Goal: Information Seeking & Learning: Check status

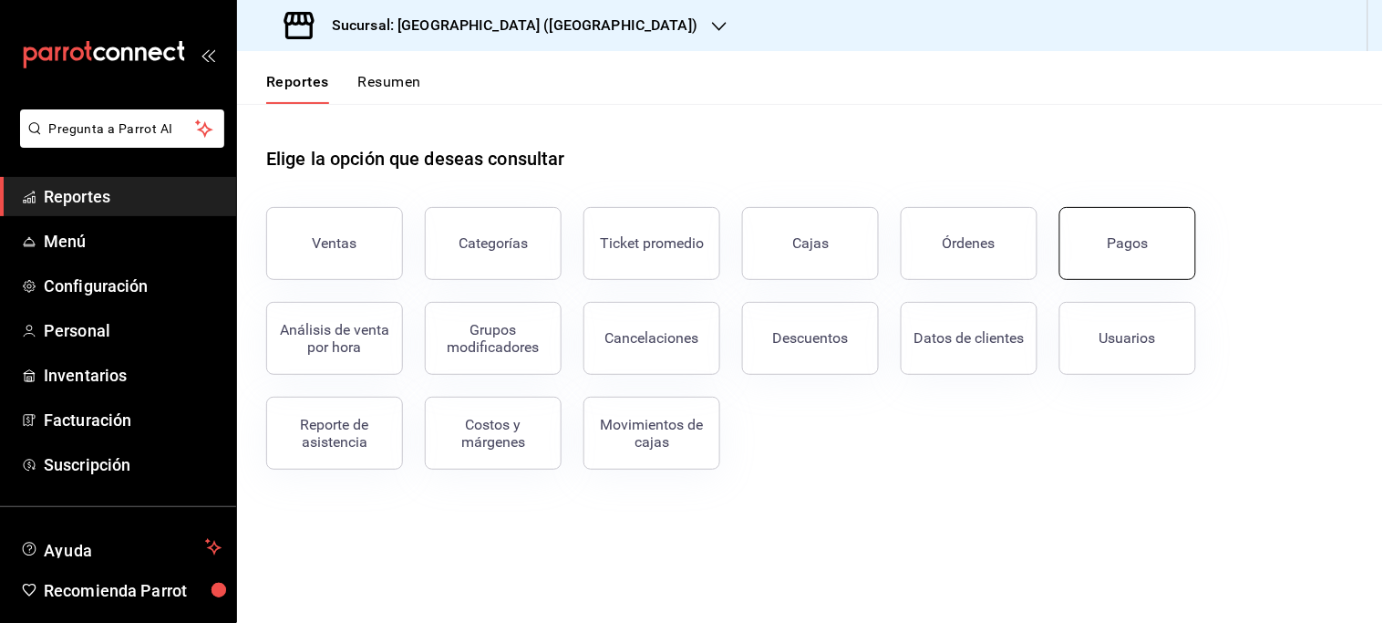
click at [1126, 234] on div "Pagos" at bounding box center [1128, 242] width 41 height 17
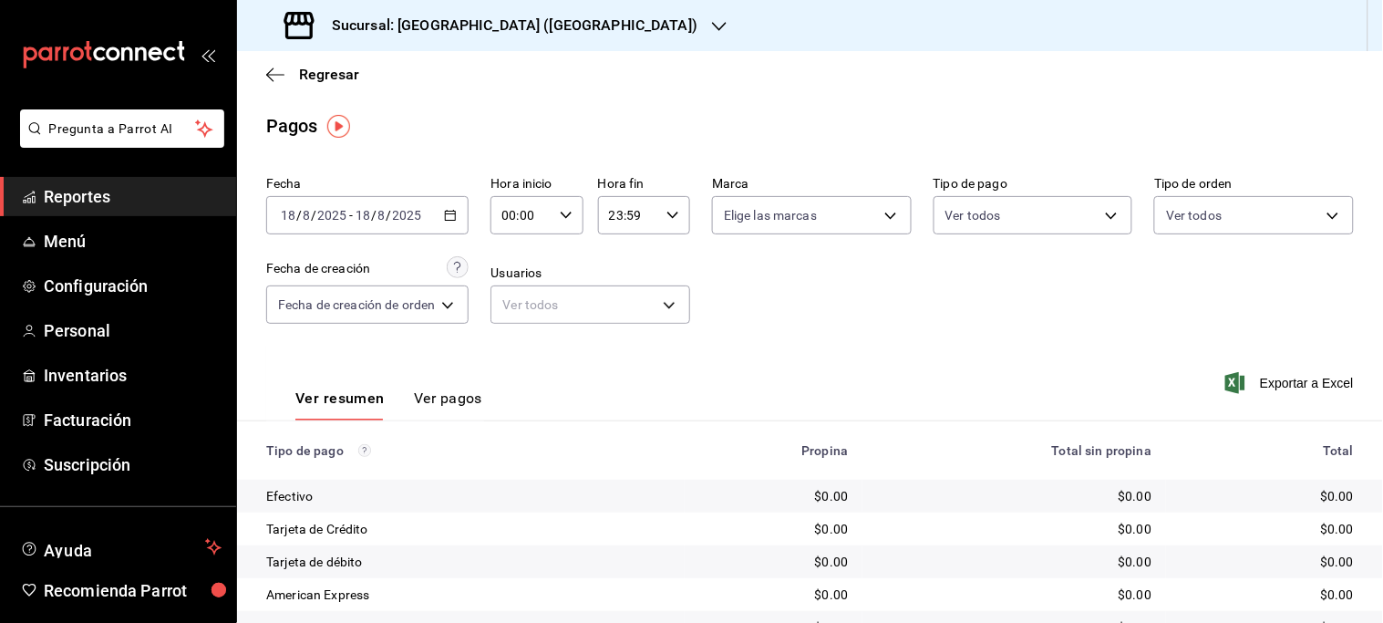
click at [460, 213] on div "[DATE] [DATE] - [DATE] [DATE]" at bounding box center [367, 215] width 202 height 38
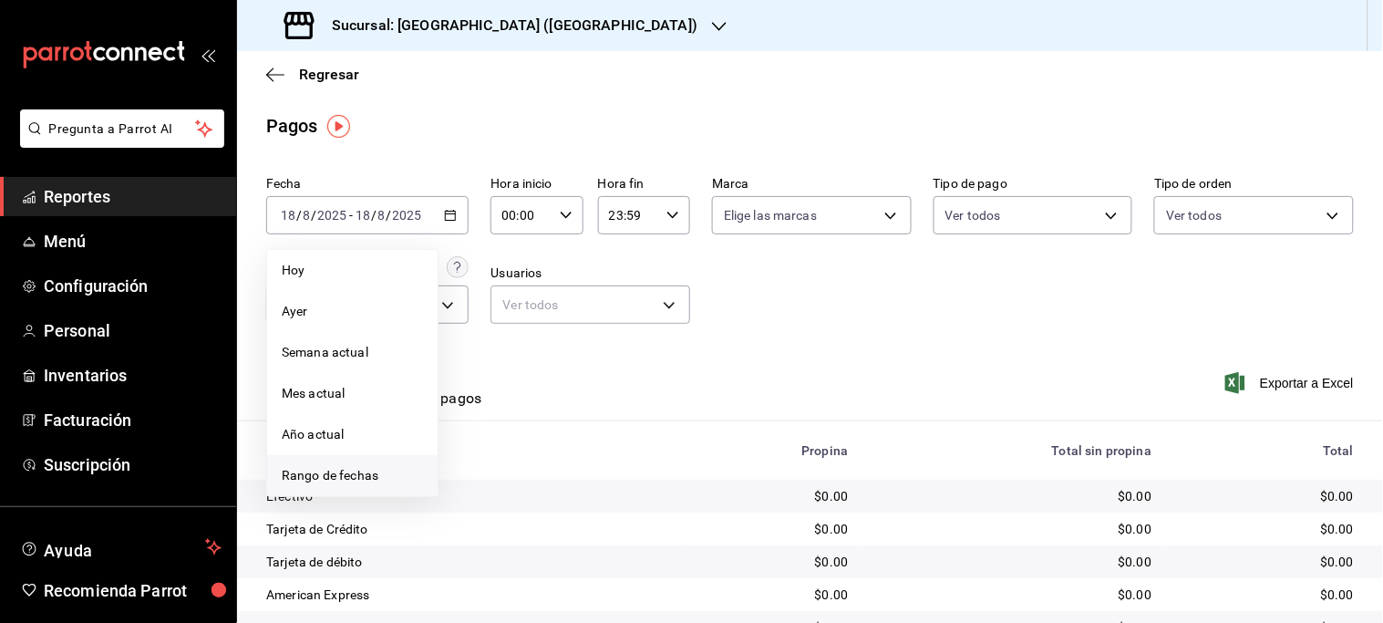
click at [352, 477] on span "Rango de fechas" at bounding box center [352, 475] width 141 height 19
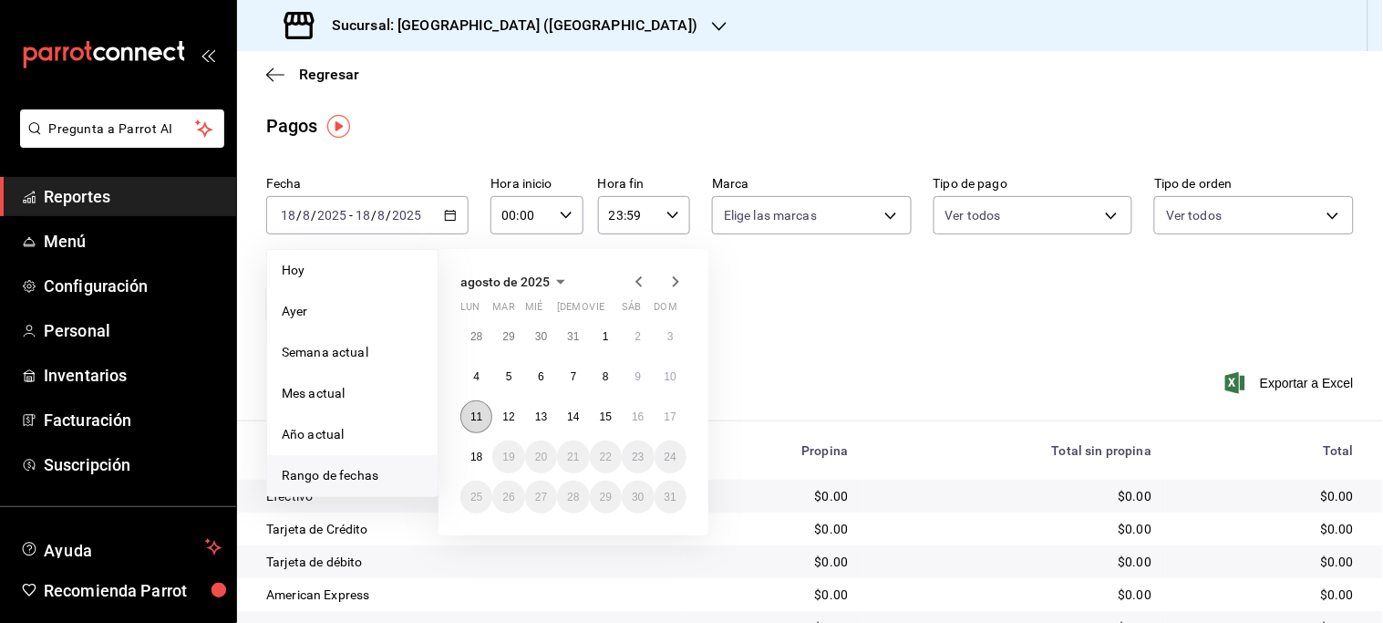
click at [475, 416] on abbr "11" at bounding box center [476, 416] width 12 height 13
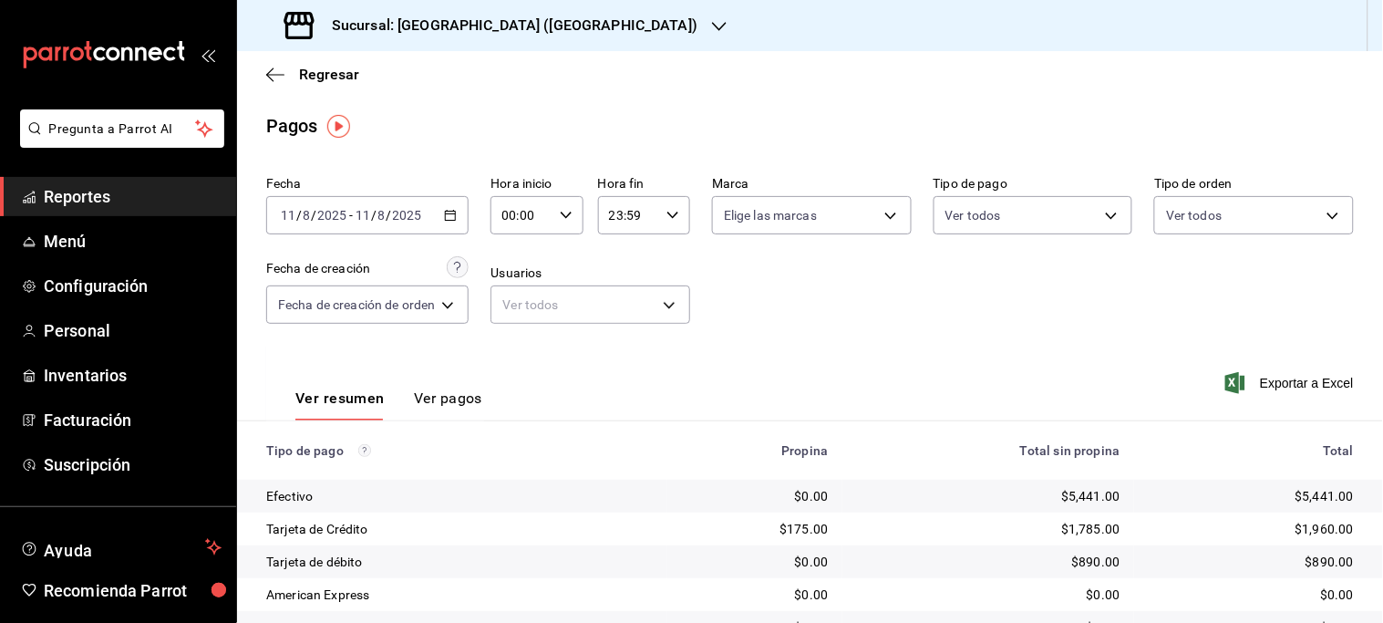
click at [454, 210] on icon "button" at bounding box center [450, 215] width 13 height 13
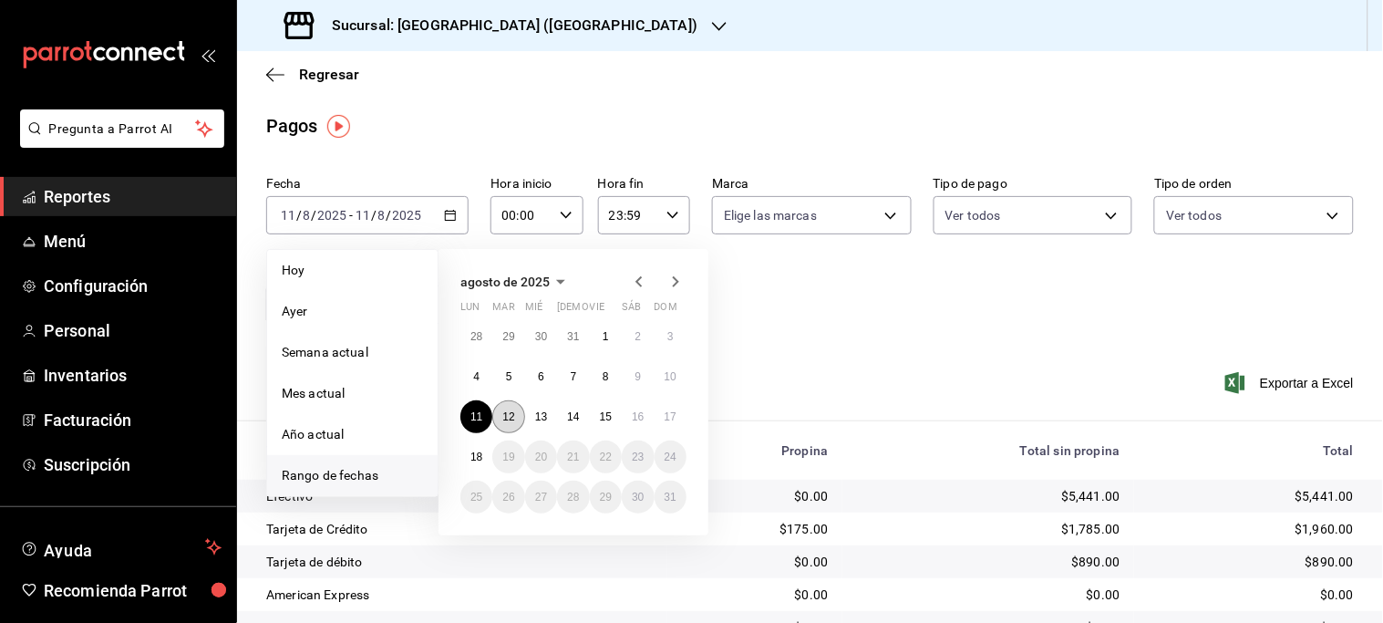
click at [504, 419] on abbr "12" at bounding box center [508, 416] width 12 height 13
click at [504, 419] on div "Ver resumen Ver pagos Exportar a Excel" at bounding box center [810, 393] width 1146 height 97
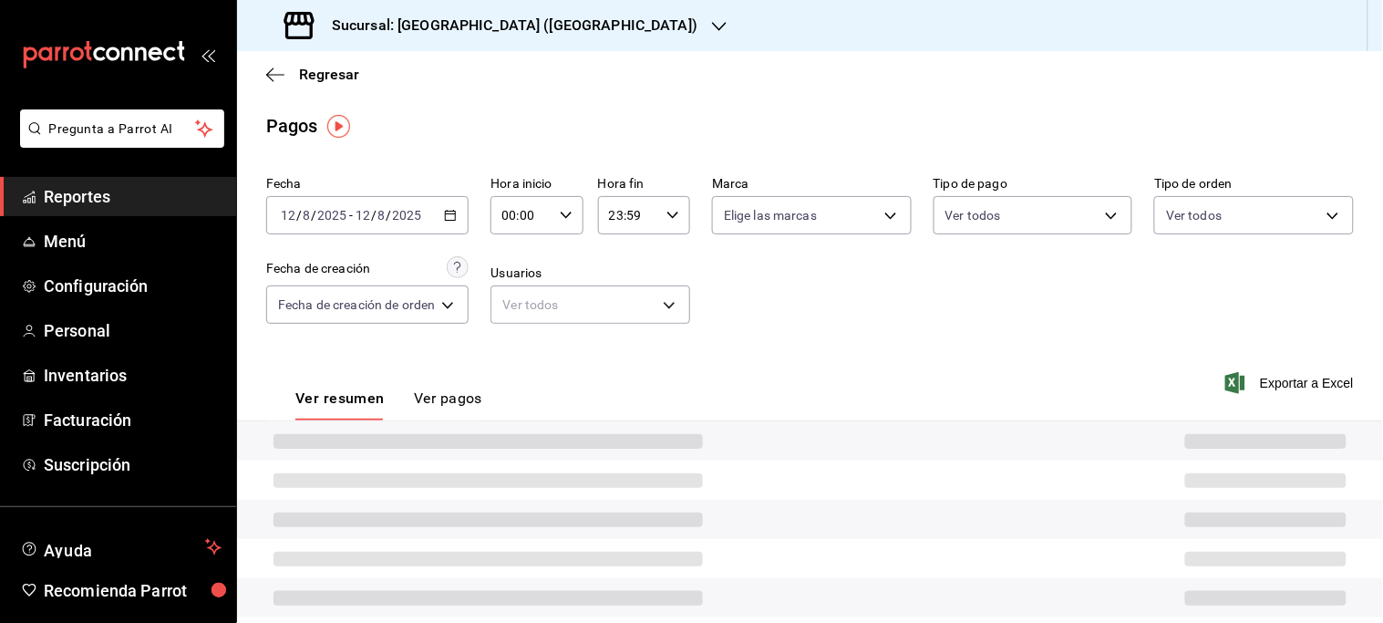
click at [504, 419] on div "Ver resumen Ver pagos Exportar a Excel" at bounding box center [810, 393] width 1146 height 97
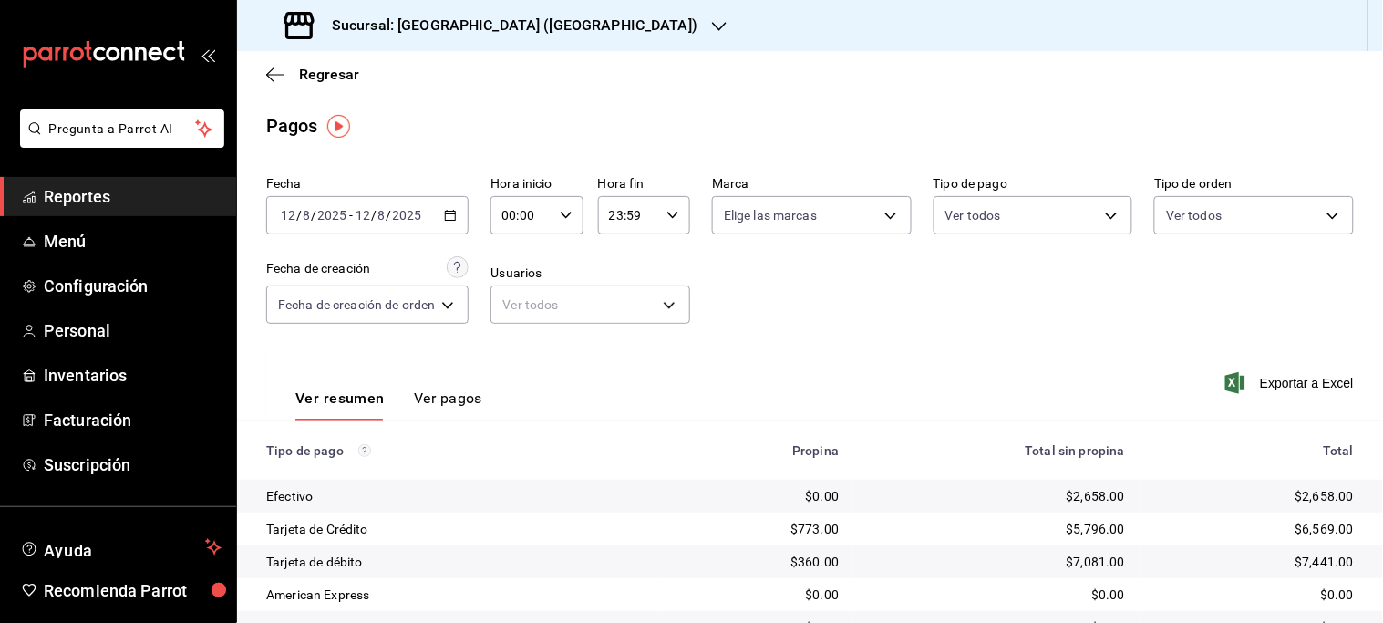
click at [449, 213] on icon "button" at bounding box center [450, 215] width 13 height 13
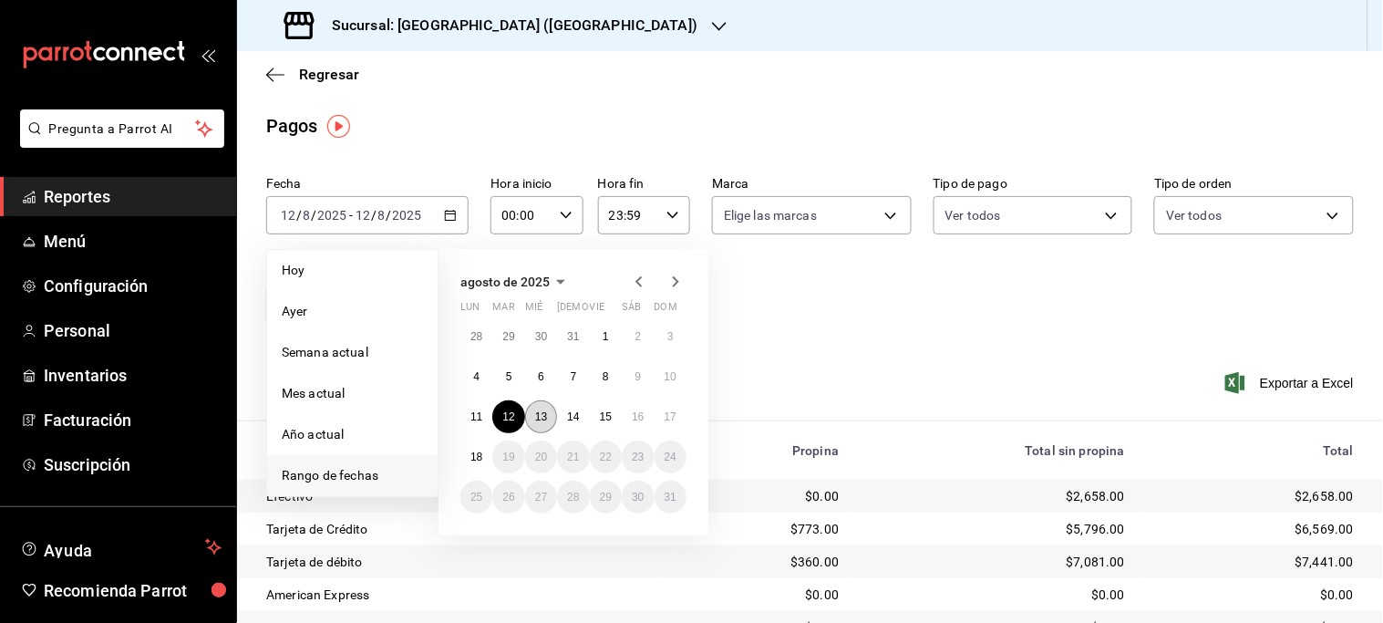
click at [541, 410] on abbr "13" at bounding box center [541, 416] width 12 height 13
click at [541, 410] on div "Ver resumen Ver pagos Exportar a Excel" at bounding box center [810, 393] width 1146 height 97
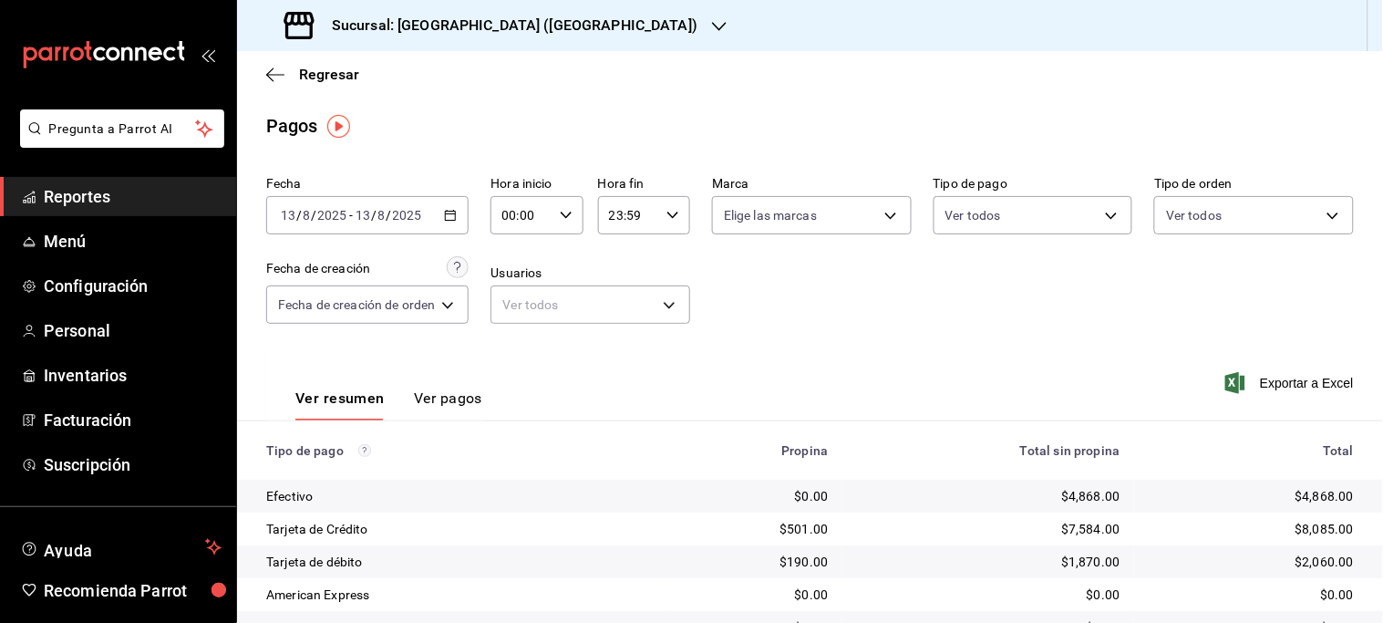
click at [444, 220] on div "[DATE] [DATE] - [DATE] [DATE]" at bounding box center [367, 215] width 202 height 38
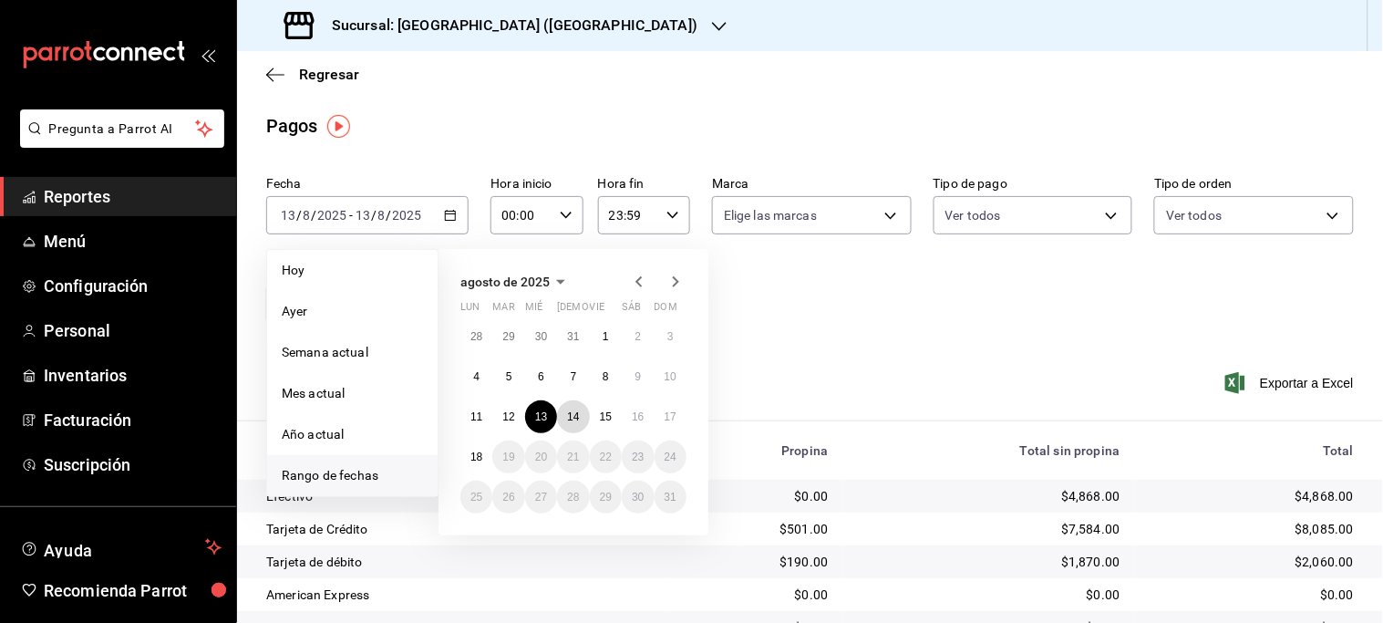
click at [568, 408] on button "14" at bounding box center [573, 416] width 32 height 33
click at [568, 408] on div "Ver resumen Ver pagos Exportar a Excel" at bounding box center [810, 393] width 1146 height 97
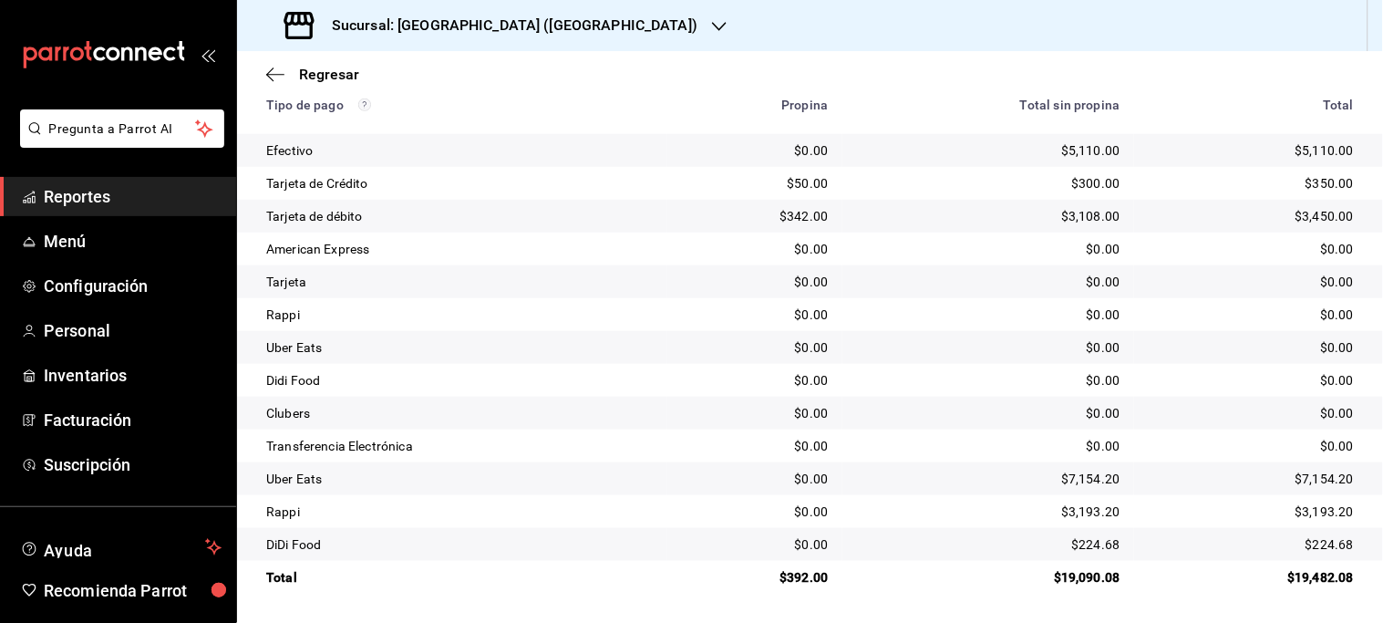
scroll to position [42, 0]
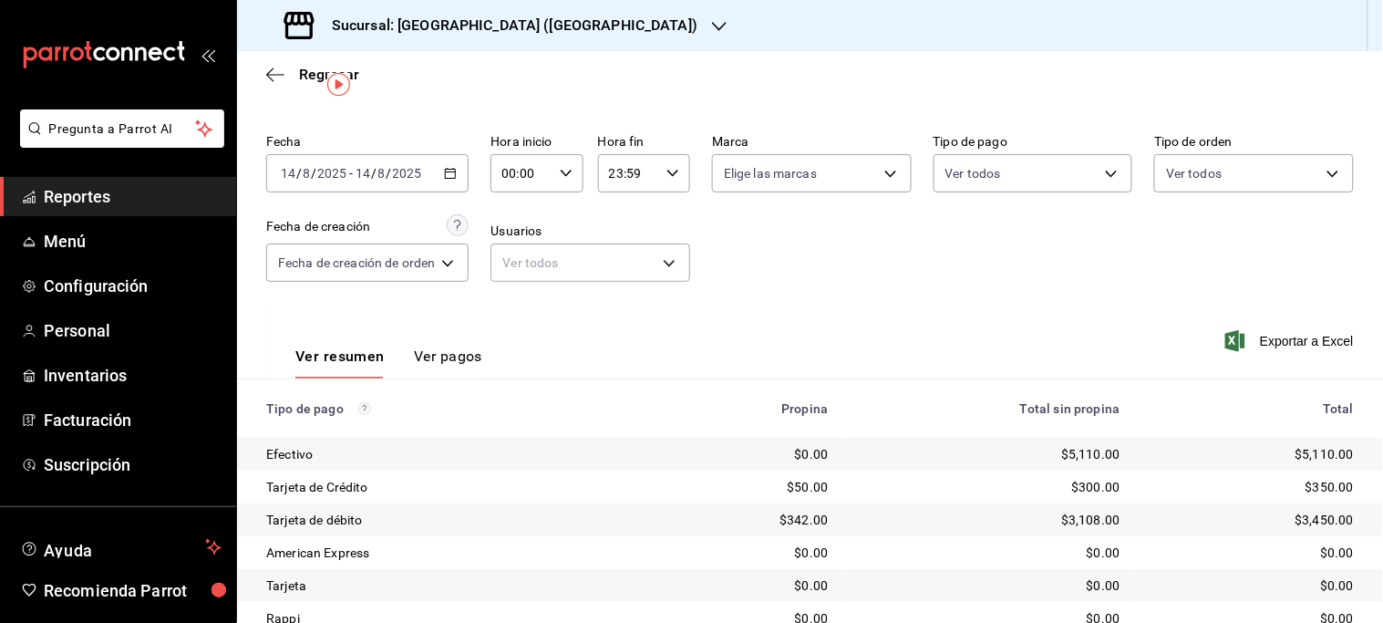
click at [450, 170] on icon "button" at bounding box center [450, 173] width 13 height 13
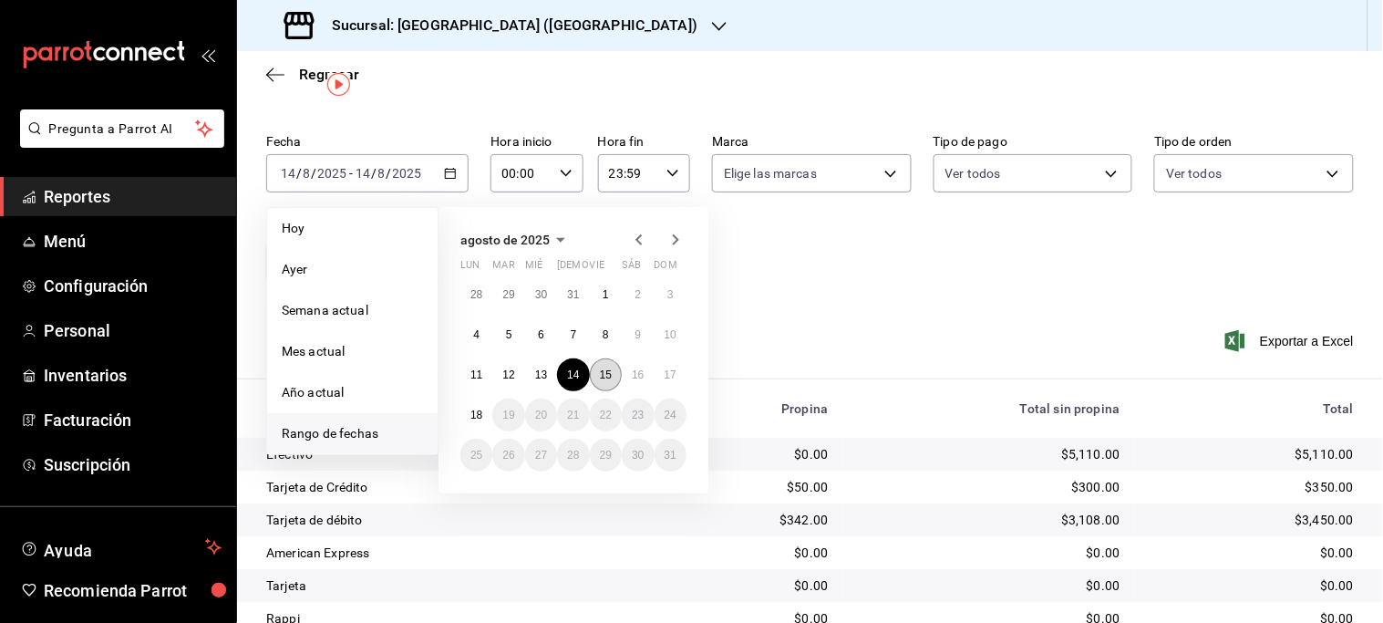
click at [605, 377] on abbr "15" at bounding box center [606, 374] width 12 height 13
click at [605, 378] on hr at bounding box center [810, 378] width 1146 height 1
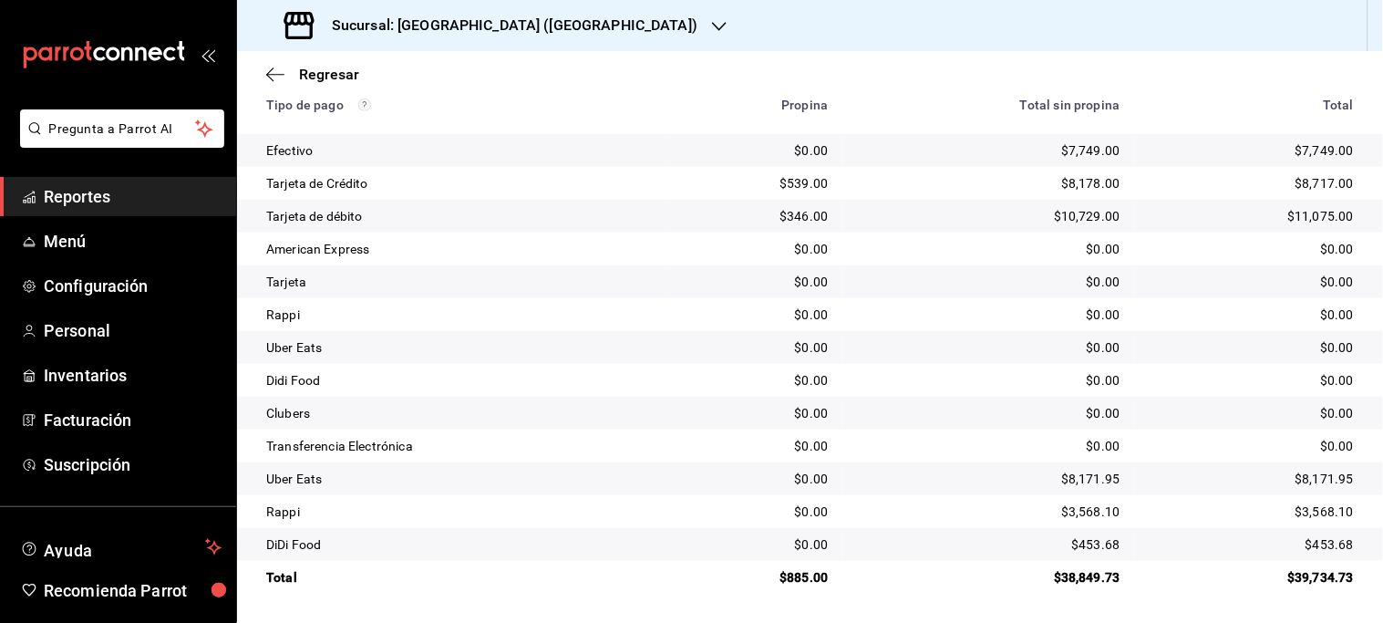
scroll to position [42, 0]
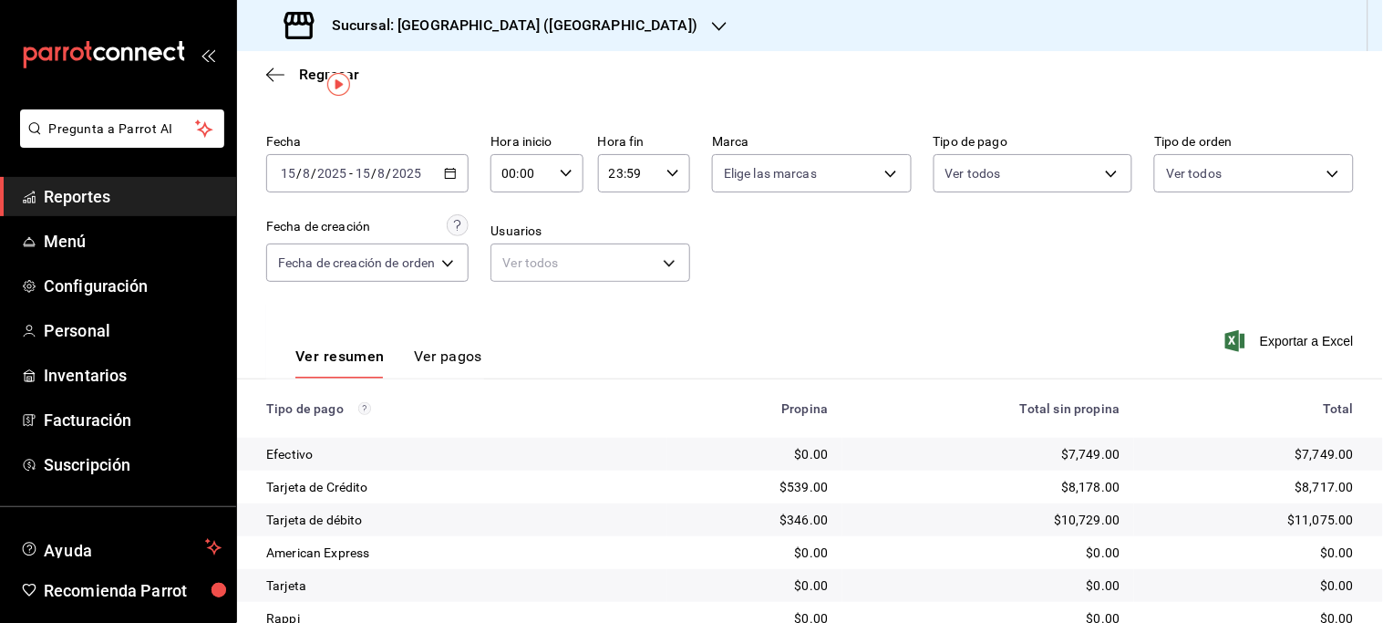
click at [453, 175] on icon "button" at bounding box center [450, 173] width 13 height 13
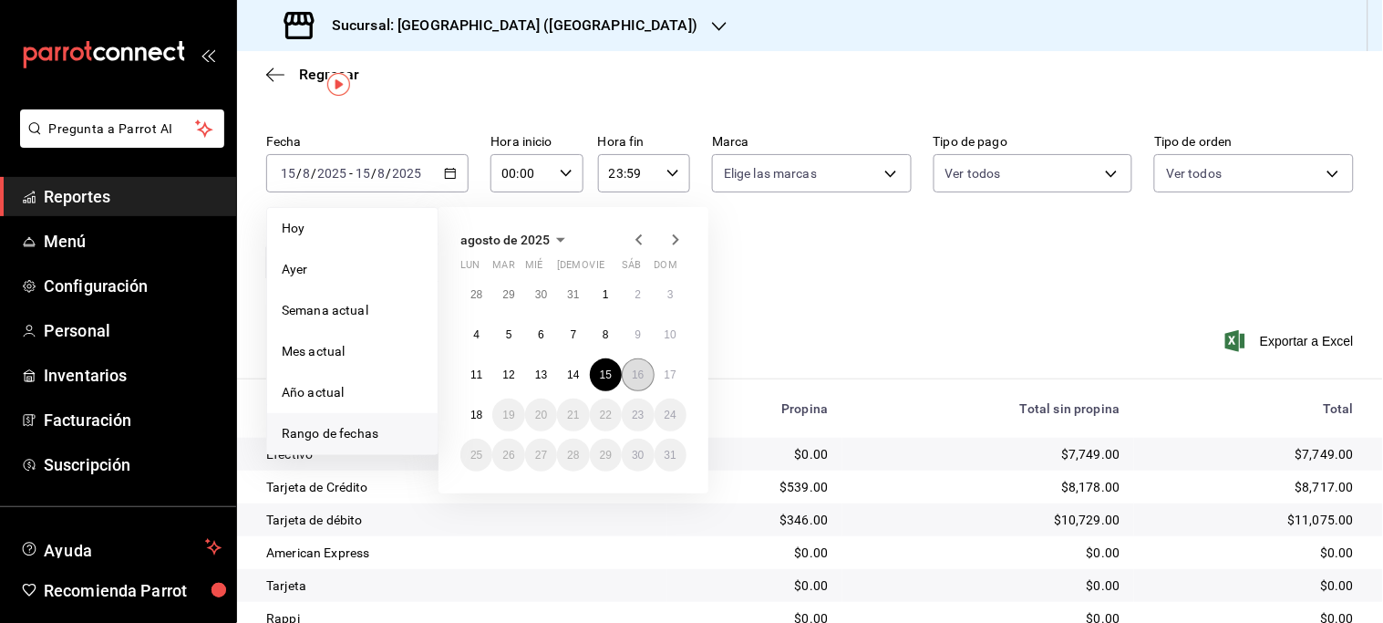
click at [635, 376] on abbr "16" at bounding box center [638, 374] width 12 height 13
click at [635, 376] on div "Ver resumen Ver pagos Exportar a Excel" at bounding box center [810, 352] width 1146 height 97
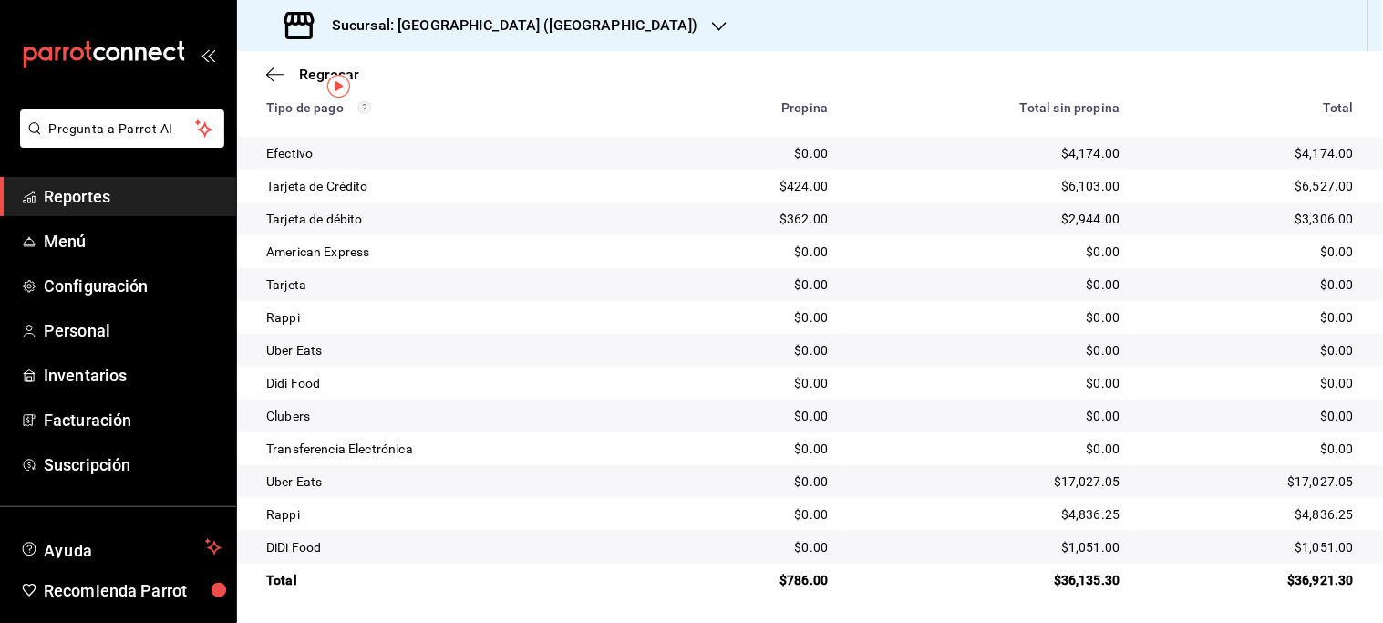
scroll to position [39, 0]
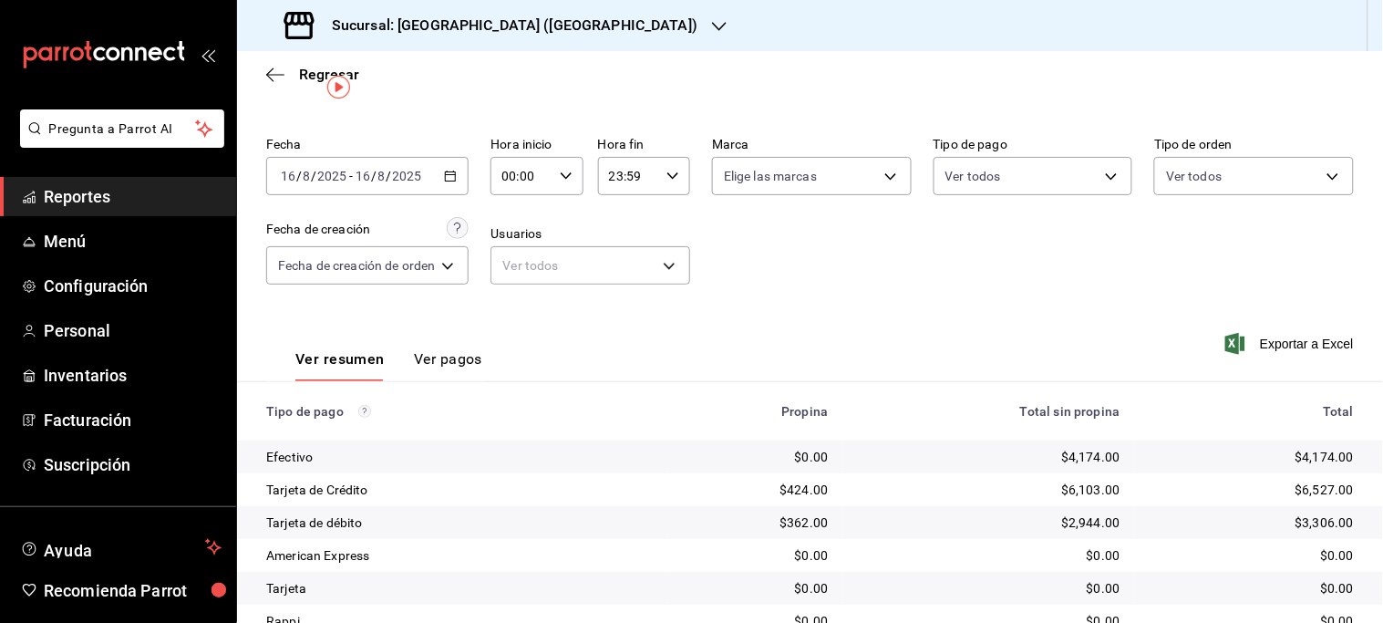
click at [456, 174] on icon "button" at bounding box center [450, 176] width 13 height 13
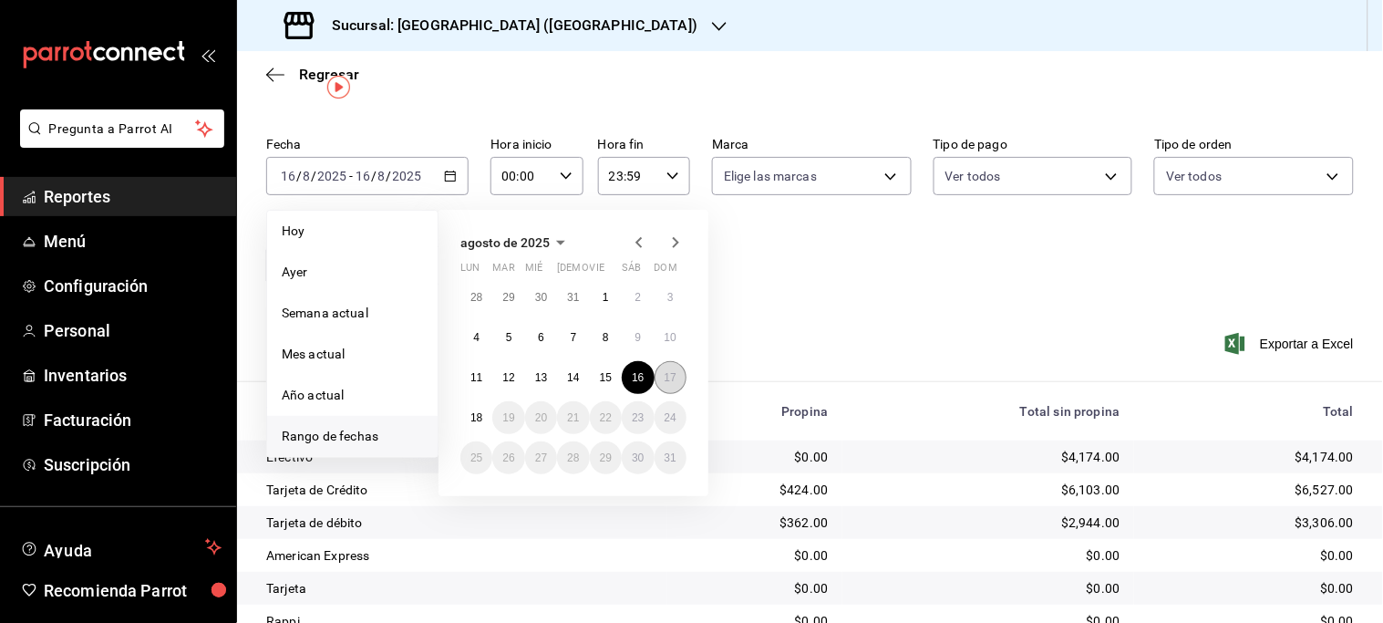
click at [668, 381] on abbr "17" at bounding box center [671, 377] width 12 height 13
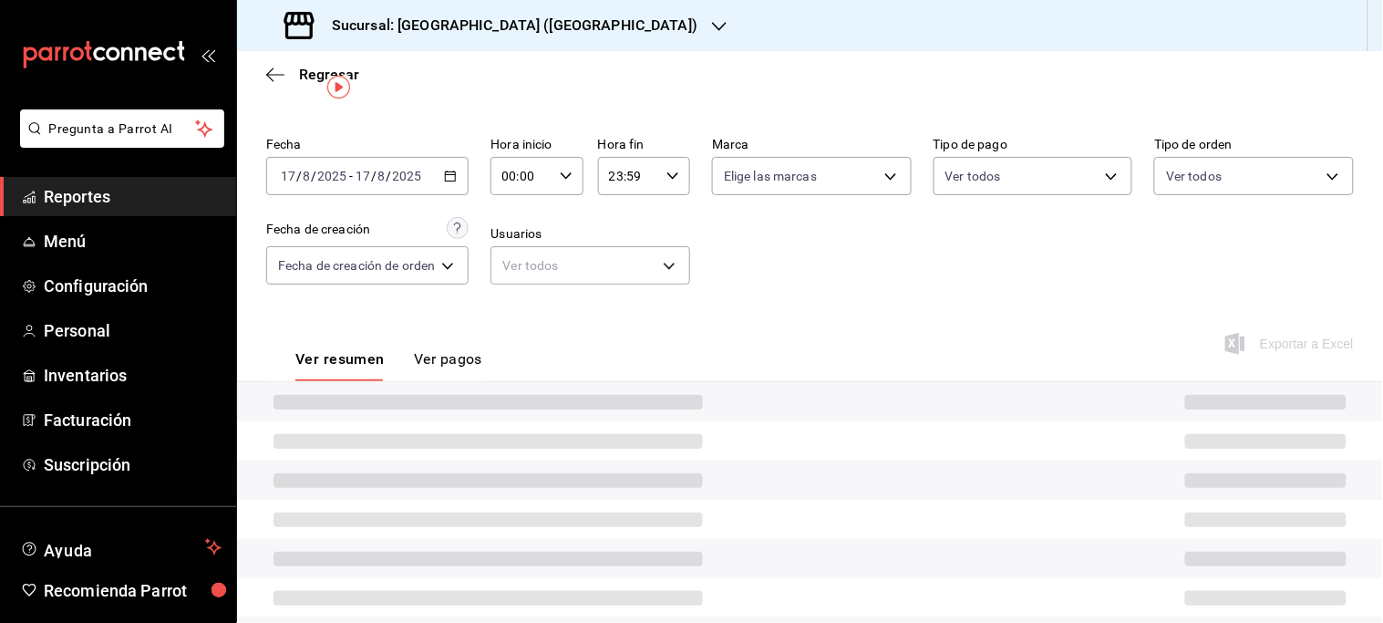
click at [668, 382] on div at bounding box center [810, 401] width 1146 height 39
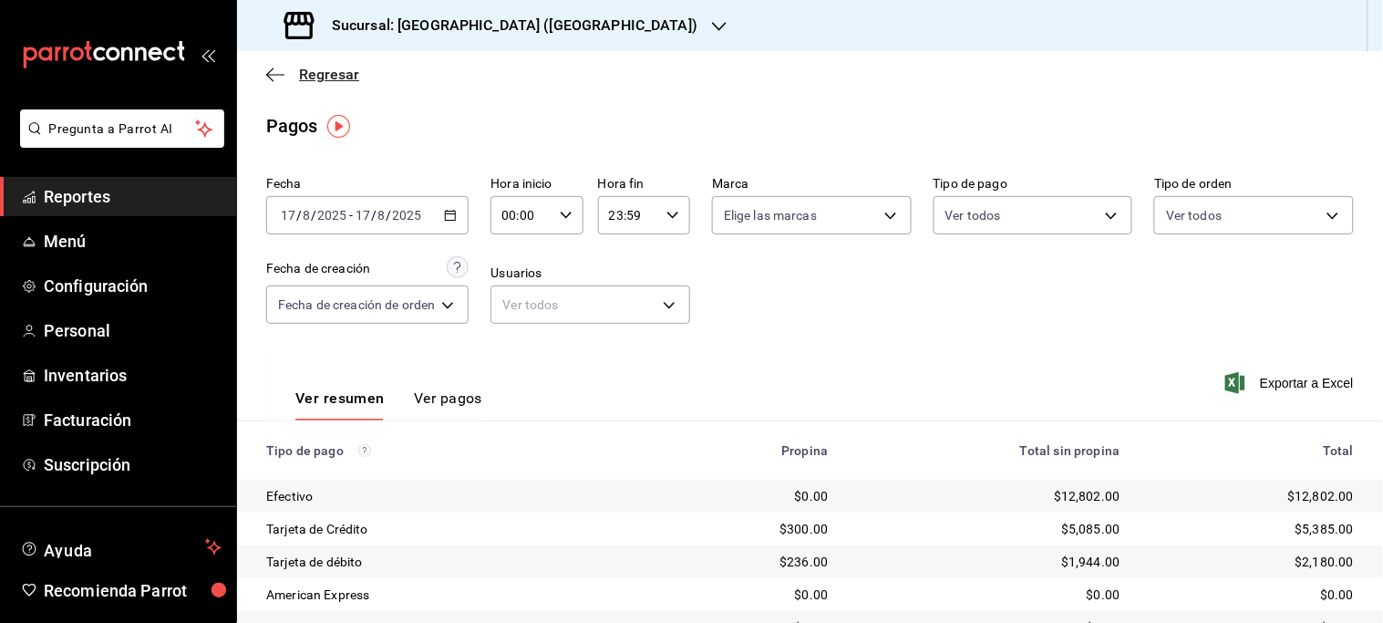
click at [332, 74] on span "Regresar" at bounding box center [329, 74] width 60 height 17
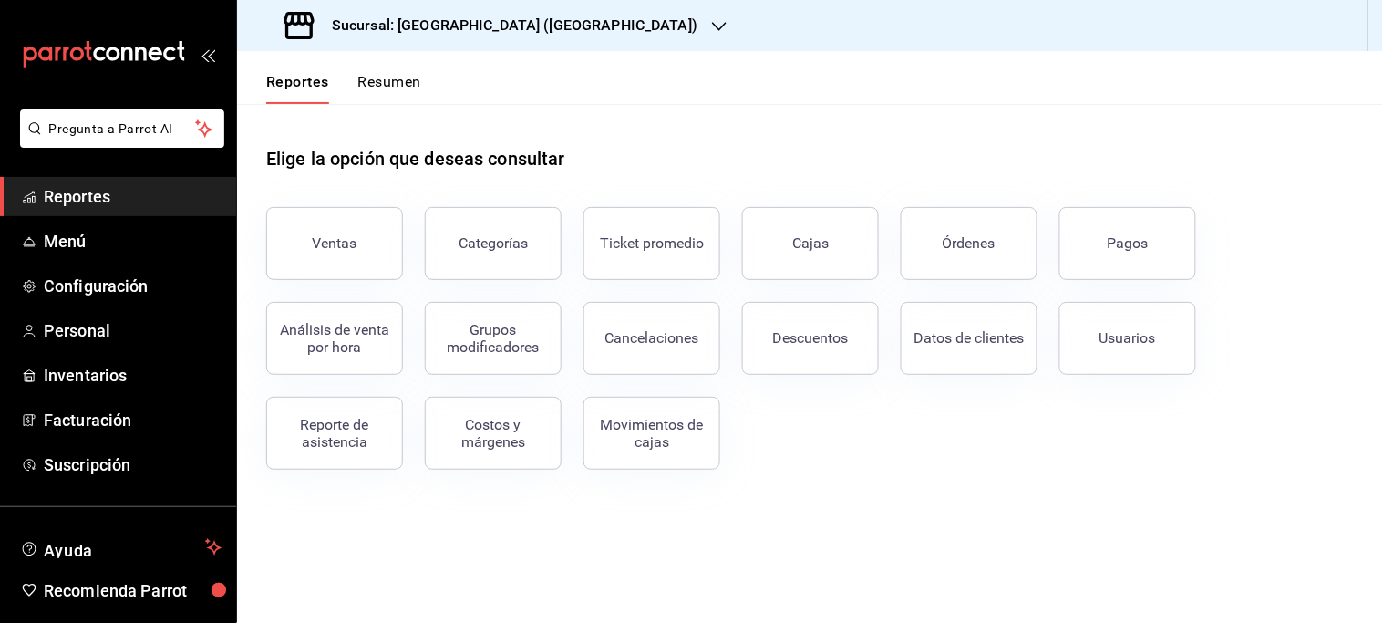
click at [545, 27] on div "Sucursal: [GEOGRAPHIC_DATA] ([GEOGRAPHIC_DATA])" at bounding box center [493, 25] width 482 height 51
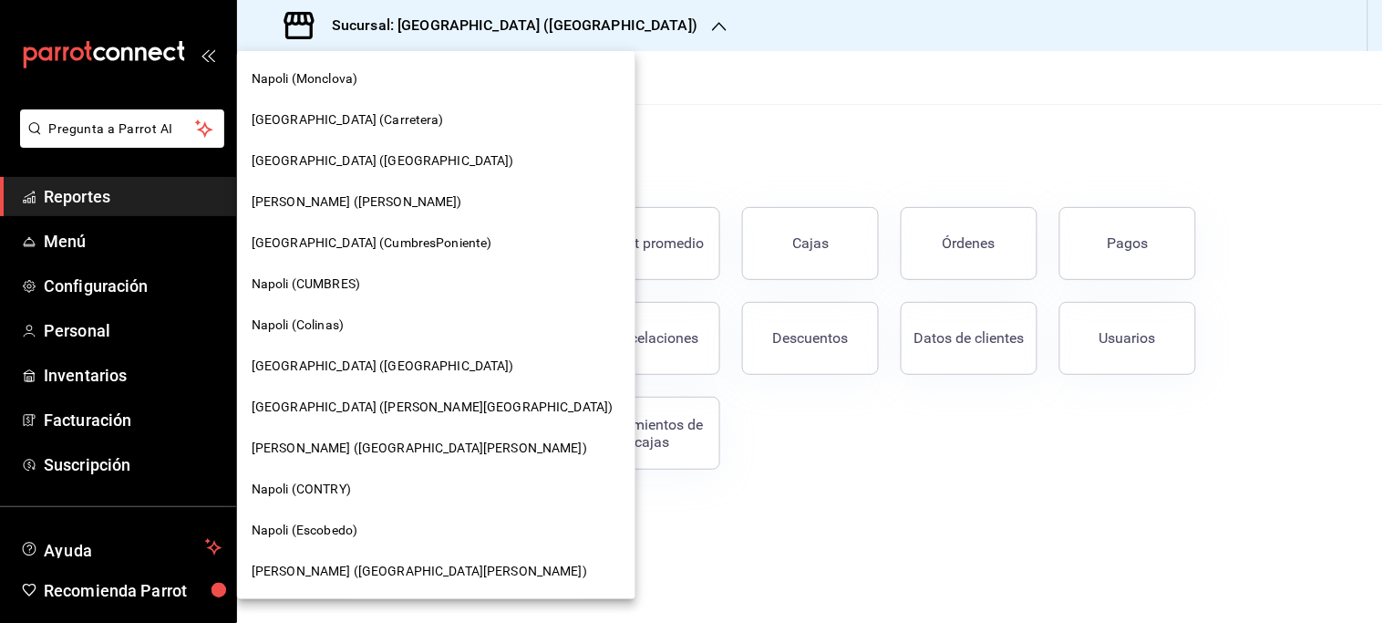
click at [325, 313] on div "Napoli (Colinas)" at bounding box center [436, 324] width 398 height 41
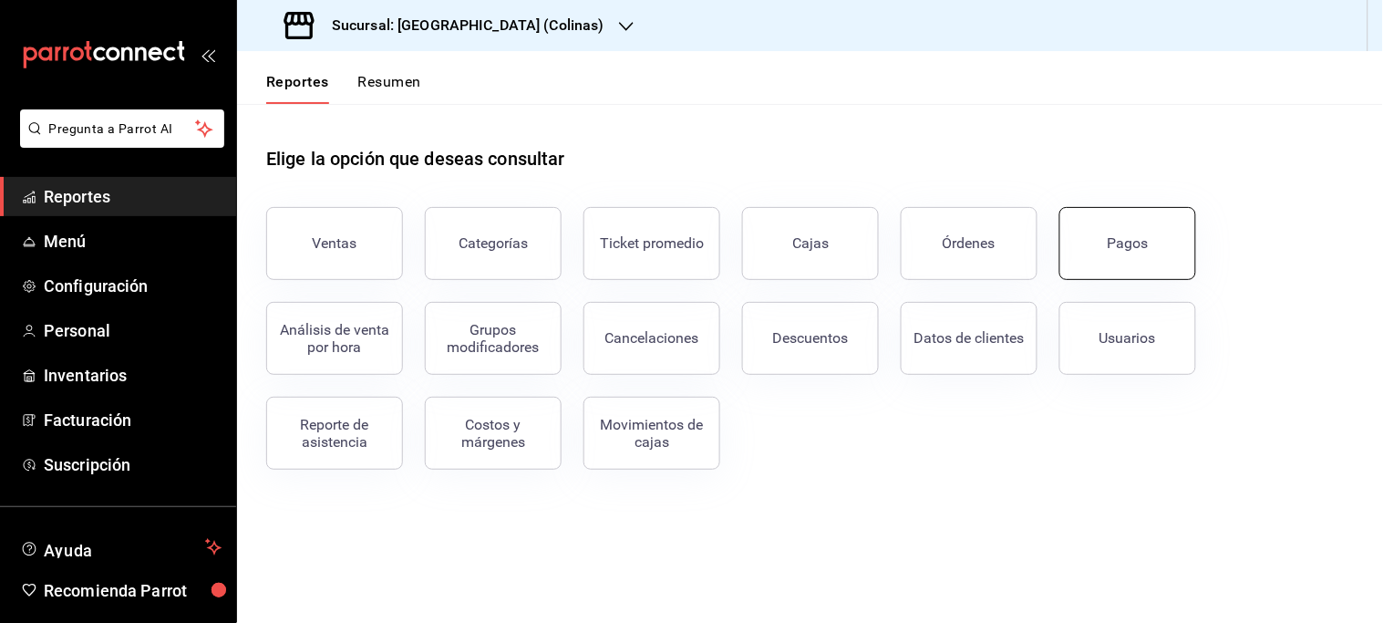
click at [1108, 252] on button "Pagos" at bounding box center [1127, 243] width 137 height 73
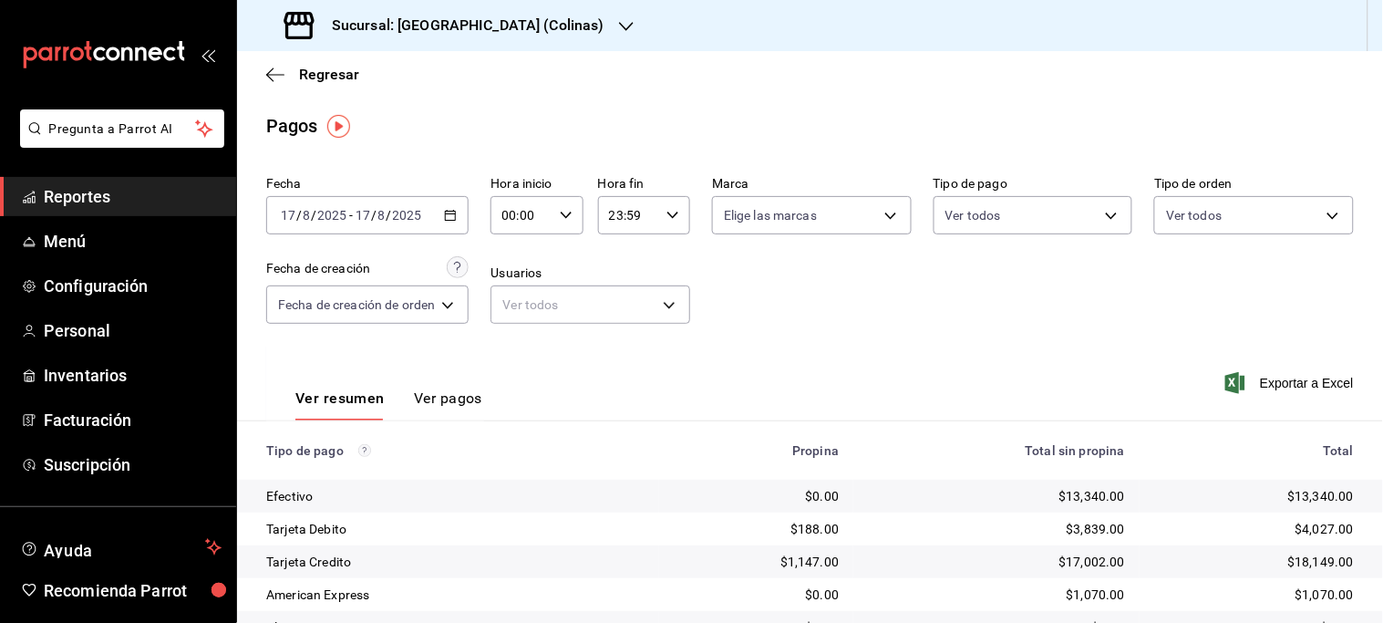
click at [445, 211] on icon "button" at bounding box center [450, 215] width 13 height 13
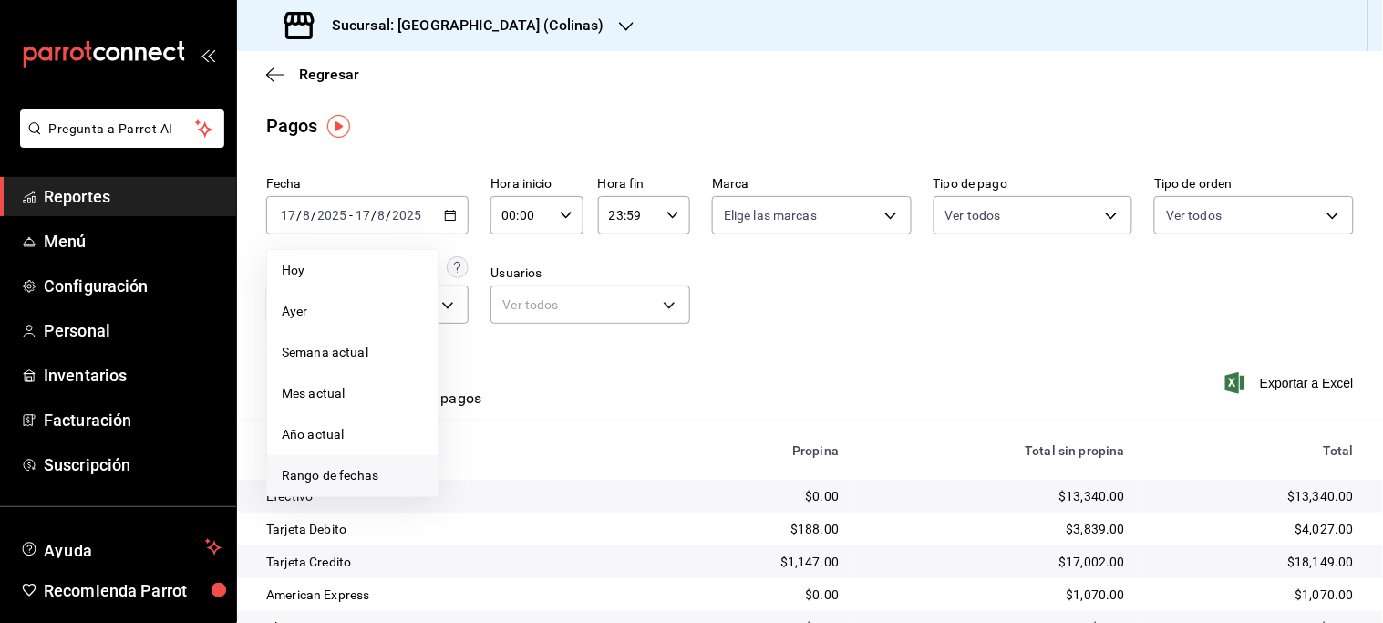
click at [350, 468] on span "Rango de fechas" at bounding box center [352, 475] width 141 height 19
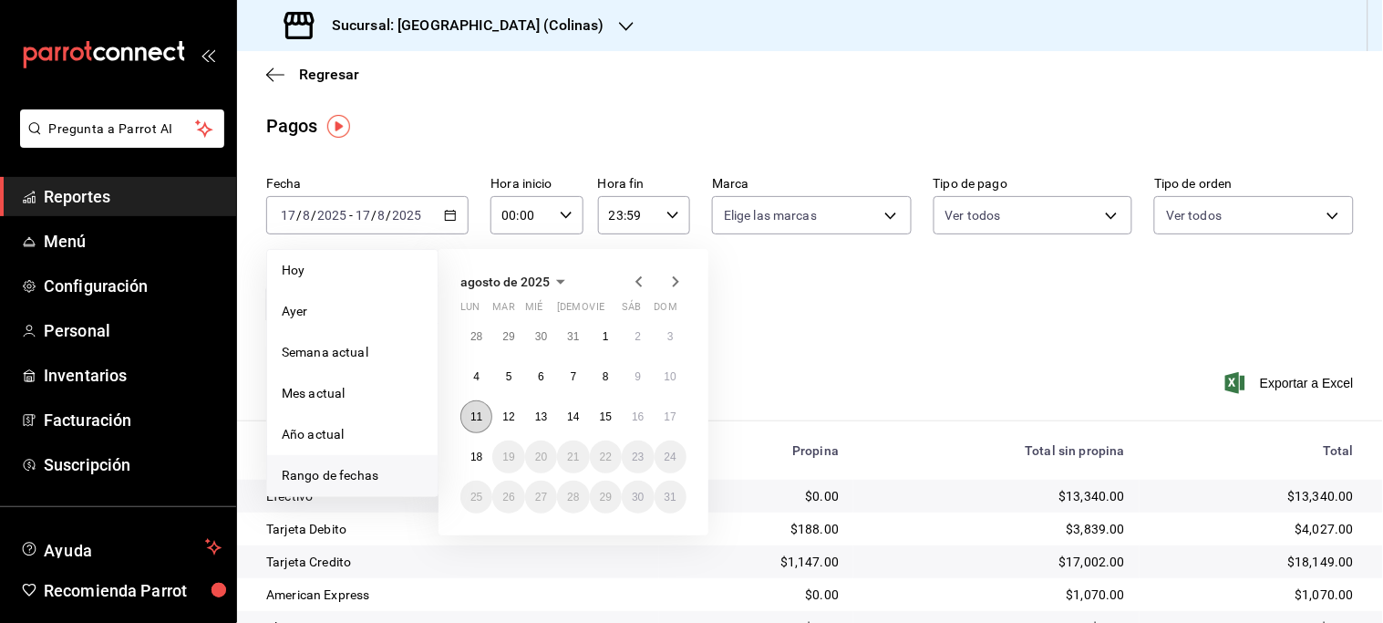
click at [479, 417] on abbr "11" at bounding box center [476, 416] width 12 height 13
click at [479, 417] on button "Ver pagos" at bounding box center [448, 404] width 68 height 31
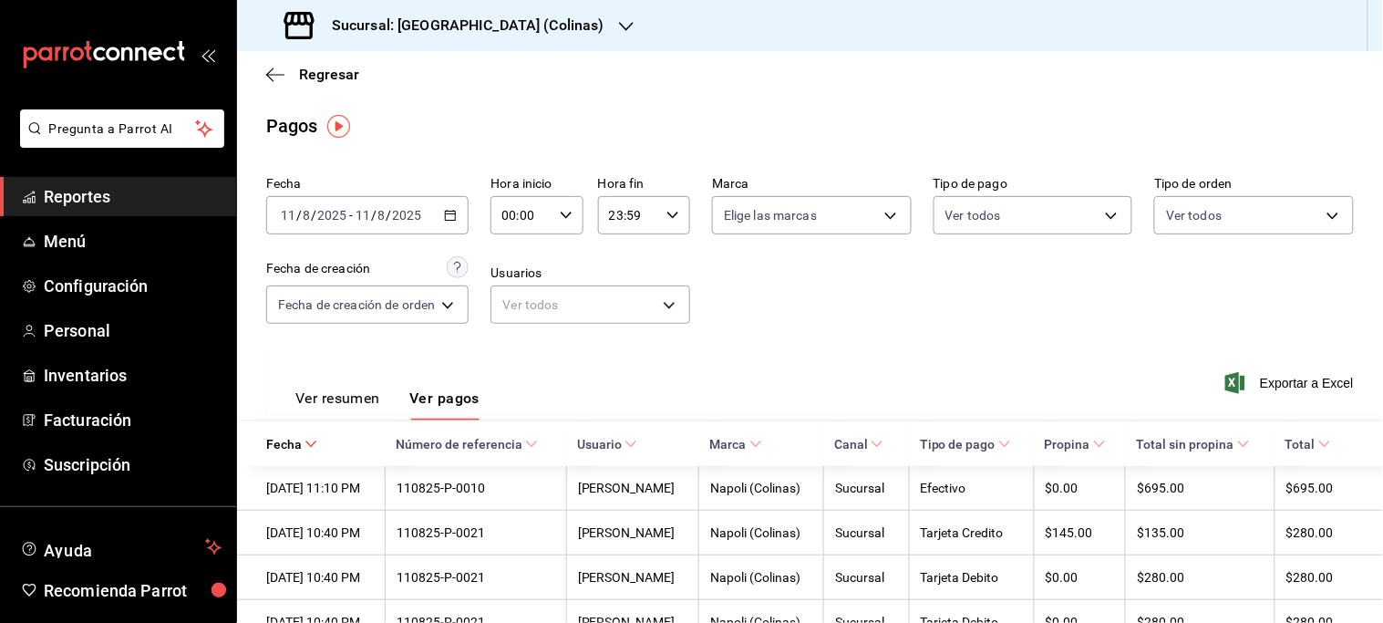
click at [442, 222] on div "[DATE] [DATE] - [DATE] [DATE]" at bounding box center [367, 215] width 202 height 38
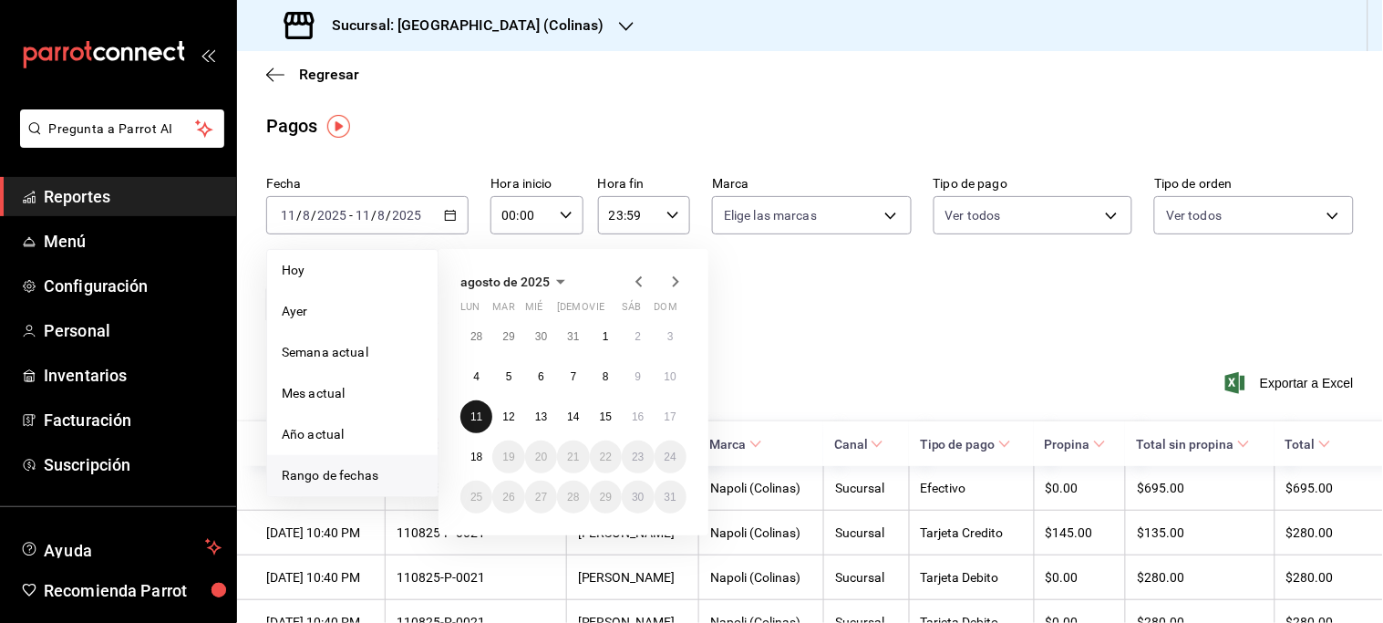
click at [470, 416] on abbr "11" at bounding box center [476, 416] width 12 height 13
click at [472, 414] on abbr "11" at bounding box center [476, 416] width 12 height 13
click at [472, 414] on button "Ver pagos" at bounding box center [444, 404] width 70 height 31
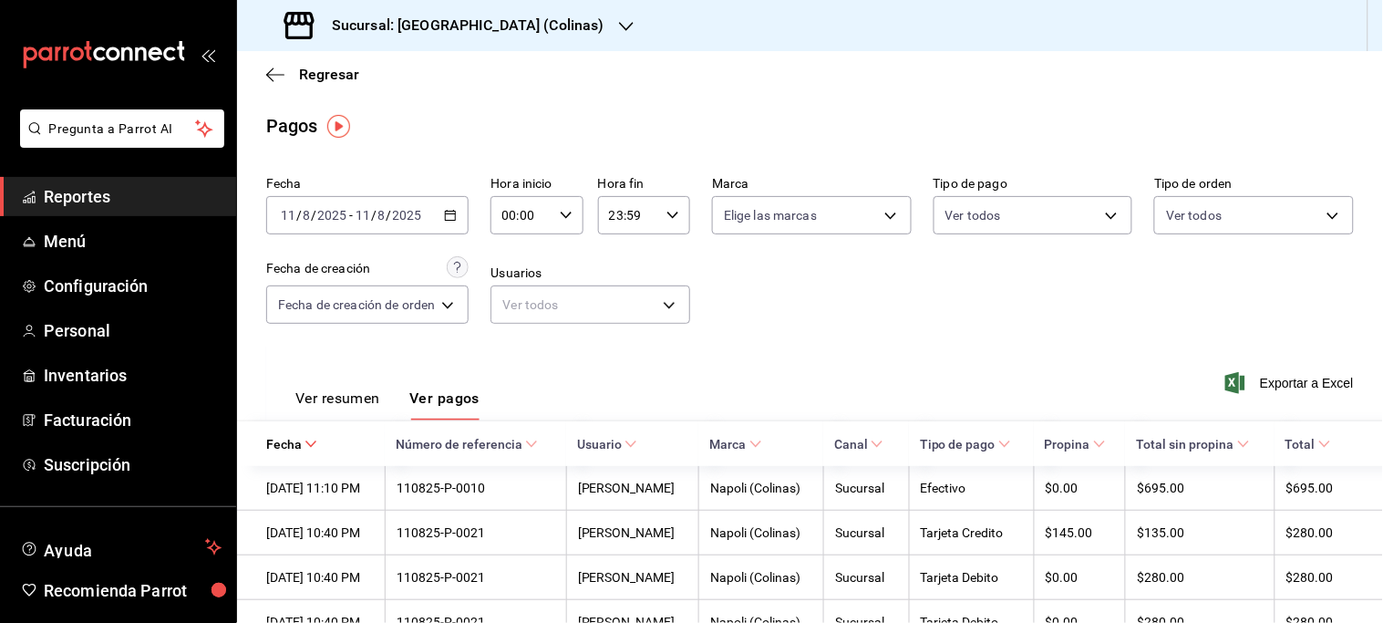
click at [363, 401] on button "Ver resumen" at bounding box center [337, 404] width 85 height 31
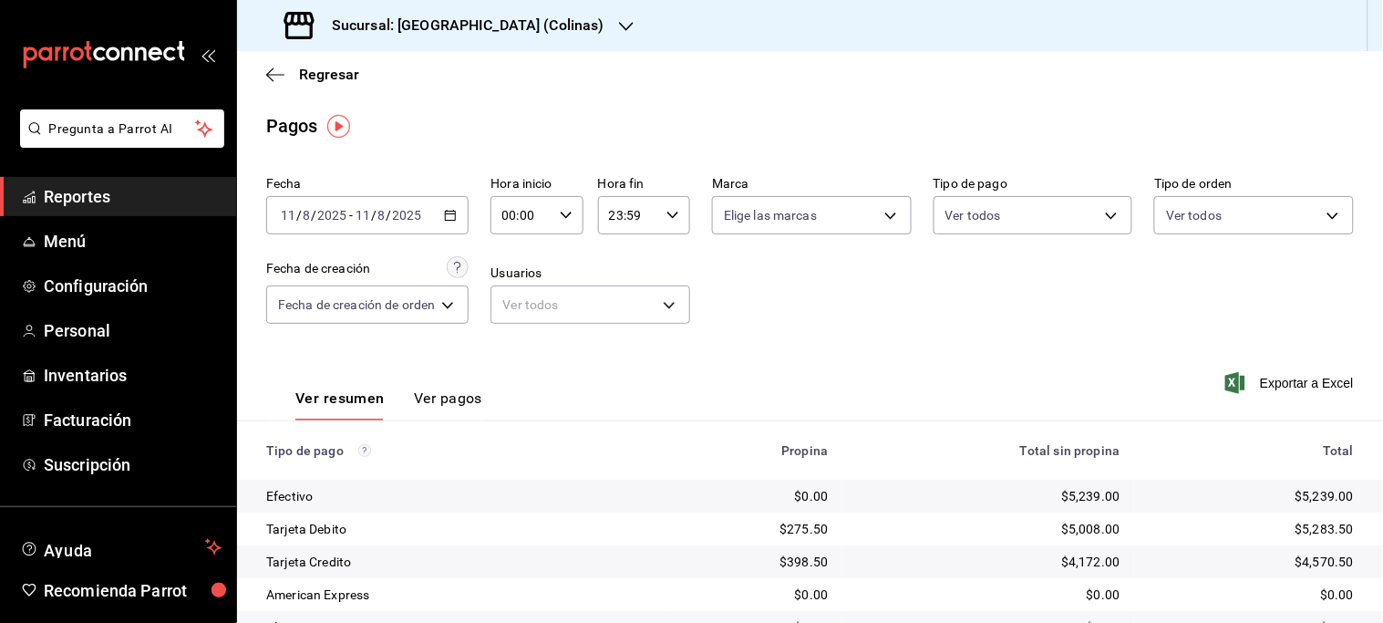
click at [451, 211] on \(Stroke\) "button" at bounding box center [450, 216] width 11 height 10
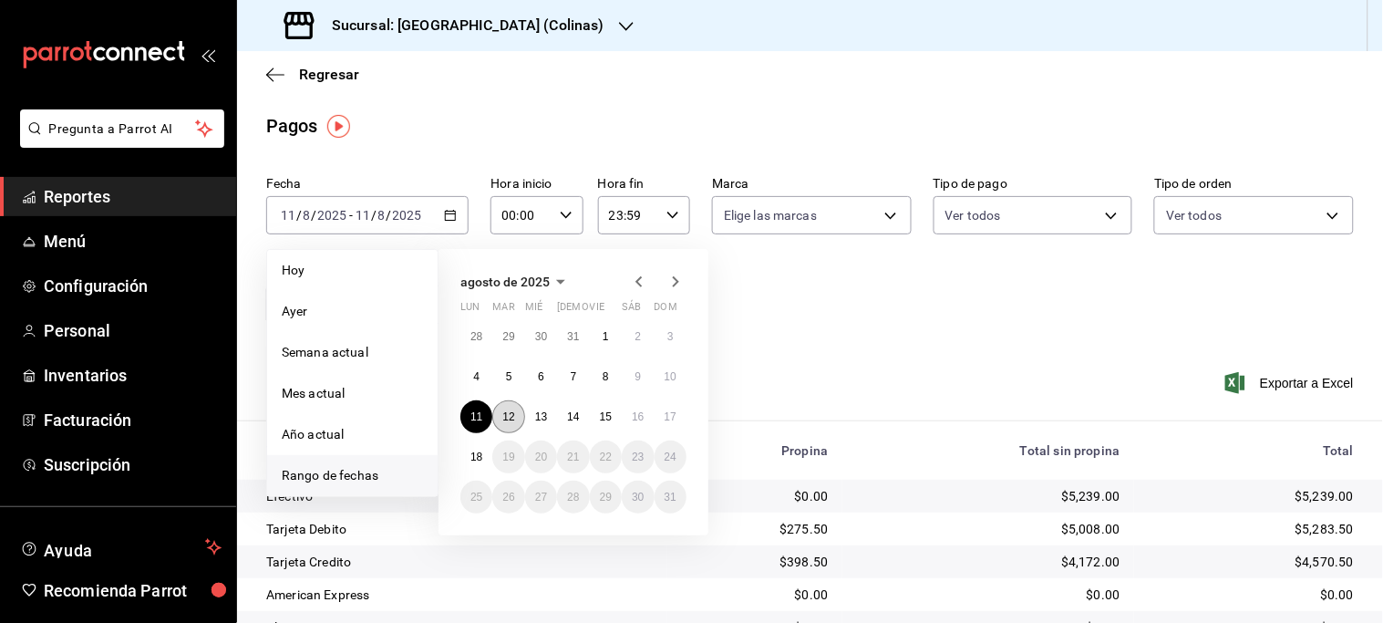
click at [513, 423] on button "12" at bounding box center [508, 416] width 32 height 33
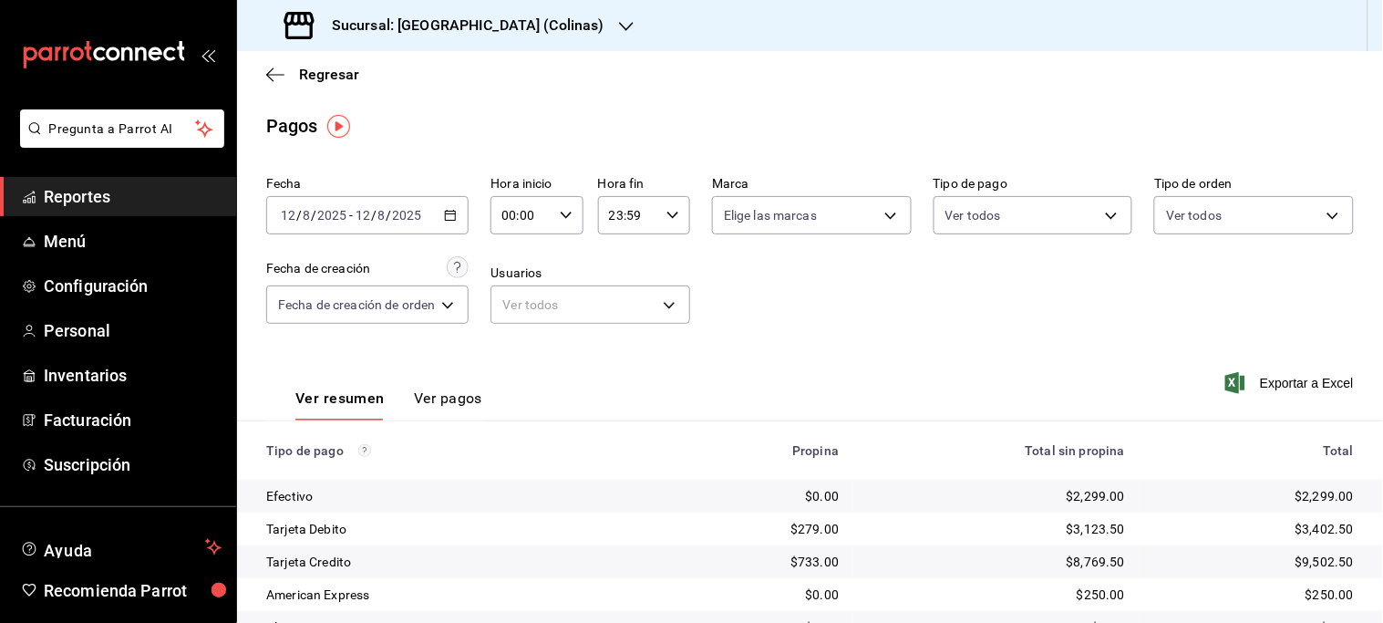
click at [448, 217] on \(Stroke\) "button" at bounding box center [450, 216] width 11 height 10
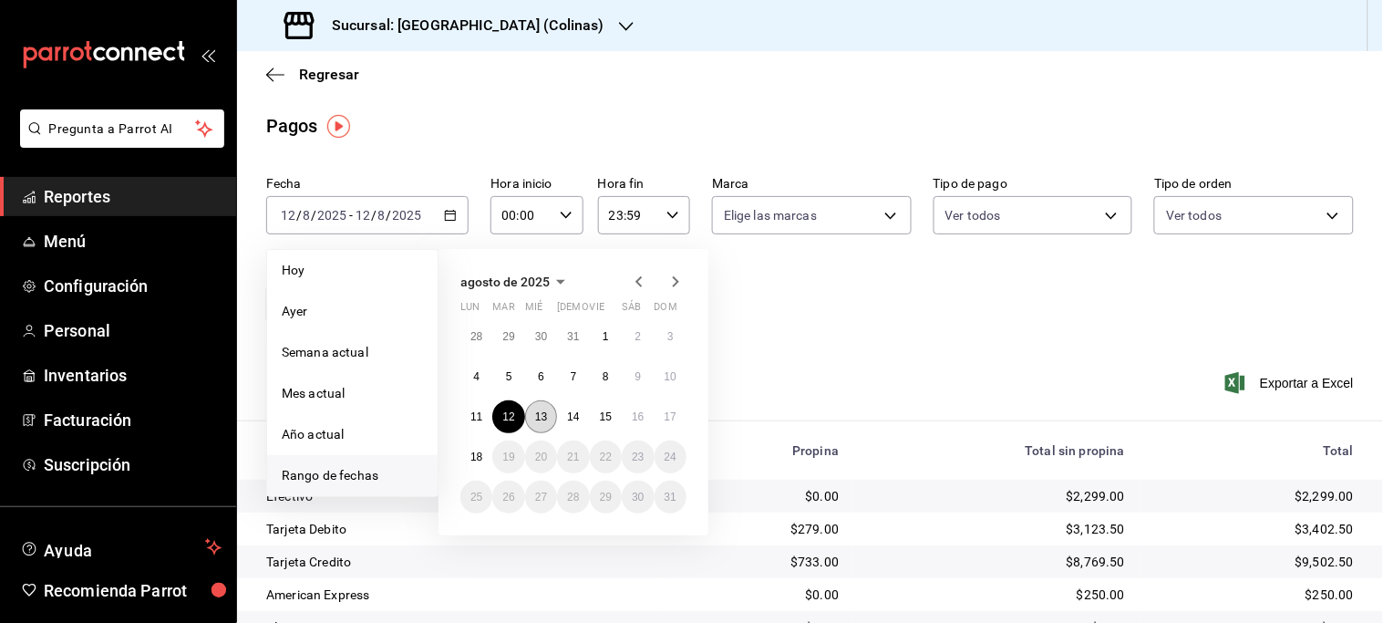
click at [541, 415] on abbr "13" at bounding box center [541, 416] width 12 height 13
click at [541, 415] on div "Ver resumen Ver pagos Exportar a Excel" at bounding box center [810, 393] width 1146 height 97
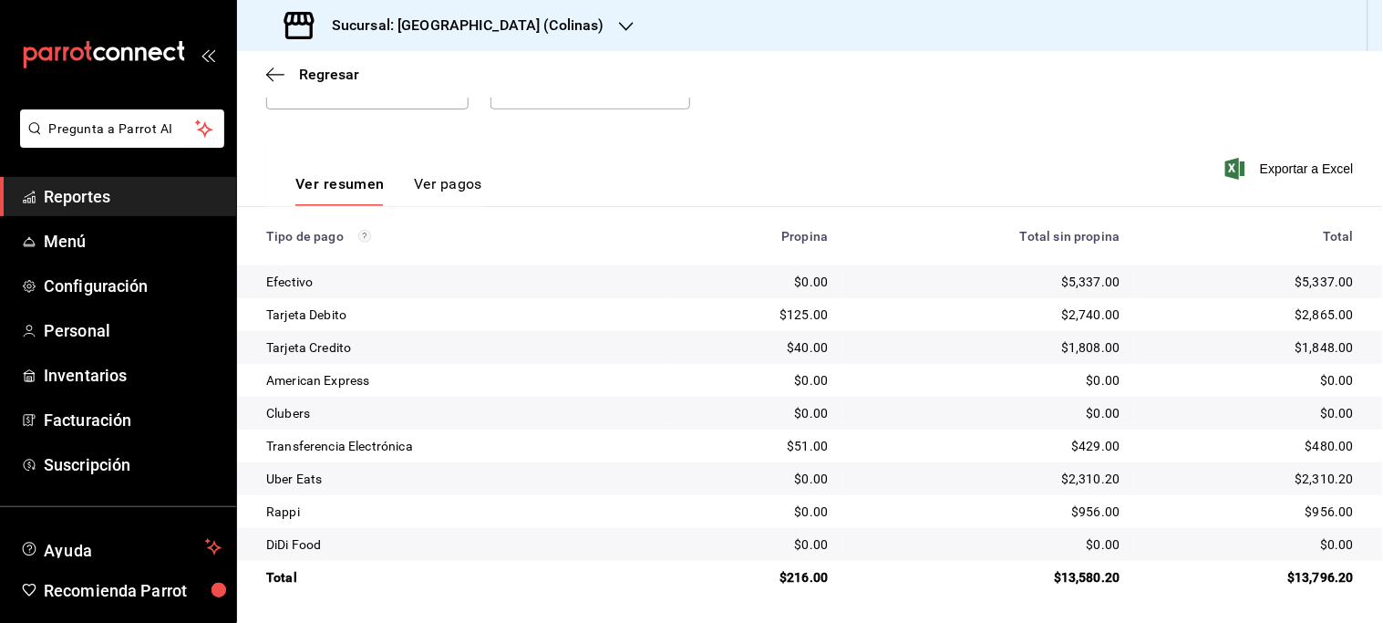
scroll to position [113, 0]
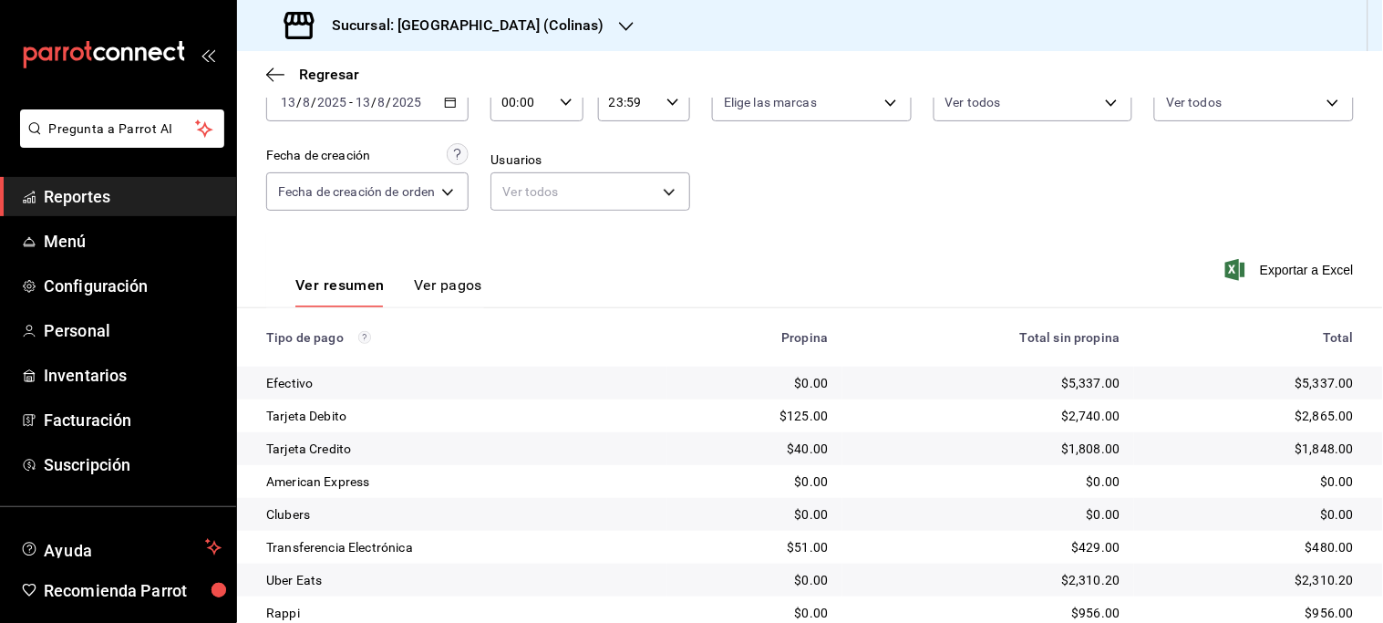
click at [453, 100] on icon "button" at bounding box center [450, 102] width 13 height 13
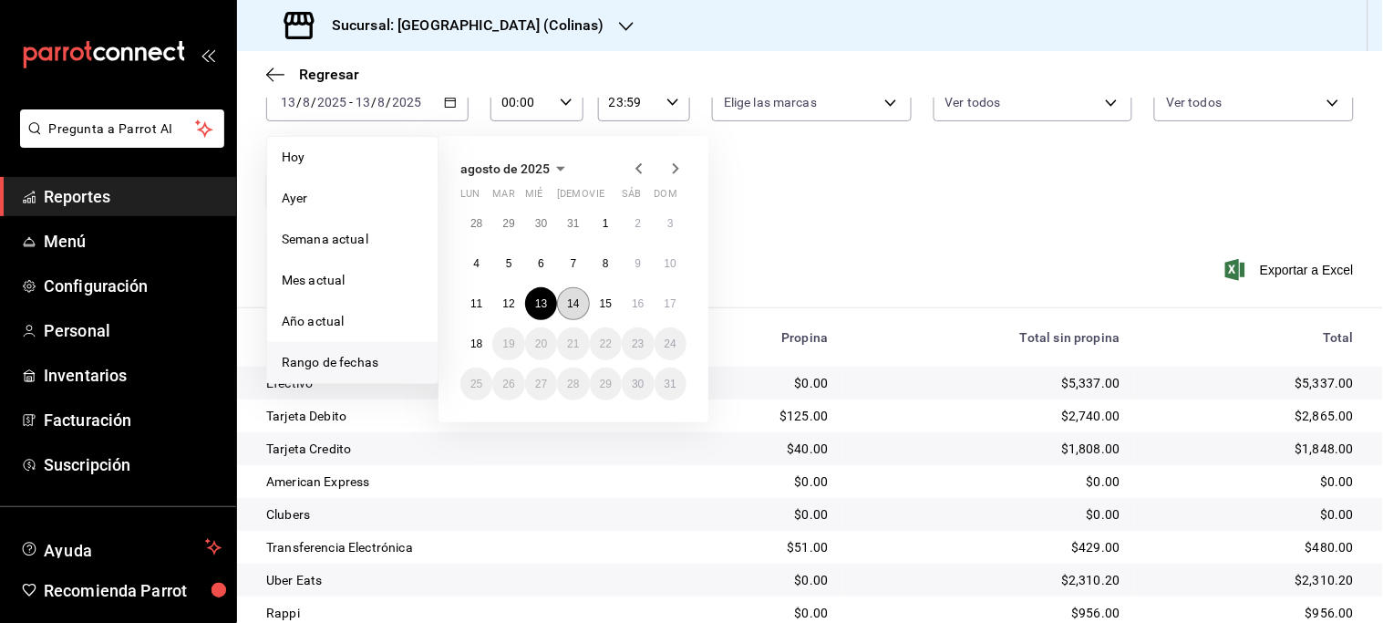
click at [571, 301] on abbr "14" at bounding box center [573, 303] width 12 height 13
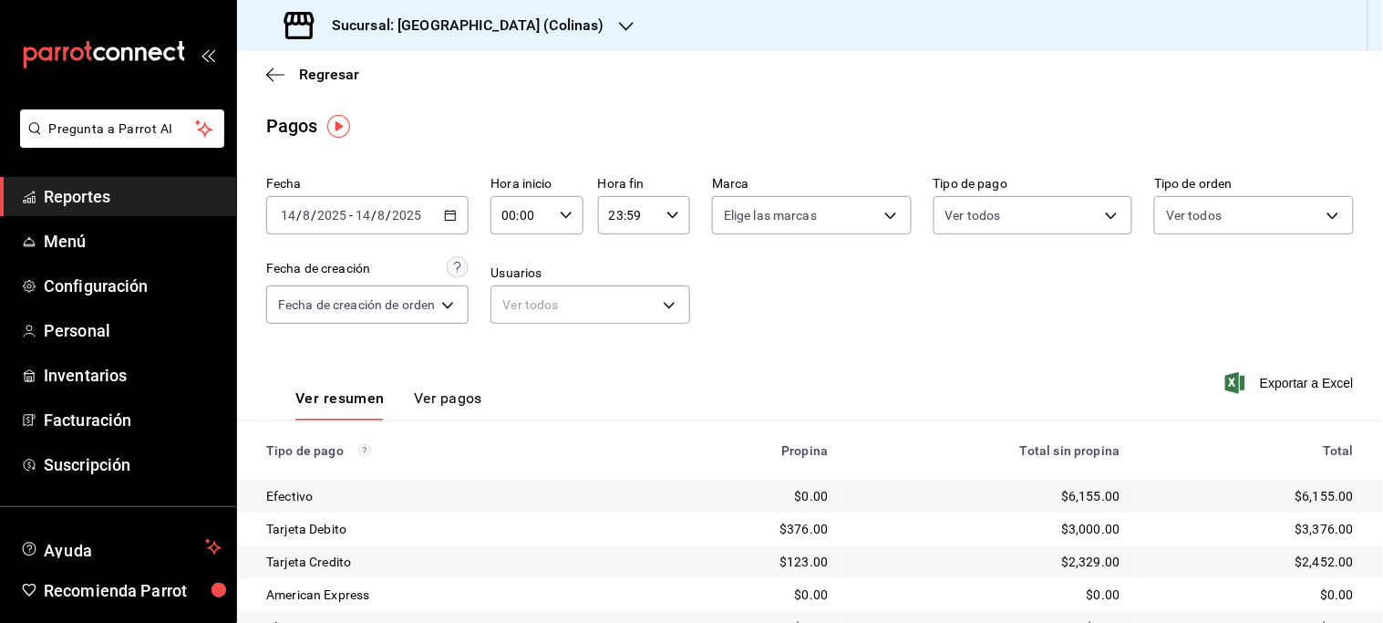
click at [441, 216] on div "[DATE] [DATE] - [DATE] [DATE]" at bounding box center [367, 215] width 202 height 38
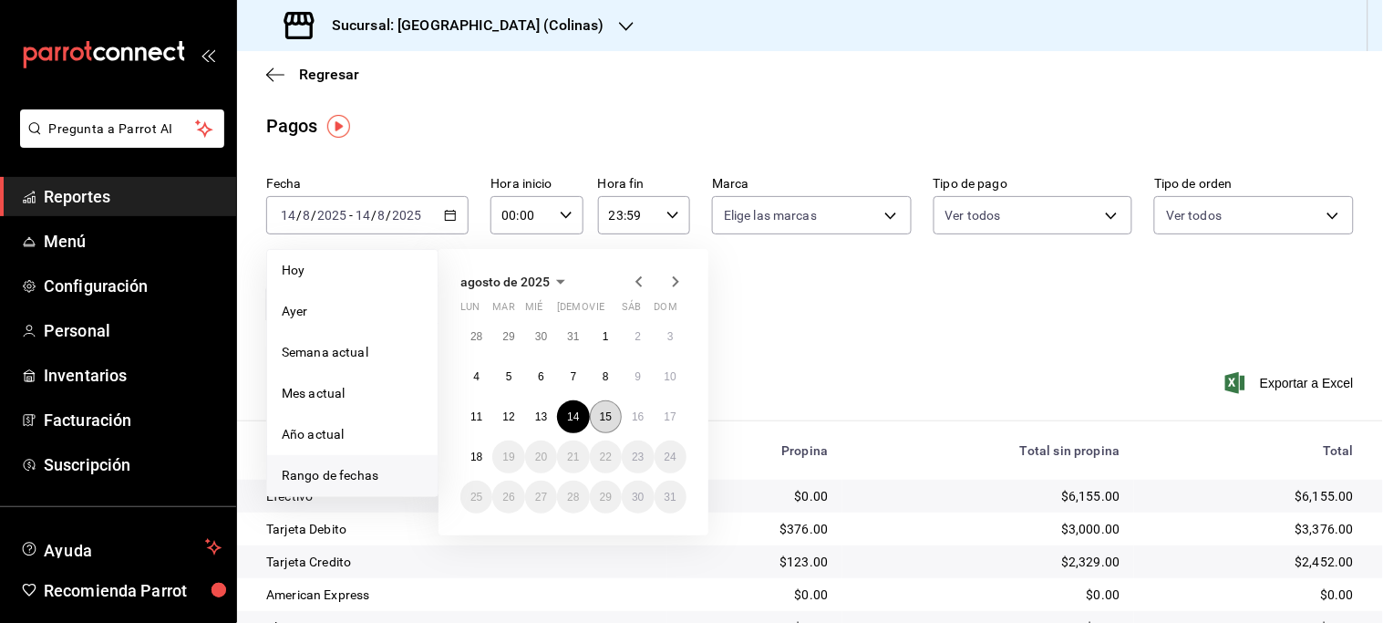
click at [609, 424] on button "15" at bounding box center [606, 416] width 32 height 33
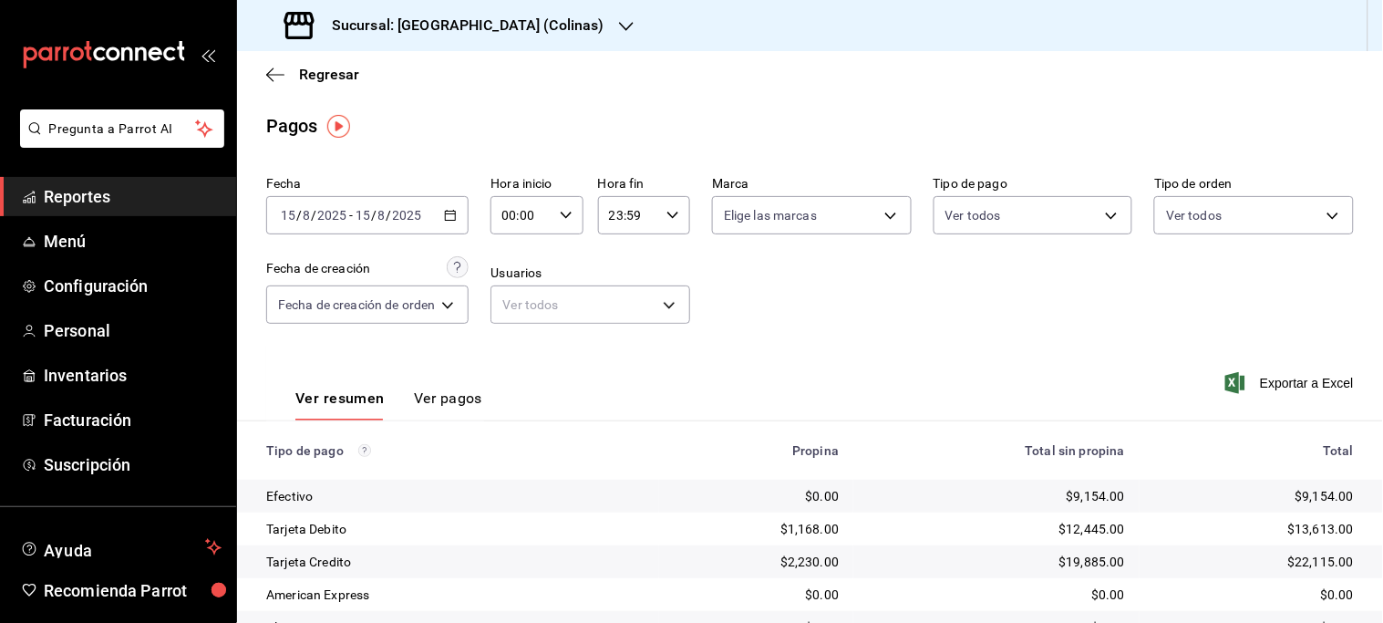
click at [452, 206] on div "[DATE] [DATE] - [DATE] [DATE]" at bounding box center [367, 215] width 202 height 38
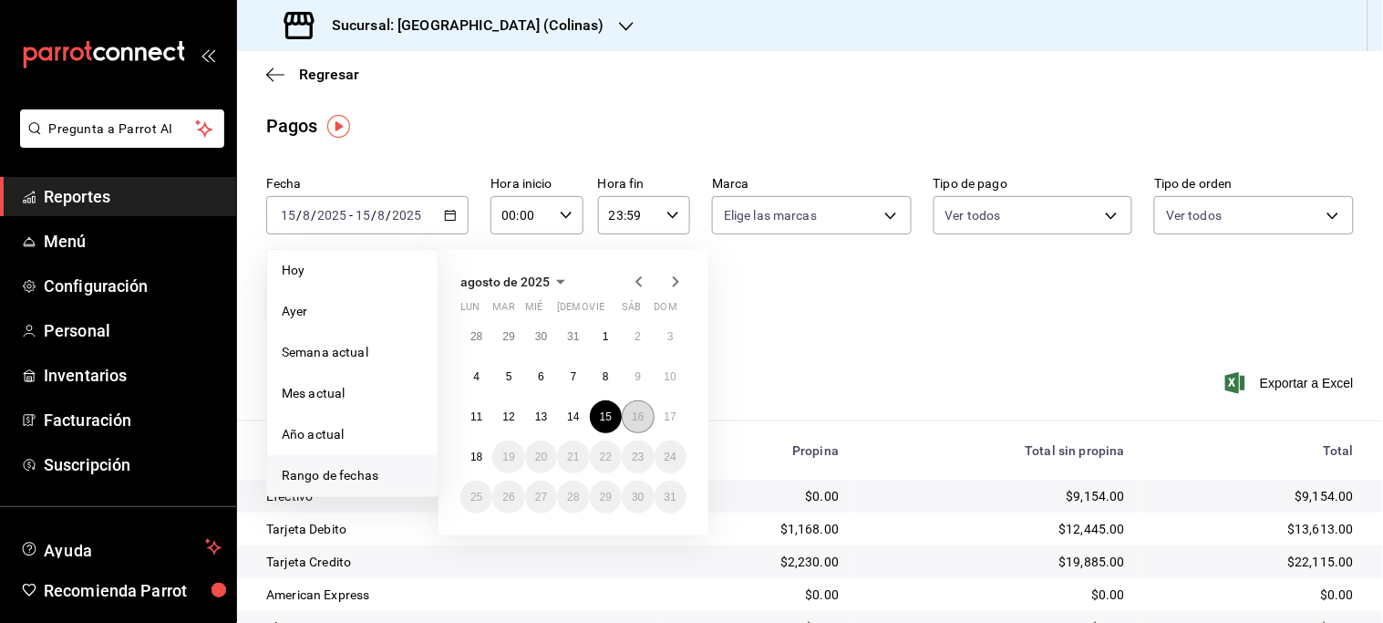
click at [634, 417] on abbr "16" at bounding box center [638, 416] width 12 height 13
click at [634, 417] on div "Ver resumen Ver pagos Exportar a Excel" at bounding box center [810, 393] width 1146 height 97
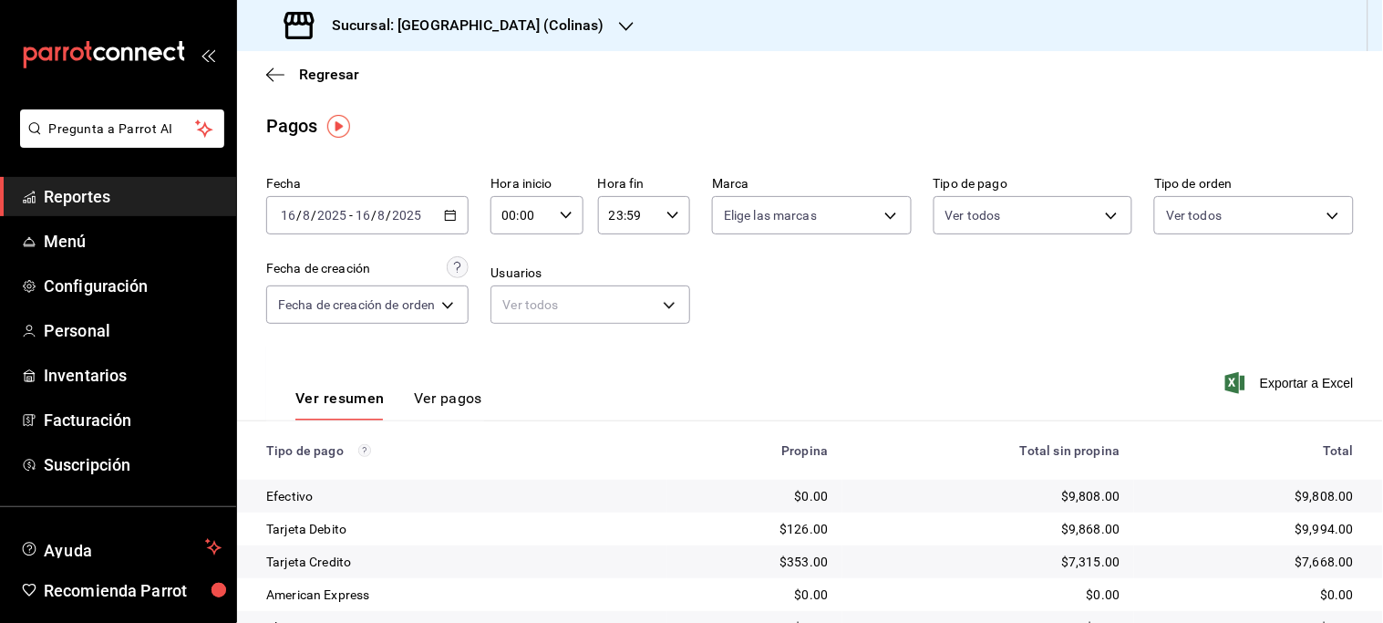
click at [447, 210] on icon "button" at bounding box center [450, 215] width 13 height 13
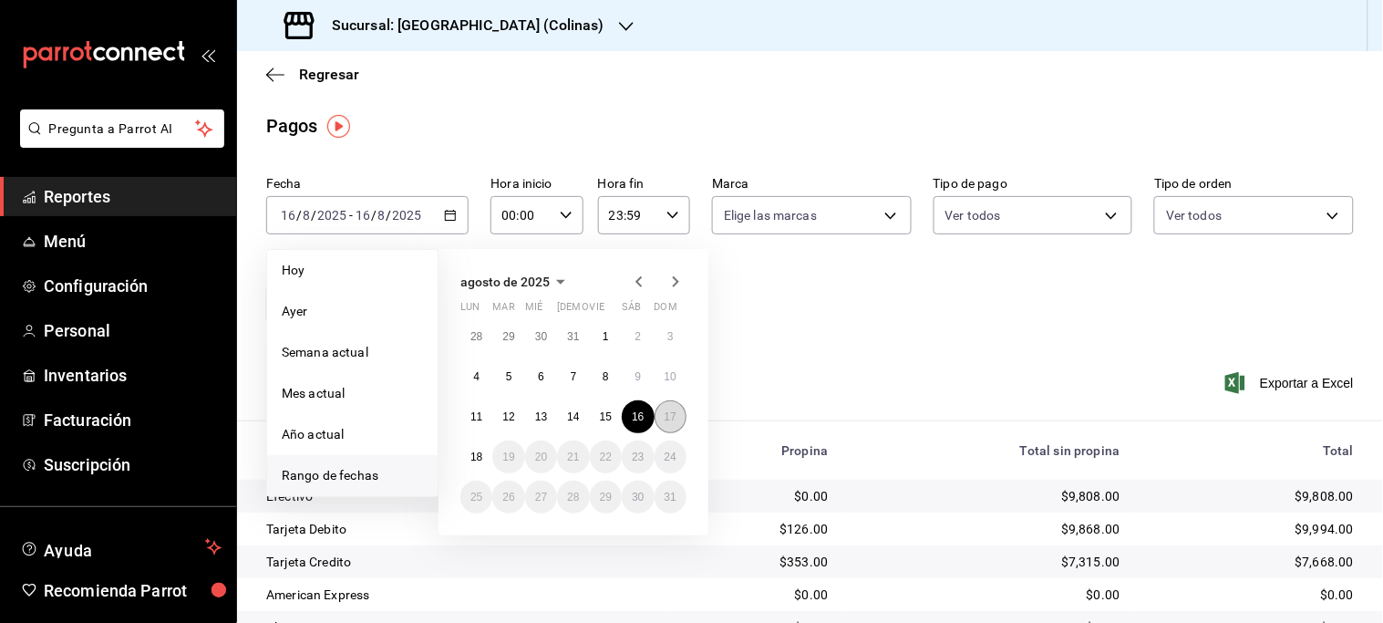
click at [675, 417] on abbr "17" at bounding box center [671, 416] width 12 height 13
click at [675, 417] on div "Ver resumen Ver pagos Exportar a Excel" at bounding box center [810, 393] width 1146 height 97
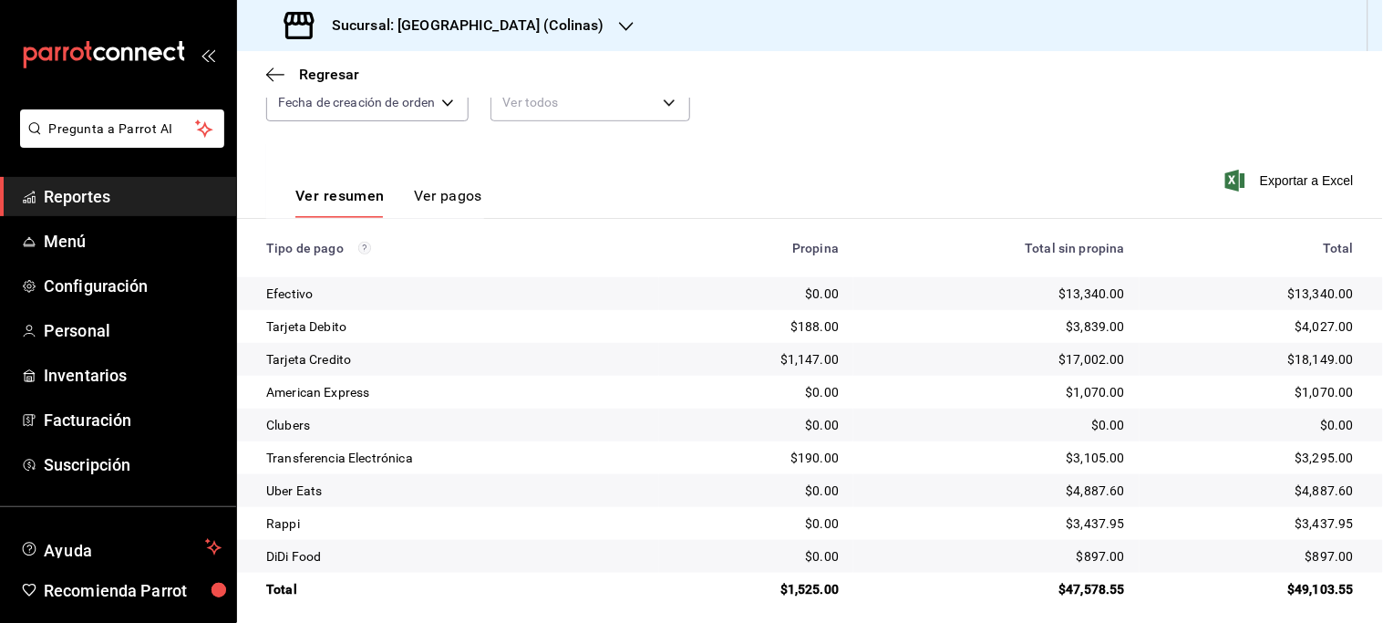
scroll to position [214, 0]
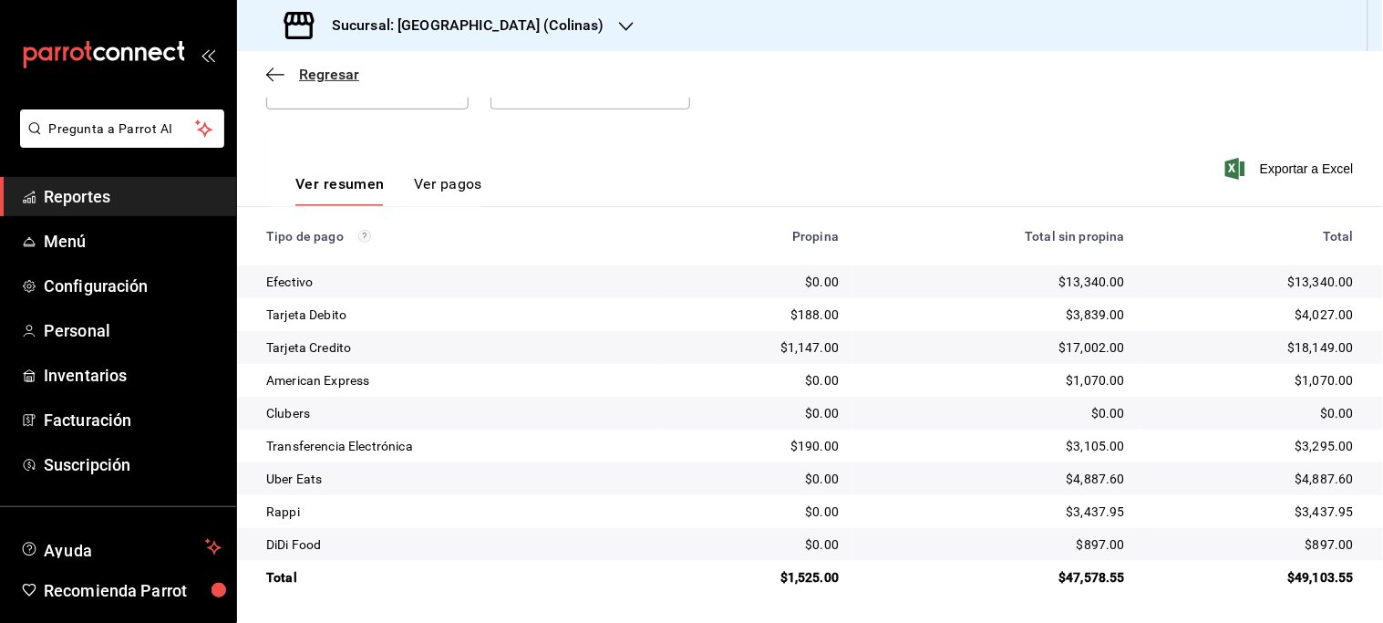
click at [302, 71] on span "Regresar" at bounding box center [329, 74] width 60 height 17
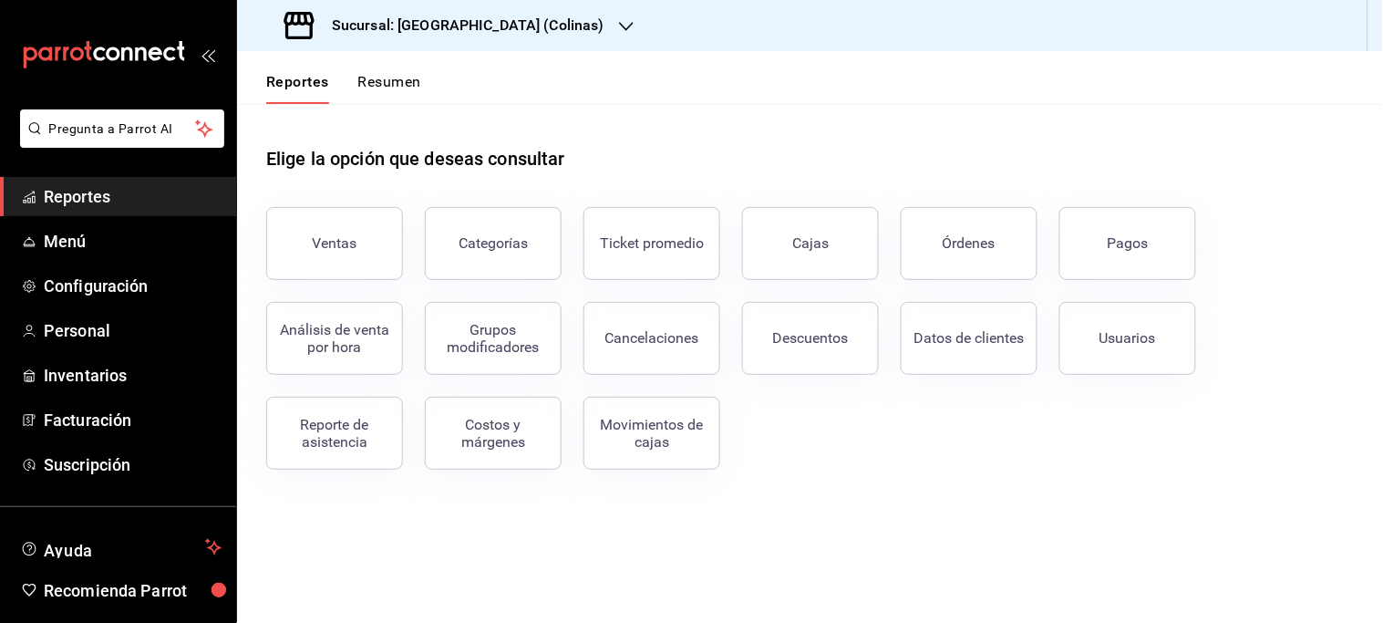
click at [517, 28] on div "Sucursal: [GEOGRAPHIC_DATA] (Colinas)" at bounding box center [446, 25] width 389 height 51
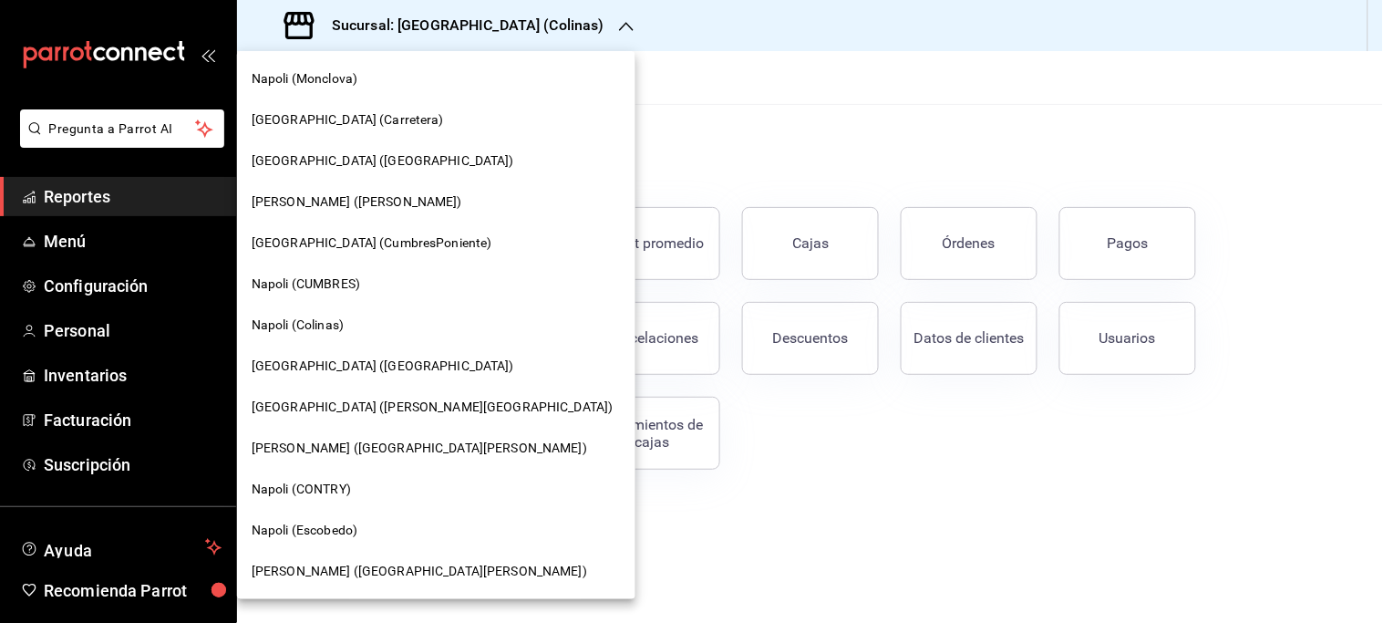
click at [329, 397] on span "[GEOGRAPHIC_DATA] ([PERSON_NAME][GEOGRAPHIC_DATA])" at bounding box center [433, 406] width 362 height 19
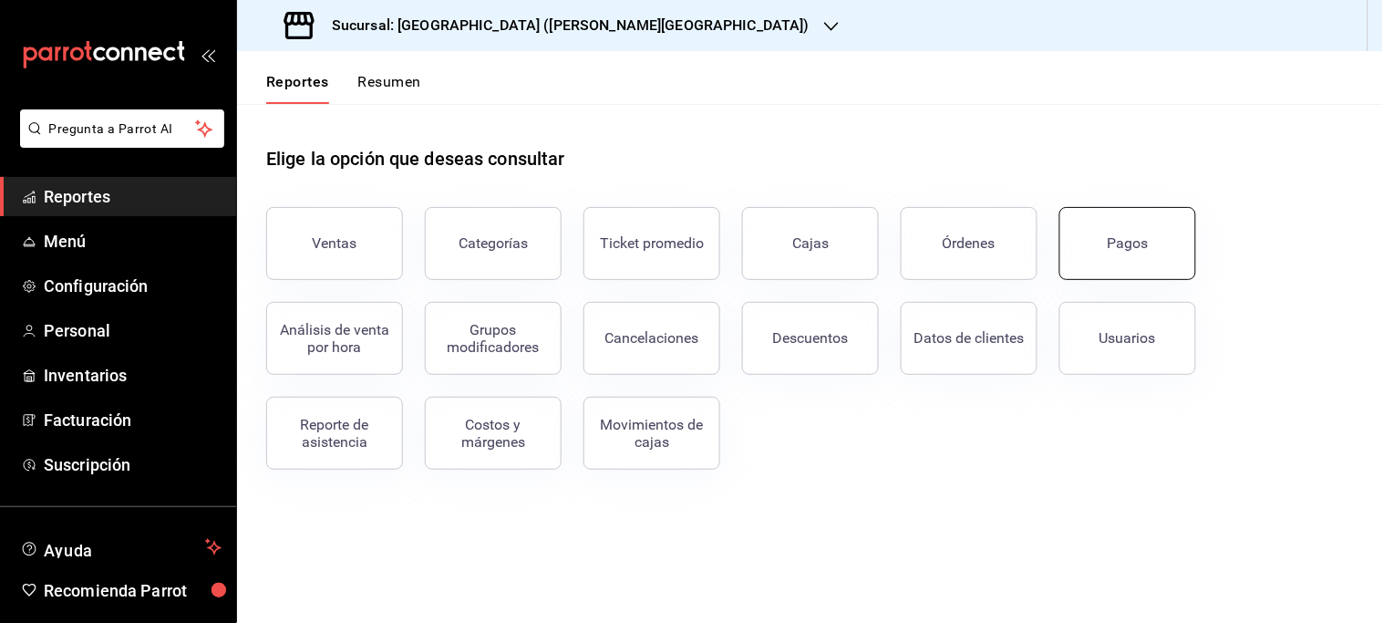
click at [1150, 234] on button "Pagos" at bounding box center [1127, 243] width 137 height 73
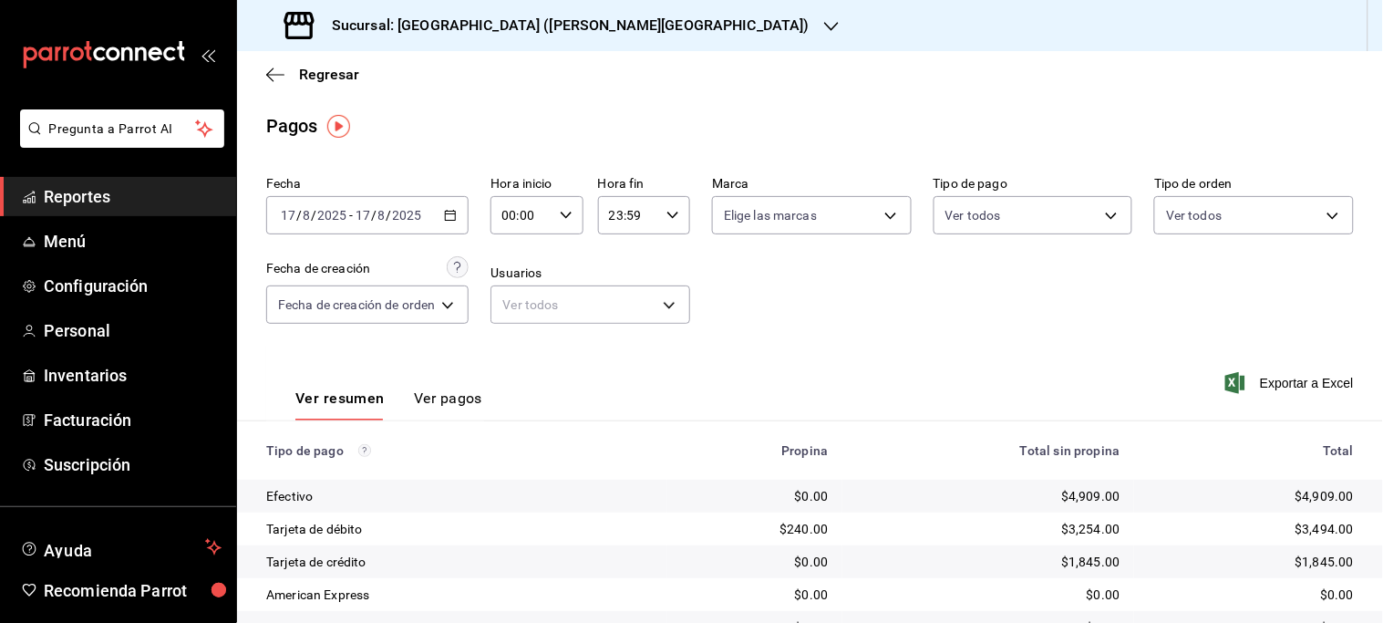
click at [448, 210] on icon "button" at bounding box center [450, 215] width 13 height 13
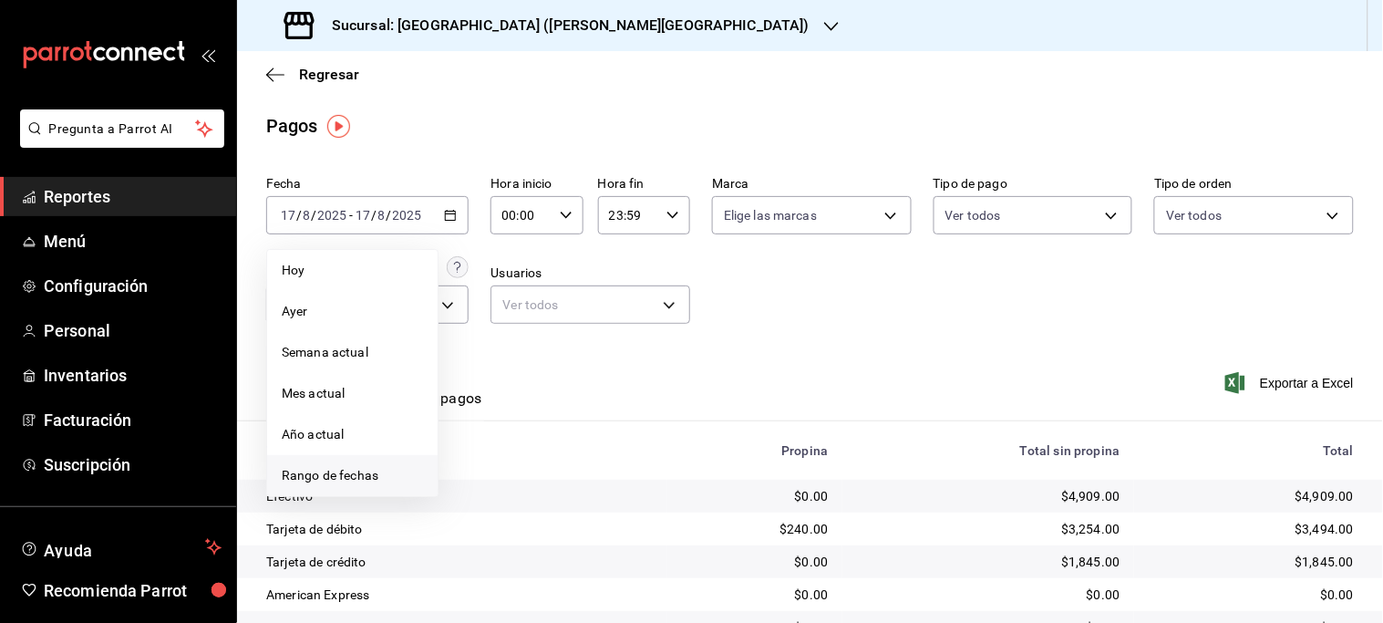
click at [326, 472] on span "Rango de fechas" at bounding box center [352, 475] width 141 height 19
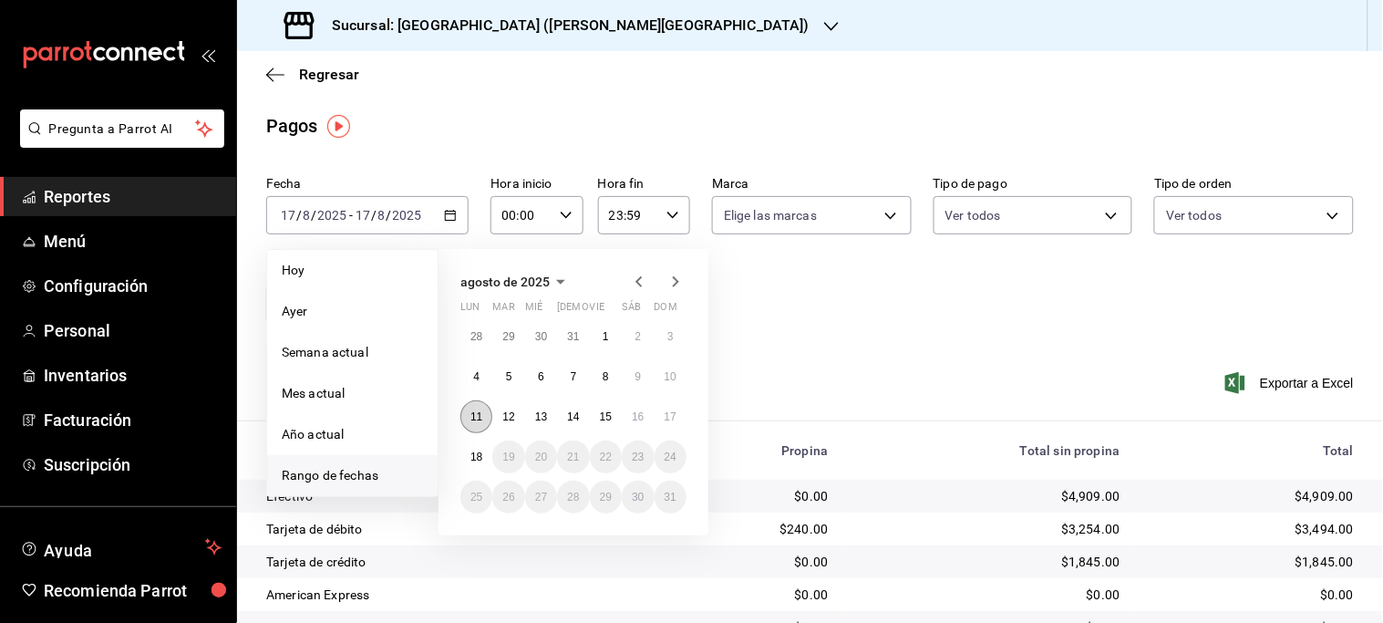
click at [479, 416] on abbr "11" at bounding box center [476, 416] width 12 height 13
click at [479, 416] on button "Ver pagos" at bounding box center [448, 404] width 68 height 31
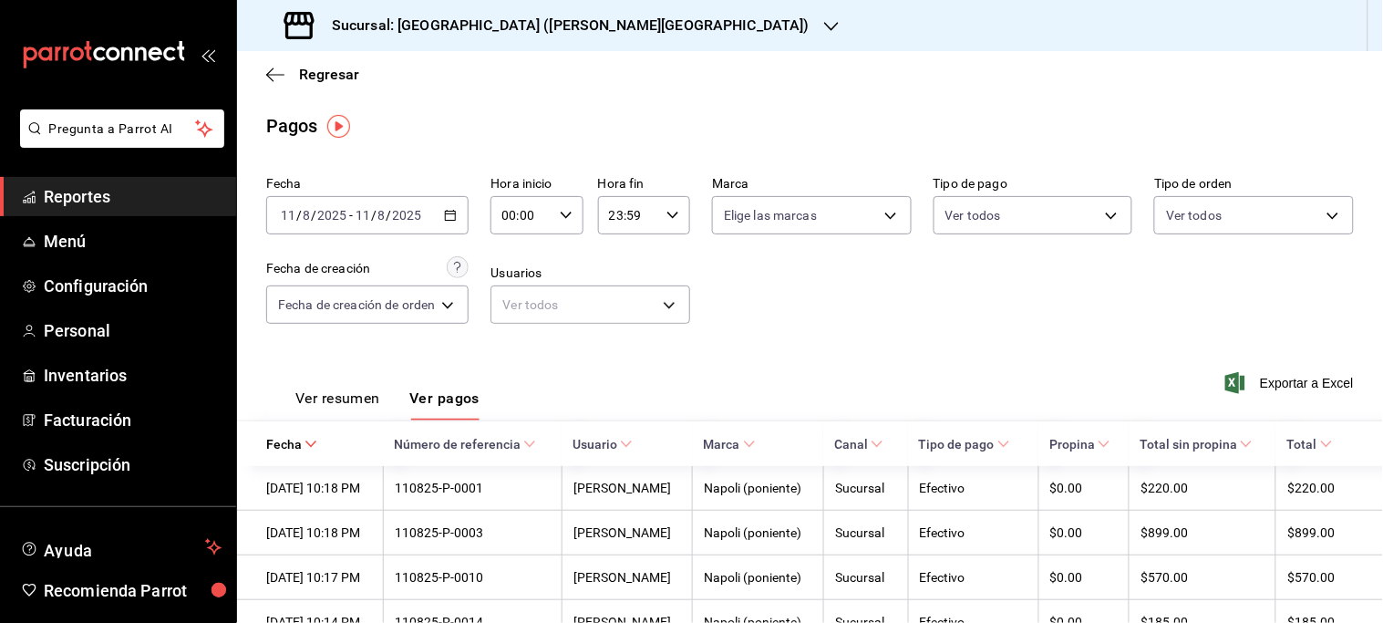
click at [338, 402] on button "Ver resumen" at bounding box center [337, 404] width 85 height 31
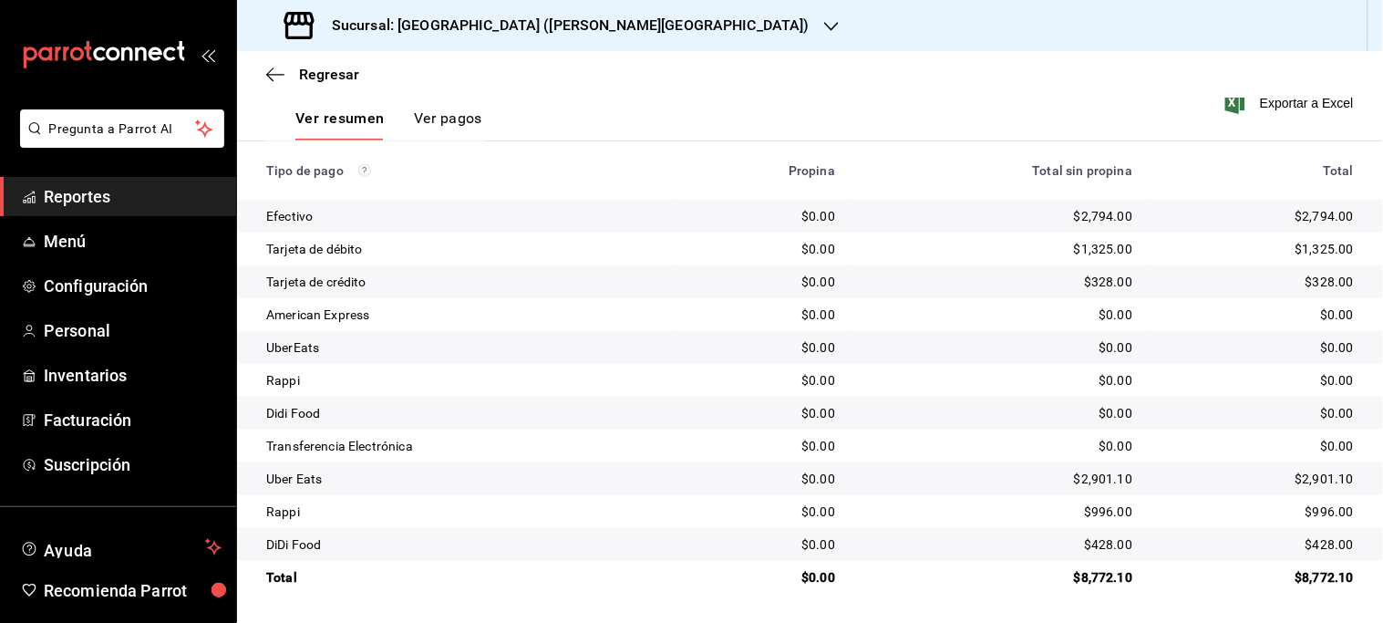
scroll to position [77, 0]
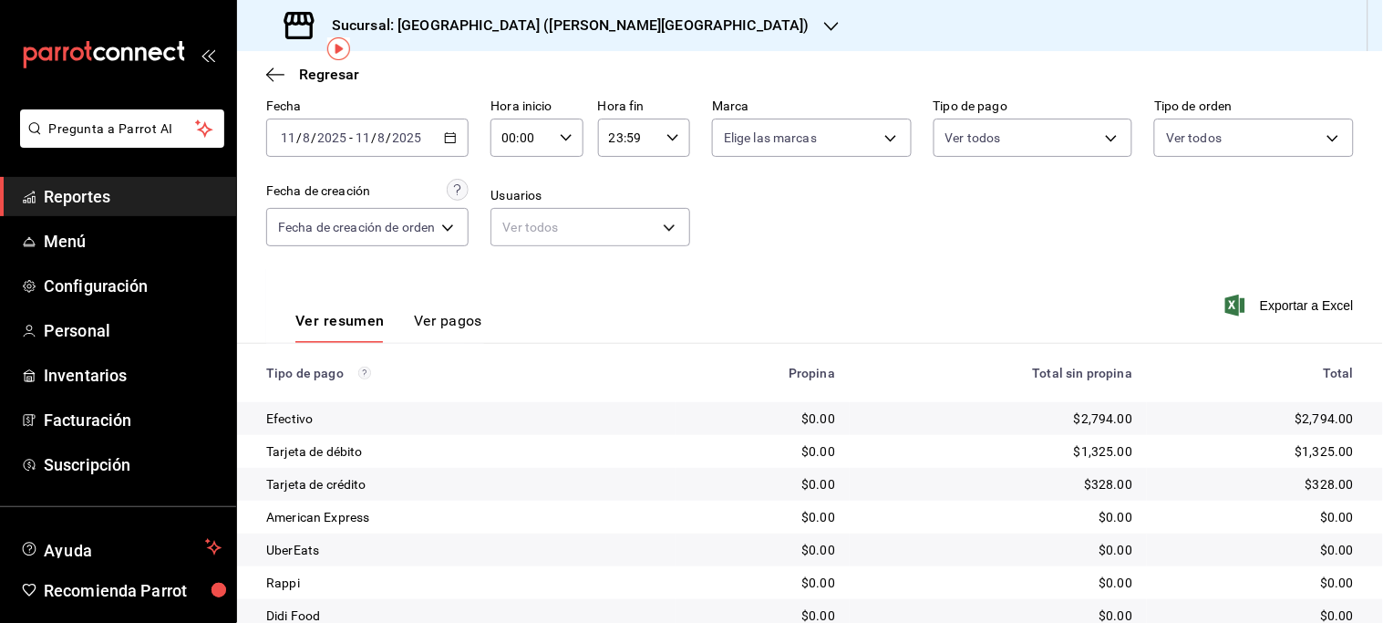
click at [456, 138] on icon "button" at bounding box center [450, 137] width 13 height 13
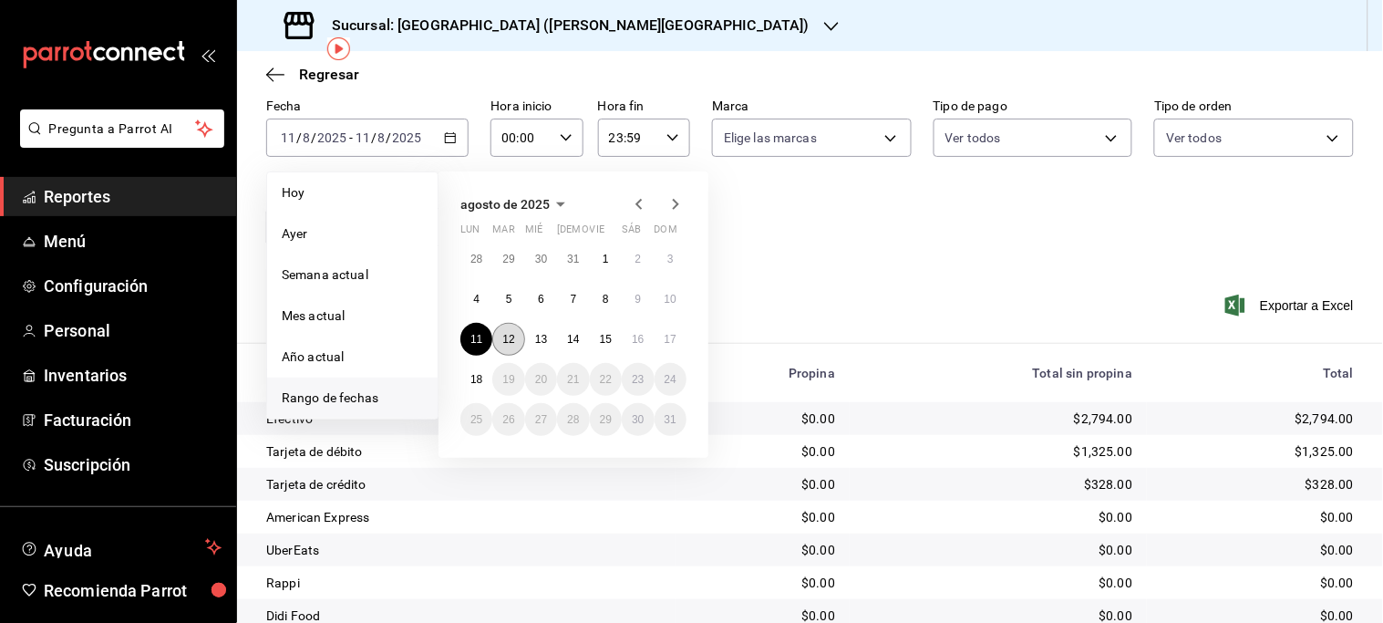
click at [515, 334] on button "12" at bounding box center [508, 339] width 32 height 33
click at [515, 334] on div "Ver resumen Ver pagos Exportar a Excel" at bounding box center [810, 316] width 1146 height 97
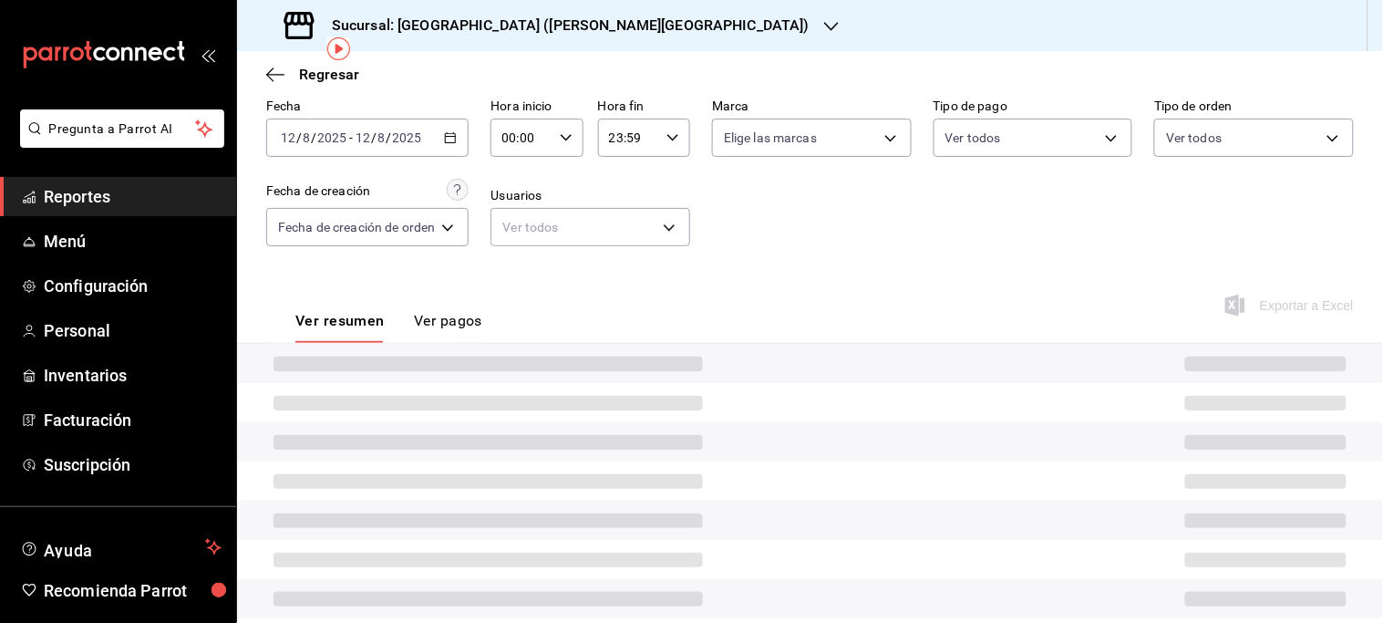
click at [515, 334] on div "Ver resumen Ver pagos Exportar a Excel" at bounding box center [810, 316] width 1146 height 97
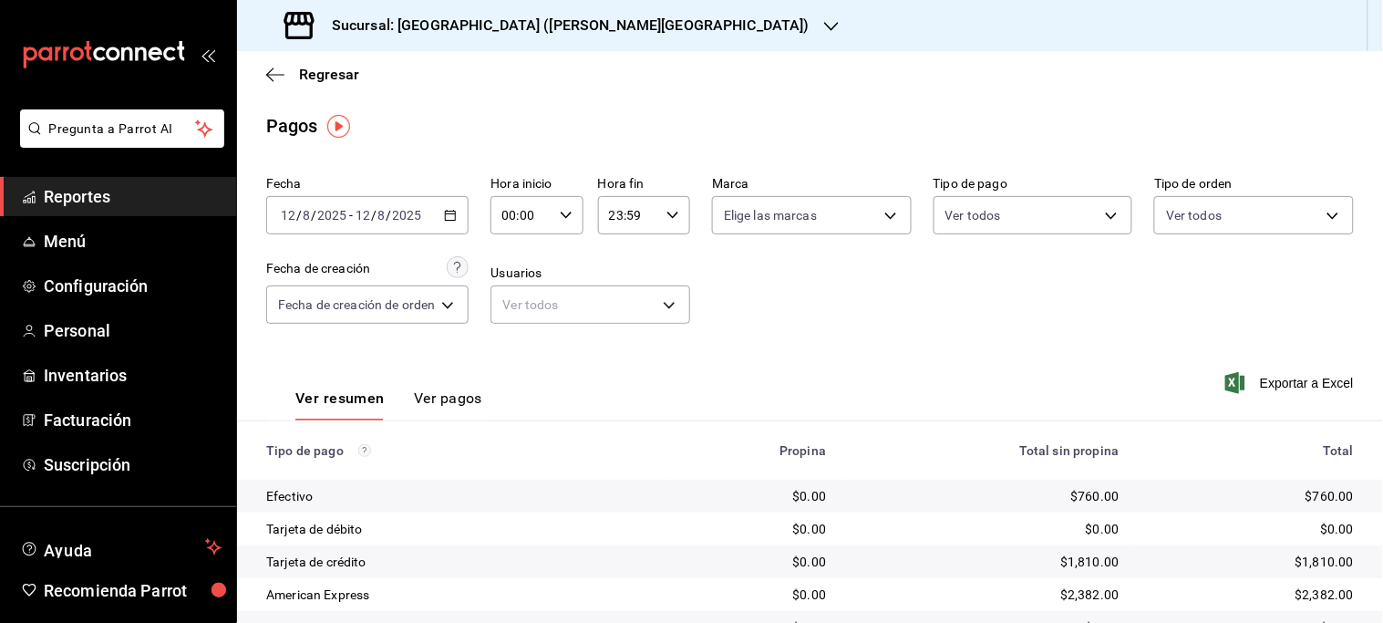
click at [456, 215] on icon "button" at bounding box center [450, 215] width 13 height 13
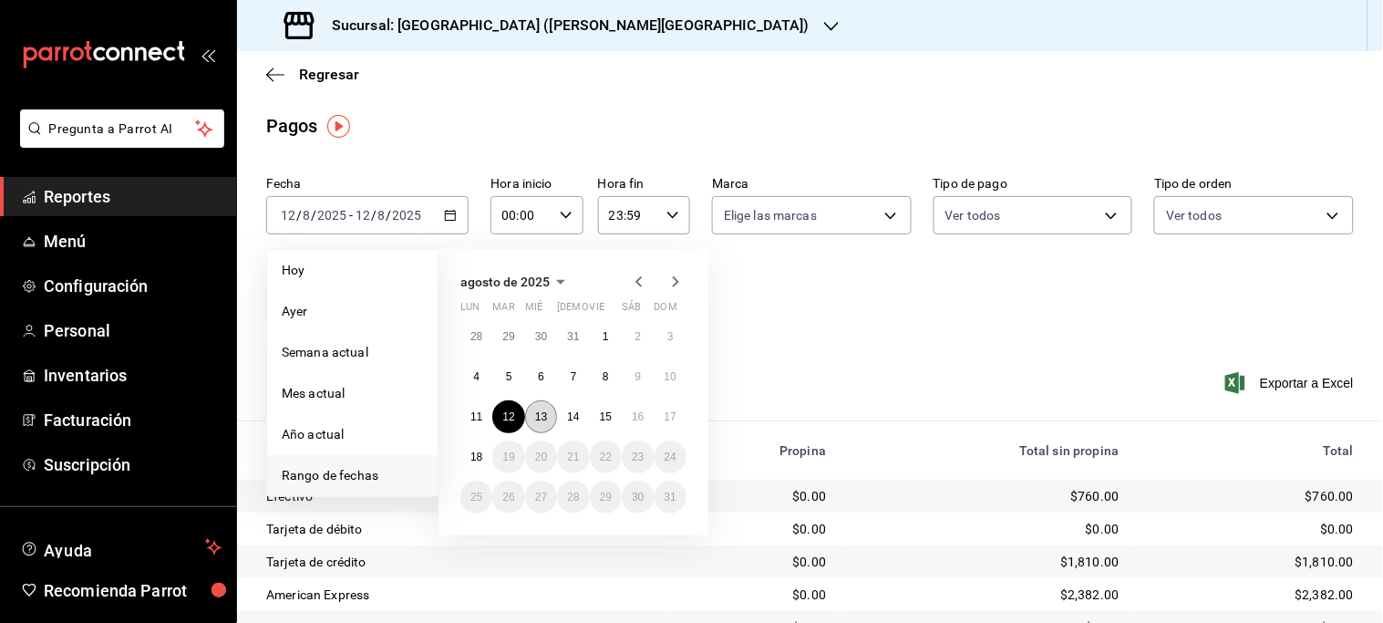
click at [541, 417] on abbr "13" at bounding box center [541, 416] width 12 height 13
click at [541, 417] on div "Ver resumen Ver pagos Exportar a Excel" at bounding box center [810, 393] width 1146 height 97
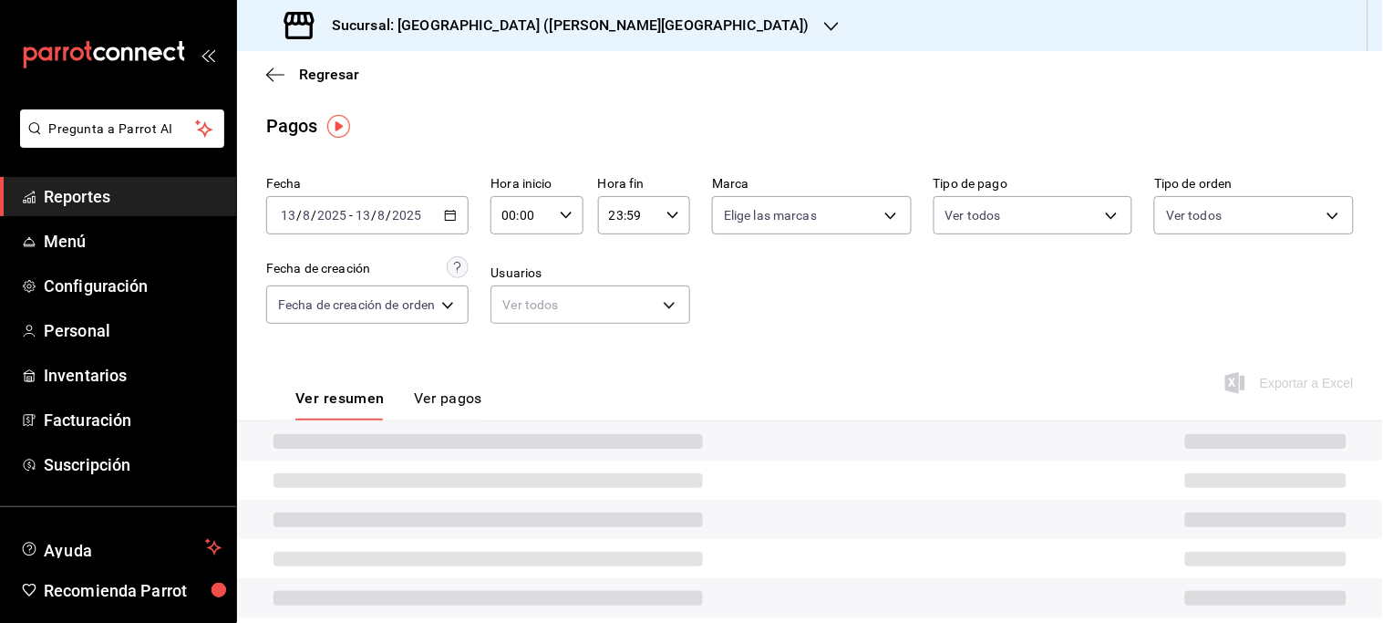
click at [541, 417] on div "Ver resumen Ver pagos Exportar a Excel" at bounding box center [810, 393] width 1146 height 97
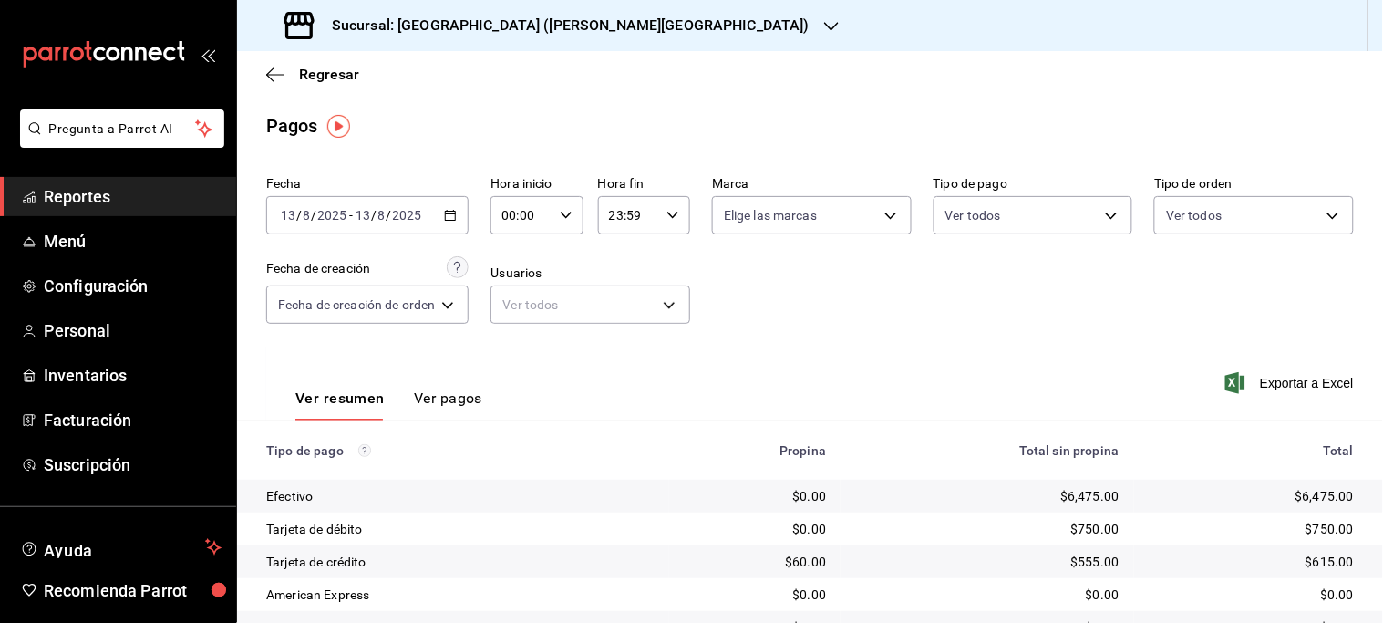
click at [460, 205] on div "[DATE] [DATE] - [DATE] [DATE]" at bounding box center [367, 215] width 202 height 38
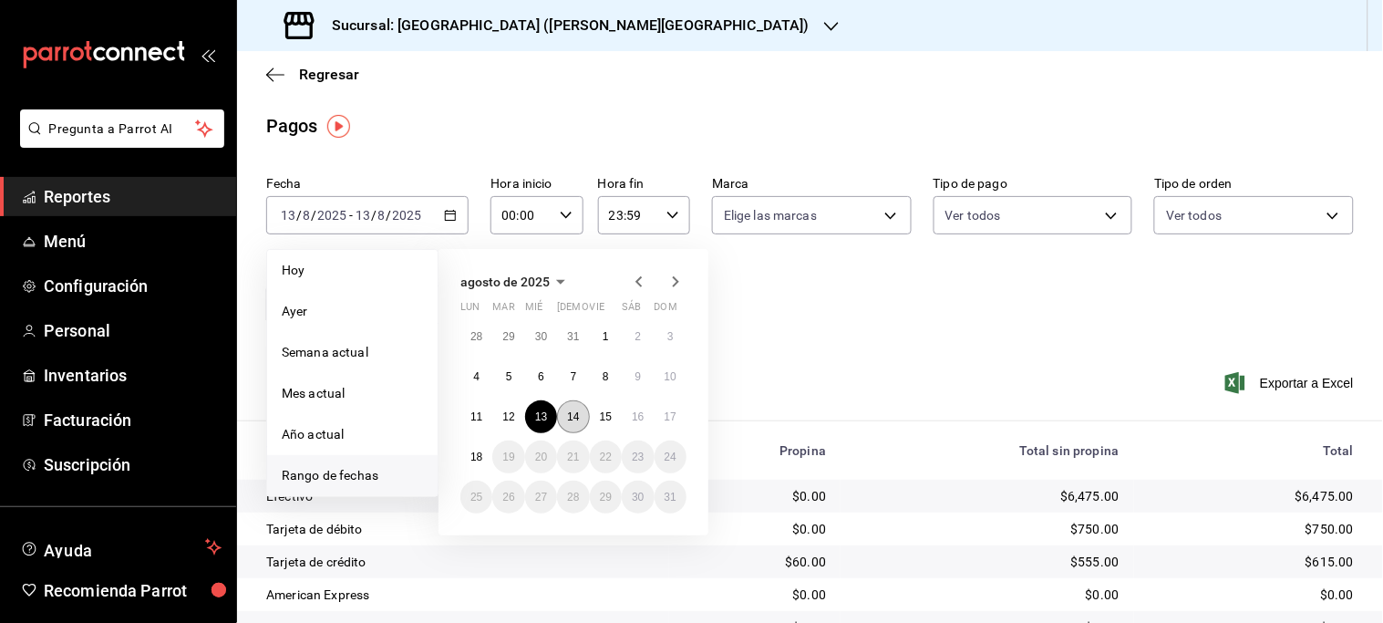
click at [581, 410] on button "14" at bounding box center [573, 416] width 32 height 33
click at [581, 410] on div "Ver resumen Ver pagos Exportar a Excel" at bounding box center [810, 393] width 1146 height 97
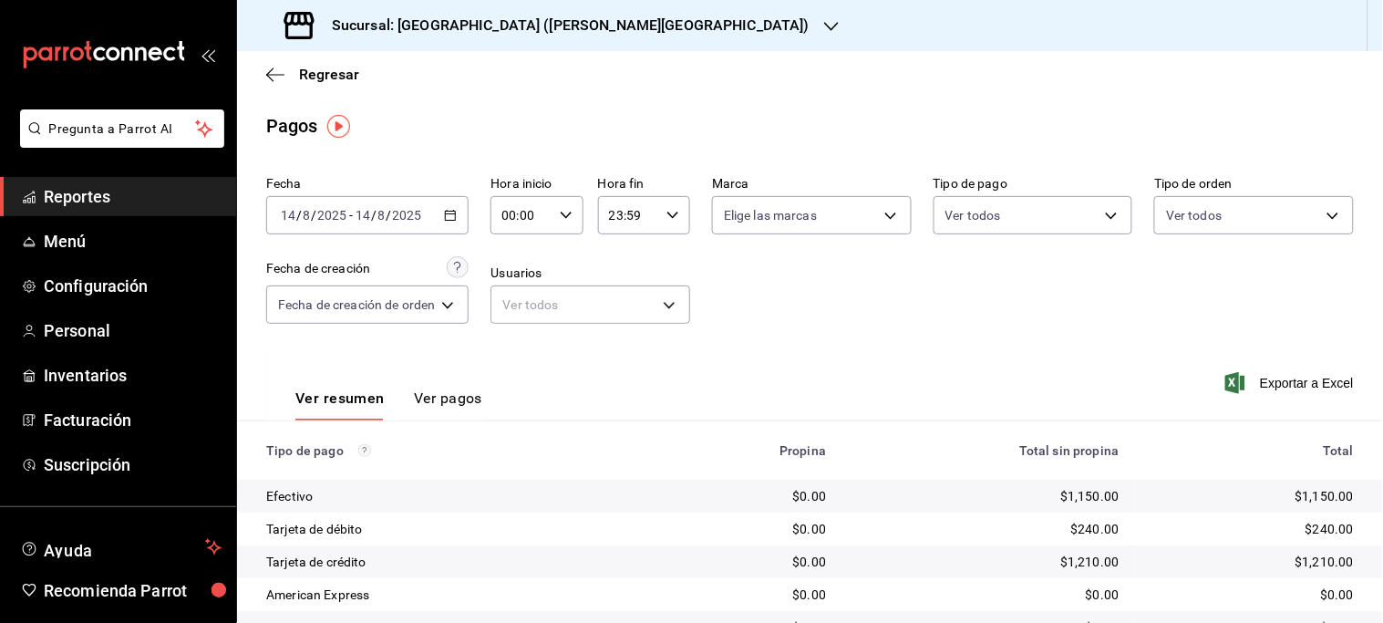
click at [443, 216] on div "[DATE] [DATE] - [DATE] [DATE]" at bounding box center [367, 215] width 202 height 38
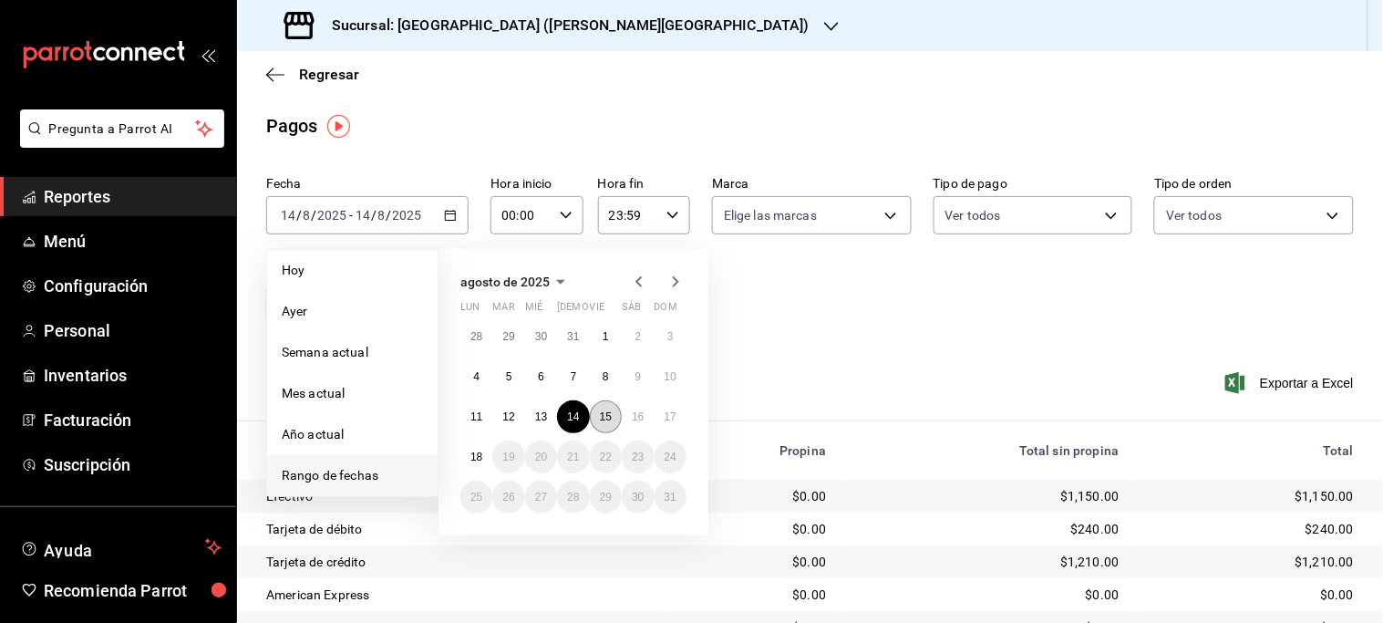
click at [600, 411] on abbr "15" at bounding box center [606, 416] width 12 height 13
click at [600, 410] on abbr "15" at bounding box center [606, 416] width 12 height 13
click at [600, 410] on div "Ver resumen Ver pagos Exportar a Excel" at bounding box center [810, 393] width 1146 height 97
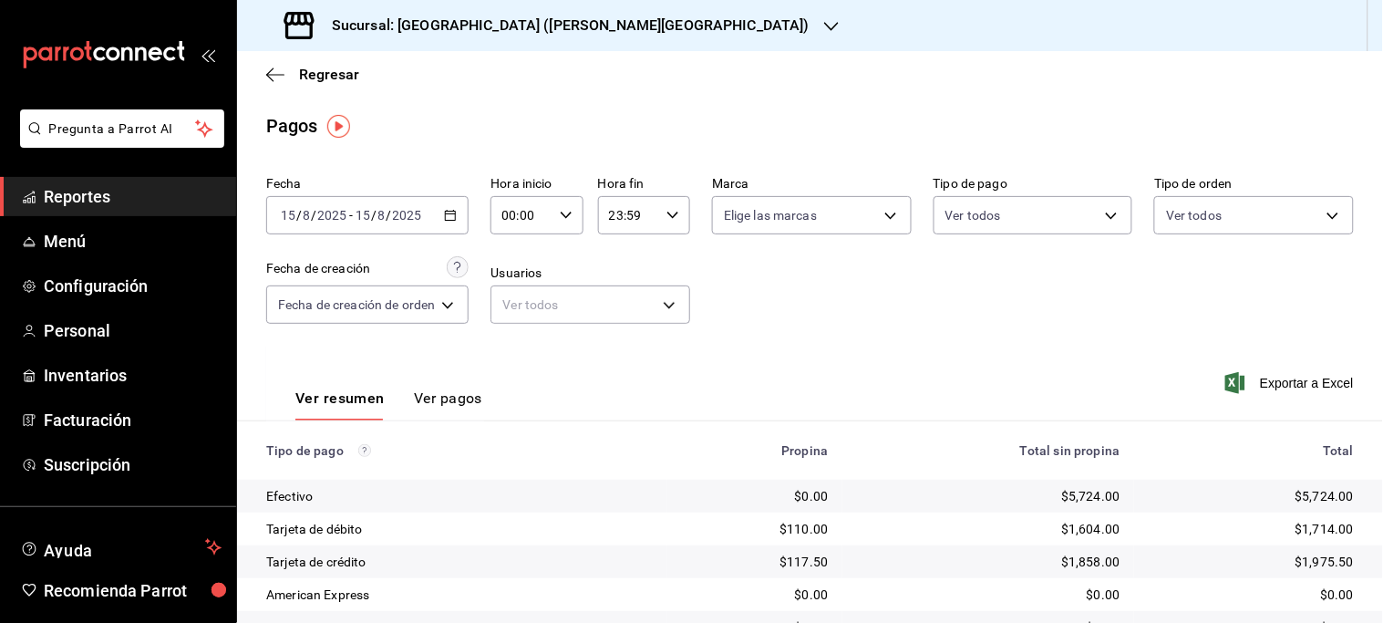
click at [456, 220] on icon "button" at bounding box center [450, 215] width 13 height 13
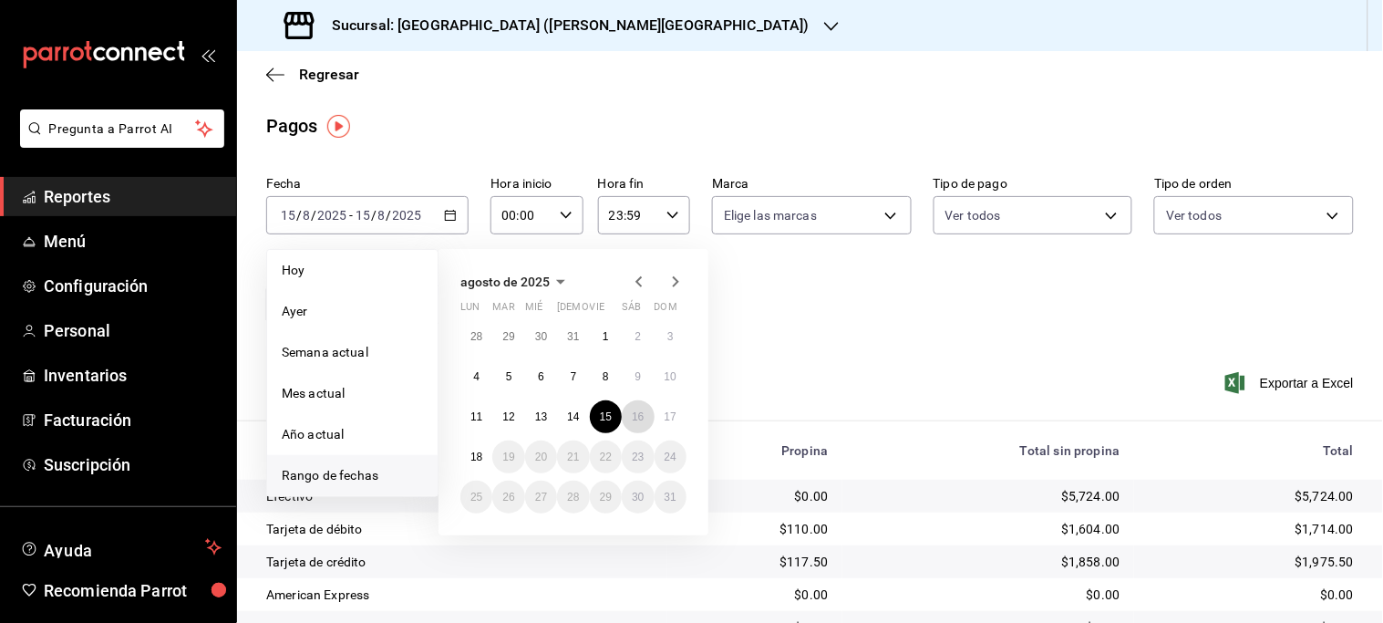
click at [636, 417] on abbr "16" at bounding box center [638, 416] width 12 height 13
click at [636, 417] on div "Ver resumen Ver pagos Exportar a Excel" at bounding box center [810, 393] width 1146 height 97
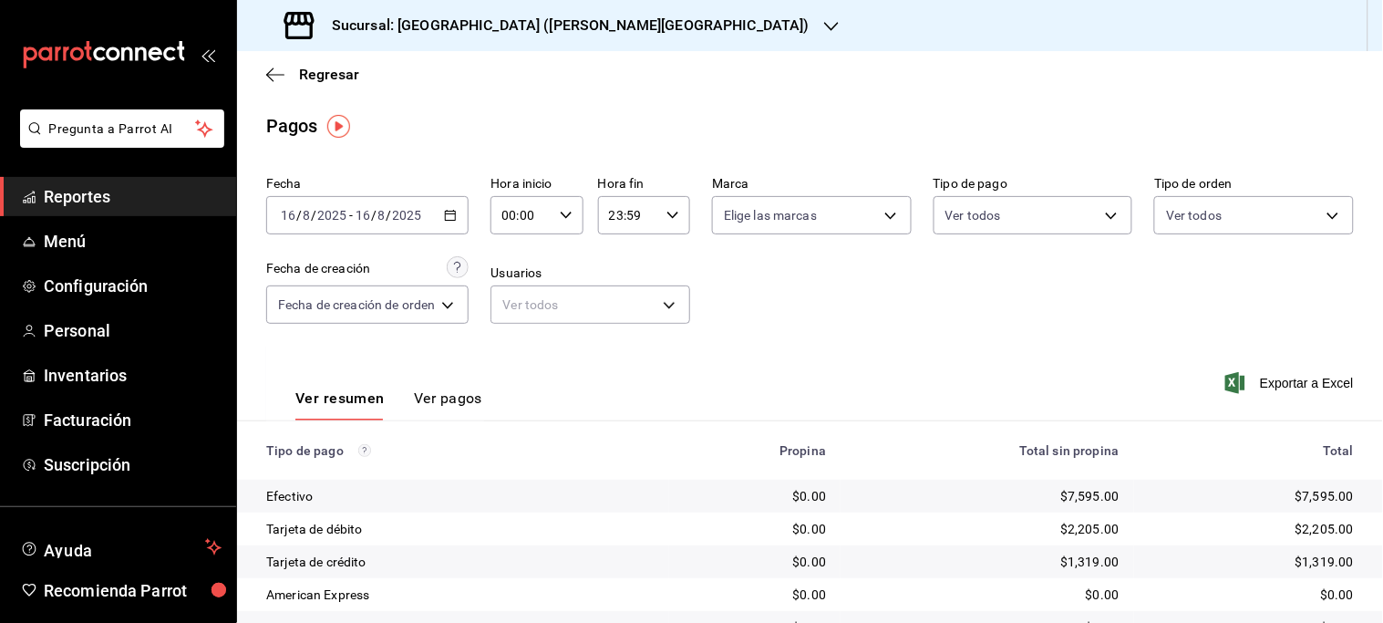
click at [445, 213] on icon "button" at bounding box center [450, 215] width 13 height 13
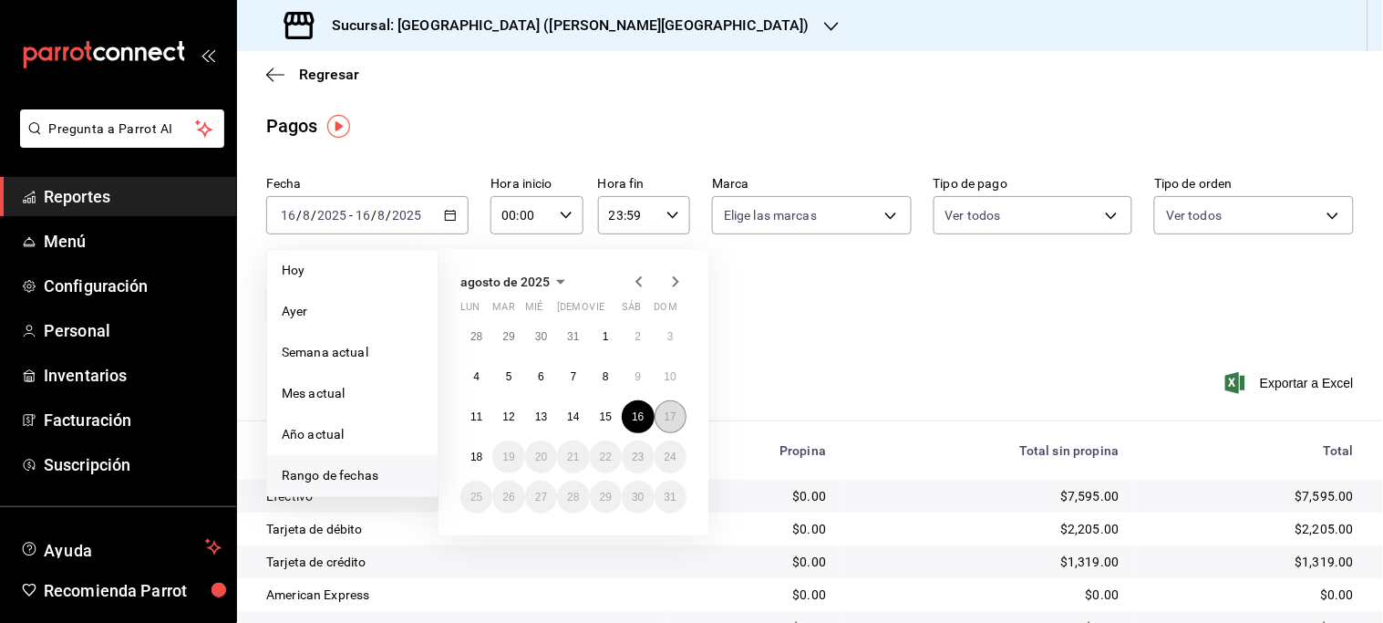
click at [673, 414] on abbr "17" at bounding box center [671, 416] width 12 height 13
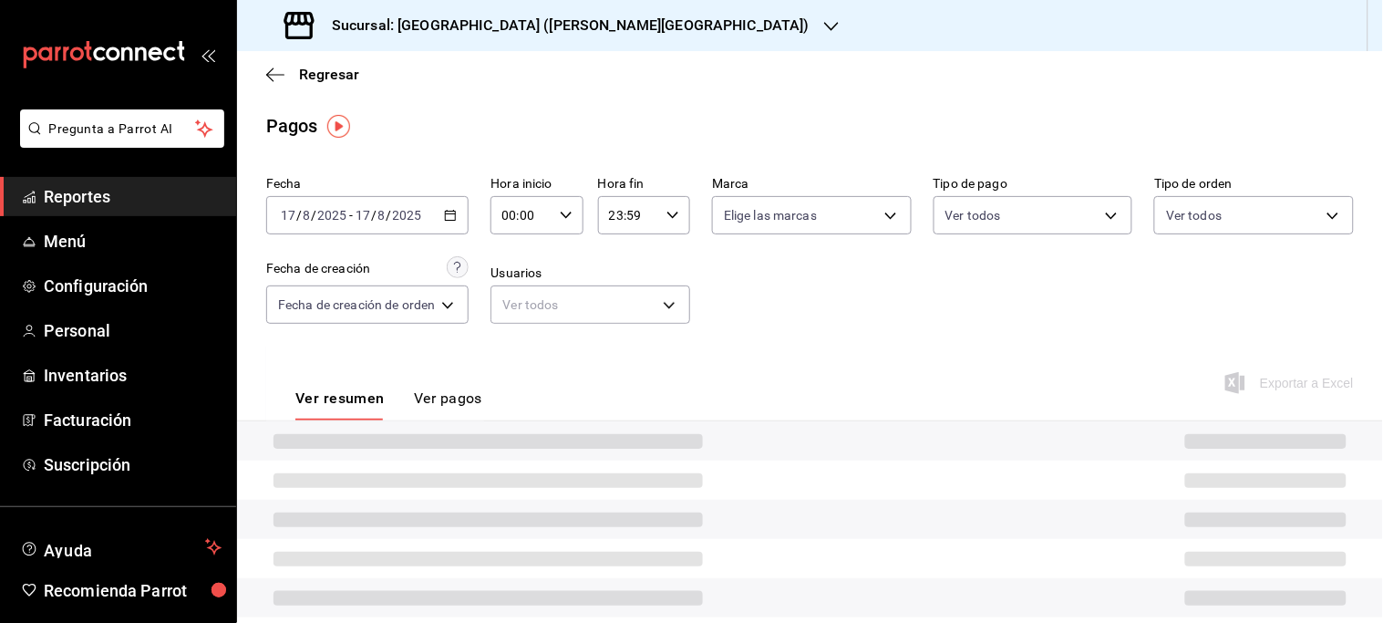
click at [673, 414] on div "Ver resumen Ver pagos Exportar a Excel" at bounding box center [810, 393] width 1146 height 97
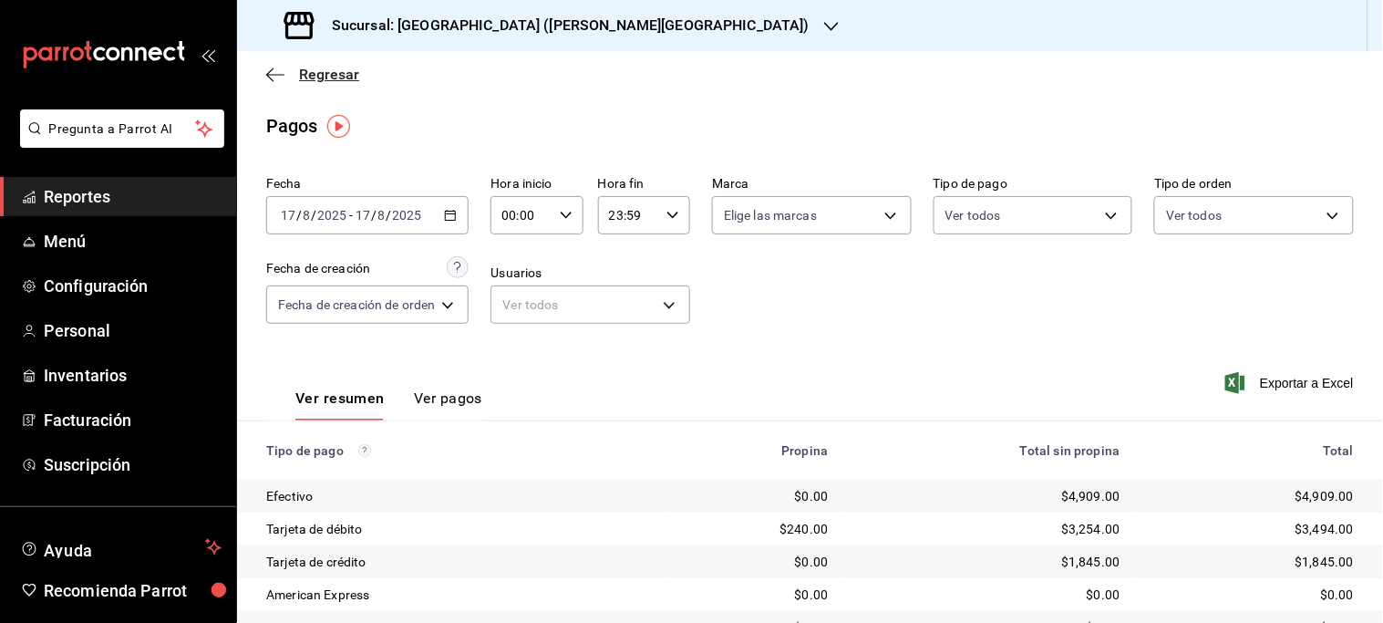
click at [331, 74] on span "Regresar" at bounding box center [329, 74] width 60 height 17
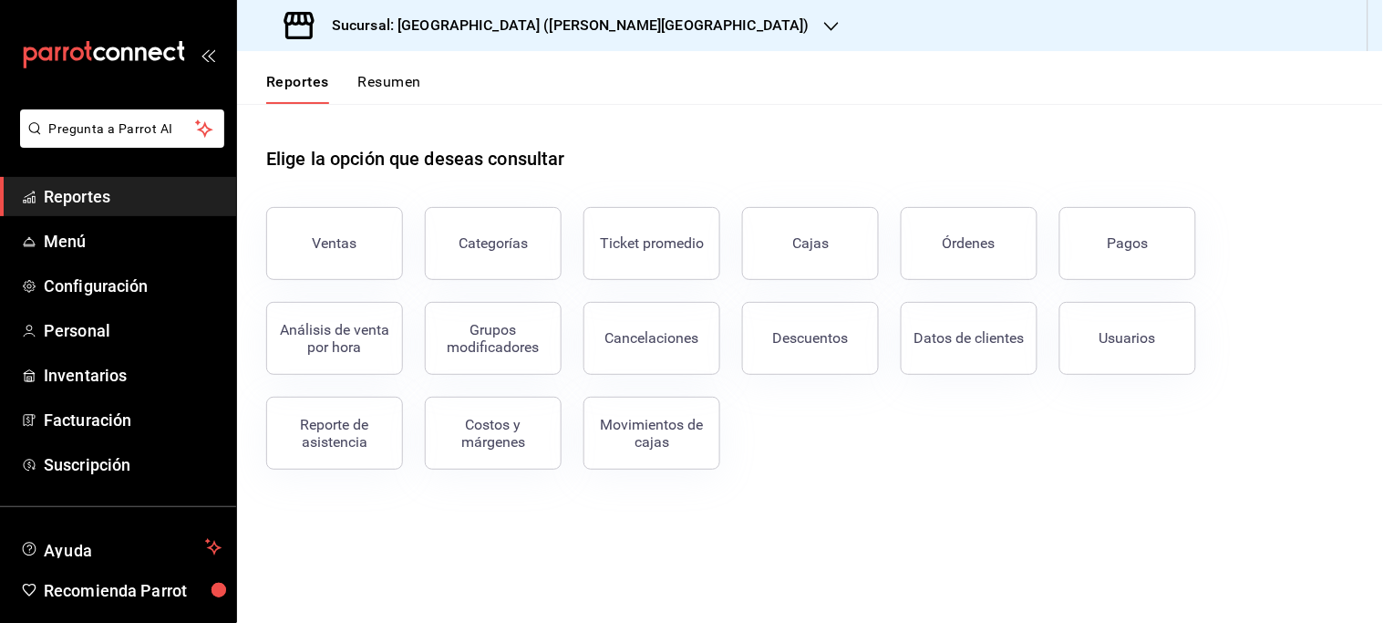
click at [824, 19] on icon "button" at bounding box center [831, 26] width 15 height 15
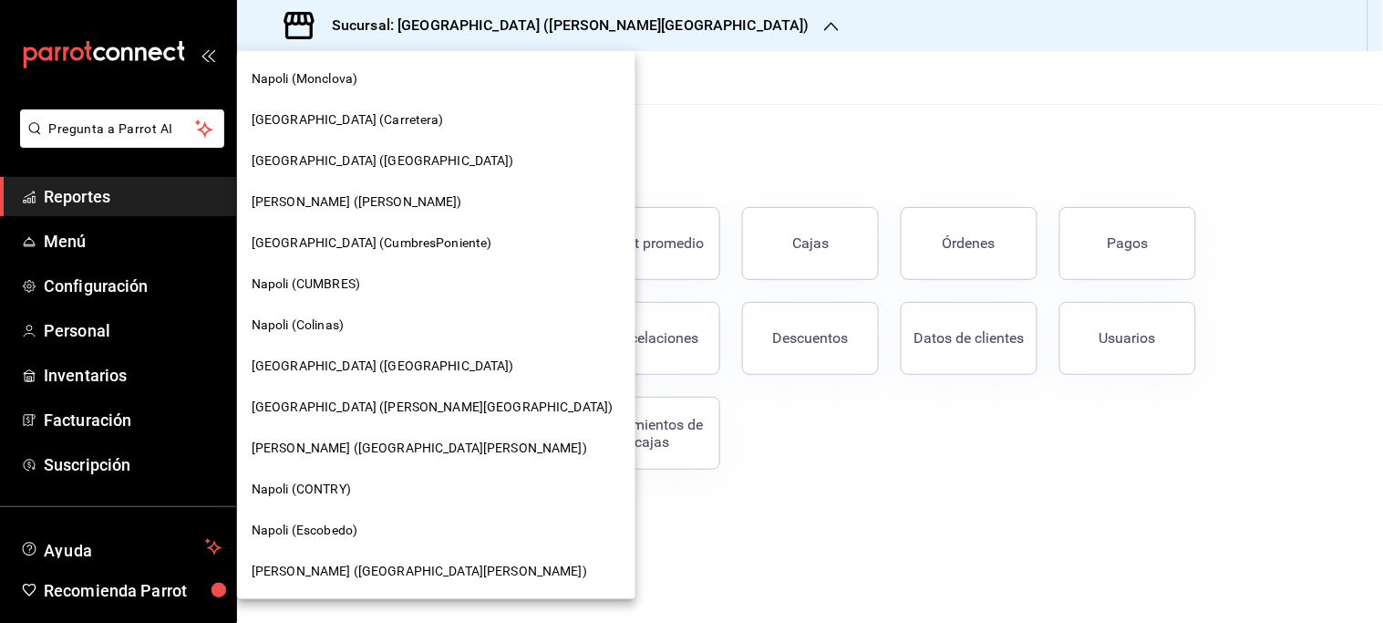
click at [333, 485] on span "Napoli (CONTRY)" at bounding box center [301, 488] width 99 height 19
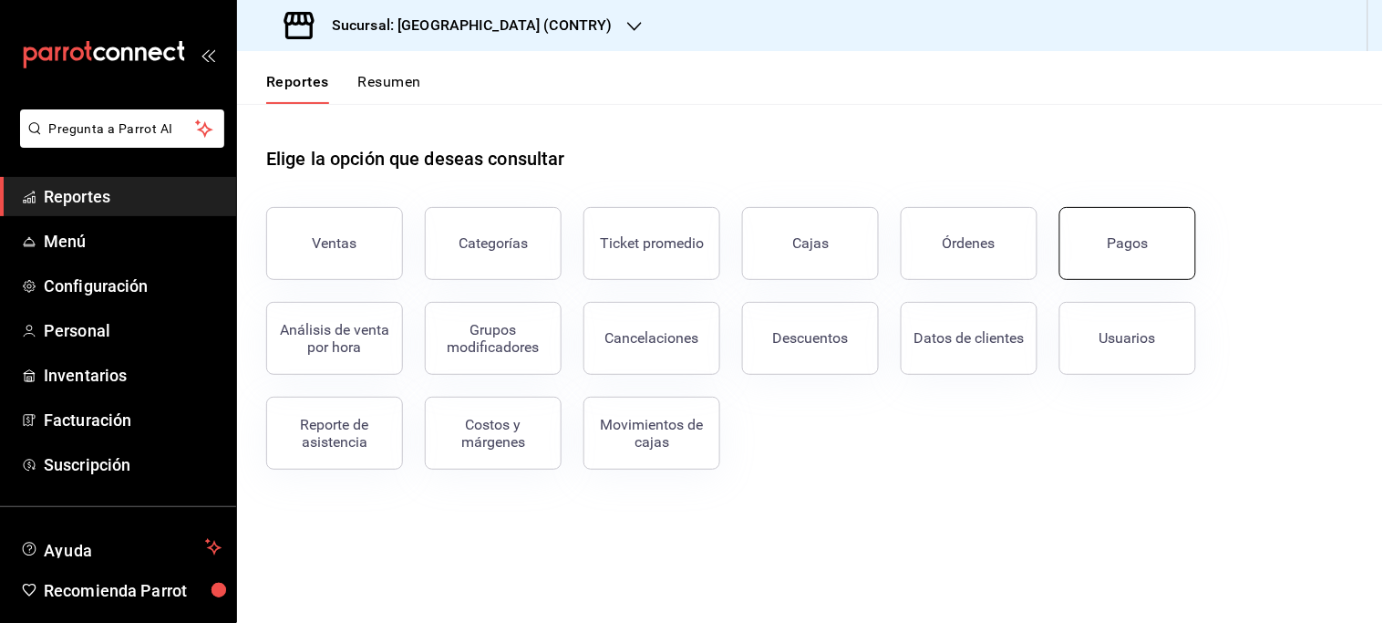
click at [1132, 229] on button "Pagos" at bounding box center [1127, 243] width 137 height 73
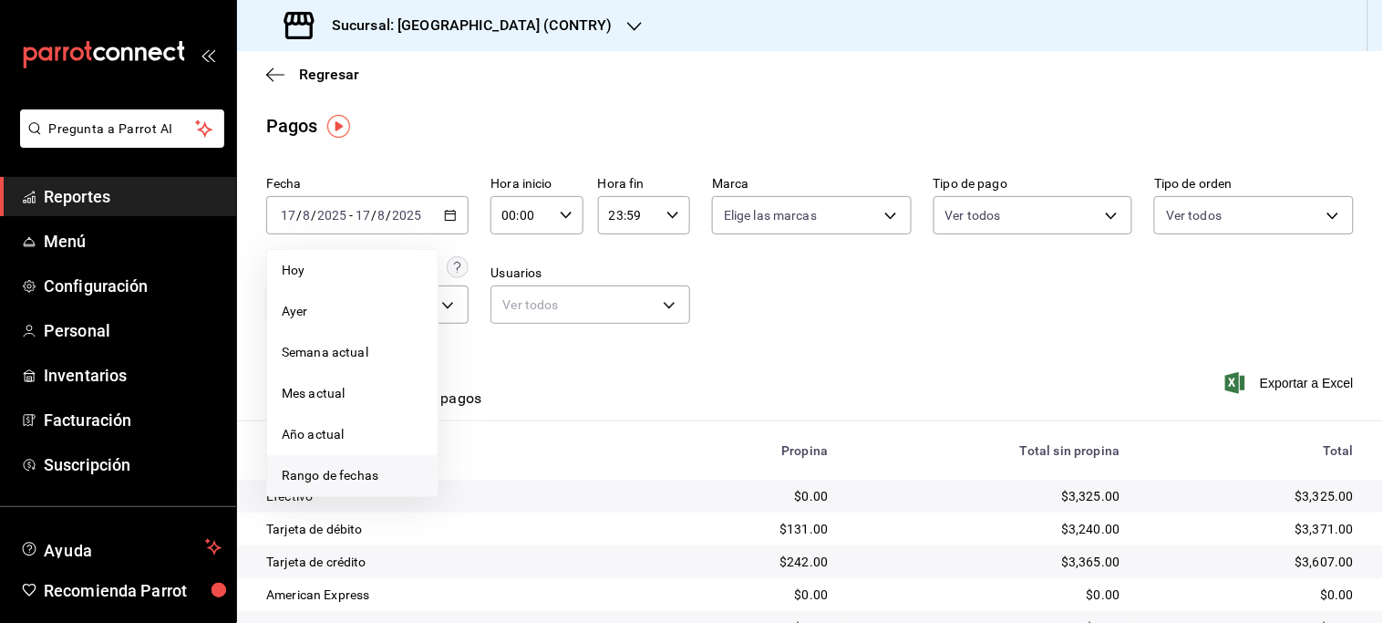
click at [315, 470] on span "Rango de fechas" at bounding box center [352, 475] width 141 height 19
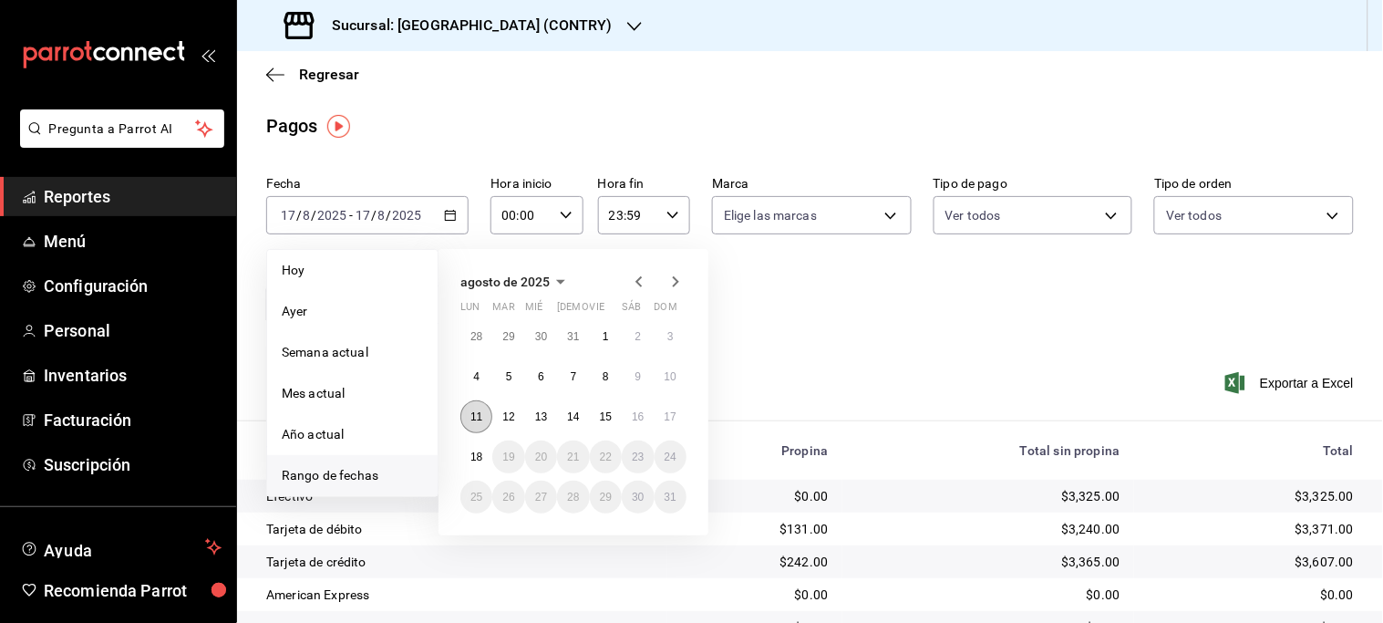
click at [471, 413] on abbr "11" at bounding box center [476, 416] width 12 height 13
click at [471, 413] on button "Ver pagos" at bounding box center [448, 404] width 68 height 31
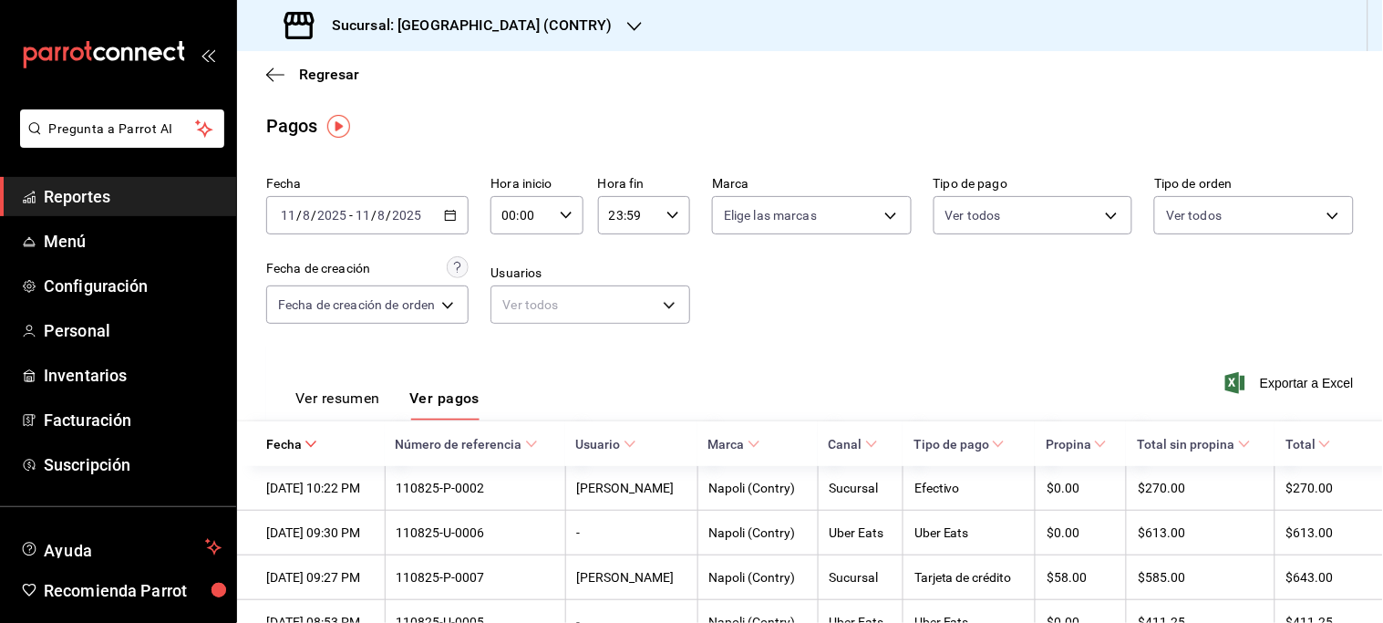
click at [346, 397] on button "Ver resumen" at bounding box center [337, 404] width 85 height 31
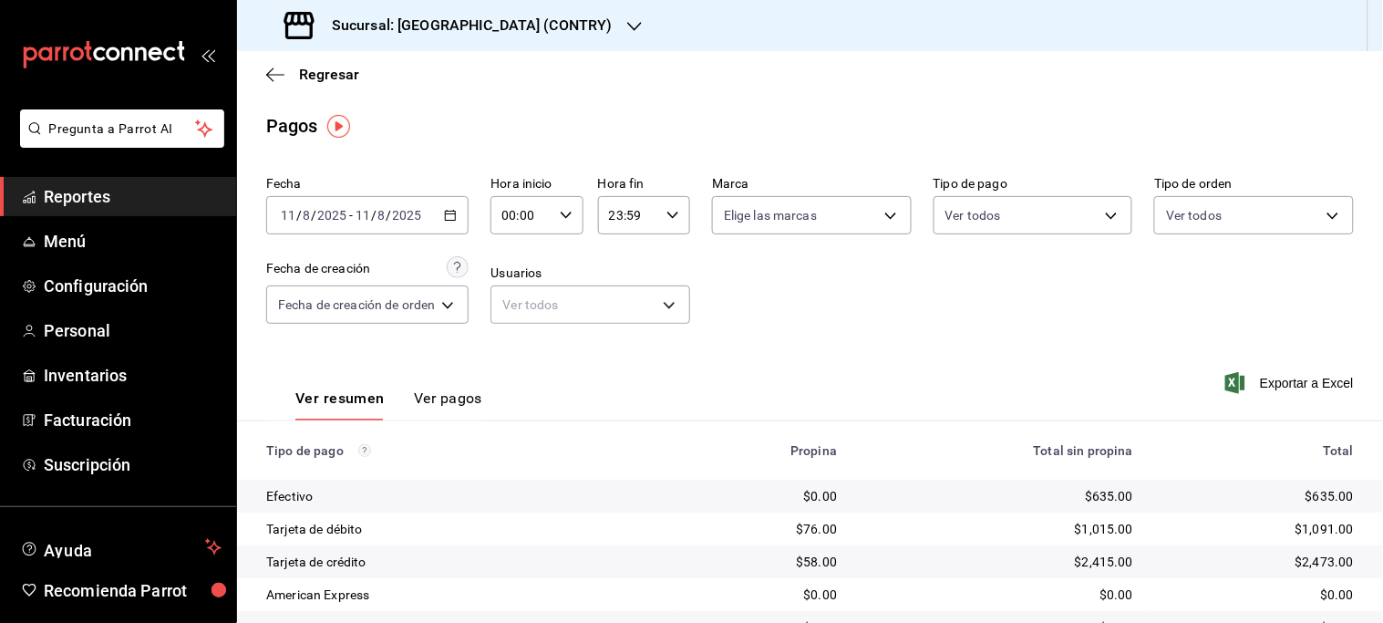
click at [416, 361] on div "Ver resumen Ver pagos" at bounding box center [375, 382] width 218 height 75
click at [443, 215] on div "[DATE] [DATE] - [DATE] [DATE]" at bounding box center [367, 215] width 202 height 38
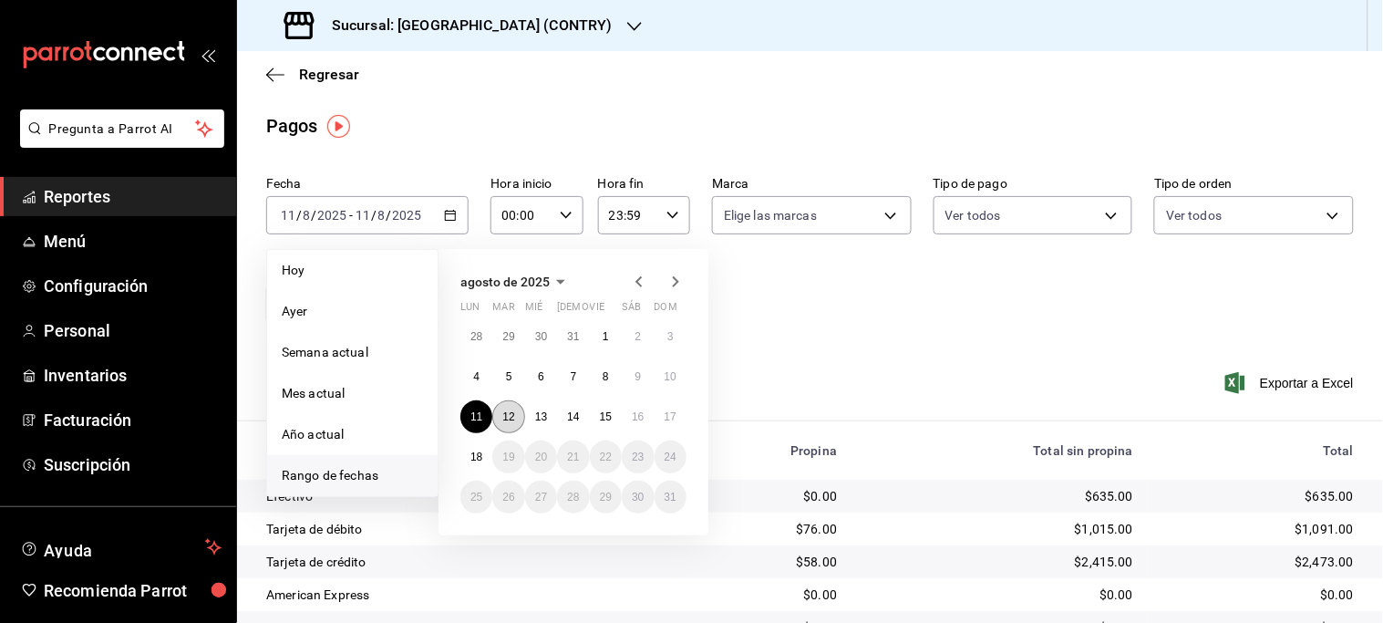
click at [509, 412] on abbr "12" at bounding box center [508, 416] width 12 height 13
click at [509, 412] on div "Ver resumen Ver pagos Exportar a Excel" at bounding box center [810, 393] width 1146 height 97
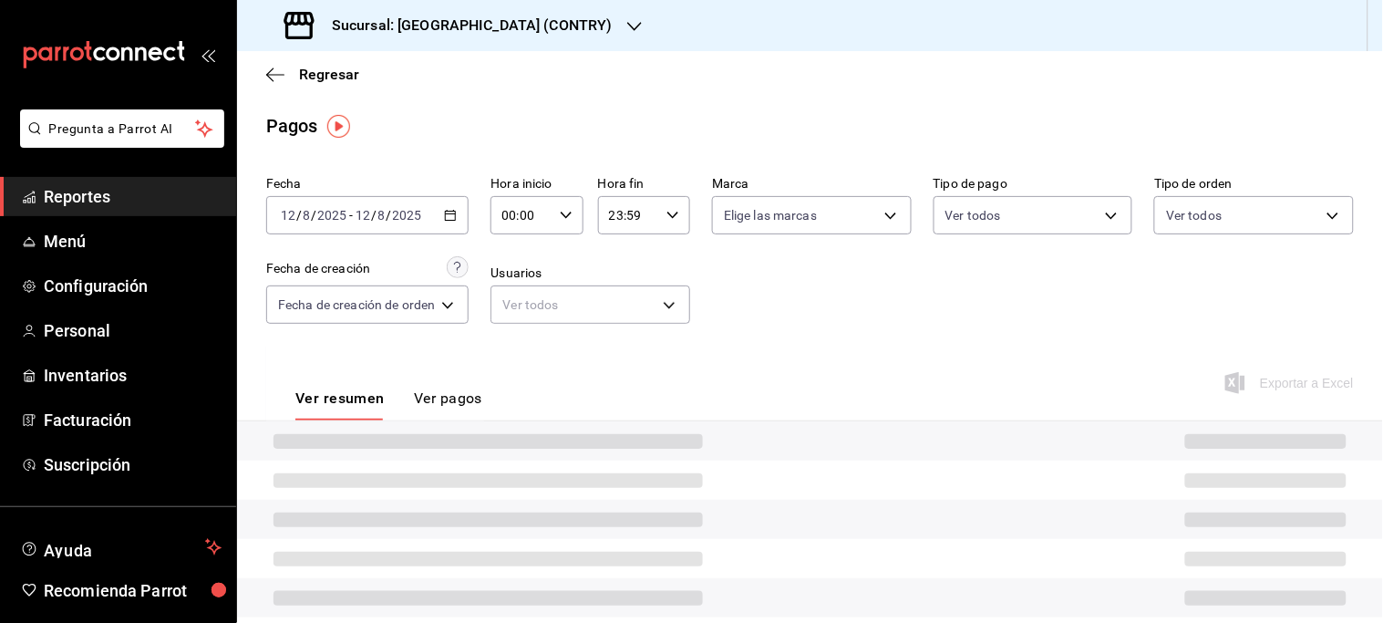
click at [509, 412] on div "Ver resumen Ver pagos Exportar a Excel" at bounding box center [810, 393] width 1146 height 97
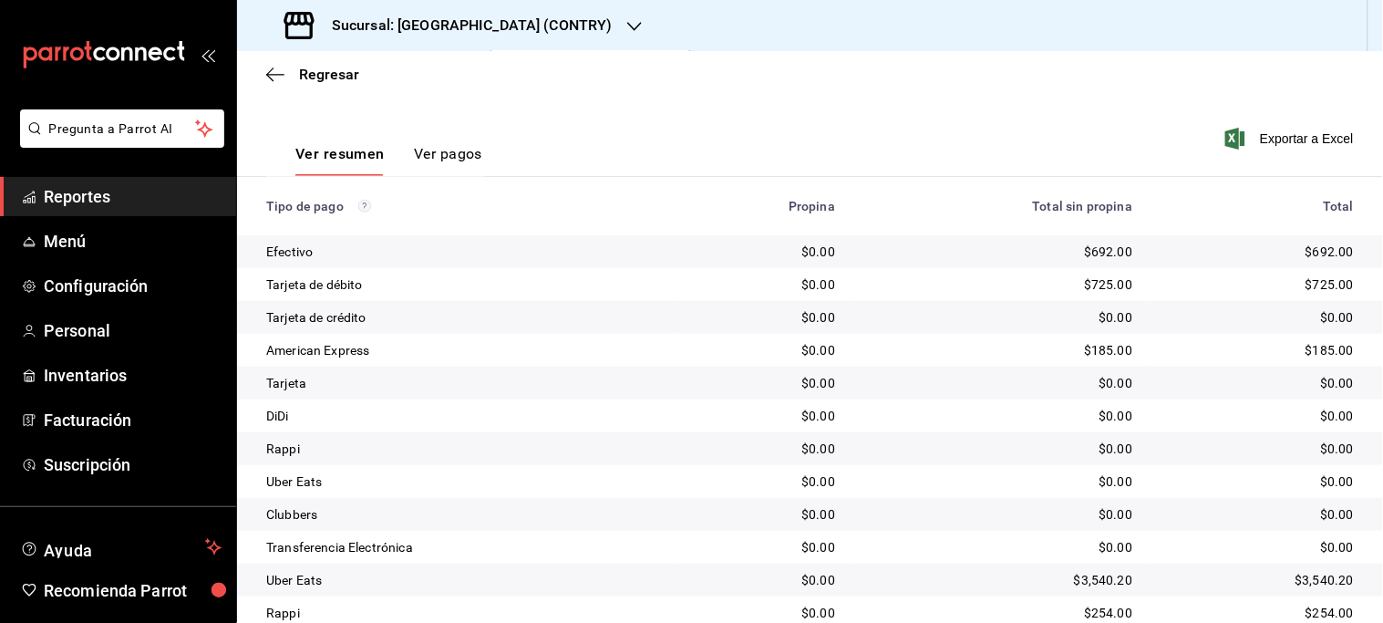
scroll to position [42, 0]
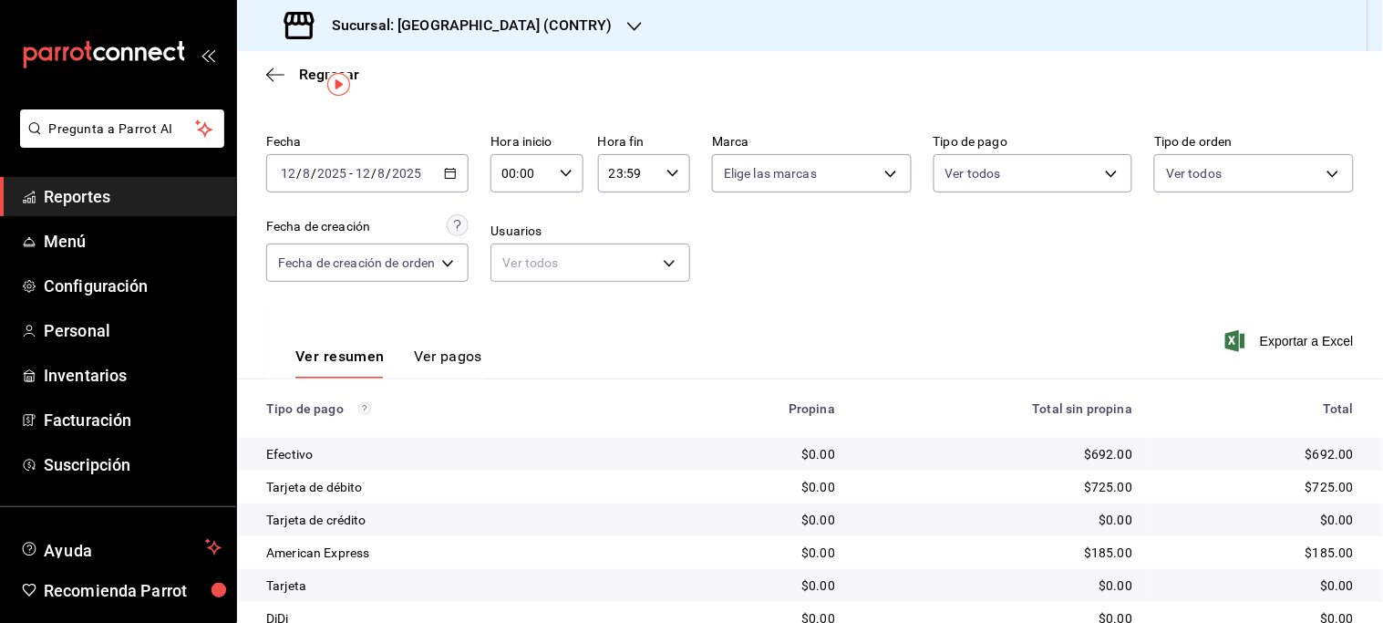
click at [453, 175] on icon "button" at bounding box center [450, 173] width 13 height 13
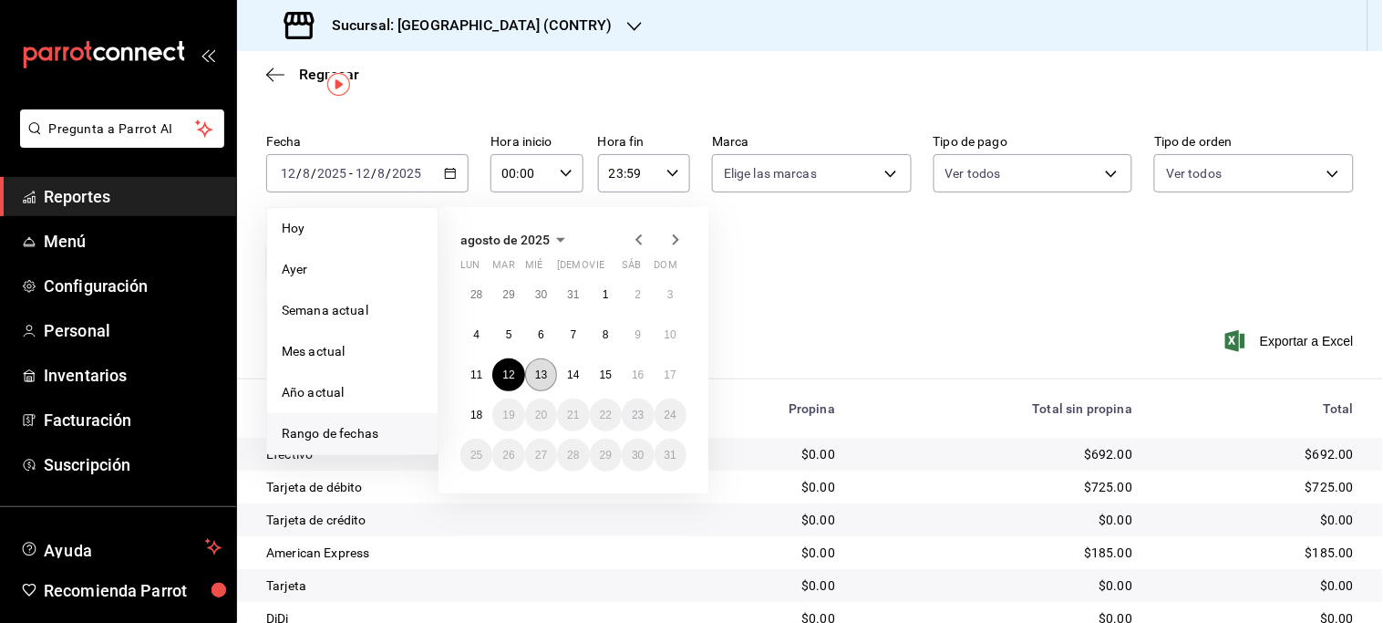
click at [544, 369] on abbr "13" at bounding box center [541, 374] width 12 height 13
click at [544, 369] on div "Ver resumen Ver pagos Exportar a Excel" at bounding box center [810, 352] width 1146 height 97
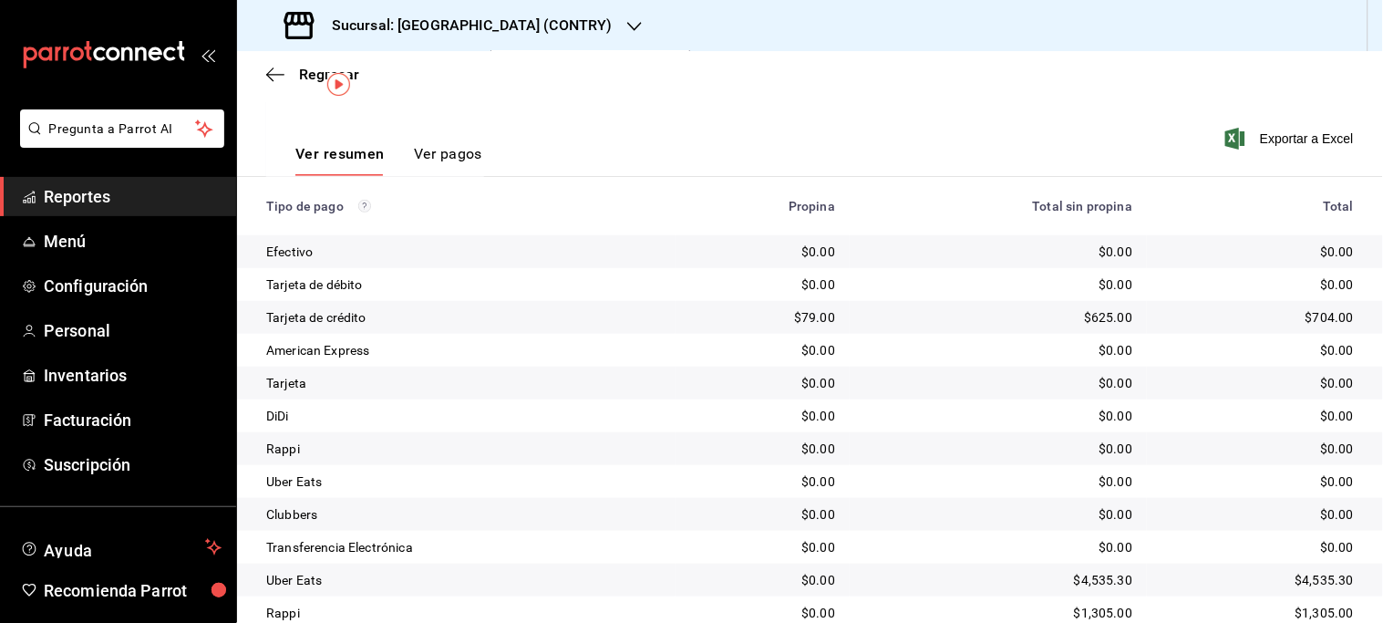
scroll to position [42, 0]
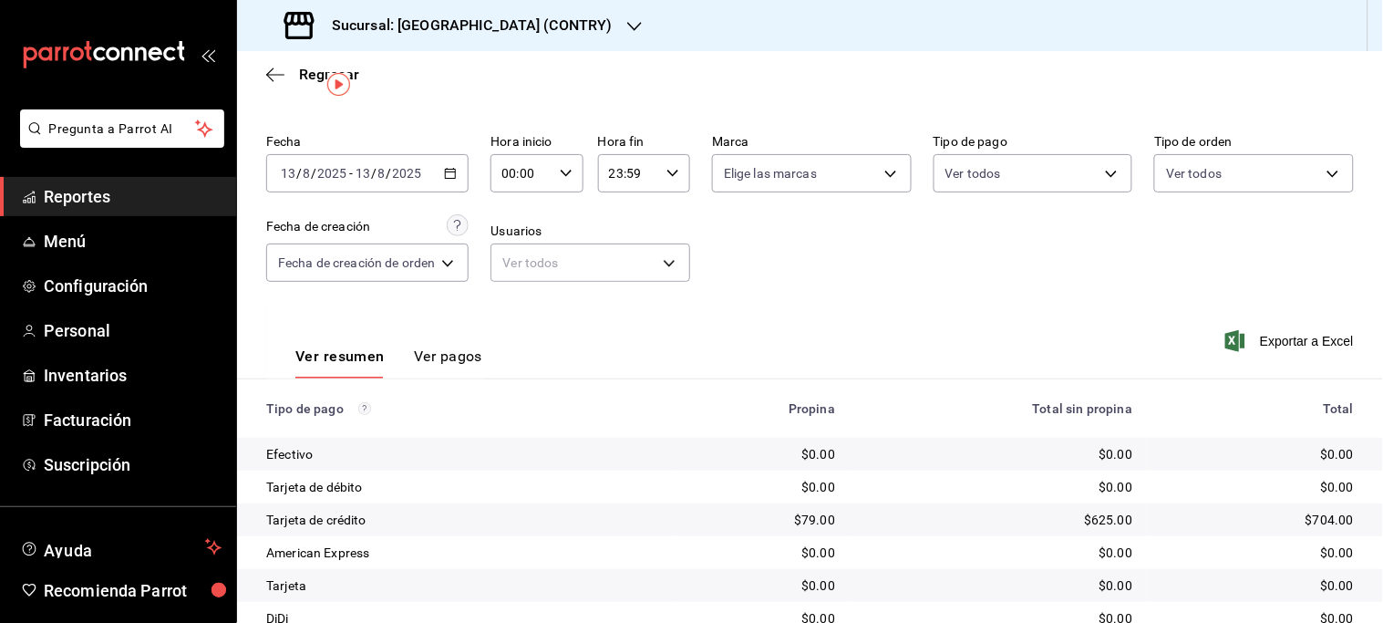
click at [448, 173] on \(Stroke\) "button" at bounding box center [450, 174] width 11 height 10
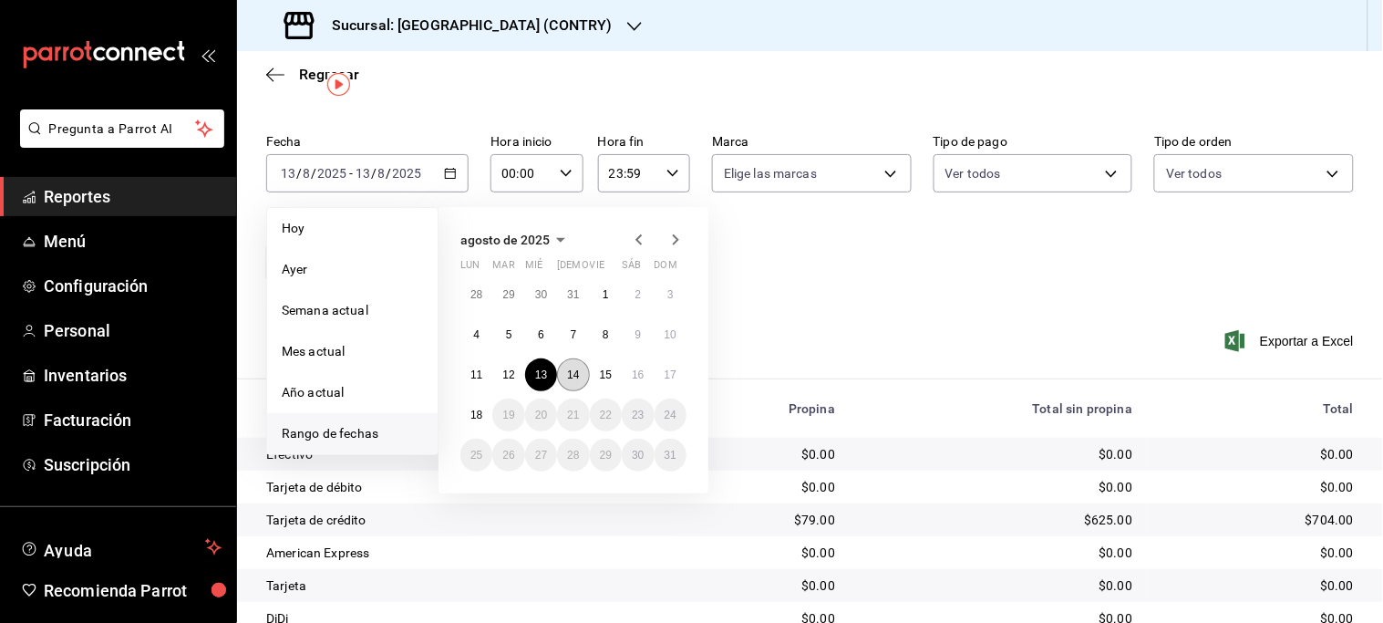
click at [575, 374] on abbr "14" at bounding box center [573, 374] width 12 height 13
click at [575, 374] on div "Ver resumen Ver pagos Exportar a Excel" at bounding box center [810, 352] width 1146 height 97
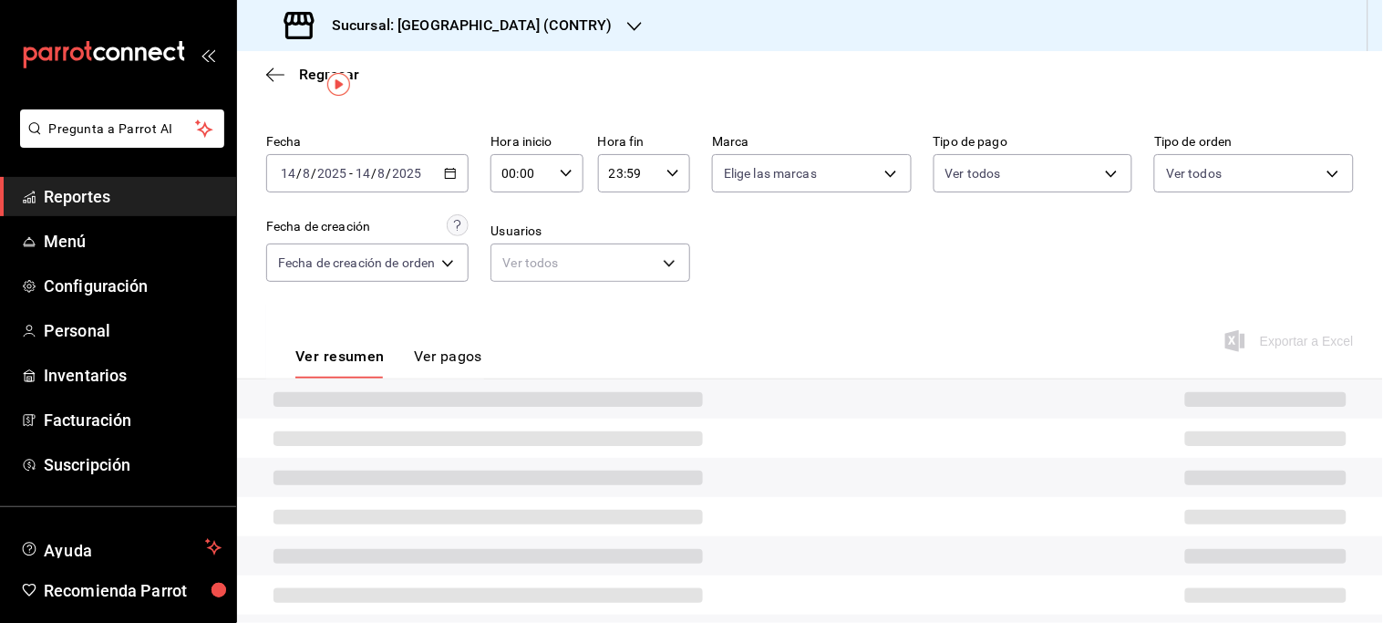
click at [575, 374] on div "Ver resumen Ver pagos Exportar a Excel" at bounding box center [810, 352] width 1146 height 97
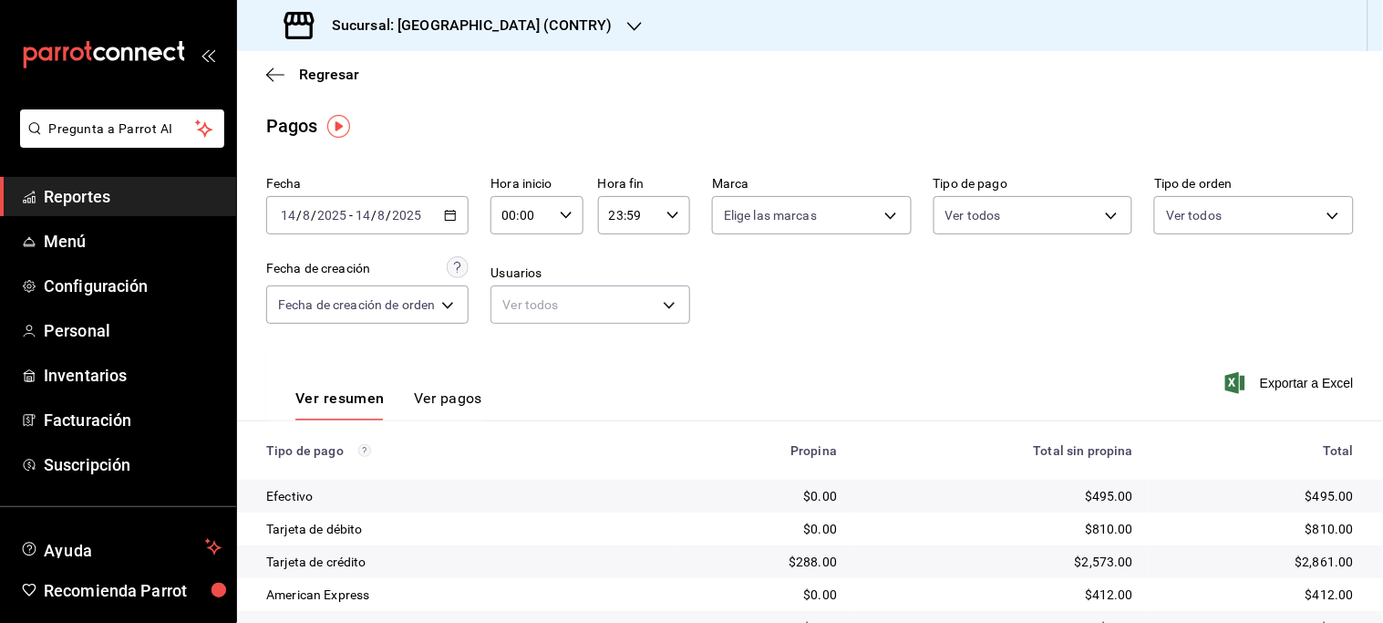
click at [454, 211] on \(Stroke\) "button" at bounding box center [450, 216] width 11 height 10
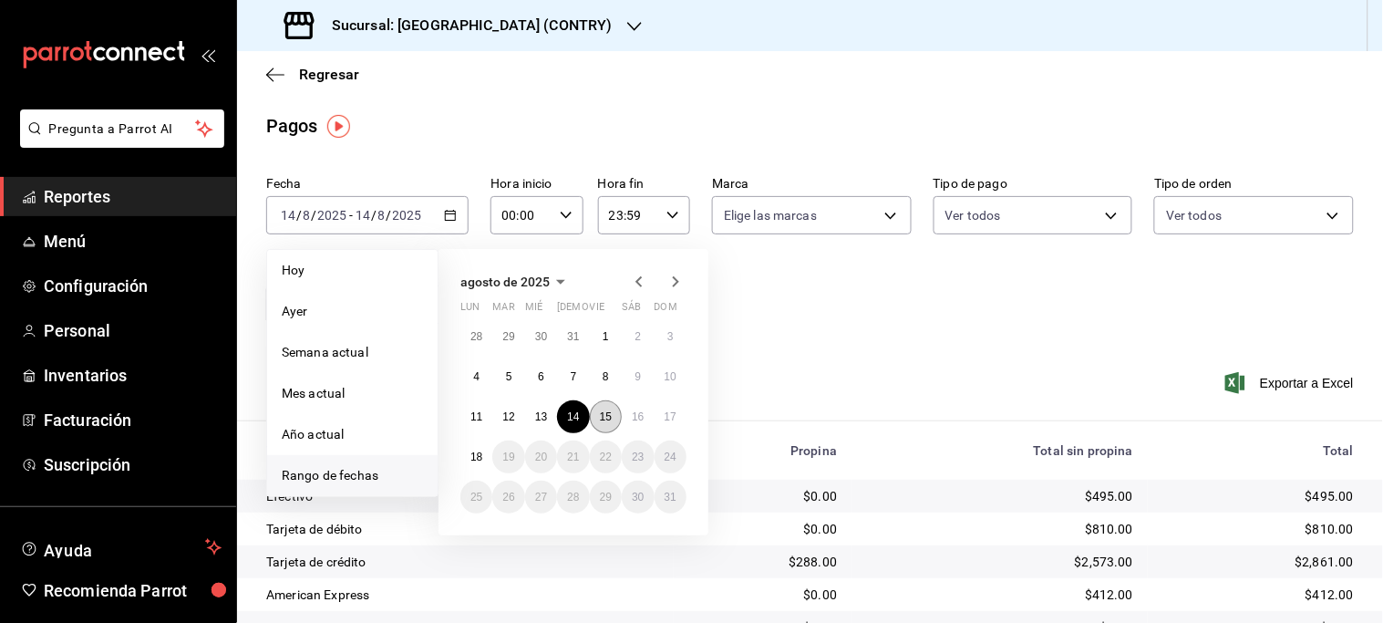
click at [607, 419] on abbr "15" at bounding box center [606, 416] width 12 height 13
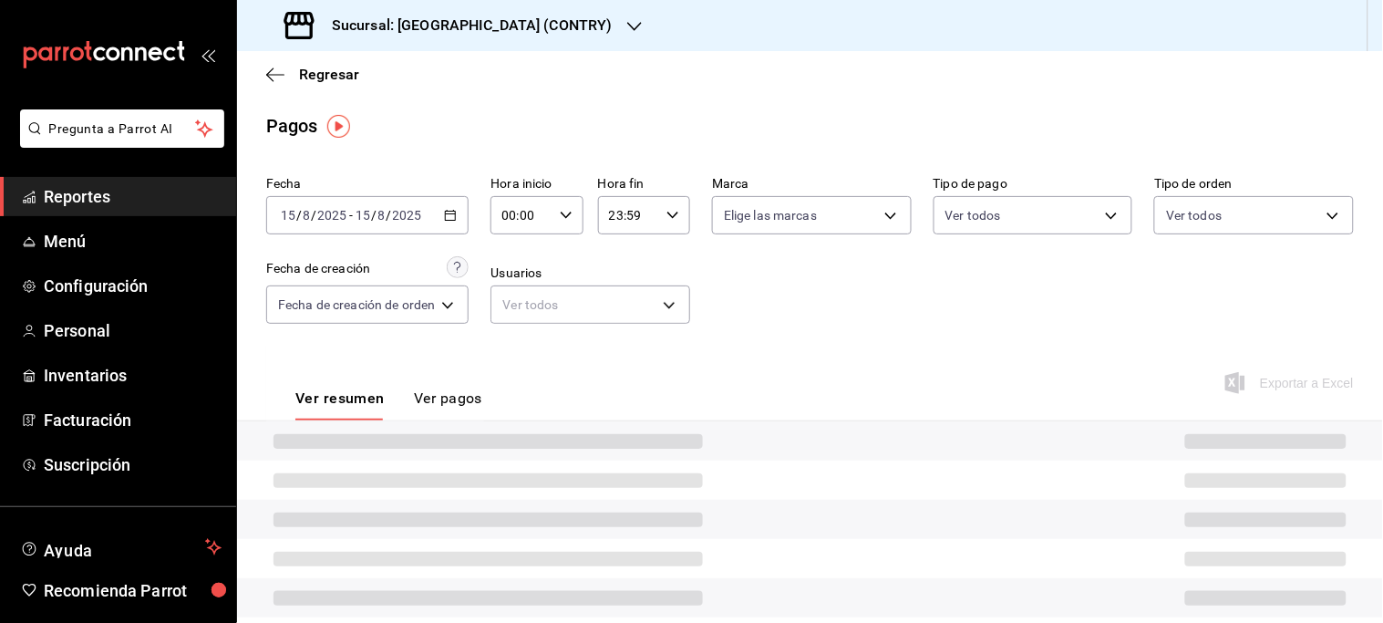
click at [607, 419] on div "Ver resumen Ver pagos Exportar a Excel" at bounding box center [810, 393] width 1146 height 97
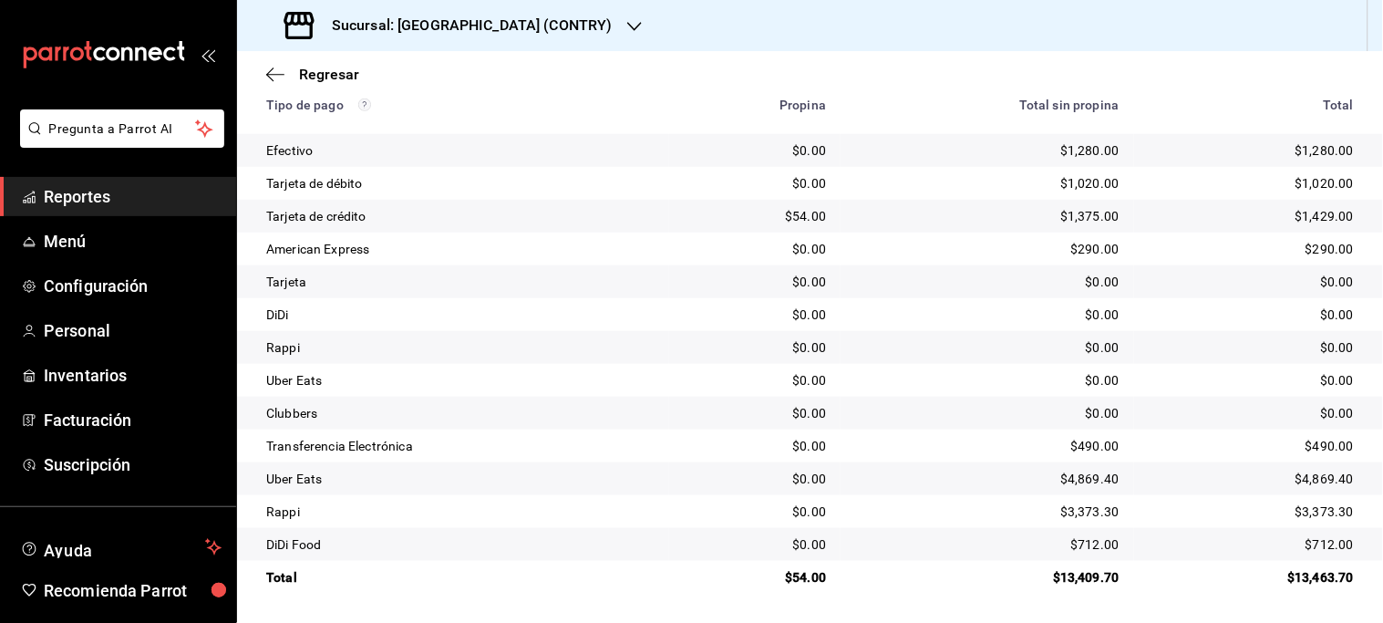
scroll to position [42, 0]
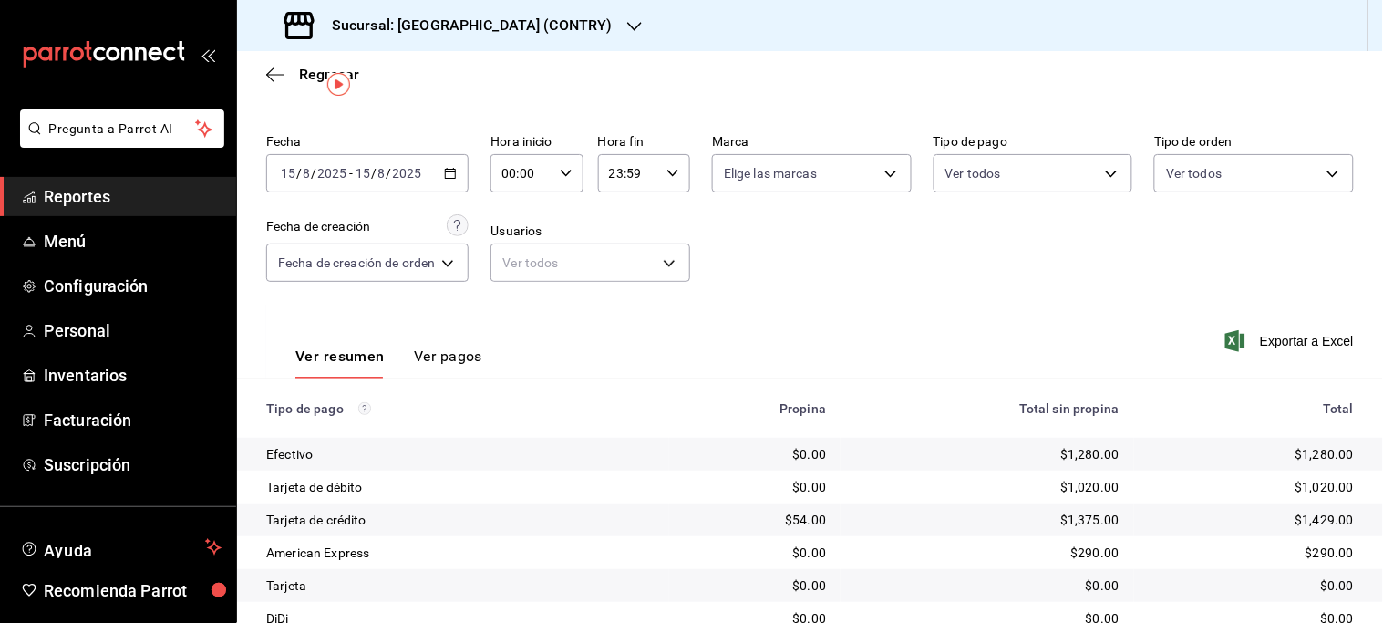
click at [453, 171] on \(Stroke\) "button" at bounding box center [451, 171] width 10 height 1
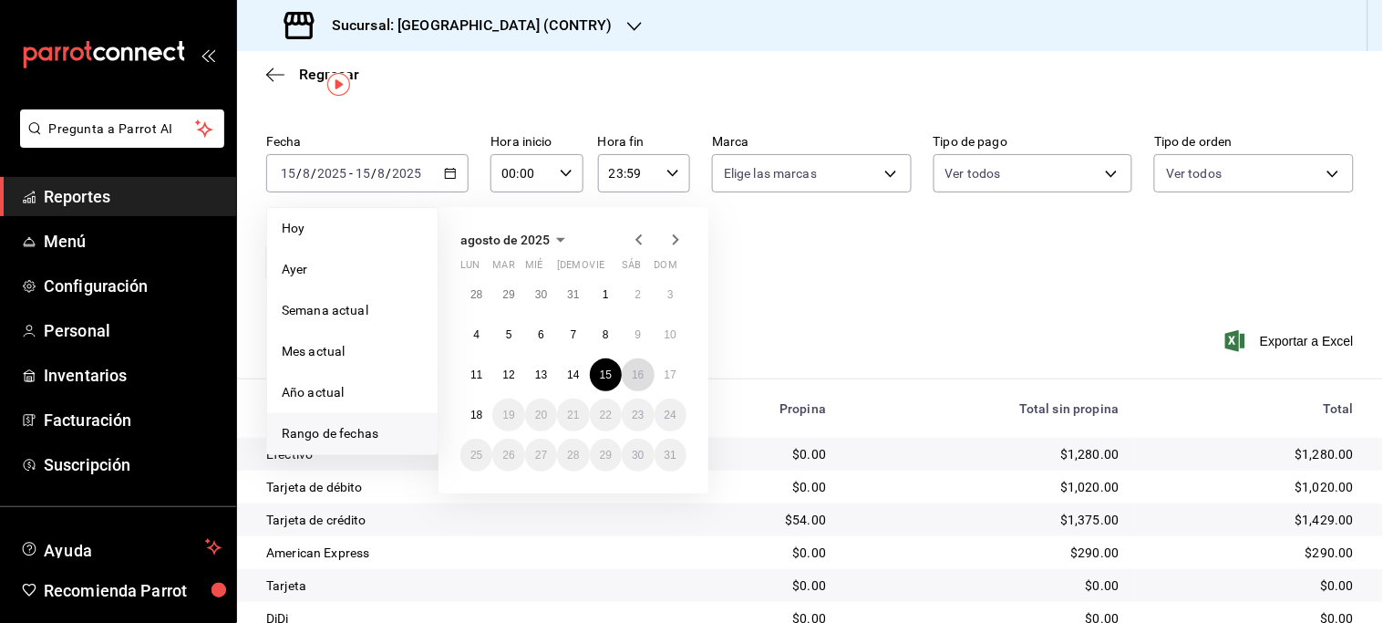
click at [635, 370] on abbr "16" at bounding box center [638, 374] width 12 height 13
click at [635, 370] on div "Ver resumen Ver pagos Exportar a Excel" at bounding box center [810, 352] width 1146 height 97
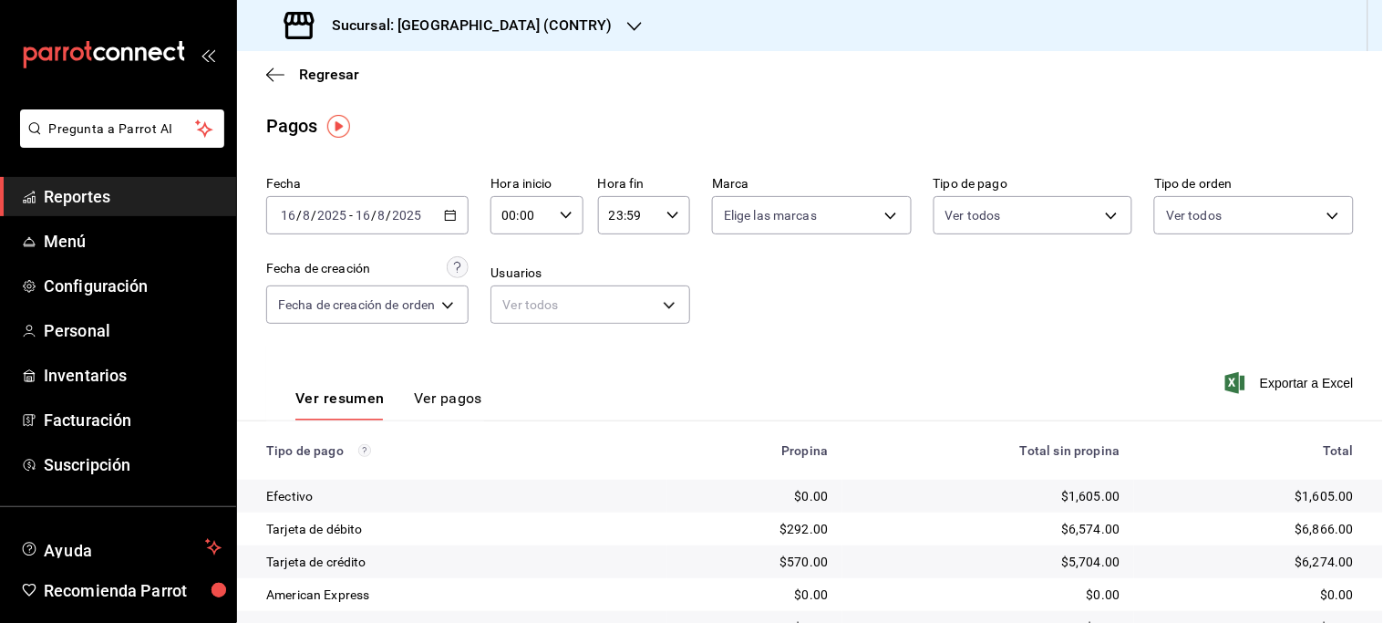
click at [456, 214] on \(Stroke\) "button" at bounding box center [451, 213] width 10 height 1
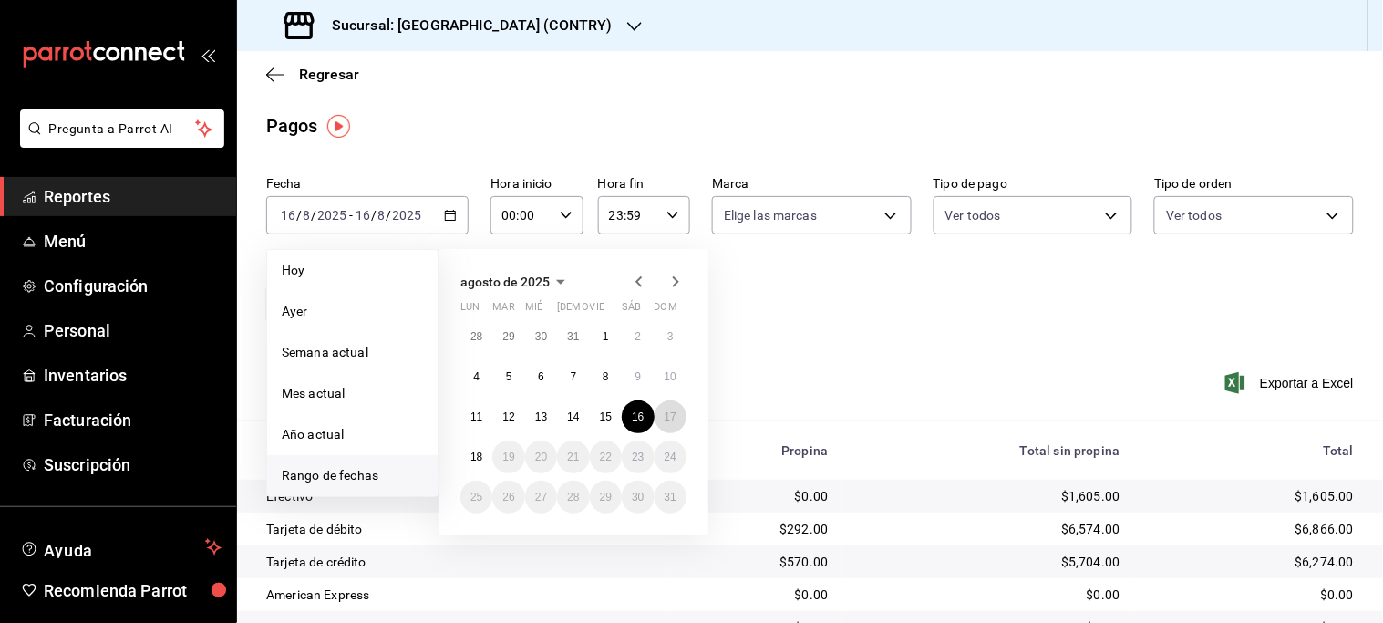
drag, startPoint x: 659, startPoint y: 417, endPoint x: 675, endPoint y: 417, distance: 16.4
click at [660, 417] on button "17" at bounding box center [670, 416] width 32 height 33
click at [660, 417] on div "Ver resumen Ver pagos Exportar a Excel" at bounding box center [810, 393] width 1146 height 97
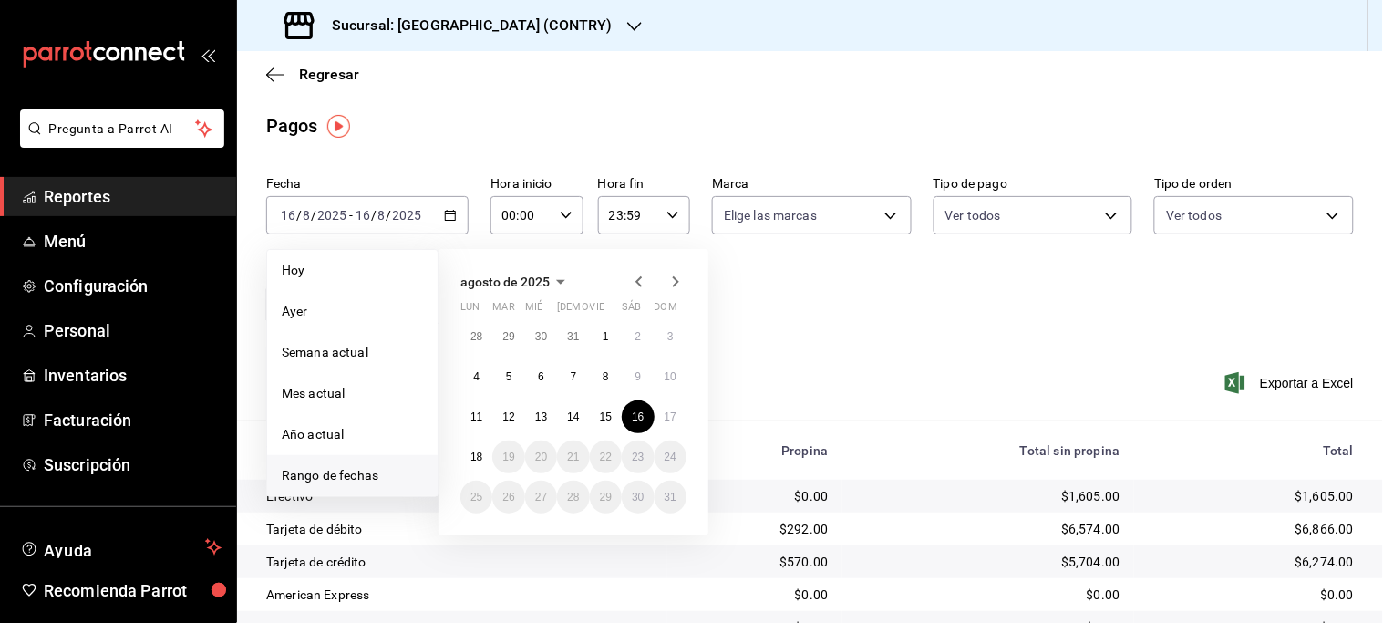
click at [660, 417] on div "Ver resumen Ver pagos Exportar a Excel" at bounding box center [810, 393] width 1146 height 97
click at [675, 417] on div "Ver resumen Ver pagos Exportar a Excel" at bounding box center [810, 393] width 1146 height 97
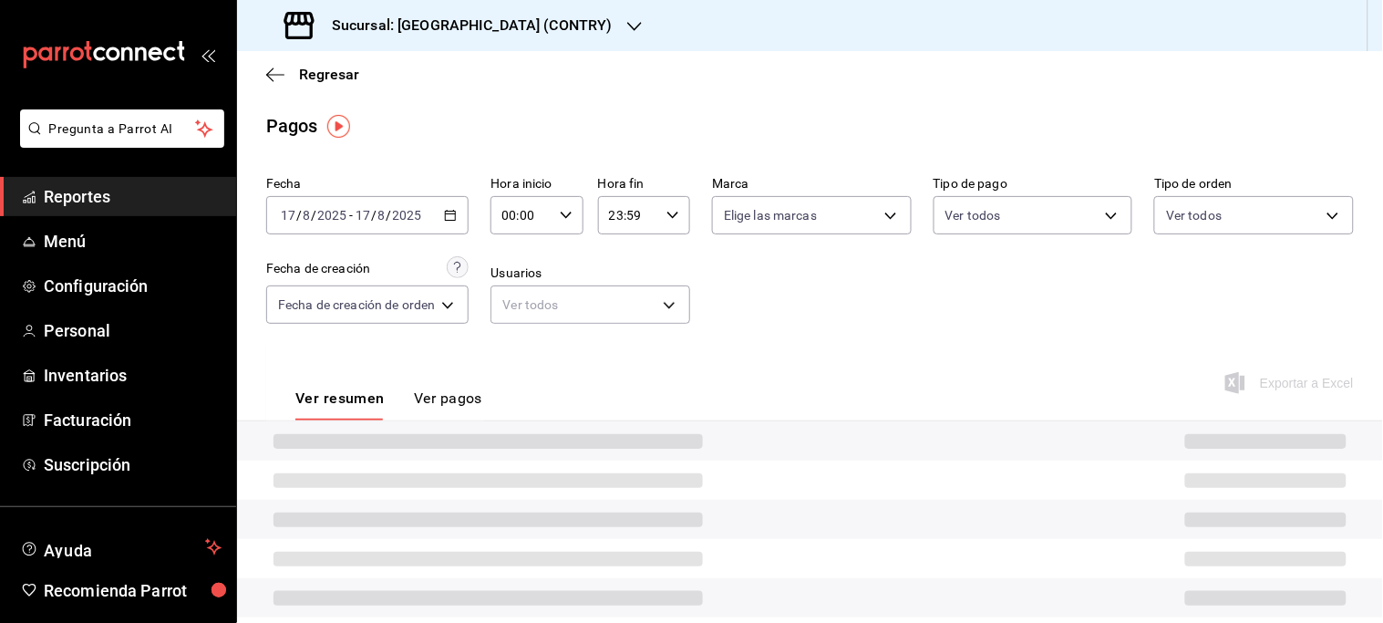
click at [675, 417] on div "Ver resumen Ver pagos Exportar a Excel" at bounding box center [810, 393] width 1146 height 97
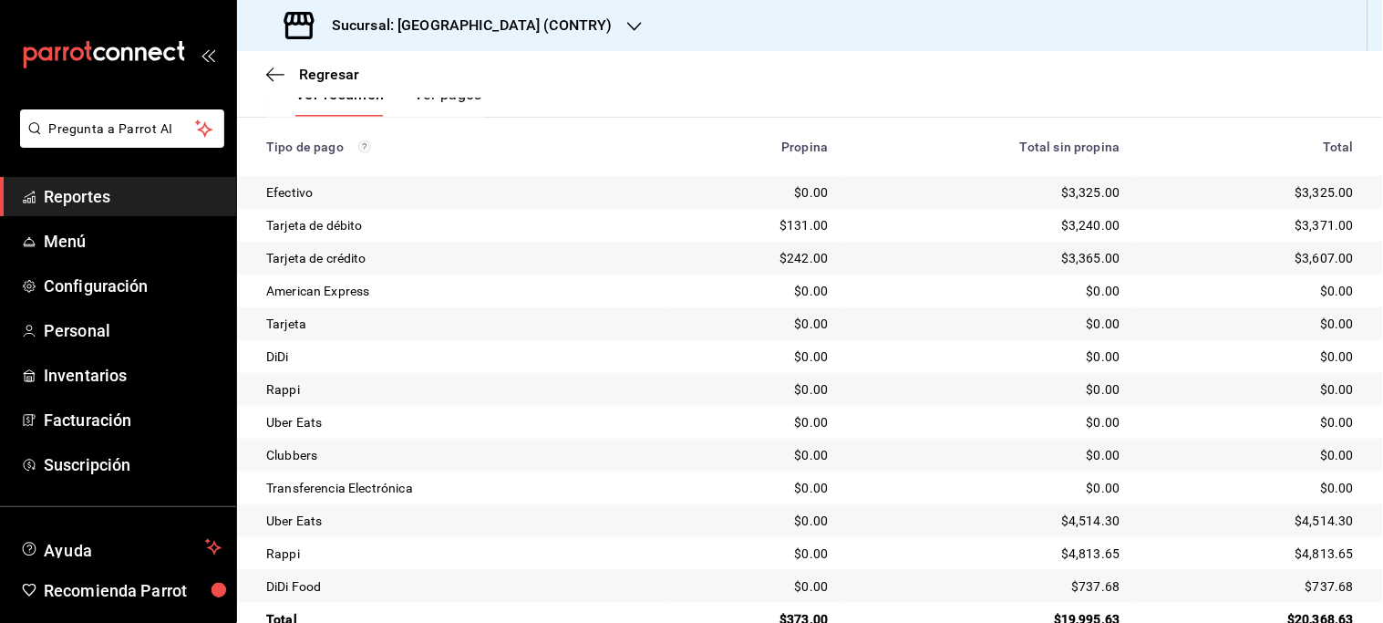
scroll to position [346, 0]
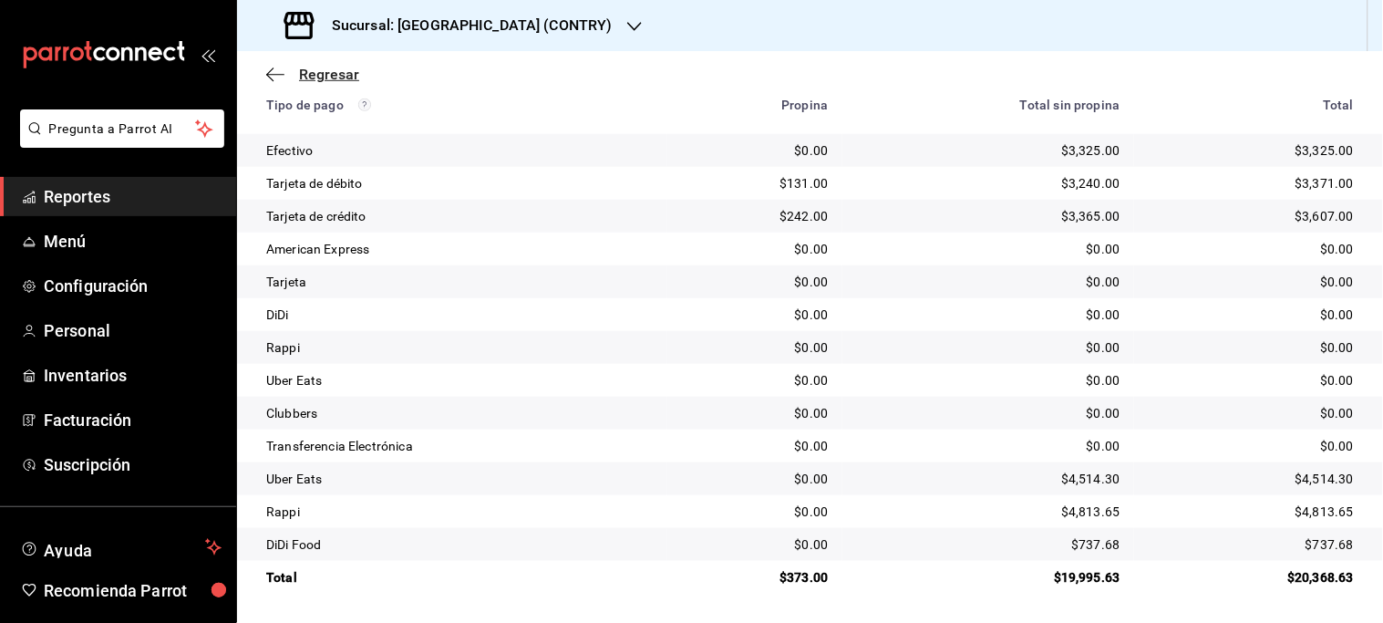
click at [344, 78] on span "Regresar" at bounding box center [329, 74] width 60 height 17
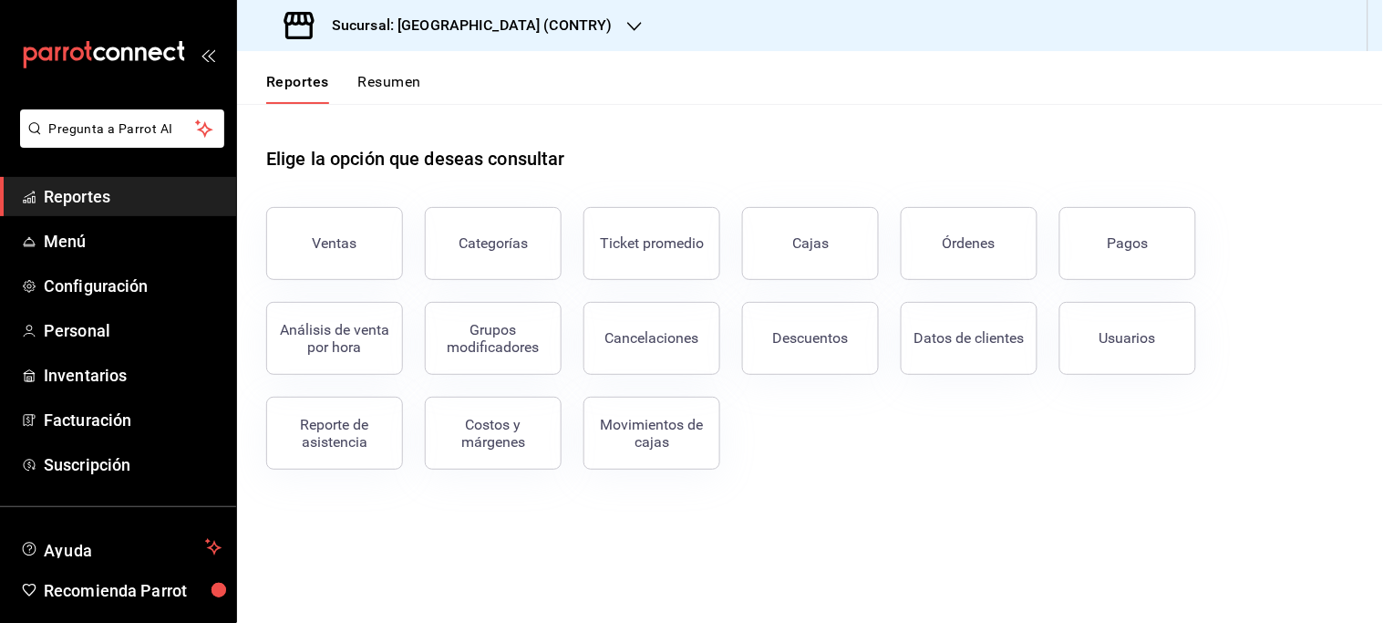
click at [627, 25] on icon "button" at bounding box center [634, 26] width 15 height 9
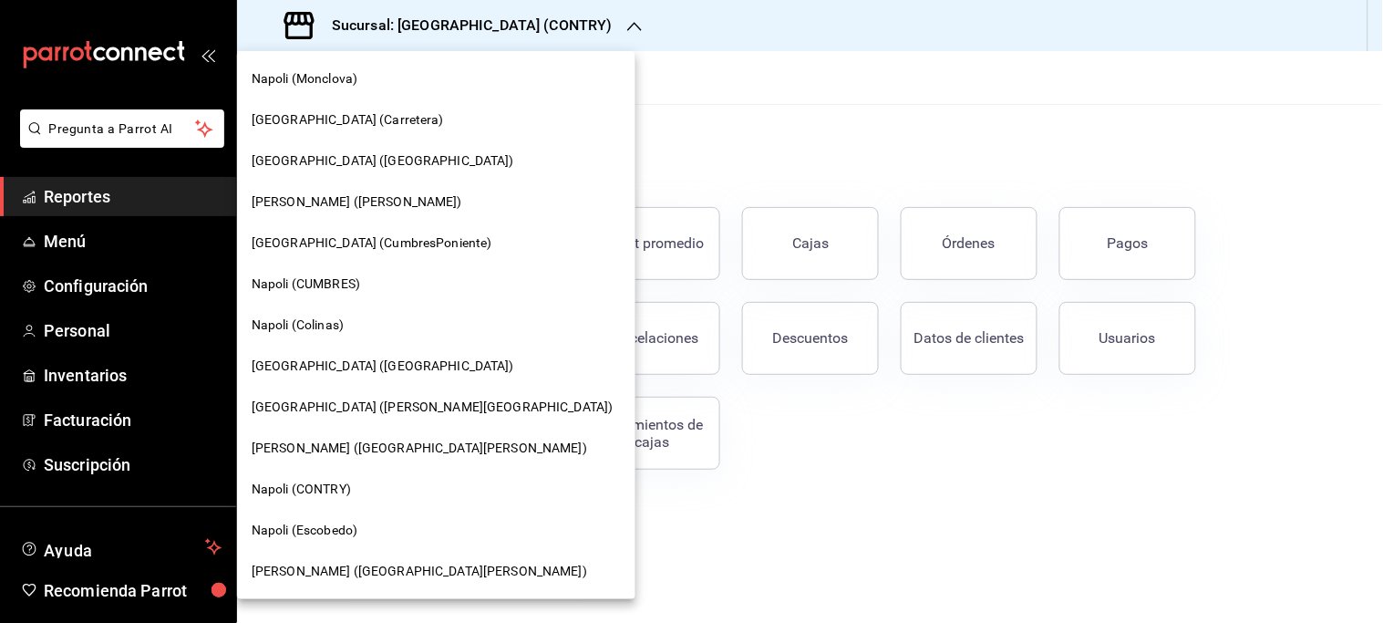
click at [302, 284] on span "Napoli (CUMBRES)" at bounding box center [306, 283] width 108 height 19
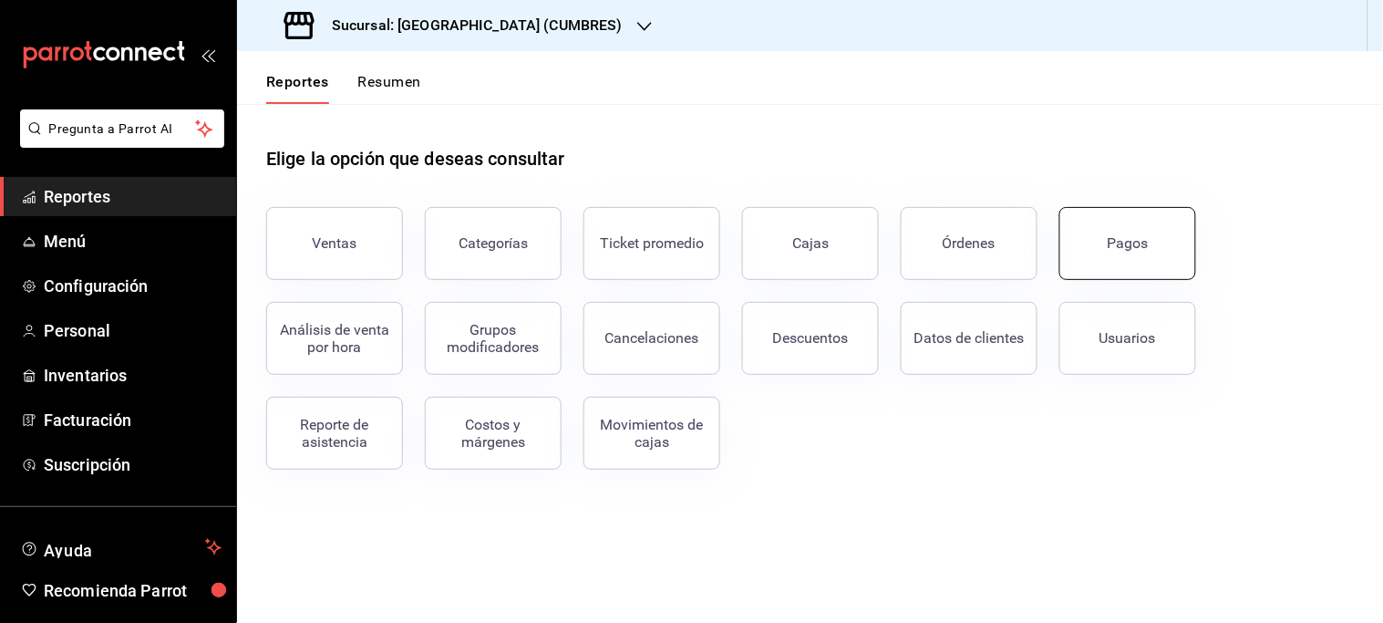
click at [1143, 246] on div "Pagos" at bounding box center [1128, 242] width 41 height 17
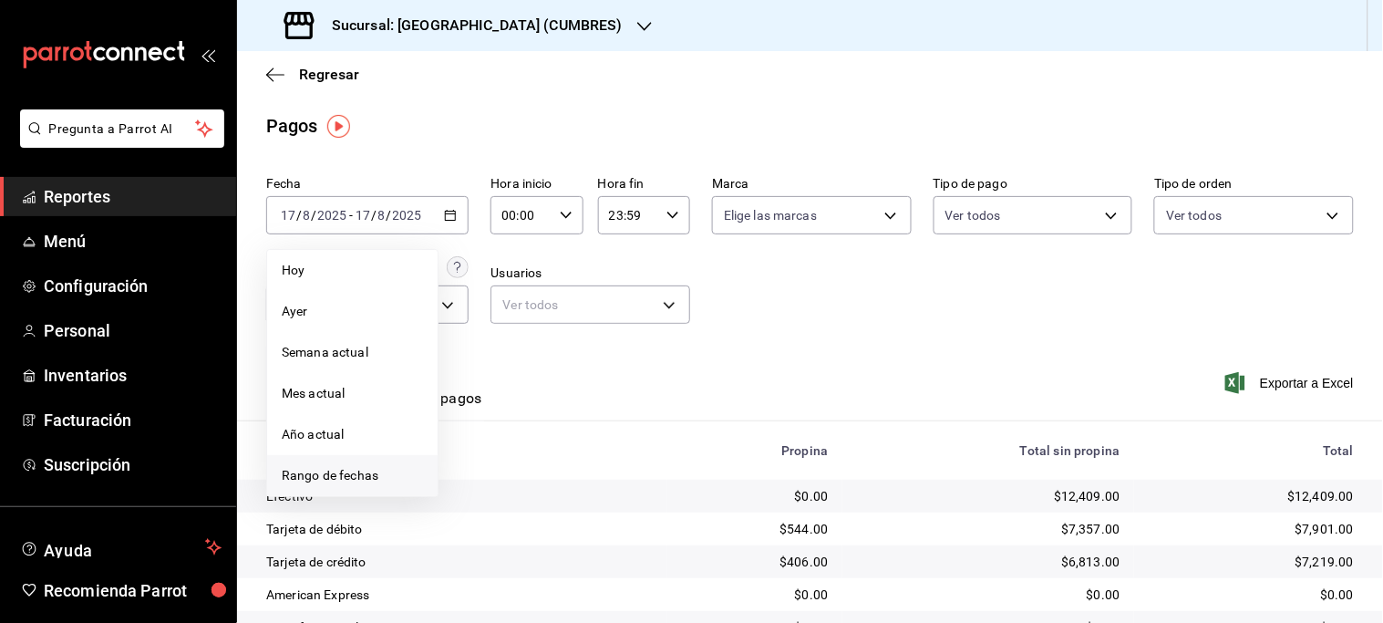
click at [349, 476] on span "Rango de fechas" at bounding box center [352, 475] width 141 height 19
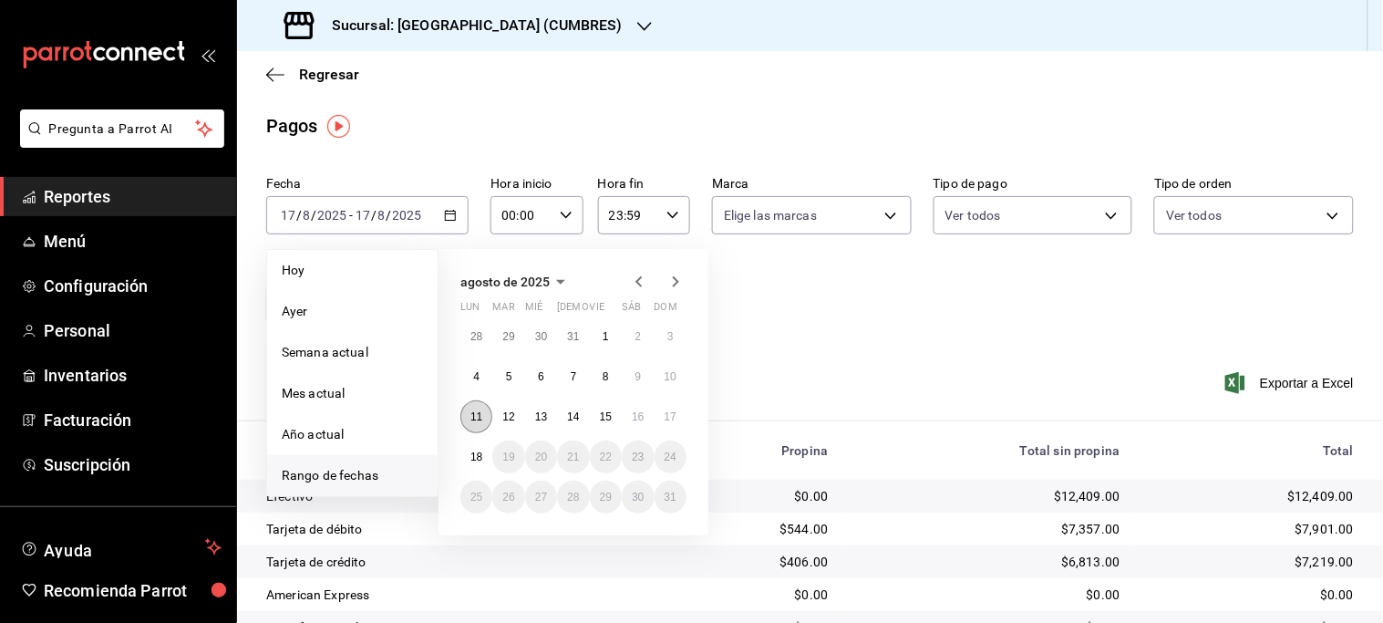
click at [479, 414] on abbr "11" at bounding box center [476, 416] width 12 height 13
click at [479, 414] on button "Ver pagos" at bounding box center [448, 404] width 68 height 31
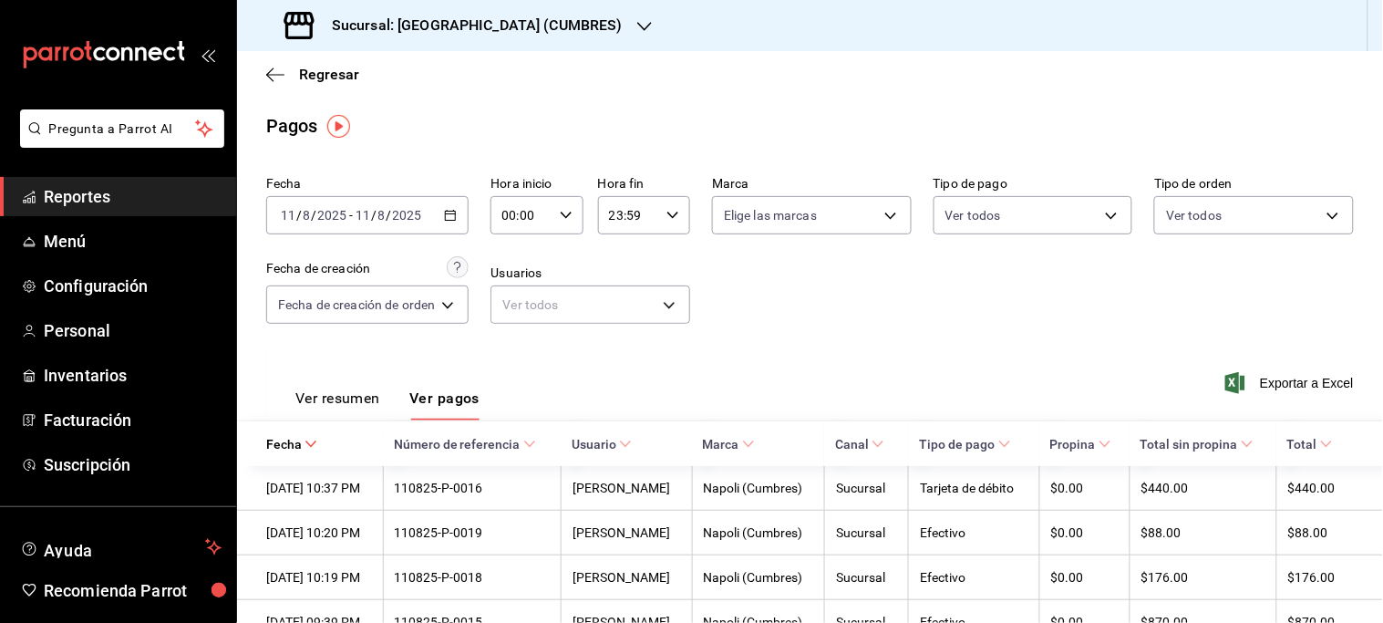
click at [334, 395] on button "Ver resumen" at bounding box center [337, 404] width 85 height 31
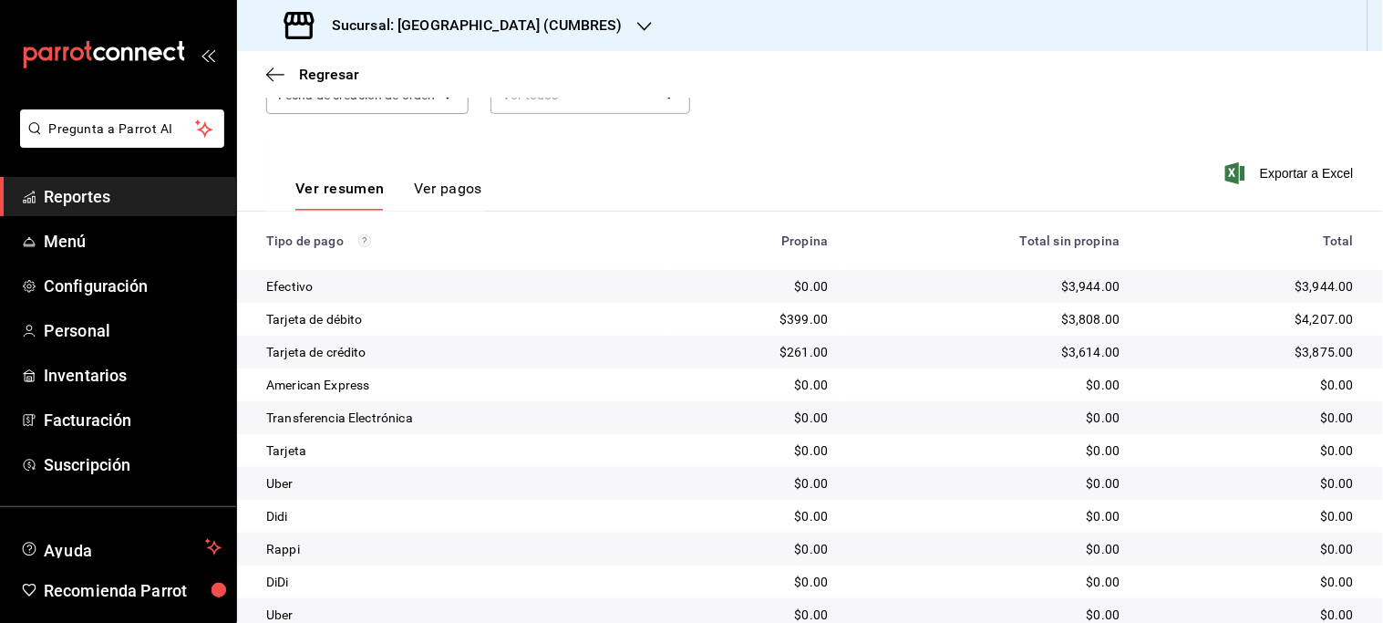
scroll to position [108, 0]
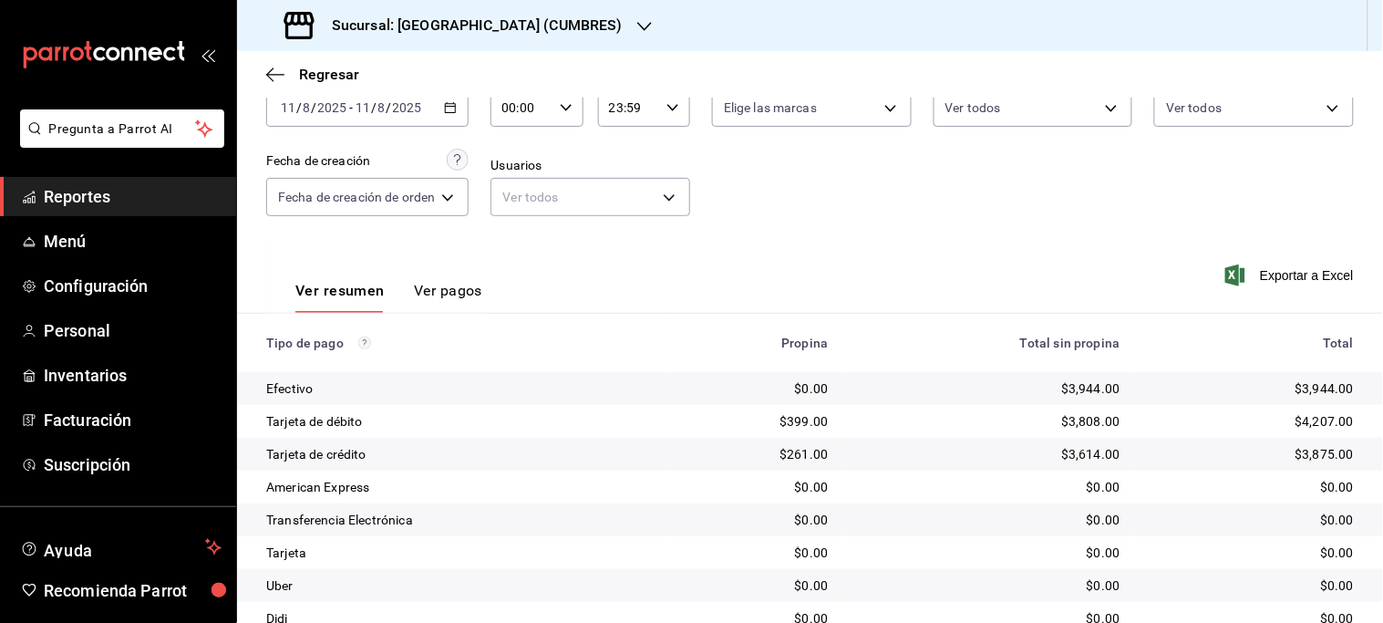
click at [450, 113] on icon "button" at bounding box center [450, 107] width 13 height 13
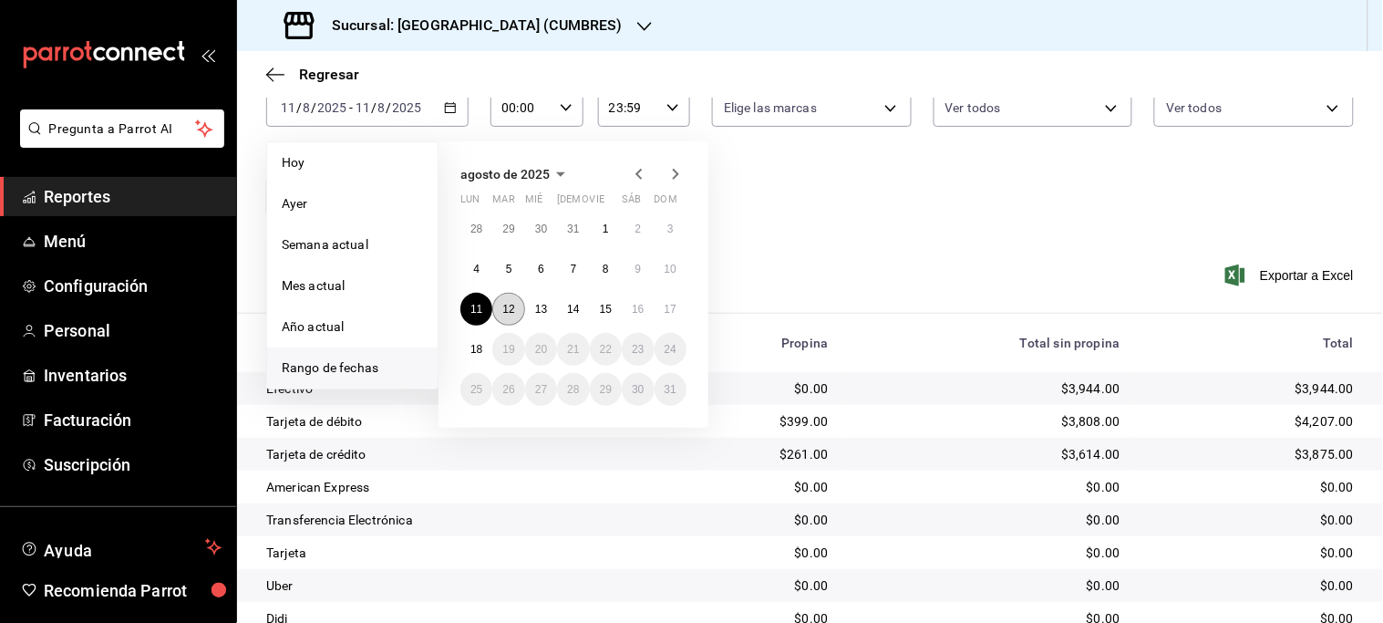
click at [506, 310] on abbr "12" at bounding box center [508, 309] width 12 height 13
click at [507, 310] on abbr "12" at bounding box center [508, 309] width 12 height 13
click at [507, 310] on div "Ver resumen Ver pagos Exportar a Excel" at bounding box center [810, 286] width 1146 height 97
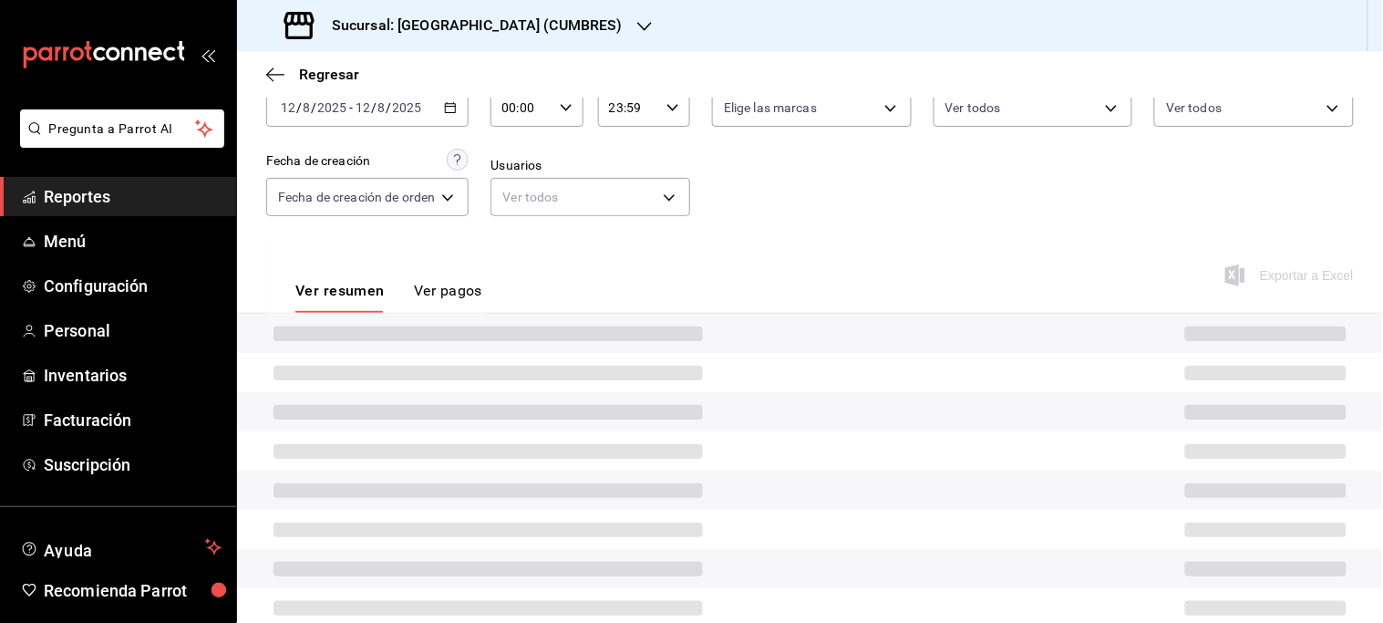
click at [507, 310] on div "Ver resumen Ver pagos Exportar a Excel" at bounding box center [810, 286] width 1146 height 97
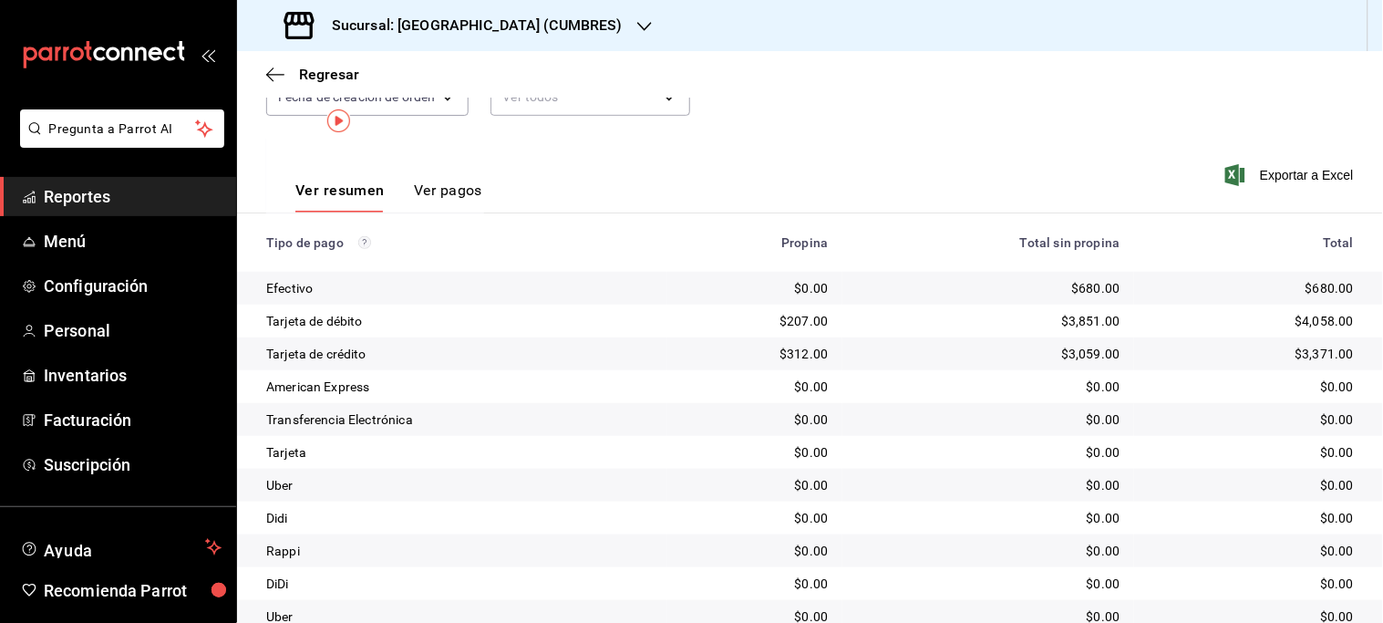
scroll to position [5, 0]
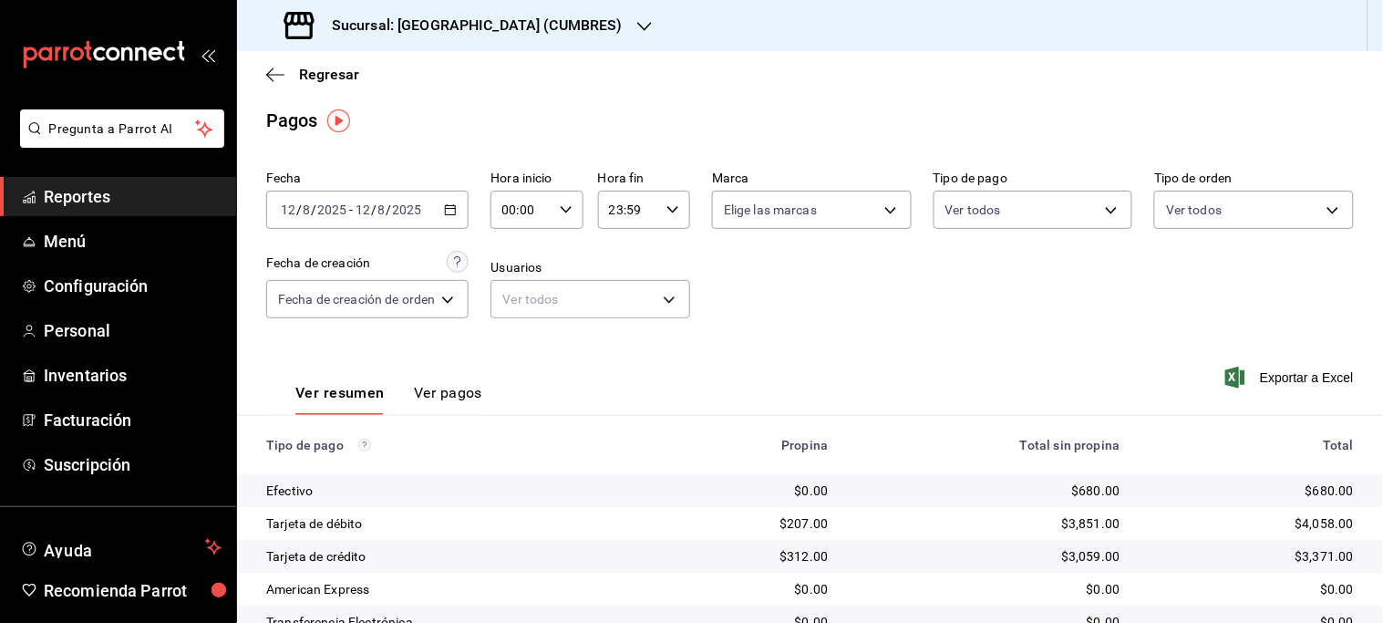
click at [445, 220] on div "[DATE] [DATE] - [DATE] [DATE]" at bounding box center [367, 210] width 202 height 38
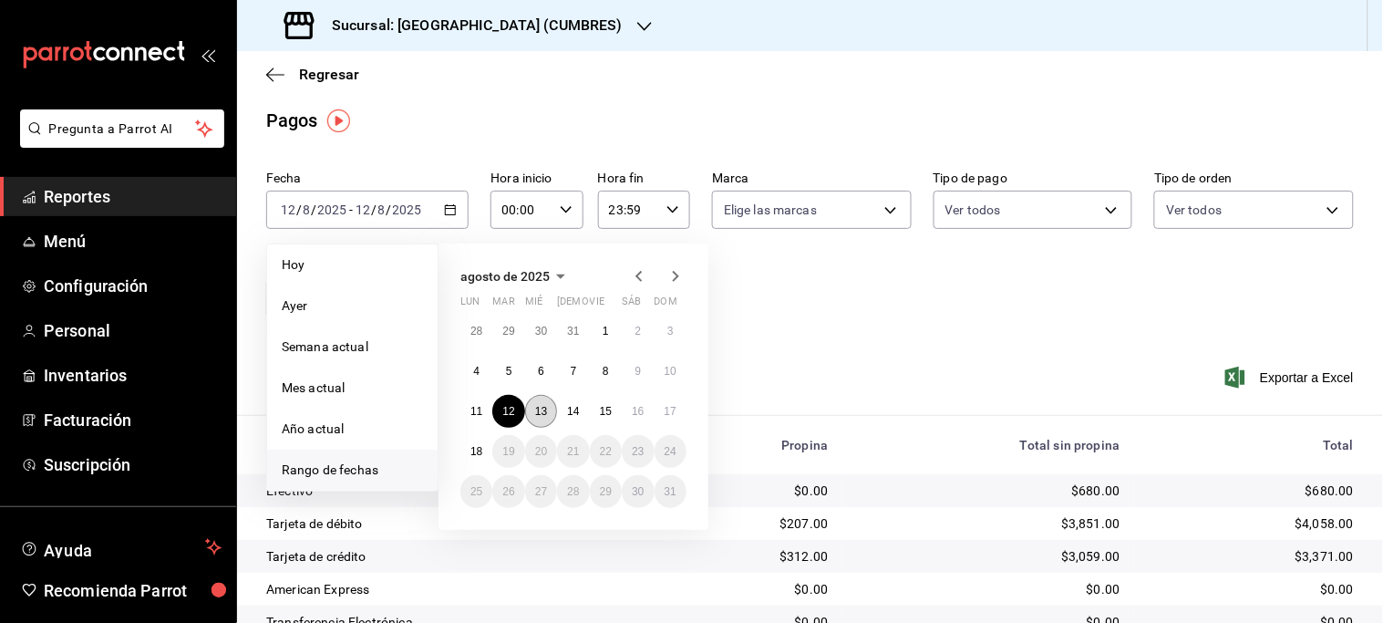
click at [531, 410] on button "13" at bounding box center [541, 411] width 32 height 33
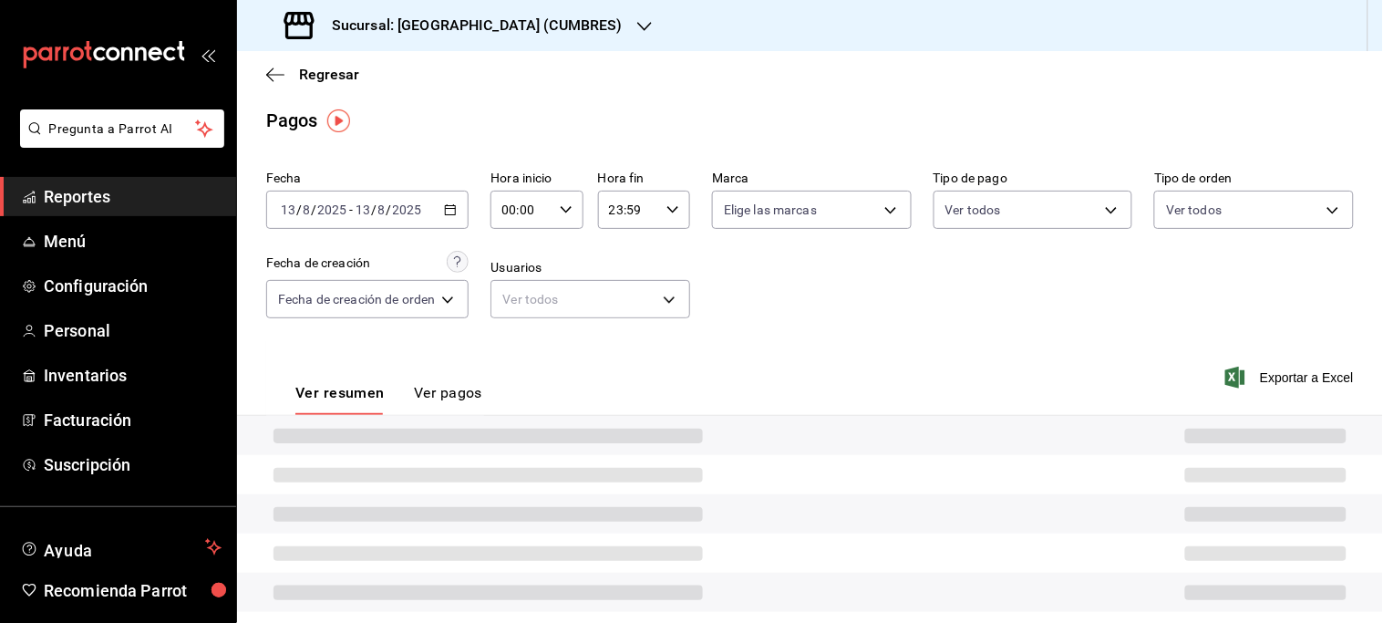
click at [532, 410] on div "Ver resumen Ver pagos Exportar a Excel" at bounding box center [810, 388] width 1146 height 97
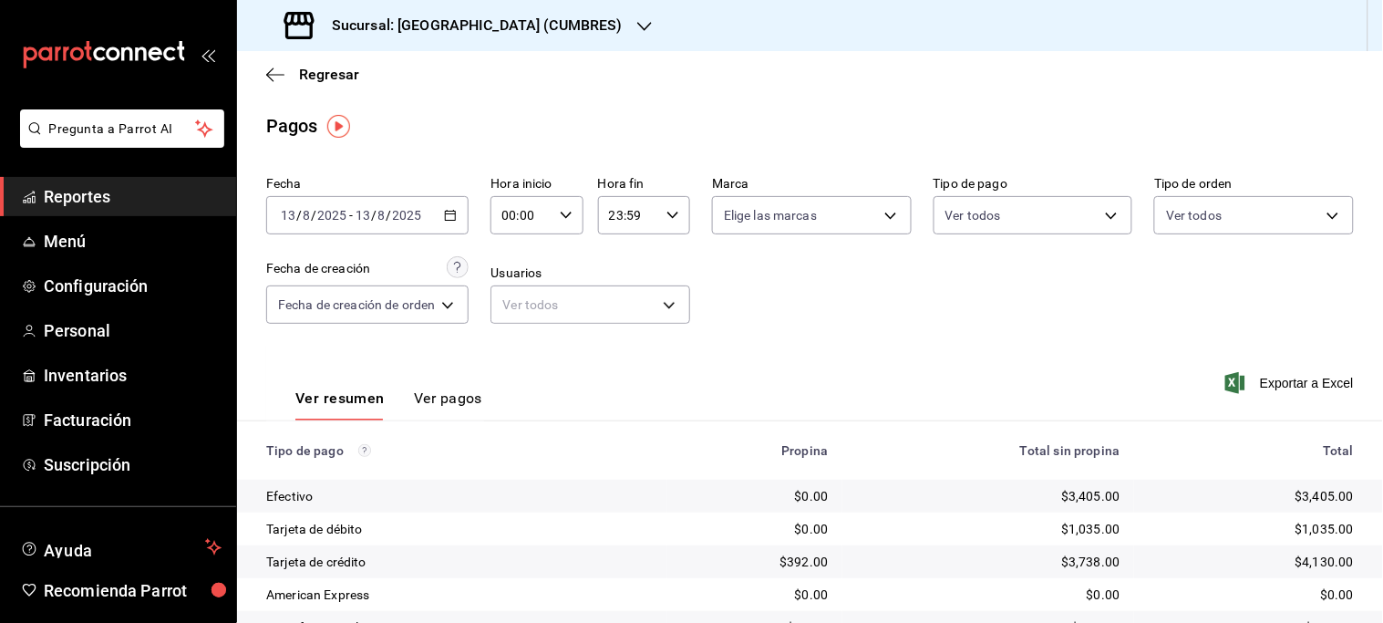
click at [452, 222] on div "[DATE] [DATE] - [DATE] [DATE]" at bounding box center [367, 215] width 202 height 38
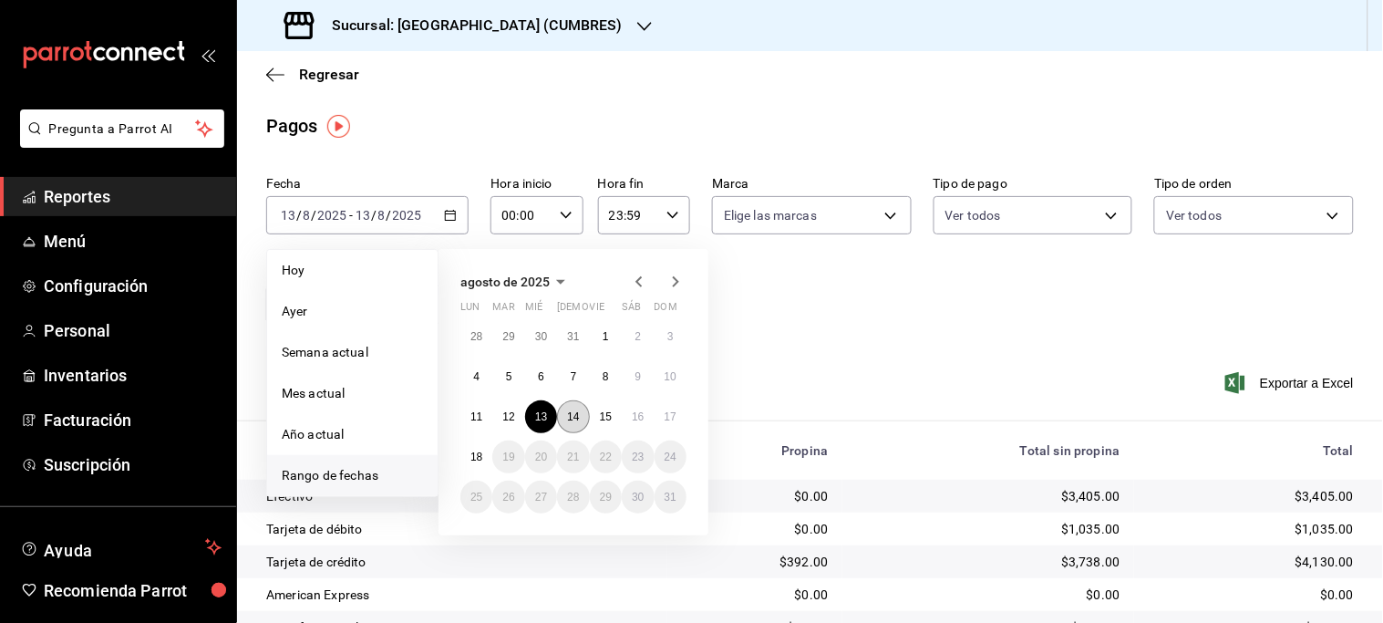
click at [562, 412] on button "14" at bounding box center [573, 416] width 32 height 33
click at [562, 412] on div "Ver resumen Ver pagos Exportar a Excel" at bounding box center [810, 393] width 1146 height 97
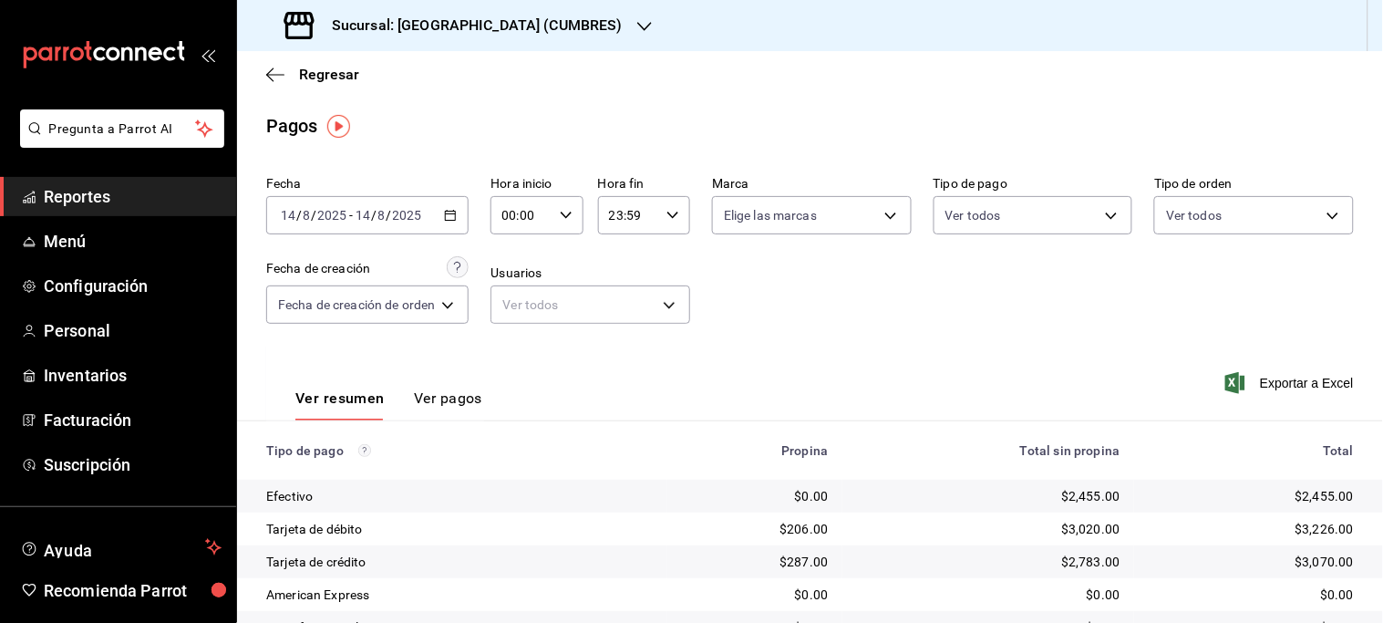
click at [460, 211] on div "[DATE] [DATE] - [DATE] [DATE]" at bounding box center [367, 215] width 202 height 38
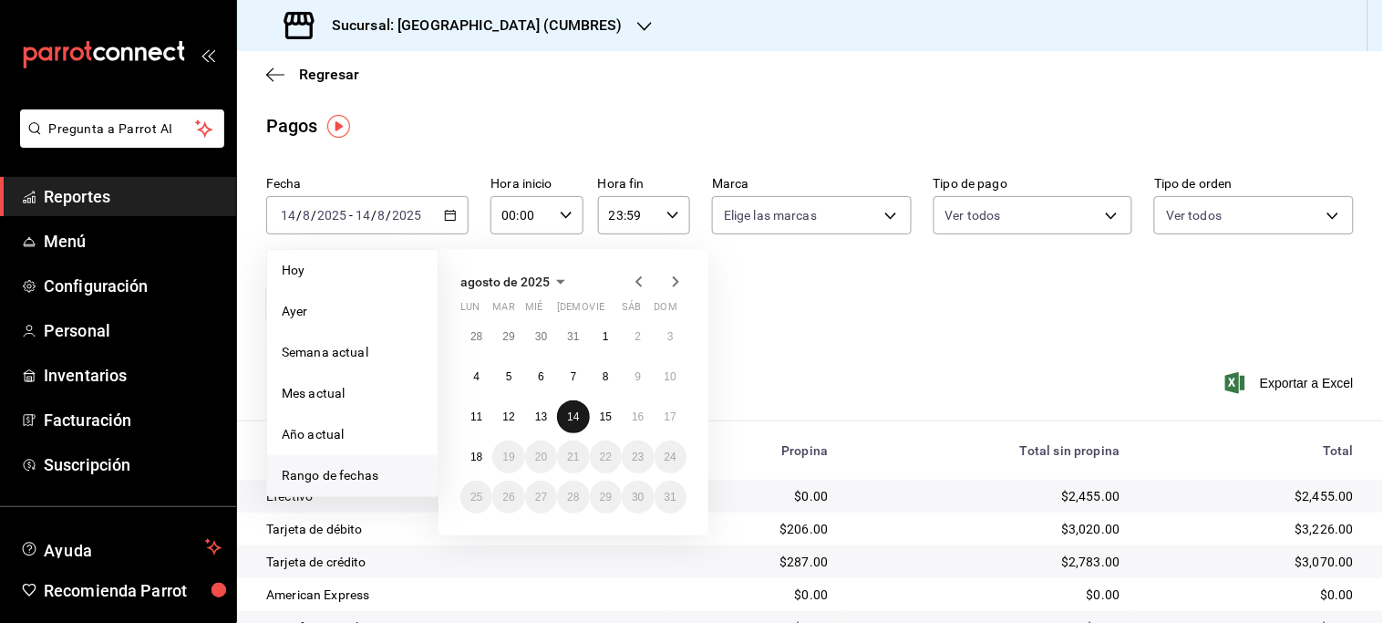
click at [579, 411] on abbr "14" at bounding box center [573, 416] width 12 height 13
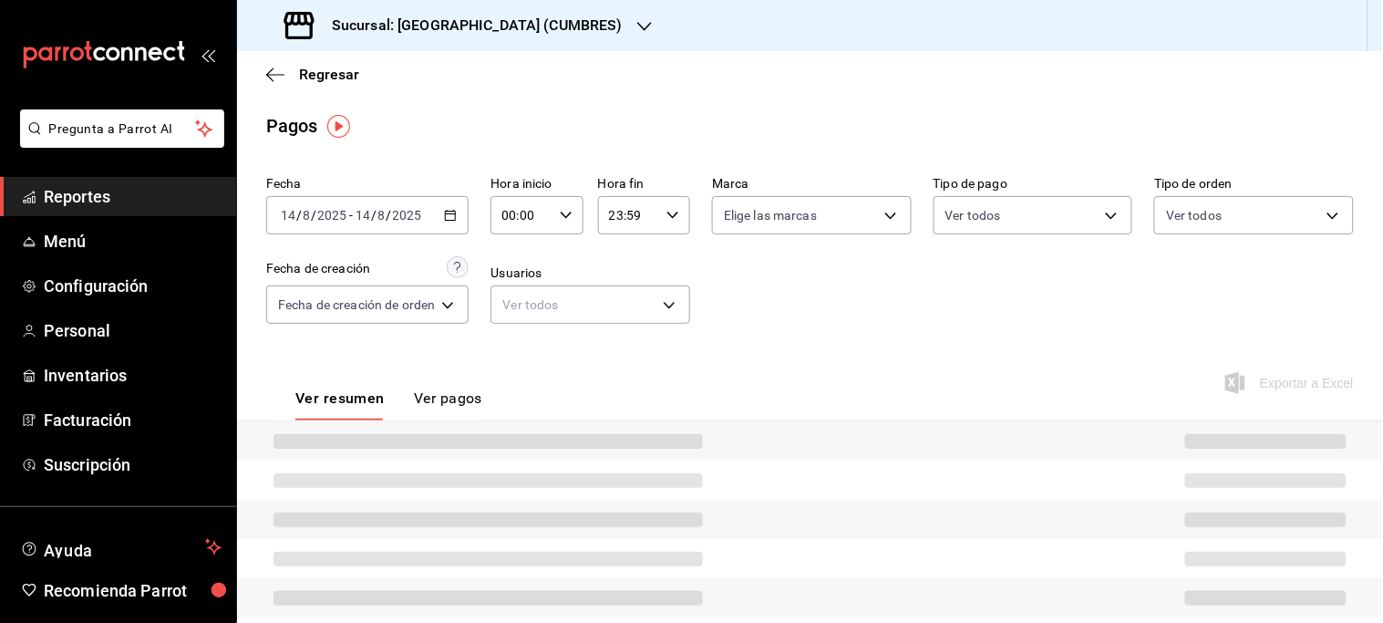
click at [579, 412] on div "Ver resumen Ver pagos Exportar a Excel" at bounding box center [810, 393] width 1146 height 97
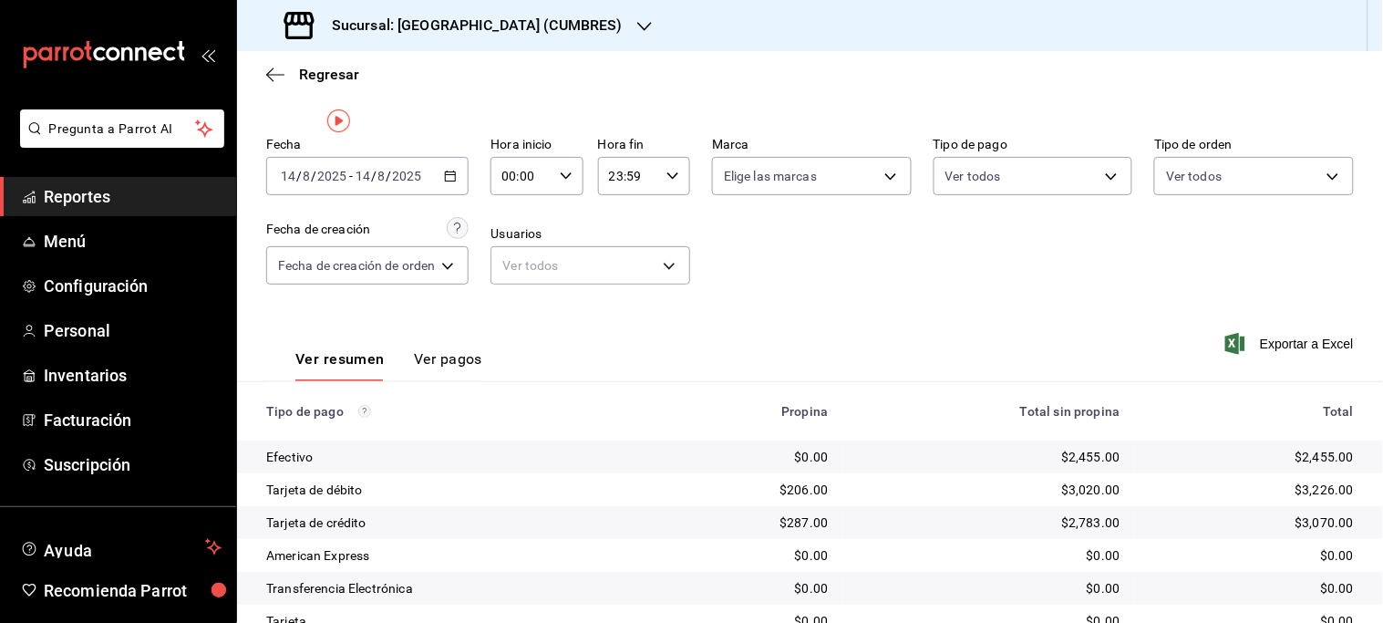
scroll to position [5, 0]
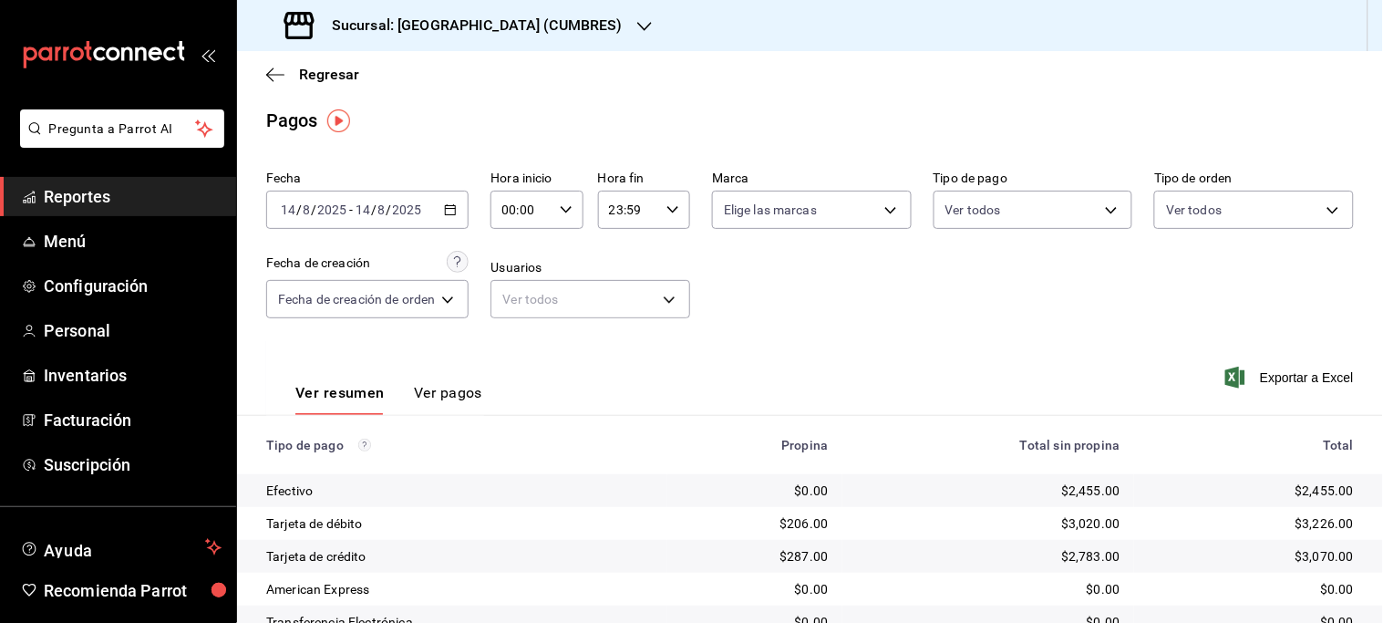
click at [448, 212] on icon "button" at bounding box center [450, 209] width 13 height 13
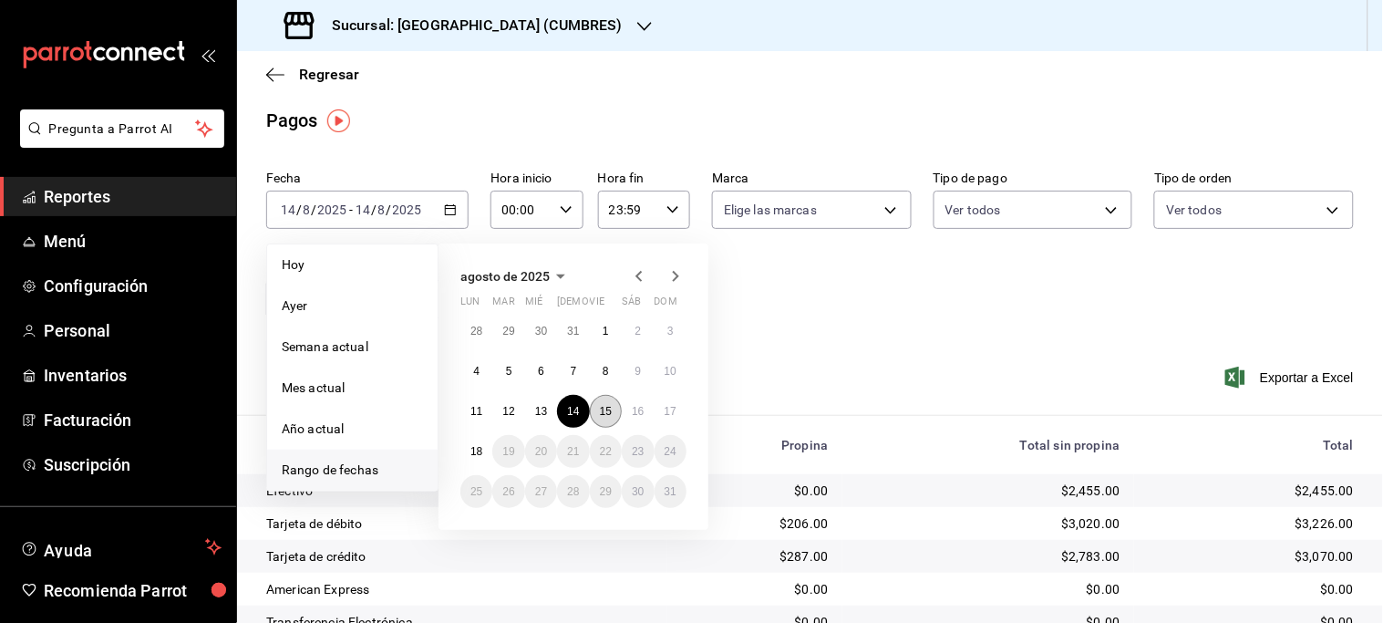
click at [611, 408] on abbr "15" at bounding box center [606, 411] width 12 height 13
click at [611, 408] on div "Ver resumen Ver pagos Exportar a Excel" at bounding box center [810, 388] width 1146 height 97
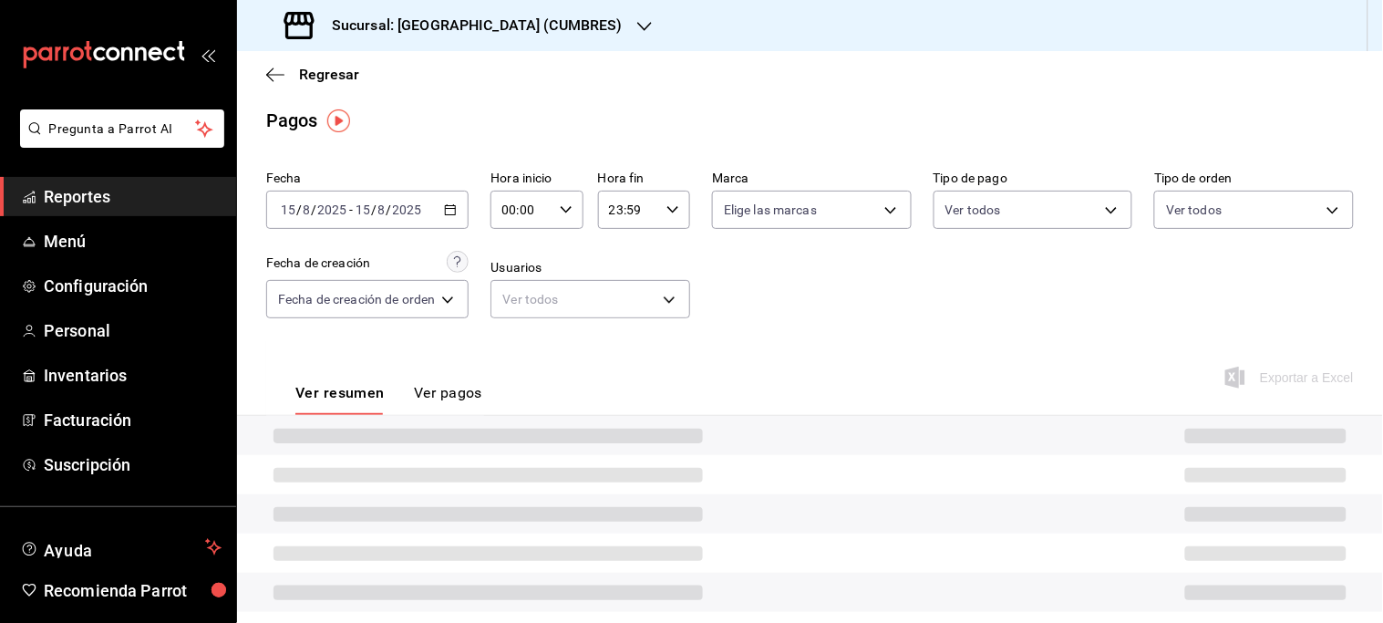
click at [611, 408] on div "Ver resumen Ver pagos Exportar a Excel" at bounding box center [810, 388] width 1146 height 97
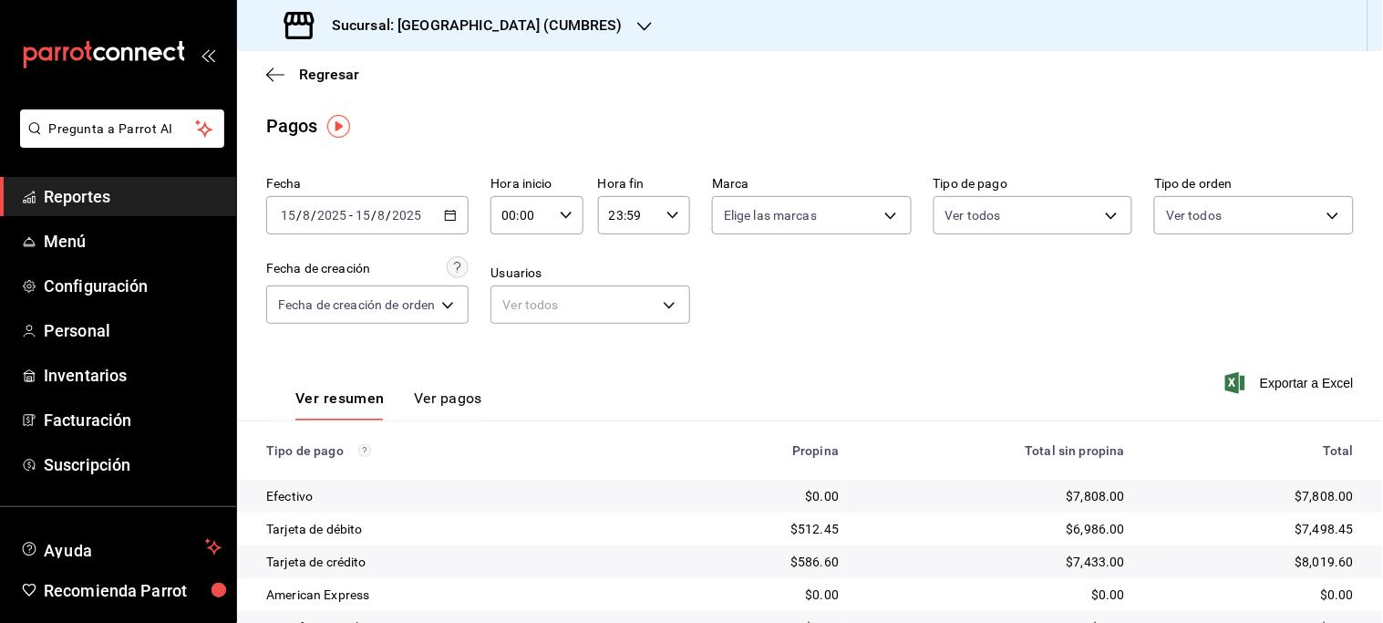
click at [449, 216] on icon "button" at bounding box center [450, 215] width 13 height 13
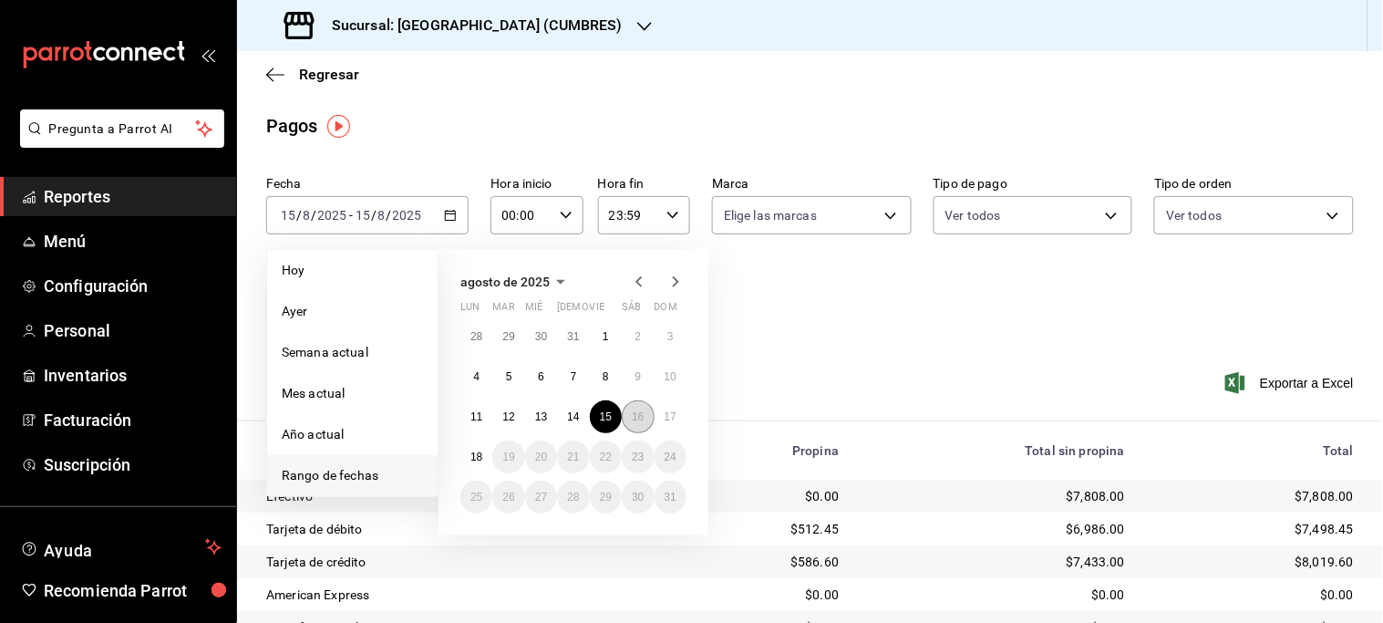
click at [638, 415] on abbr "16" at bounding box center [638, 416] width 12 height 13
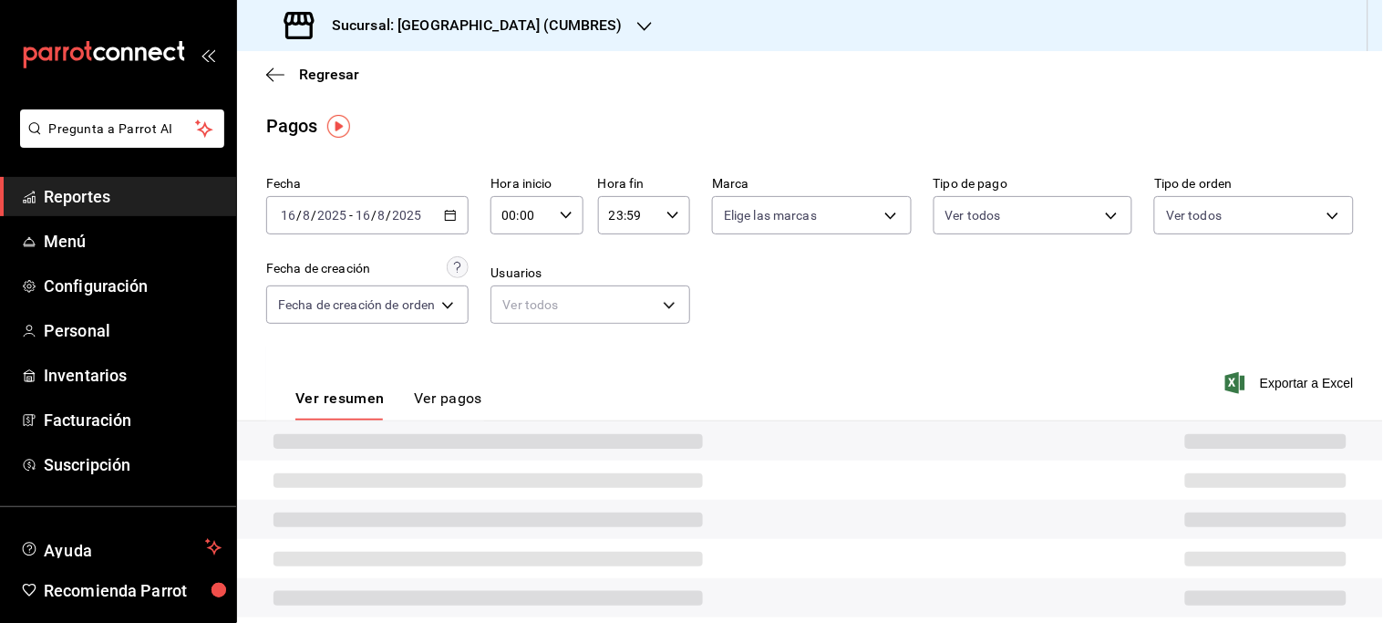
click at [638, 415] on div "Ver resumen Ver pagos Exportar a Excel" at bounding box center [810, 393] width 1146 height 97
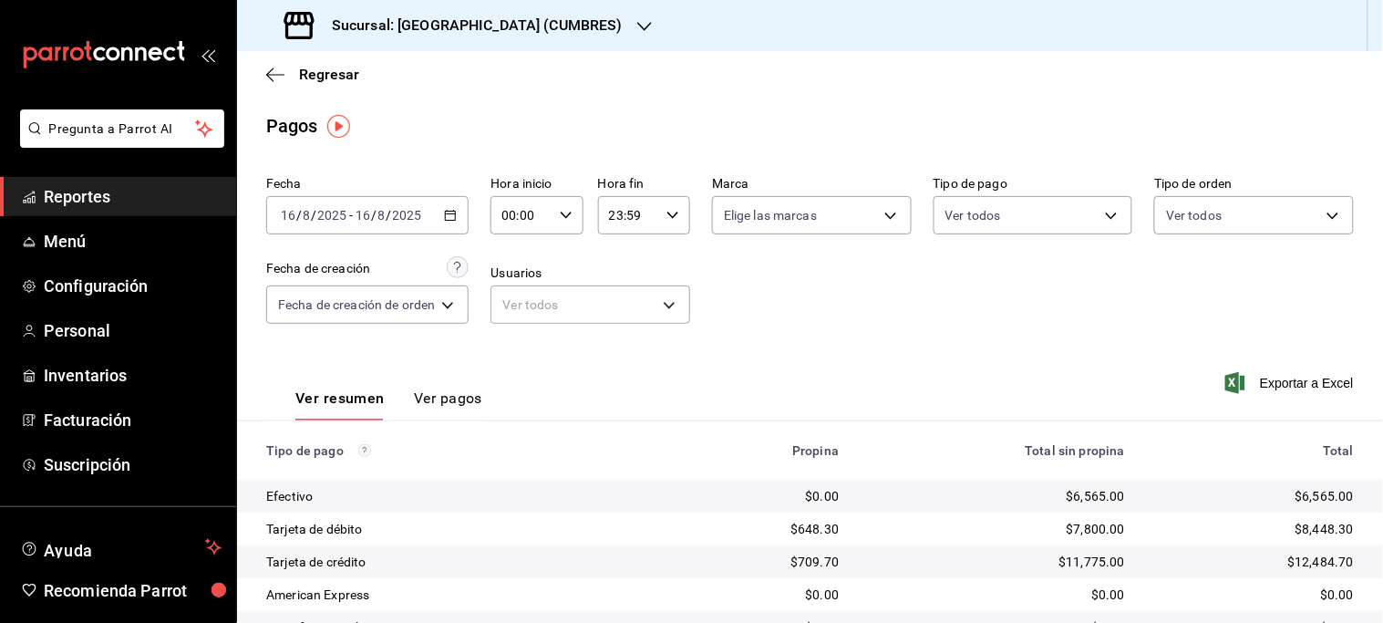
click at [449, 220] on icon "button" at bounding box center [450, 215] width 13 height 13
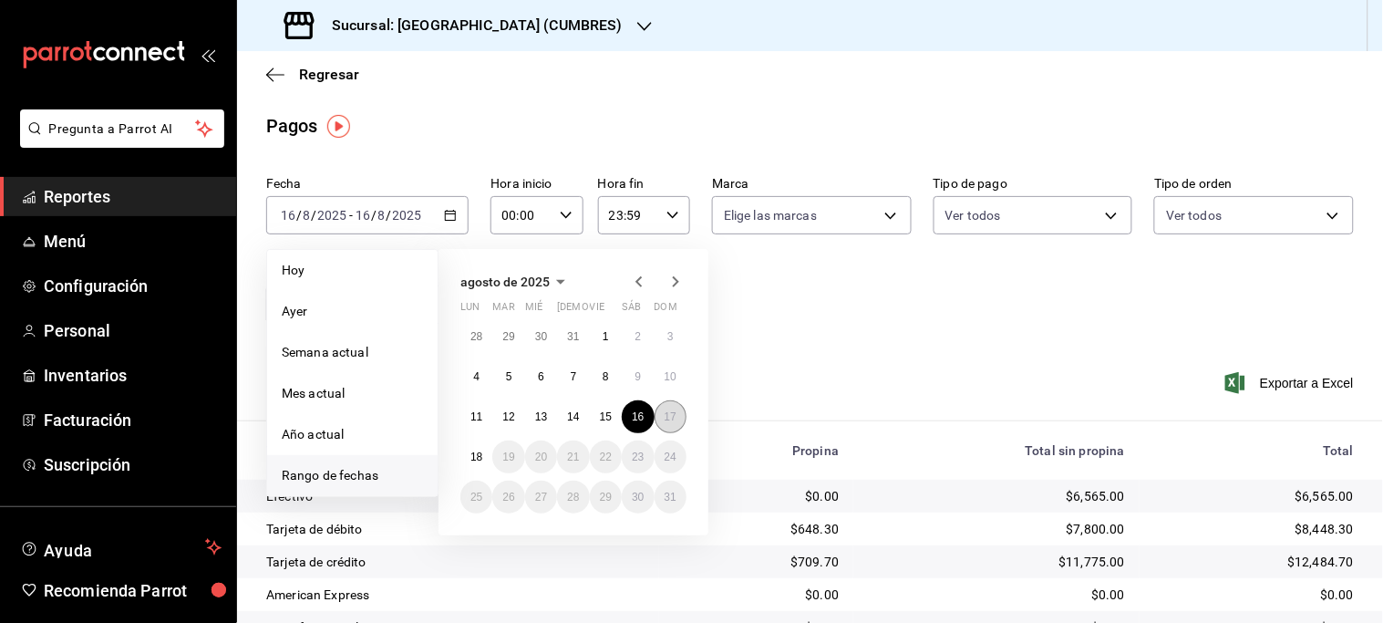
click at [671, 417] on abbr "17" at bounding box center [671, 416] width 12 height 13
click at [670, 417] on div "Ver resumen Ver pagos Exportar a Excel" at bounding box center [810, 393] width 1146 height 97
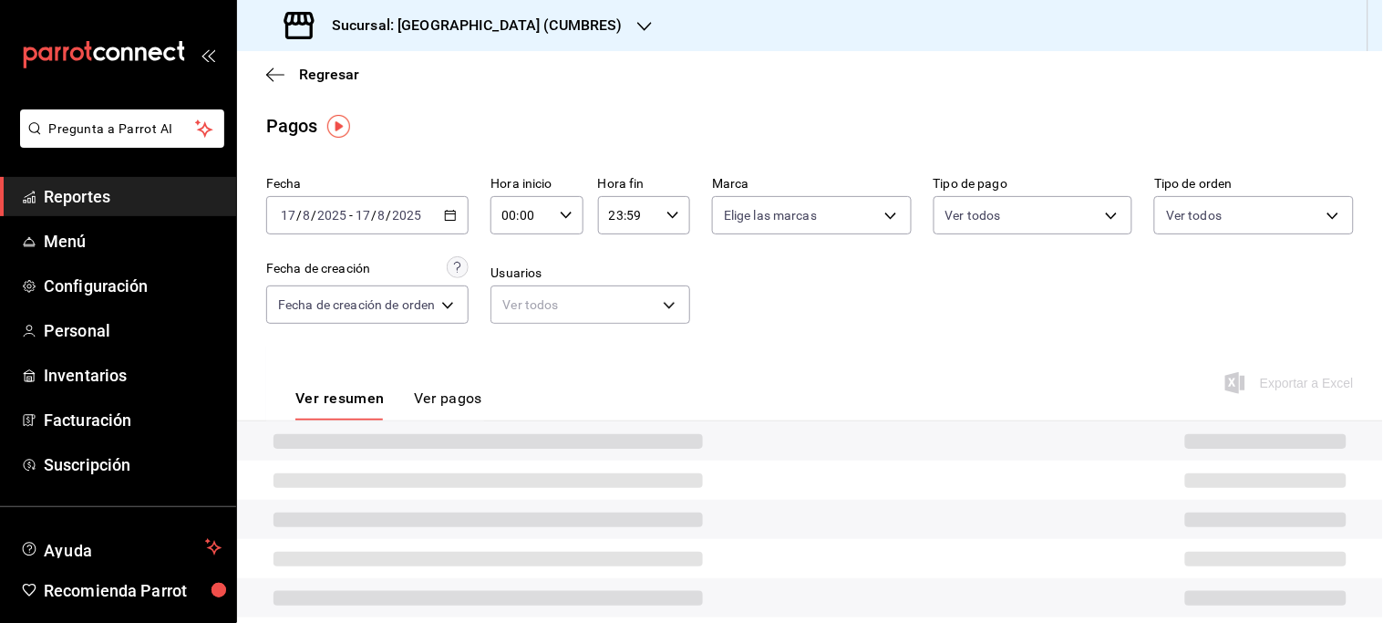
click at [670, 417] on div "Ver resumen Ver pagos Exportar a Excel" at bounding box center [810, 393] width 1146 height 97
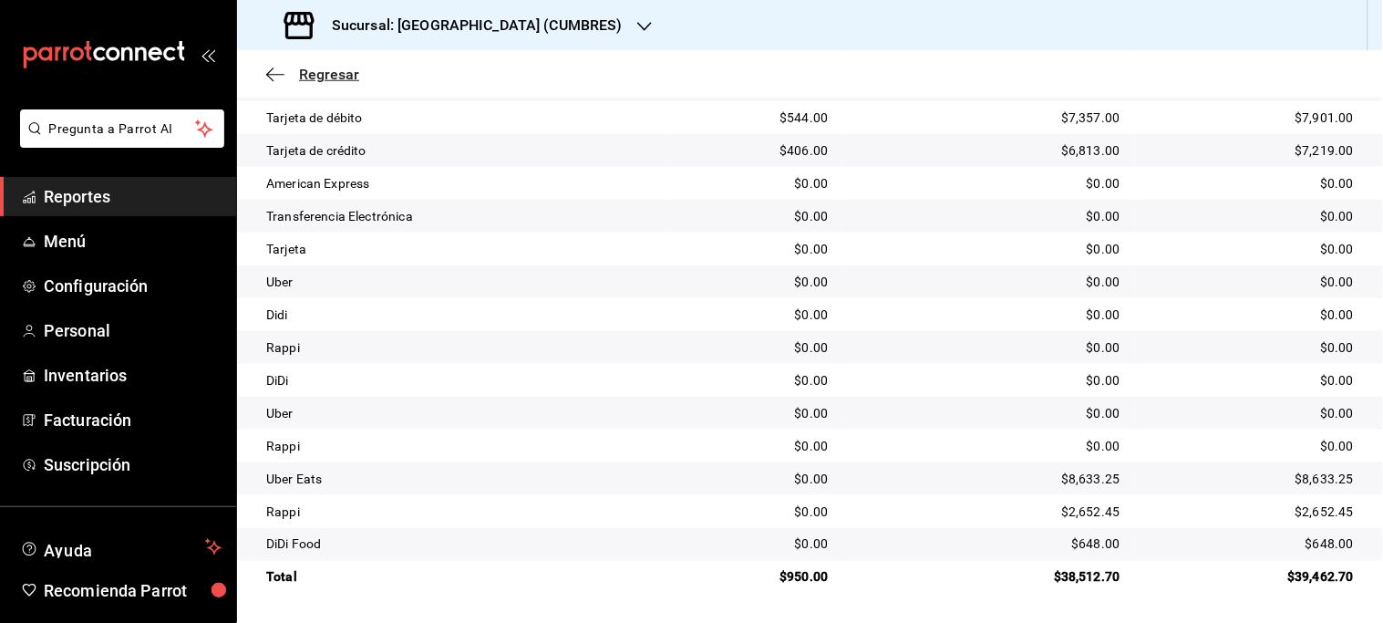
scroll to position [108, 0]
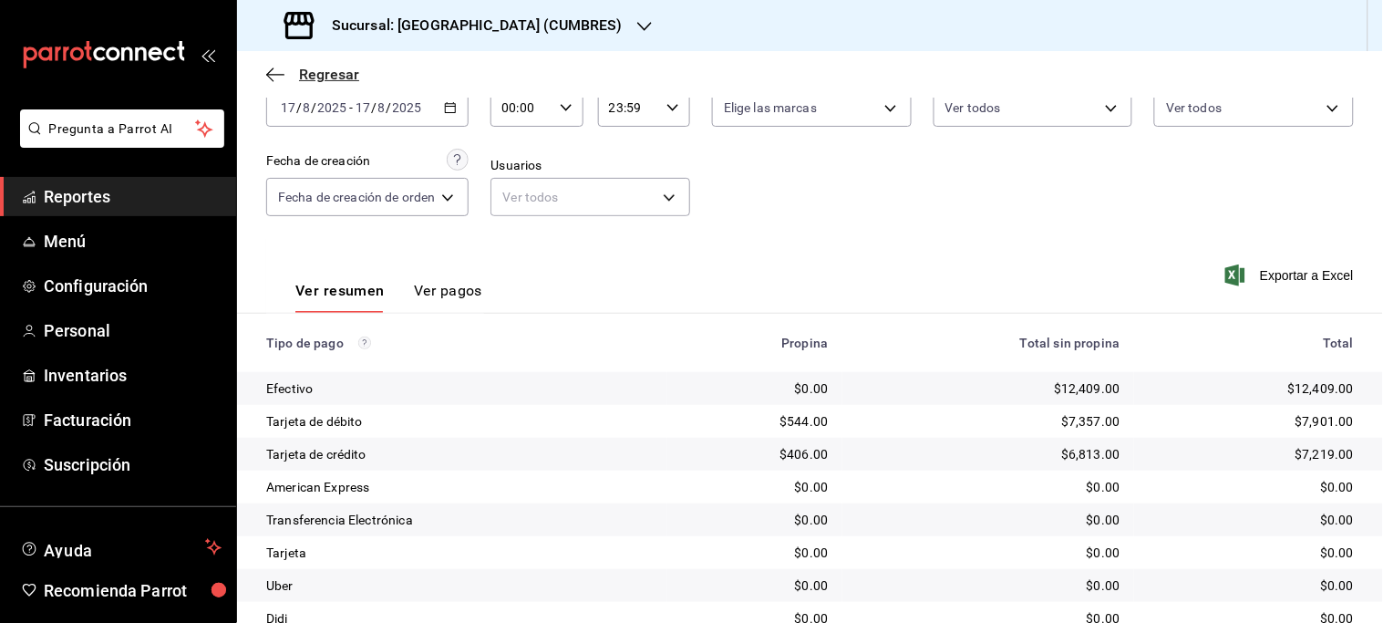
click at [345, 79] on span "Regresar" at bounding box center [329, 74] width 60 height 17
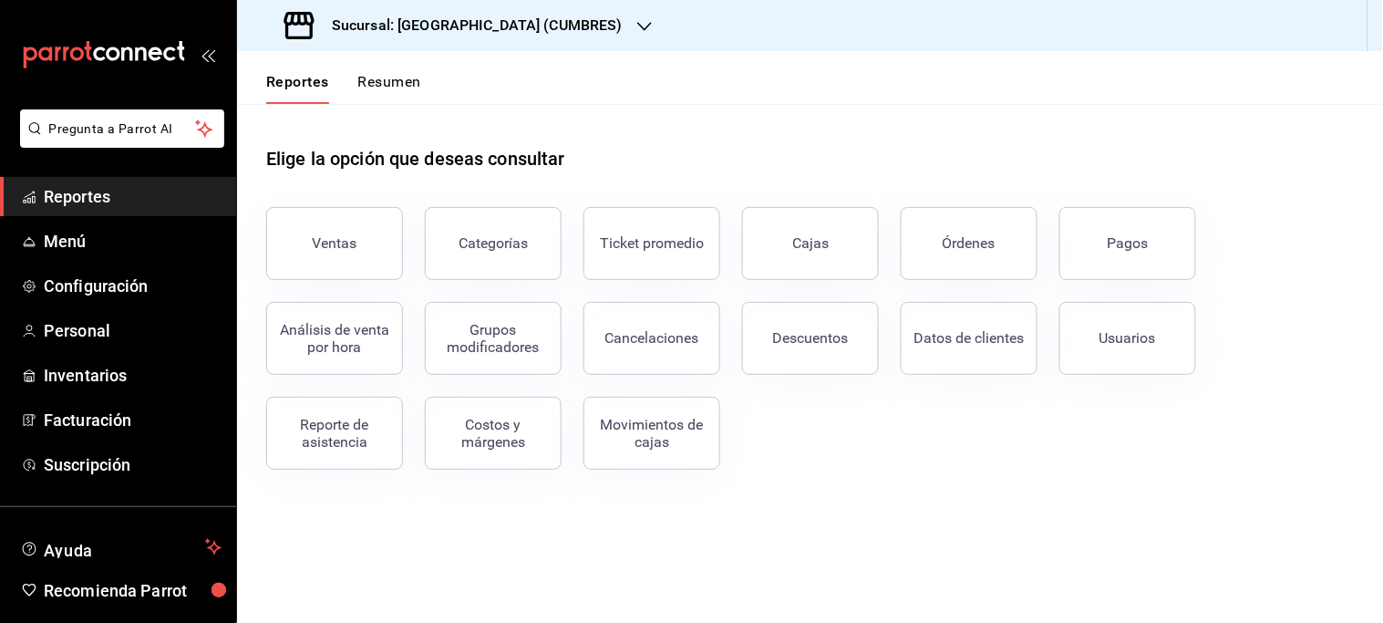
click at [637, 25] on icon "button" at bounding box center [644, 26] width 15 height 15
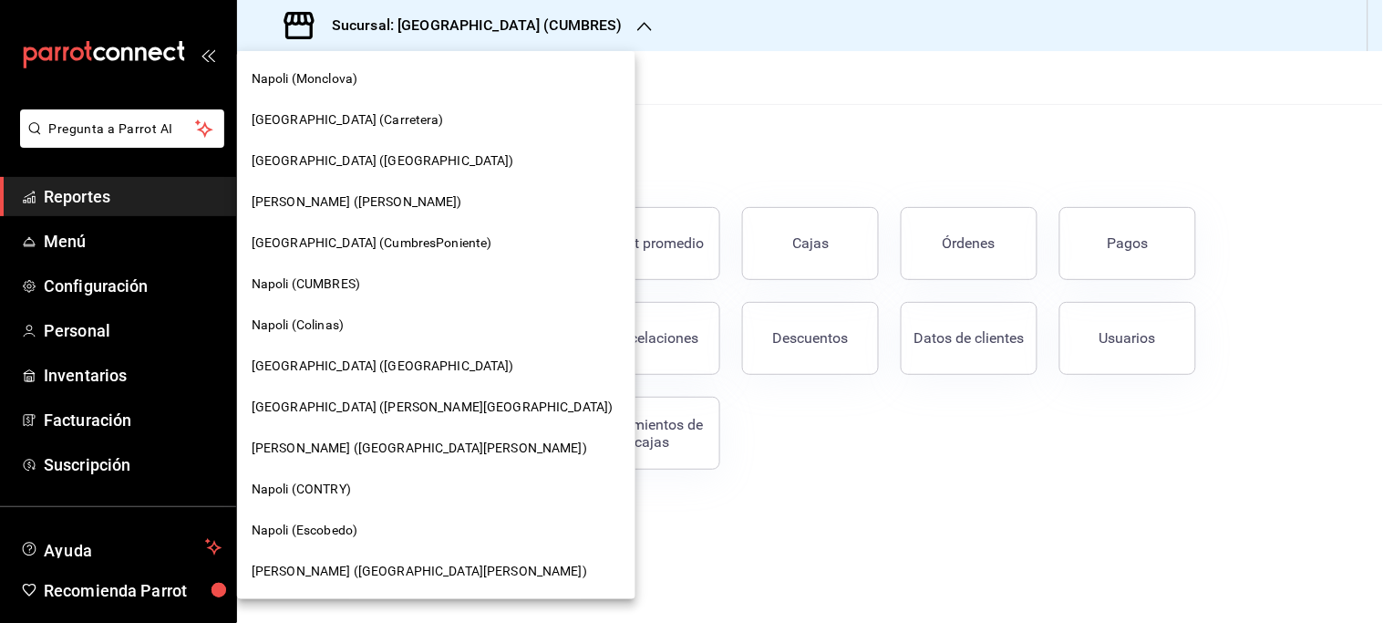
click at [313, 233] on span "[GEOGRAPHIC_DATA] (CumbresPoniente)" at bounding box center [372, 242] width 241 height 19
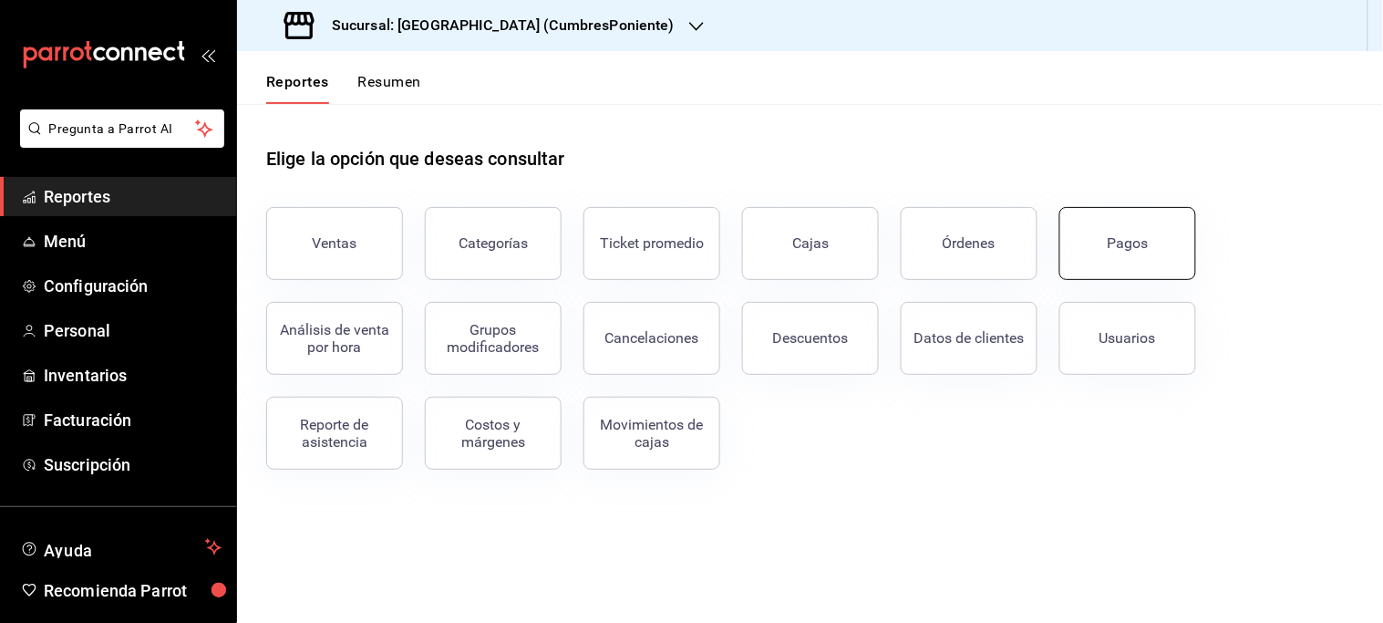
click at [1086, 253] on button "Pagos" at bounding box center [1127, 243] width 137 height 73
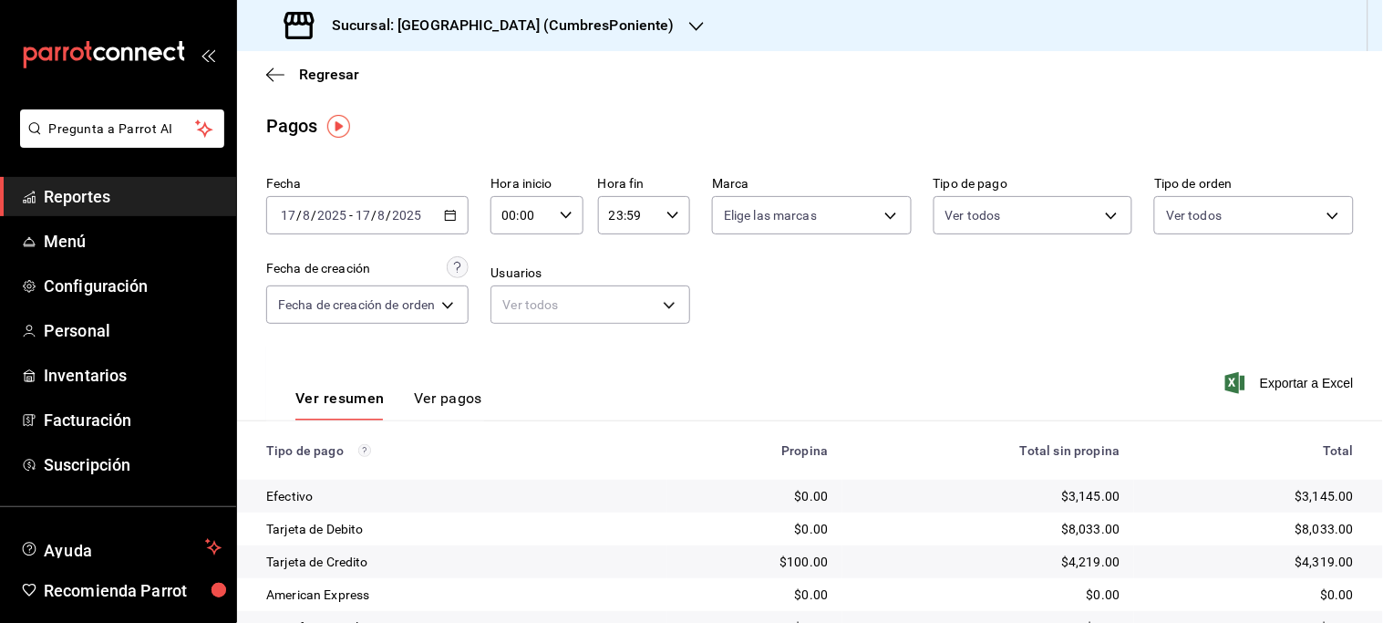
click at [447, 211] on icon "button" at bounding box center [450, 215] width 13 height 13
click at [453, 220] on icon "button" at bounding box center [450, 215] width 13 height 13
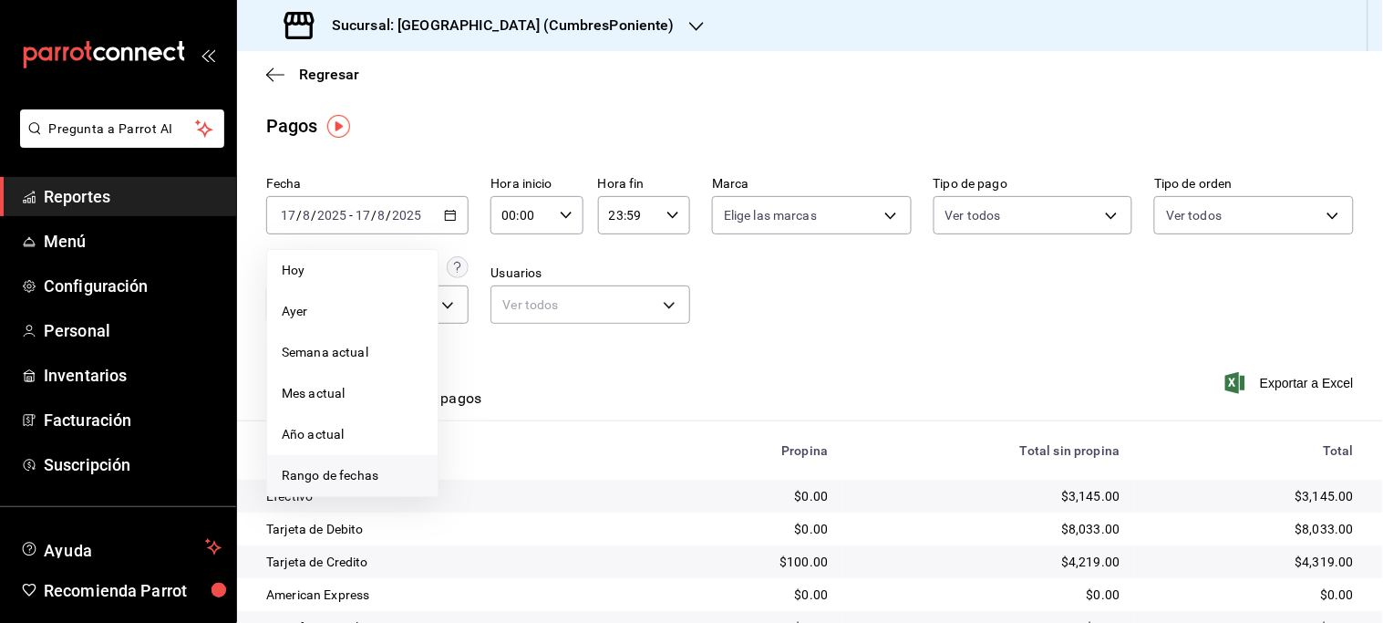
click at [347, 465] on li "Rango de fechas" at bounding box center [352, 475] width 170 height 41
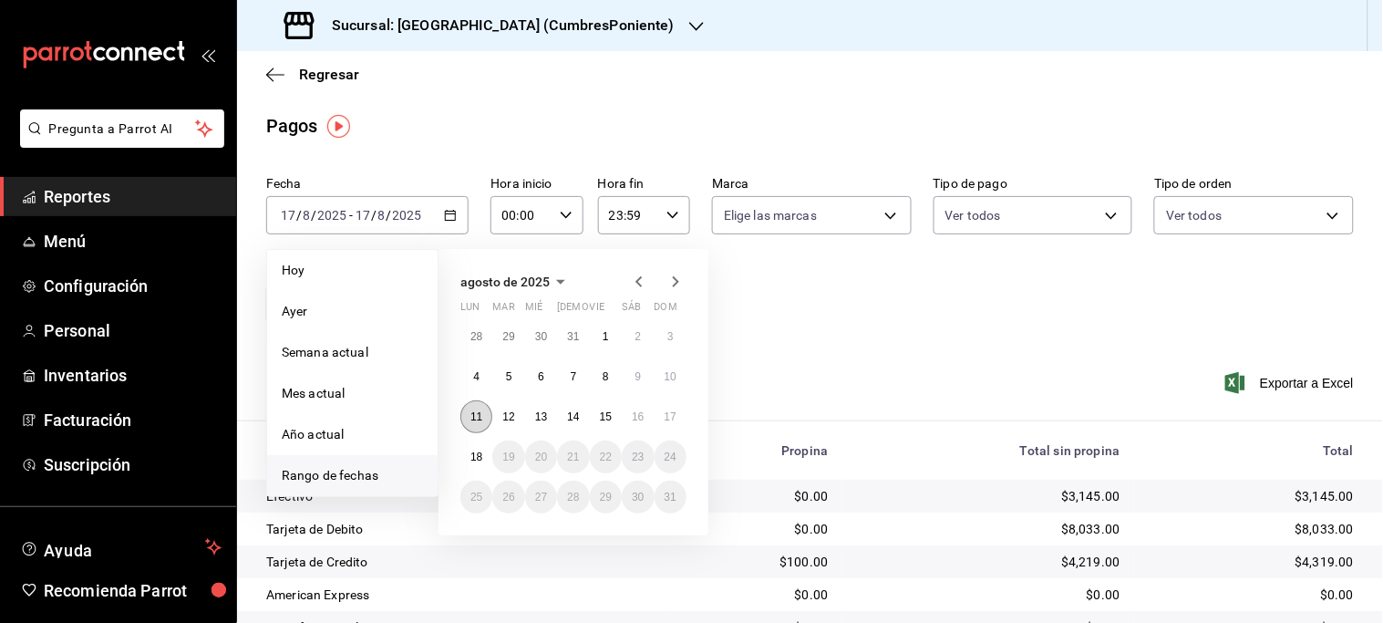
click at [471, 421] on abbr "11" at bounding box center [476, 416] width 12 height 13
click at [472, 414] on abbr "11" at bounding box center [476, 416] width 12 height 13
click at [472, 414] on button "Ver pagos" at bounding box center [448, 404] width 68 height 31
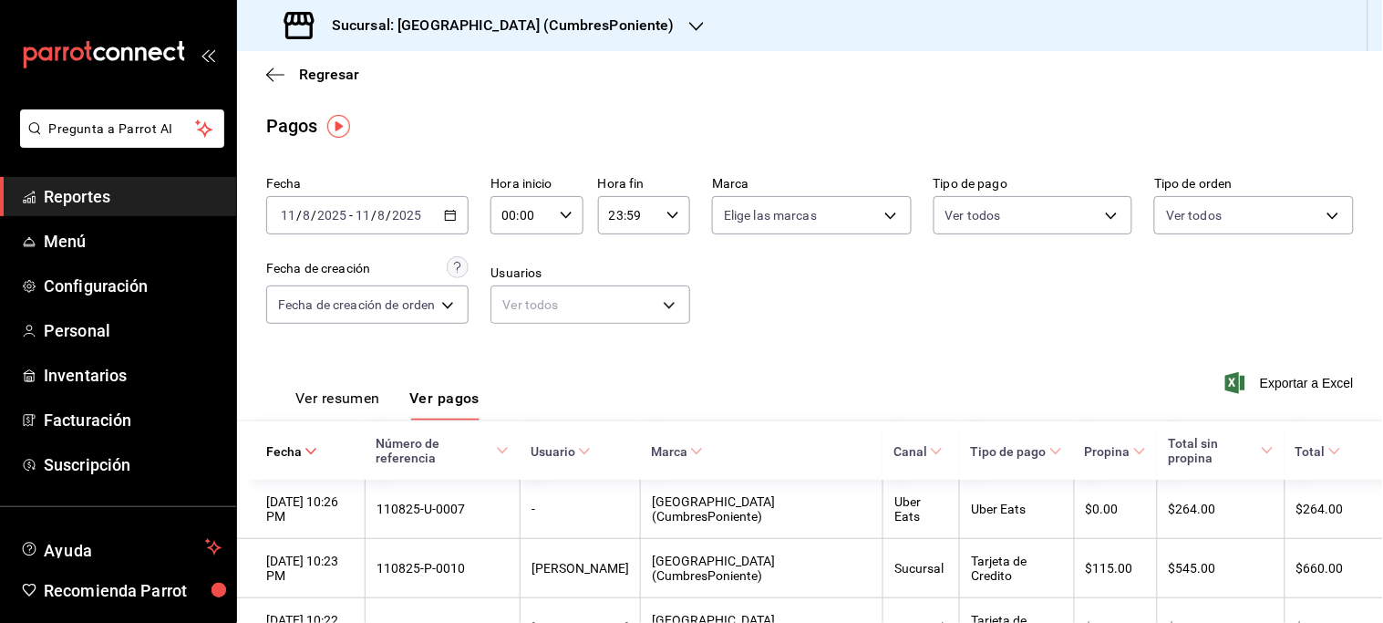
click at [335, 397] on button "Ver resumen" at bounding box center [337, 404] width 85 height 31
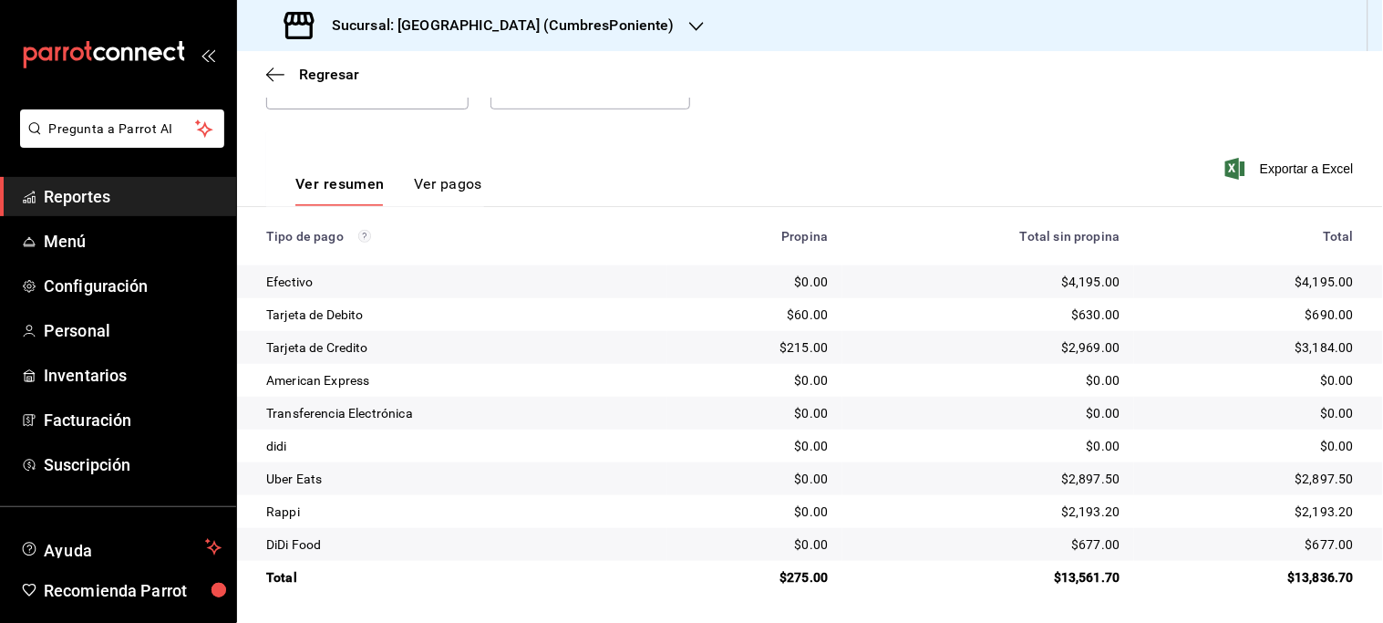
scroll to position [12, 0]
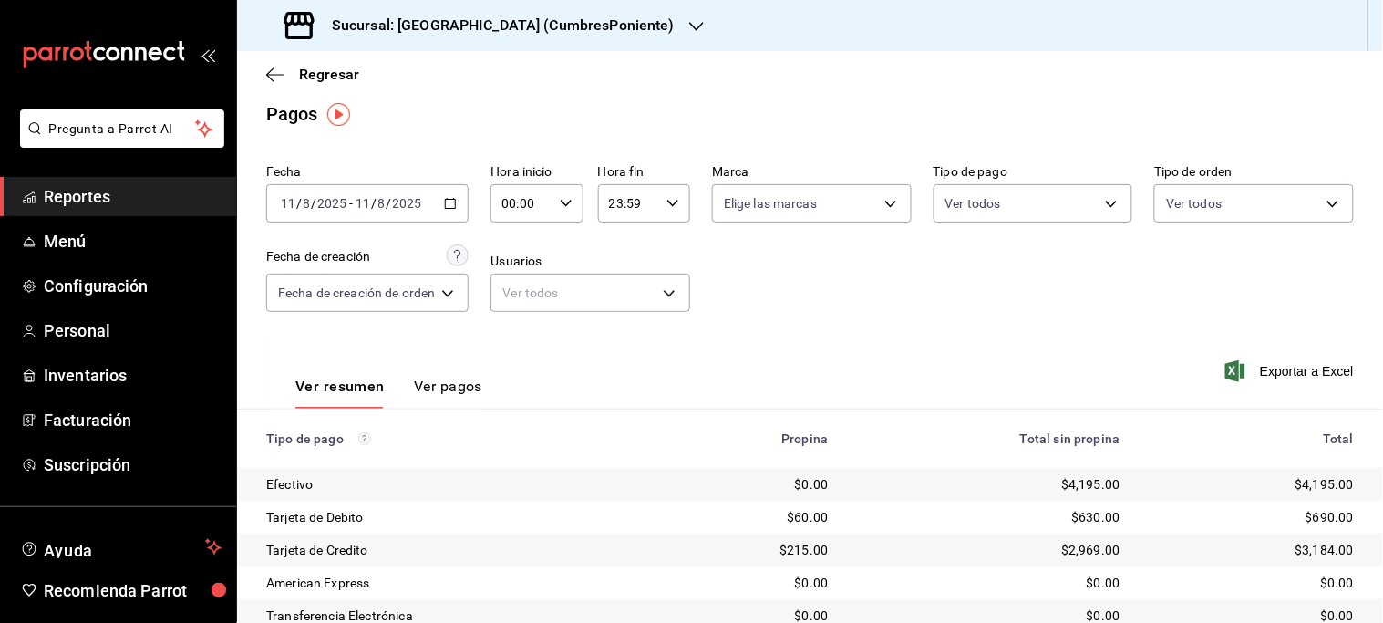
click at [453, 212] on div "[DATE] [DATE] - [DATE] [DATE]" at bounding box center [367, 203] width 202 height 38
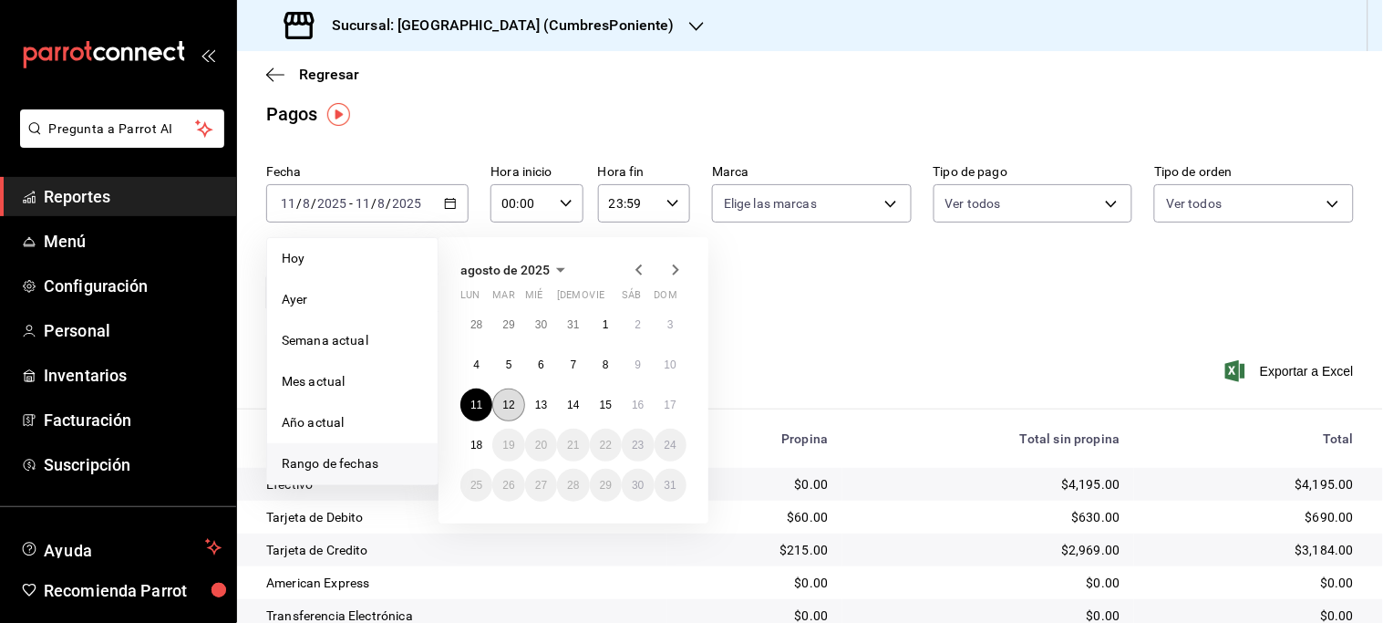
click at [511, 404] on abbr "12" at bounding box center [508, 404] width 12 height 13
click at [511, 404] on div "Ver resumen Ver pagos Exportar a Excel" at bounding box center [810, 382] width 1146 height 97
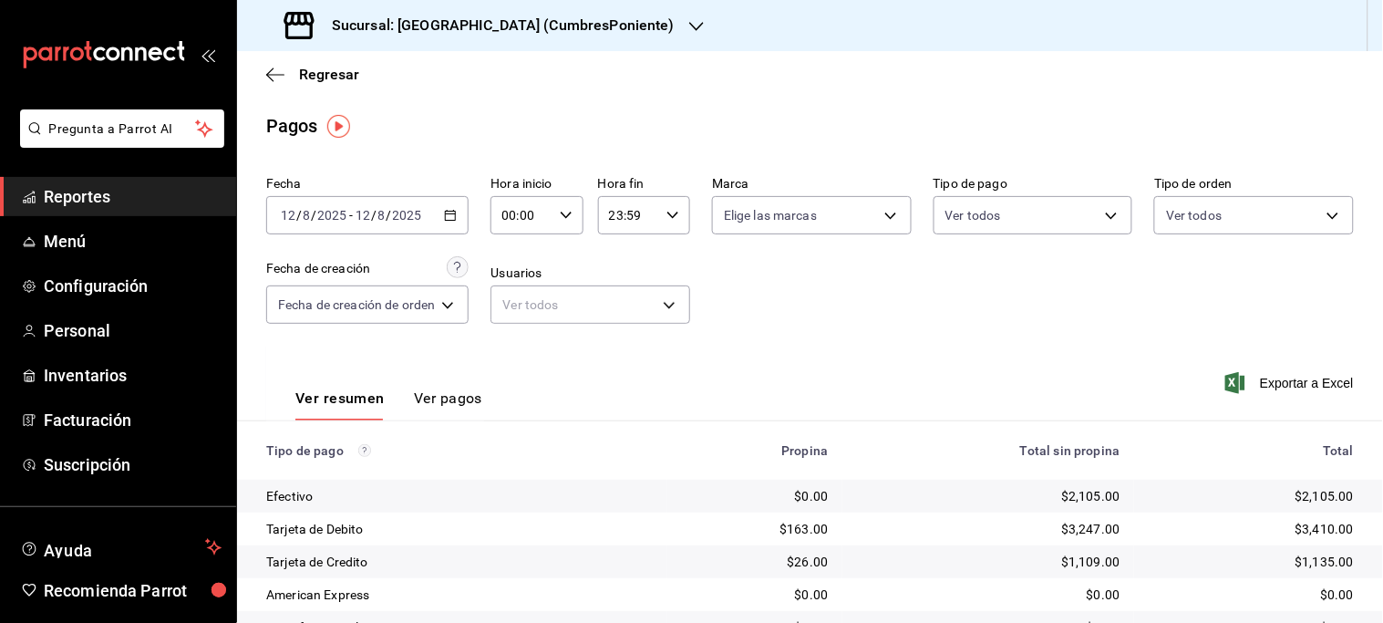
click at [456, 217] on \(Stroke\) "button" at bounding box center [450, 216] width 11 height 10
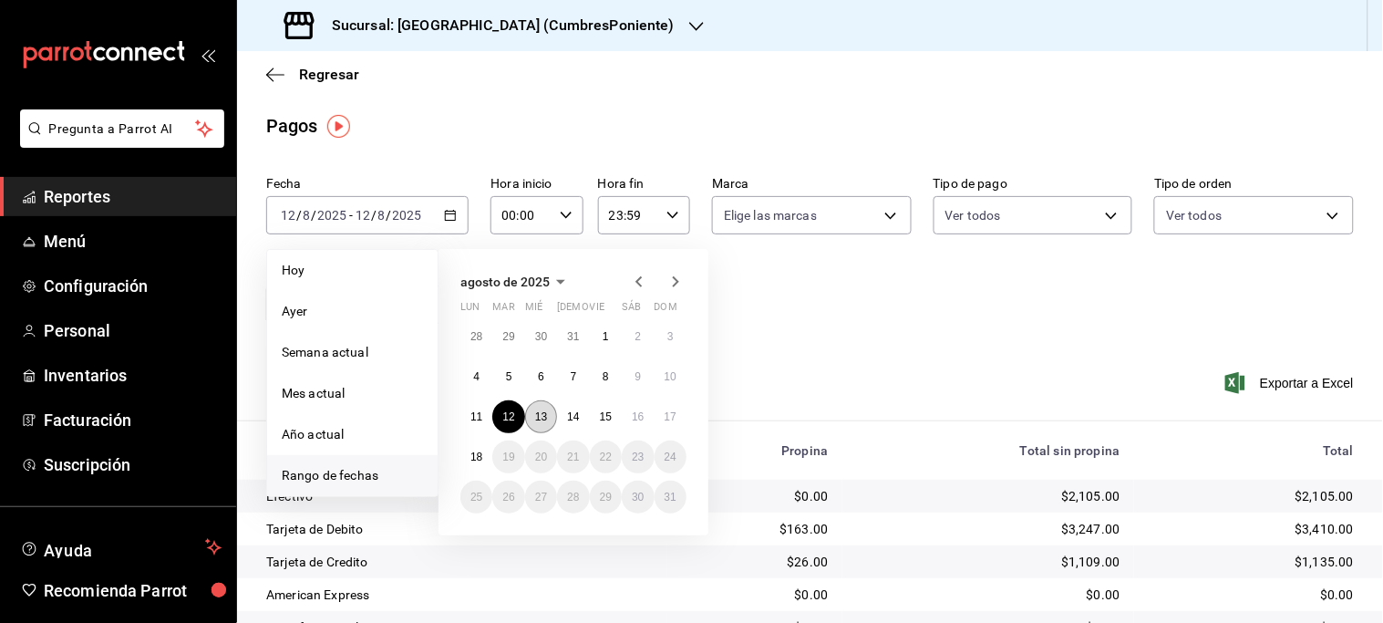
click at [536, 415] on abbr "13" at bounding box center [541, 416] width 12 height 13
click at [536, 415] on div "Ver resumen Ver pagos Exportar a Excel" at bounding box center [810, 393] width 1146 height 97
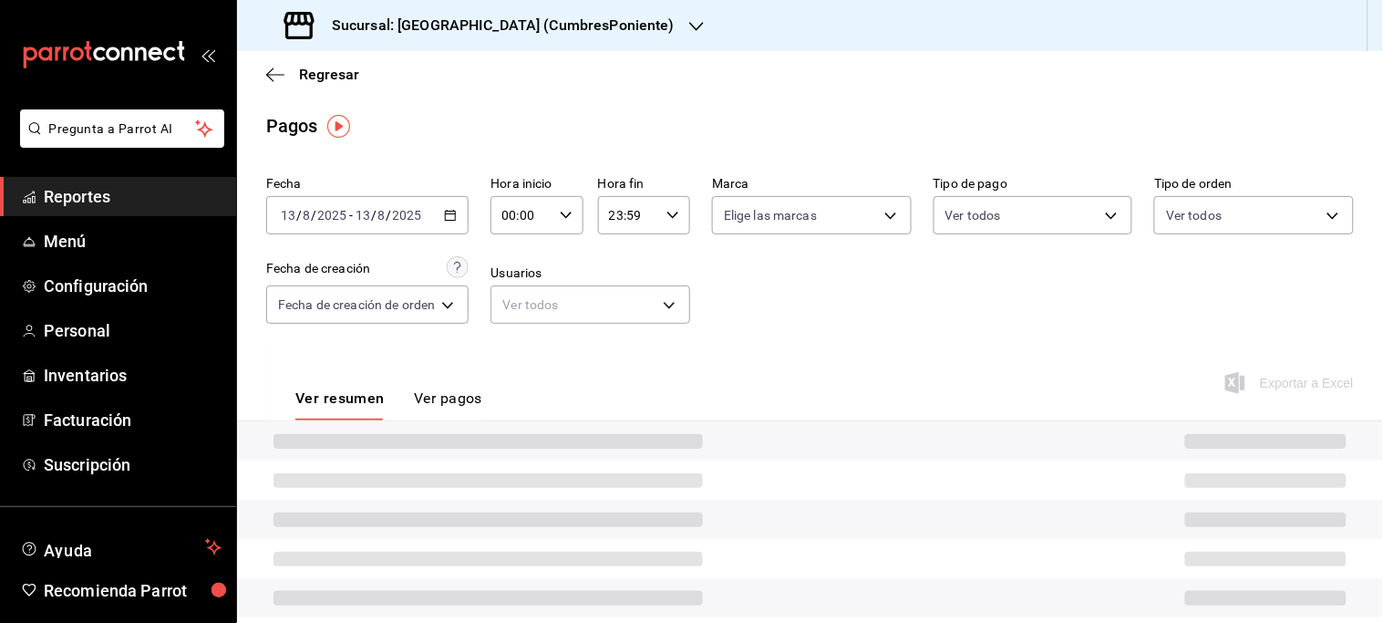
click at [536, 415] on div "Ver resumen Ver pagos Exportar a Excel" at bounding box center [810, 393] width 1146 height 97
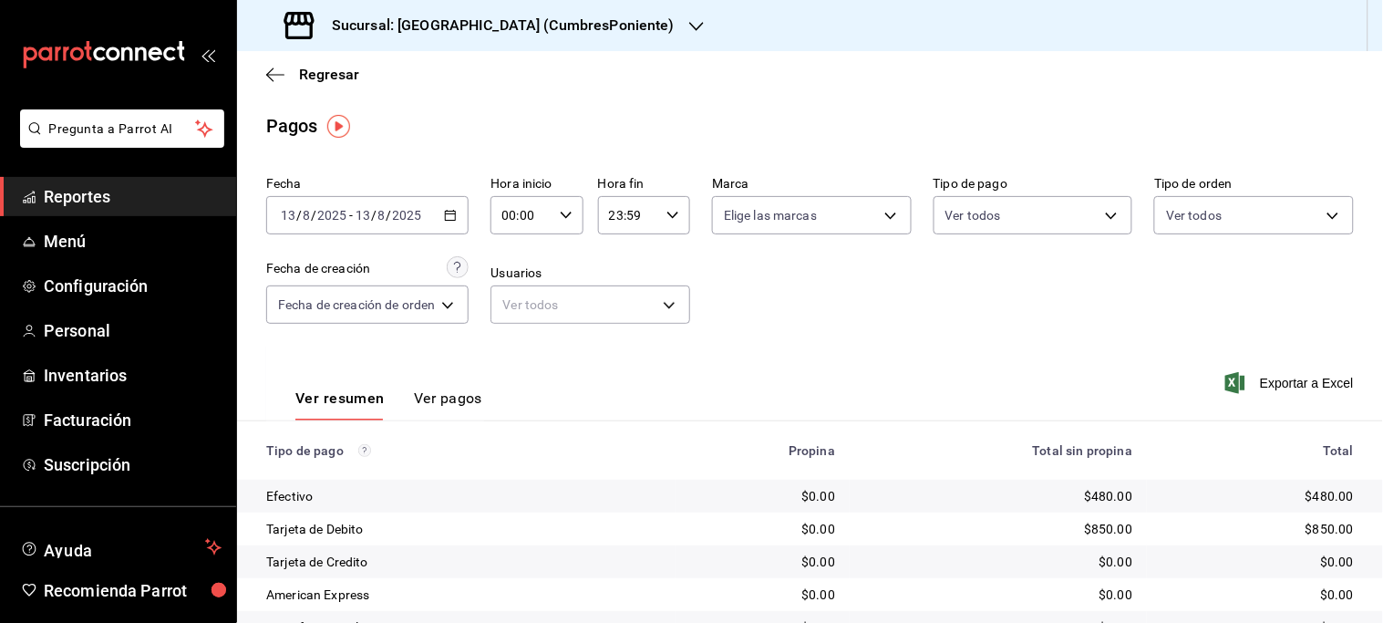
click at [452, 210] on icon "button" at bounding box center [450, 215] width 13 height 13
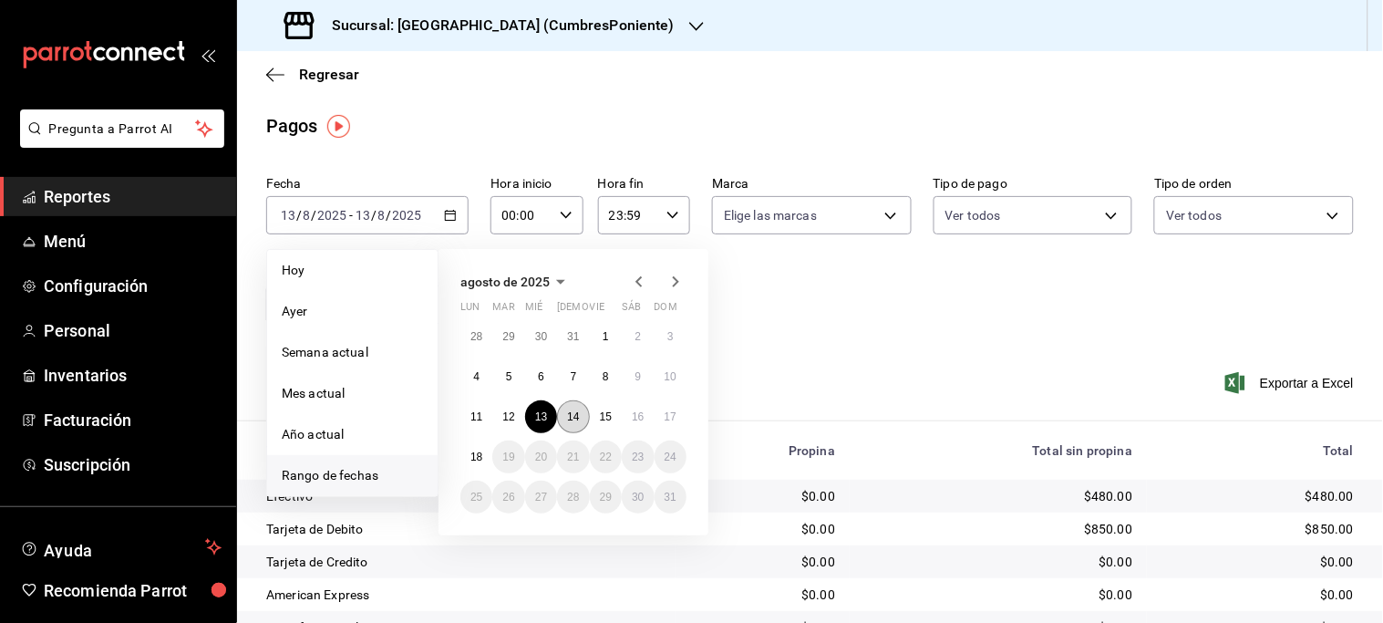
click at [568, 413] on abbr "14" at bounding box center [573, 416] width 12 height 13
click at [568, 413] on div "Ver resumen Ver pagos Exportar a Excel" at bounding box center [810, 393] width 1146 height 97
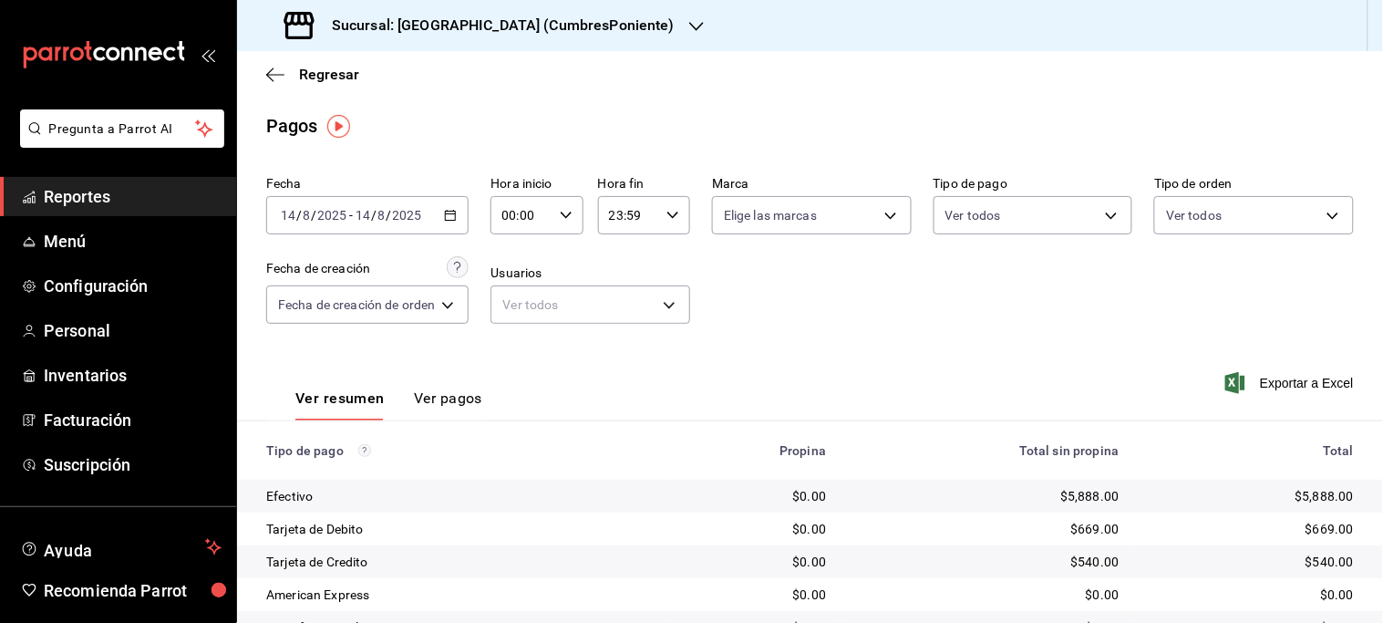
click at [460, 216] on div "[DATE] [DATE] - [DATE] [DATE]" at bounding box center [367, 215] width 202 height 38
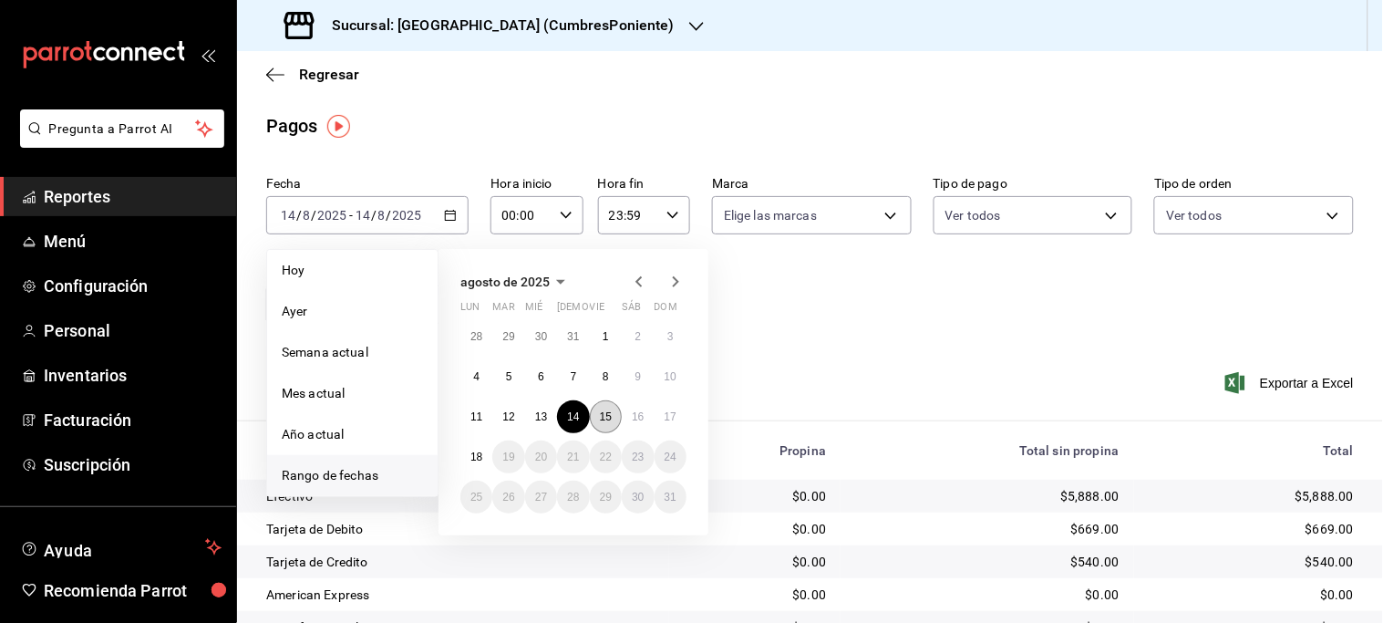
click at [606, 414] on abbr "15" at bounding box center [606, 416] width 12 height 13
click at [606, 414] on div "Ver resumen Ver pagos Exportar a Excel" at bounding box center [810, 393] width 1146 height 97
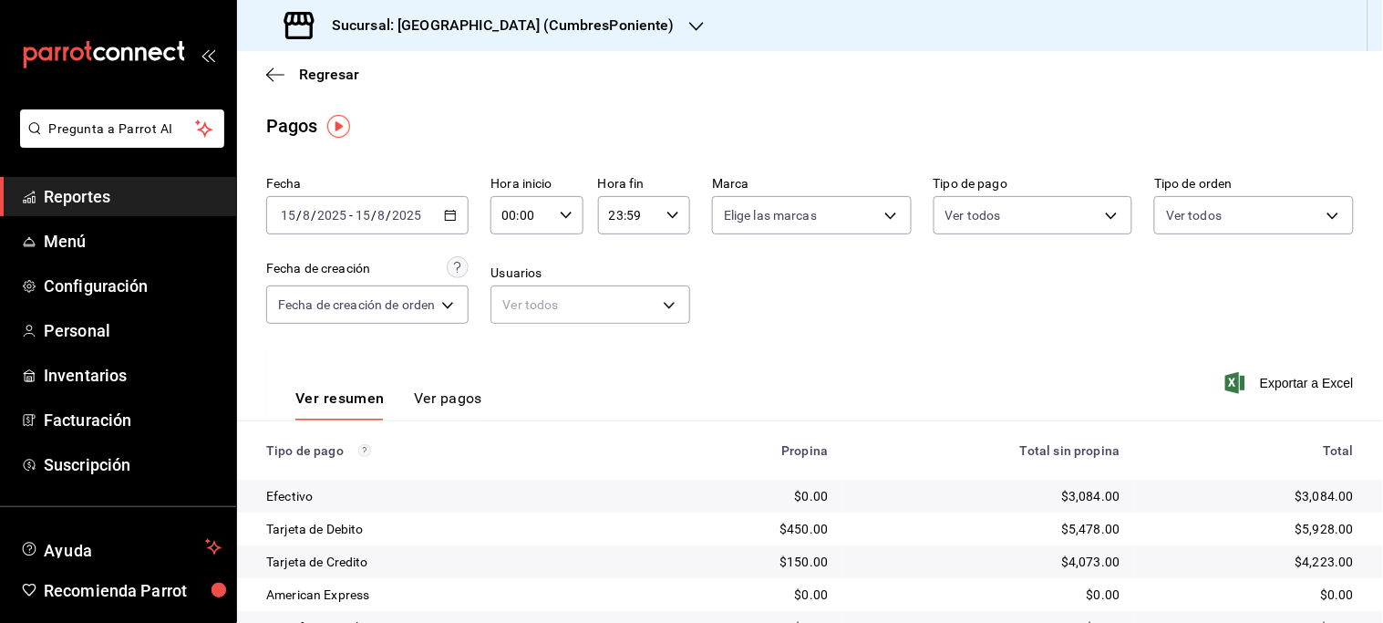
click at [452, 215] on icon "button" at bounding box center [450, 215] width 13 height 13
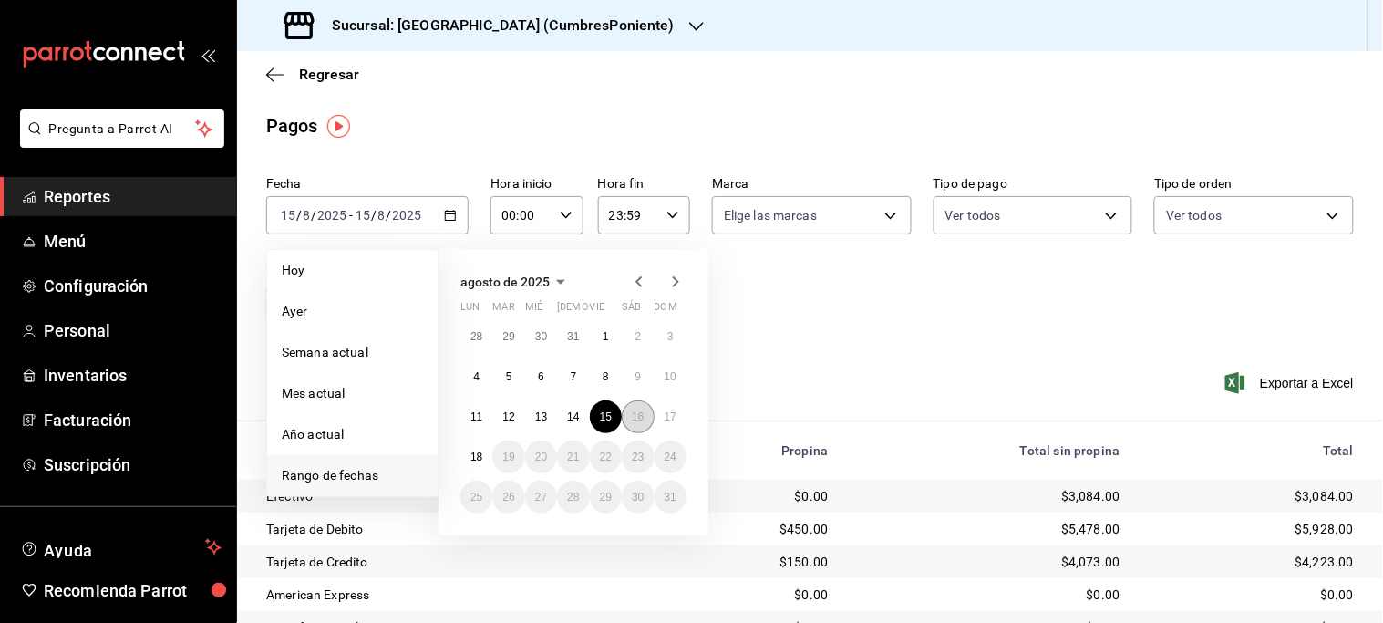
click at [630, 415] on button "16" at bounding box center [638, 416] width 32 height 33
click at [630, 415] on div "Ver resumen Ver pagos Exportar a Excel" at bounding box center [810, 393] width 1146 height 97
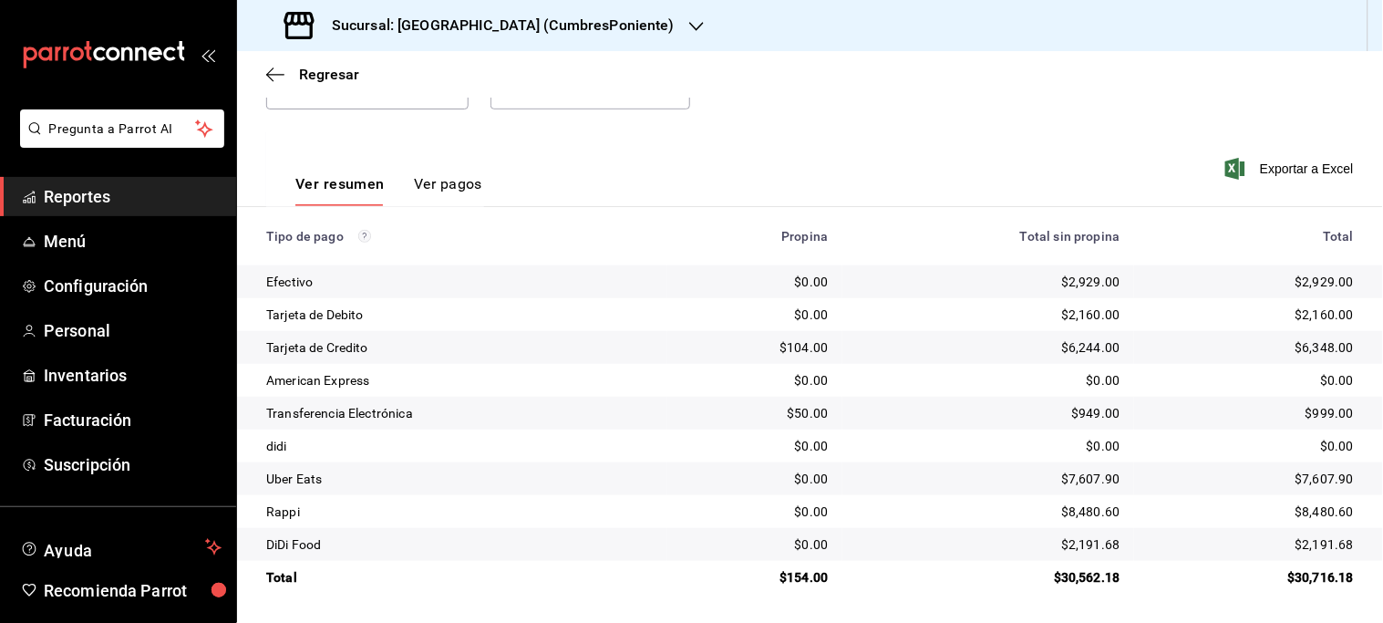
scroll to position [12, 0]
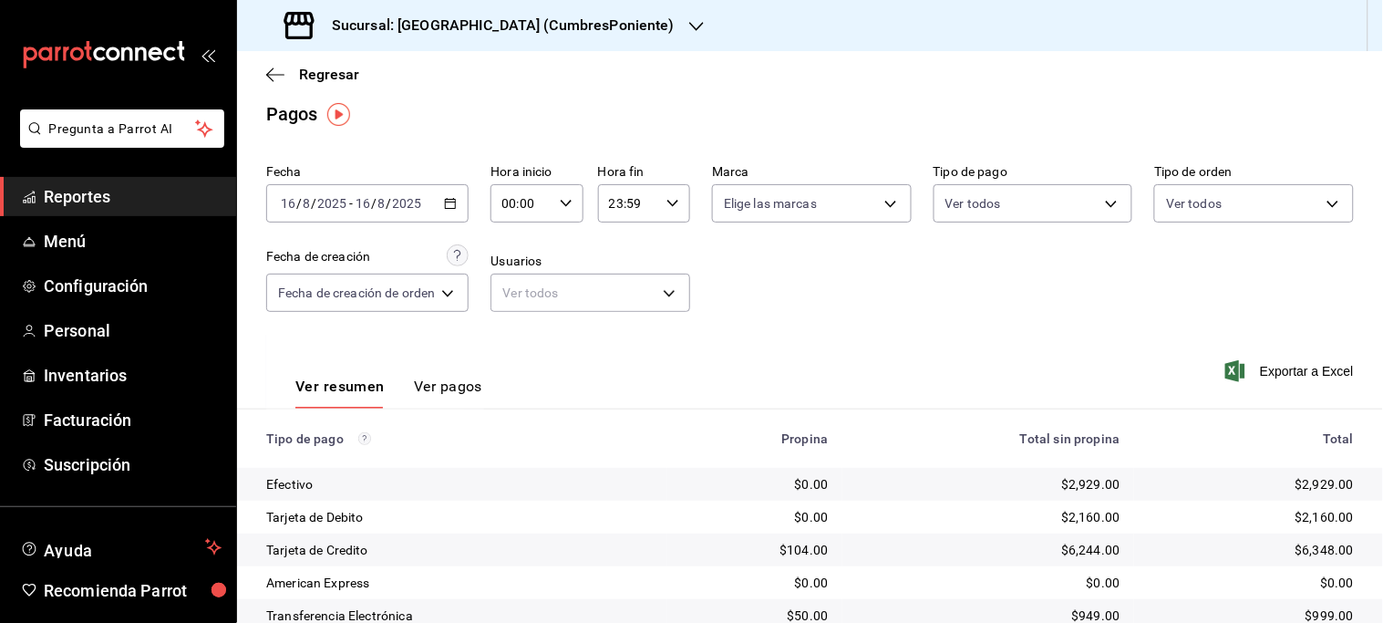
click at [451, 205] on icon "button" at bounding box center [450, 203] width 13 height 13
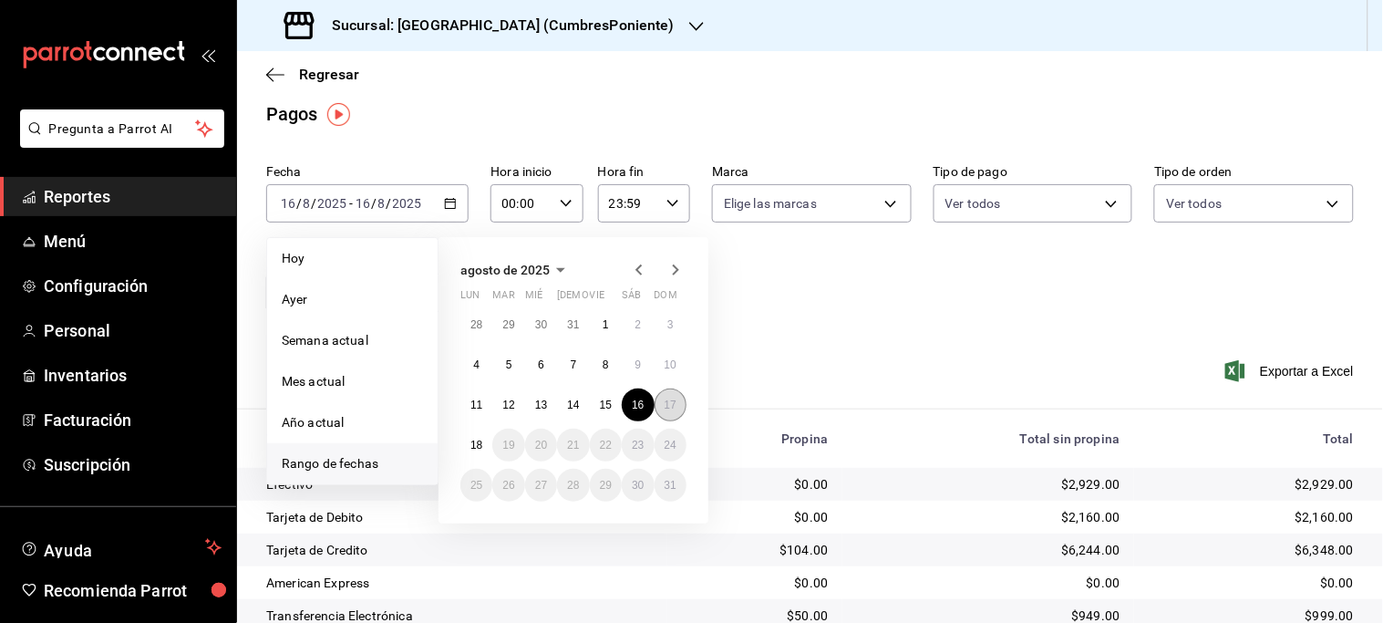
click at [682, 403] on button "17" at bounding box center [670, 404] width 32 height 33
click at [680, 403] on button "17" at bounding box center [670, 404] width 32 height 33
click at [680, 403] on div "Ver resumen Ver pagos Exportar a Excel" at bounding box center [810, 382] width 1146 height 97
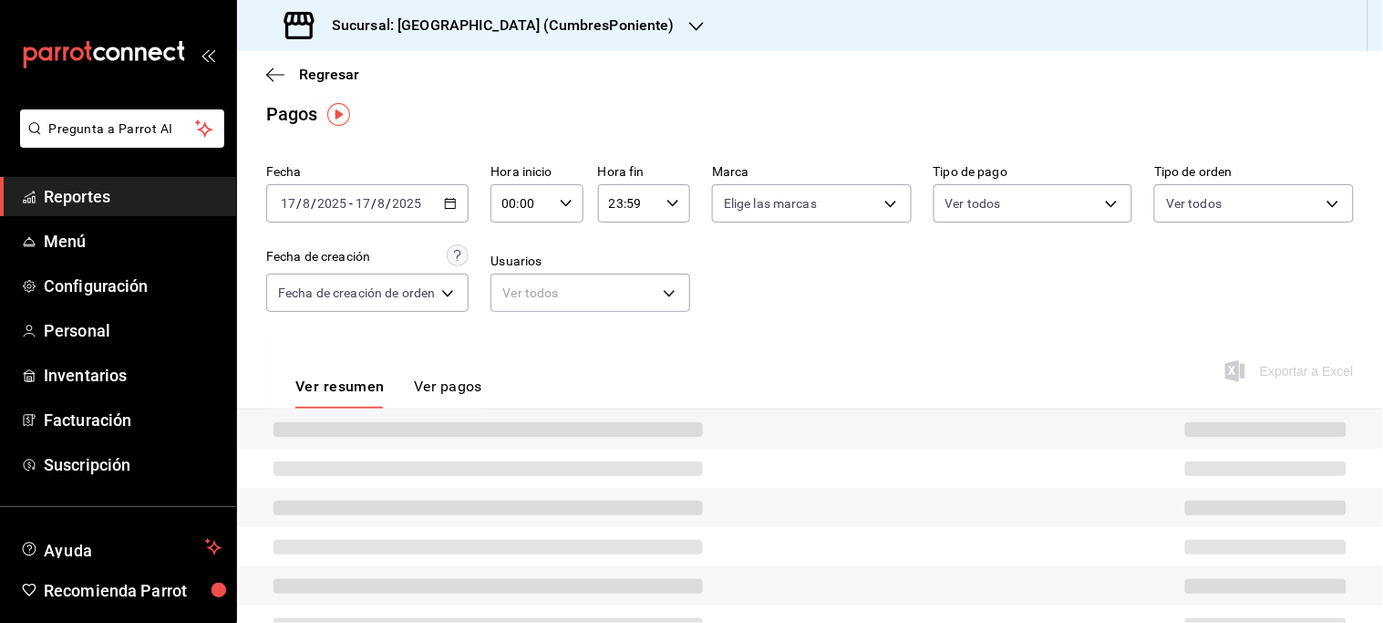
click at [679, 403] on div "Ver resumen Ver pagos Exportar a Excel" at bounding box center [810, 382] width 1146 height 97
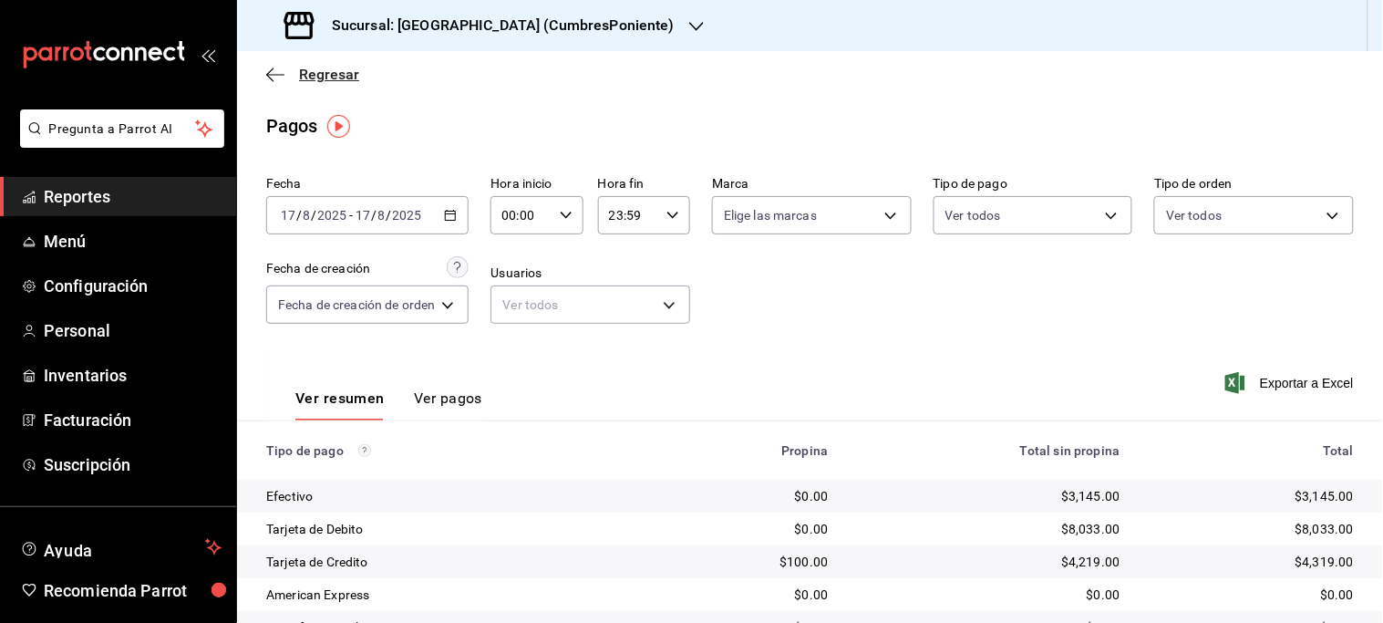
click at [343, 69] on span "Regresar" at bounding box center [329, 74] width 60 height 17
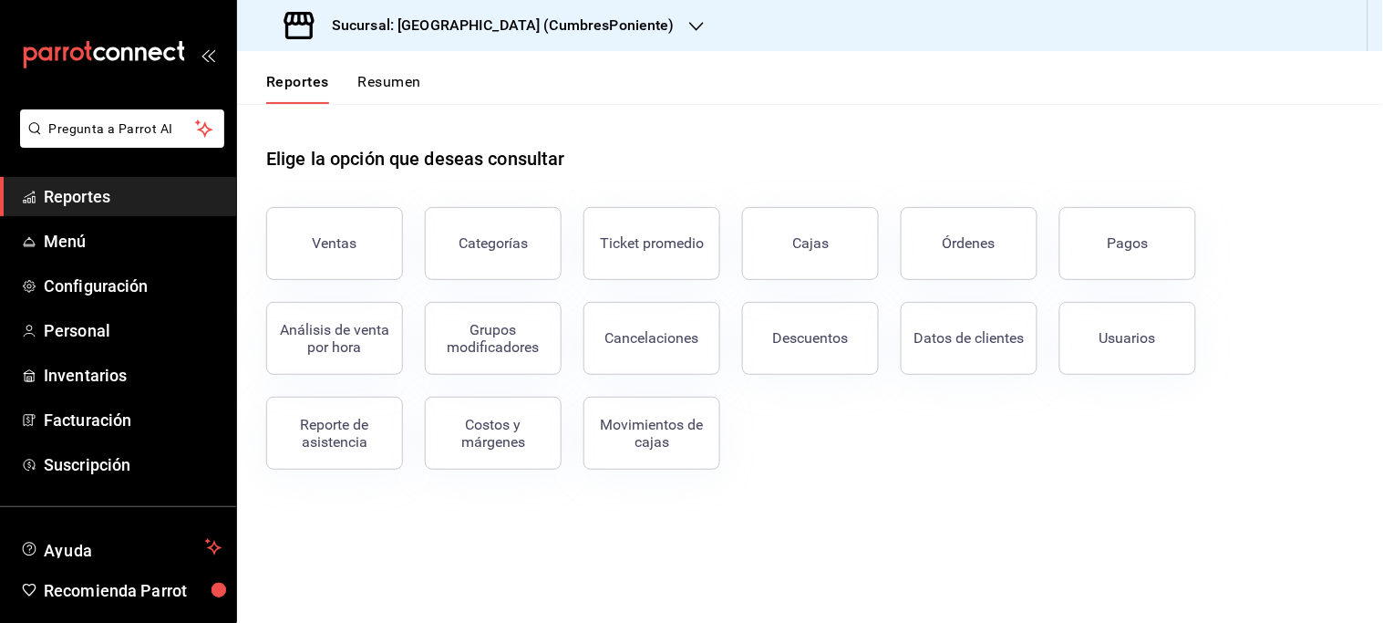
click at [585, 26] on div "Sucursal: [GEOGRAPHIC_DATA] (CumbresPoniente)" at bounding box center [481, 25] width 459 height 51
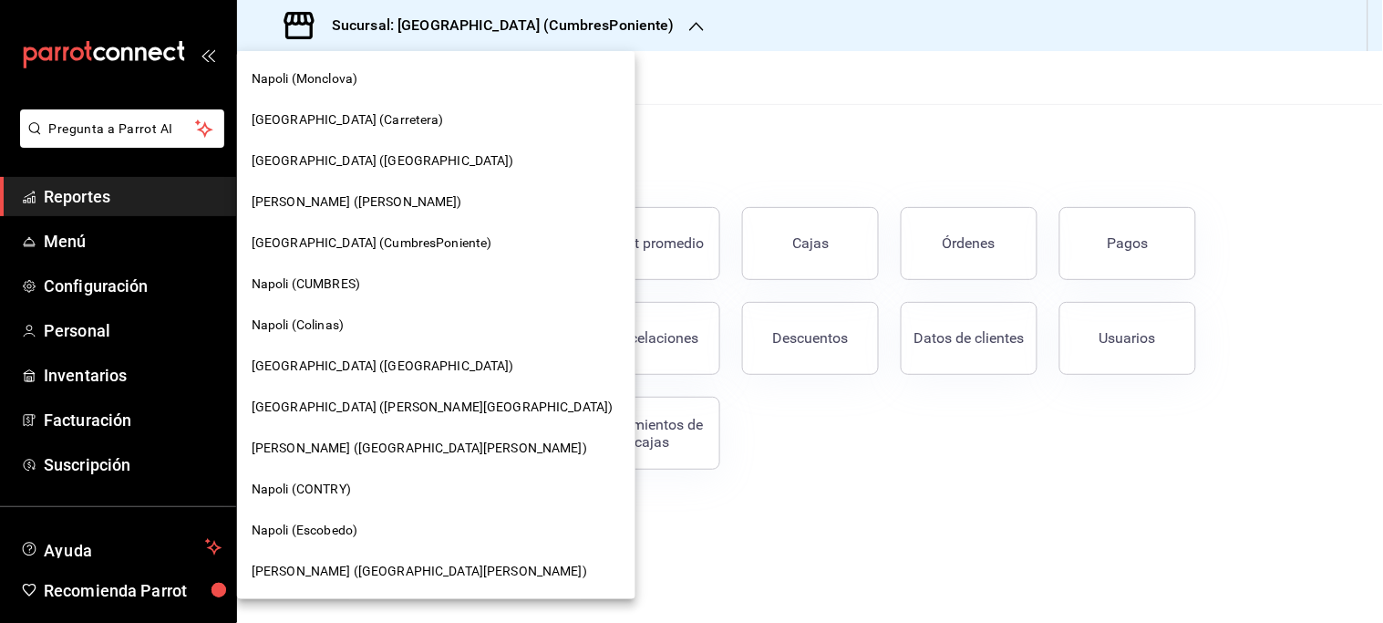
click at [338, 576] on span "[PERSON_NAME] ([GEOGRAPHIC_DATA][PERSON_NAME])" at bounding box center [419, 571] width 335 height 19
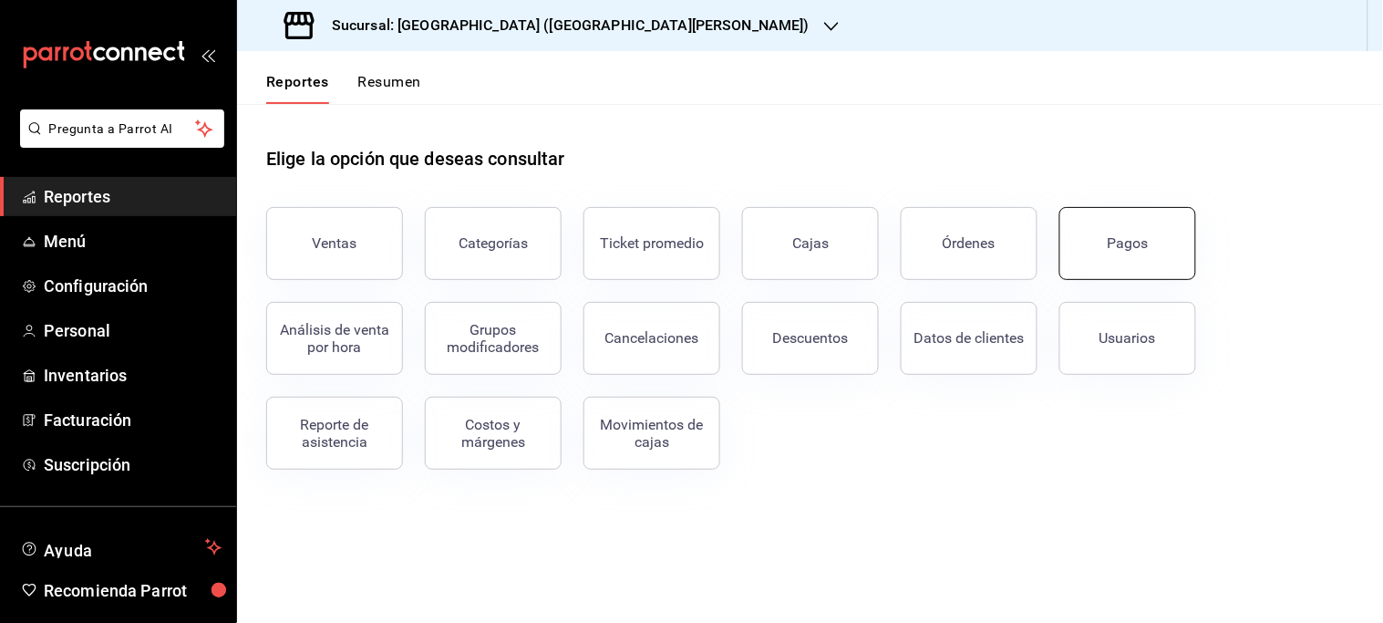
click at [1106, 251] on button "Pagos" at bounding box center [1127, 243] width 137 height 73
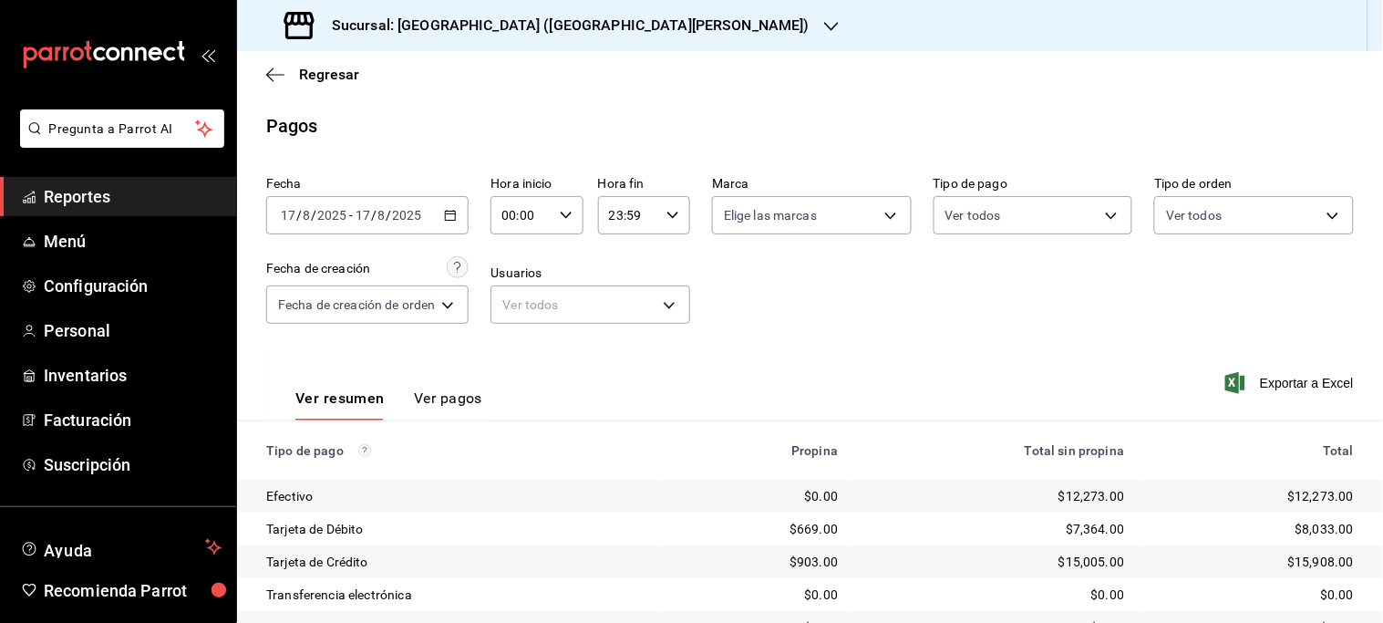
click at [456, 211] on \(Stroke\) "button" at bounding box center [450, 216] width 11 height 10
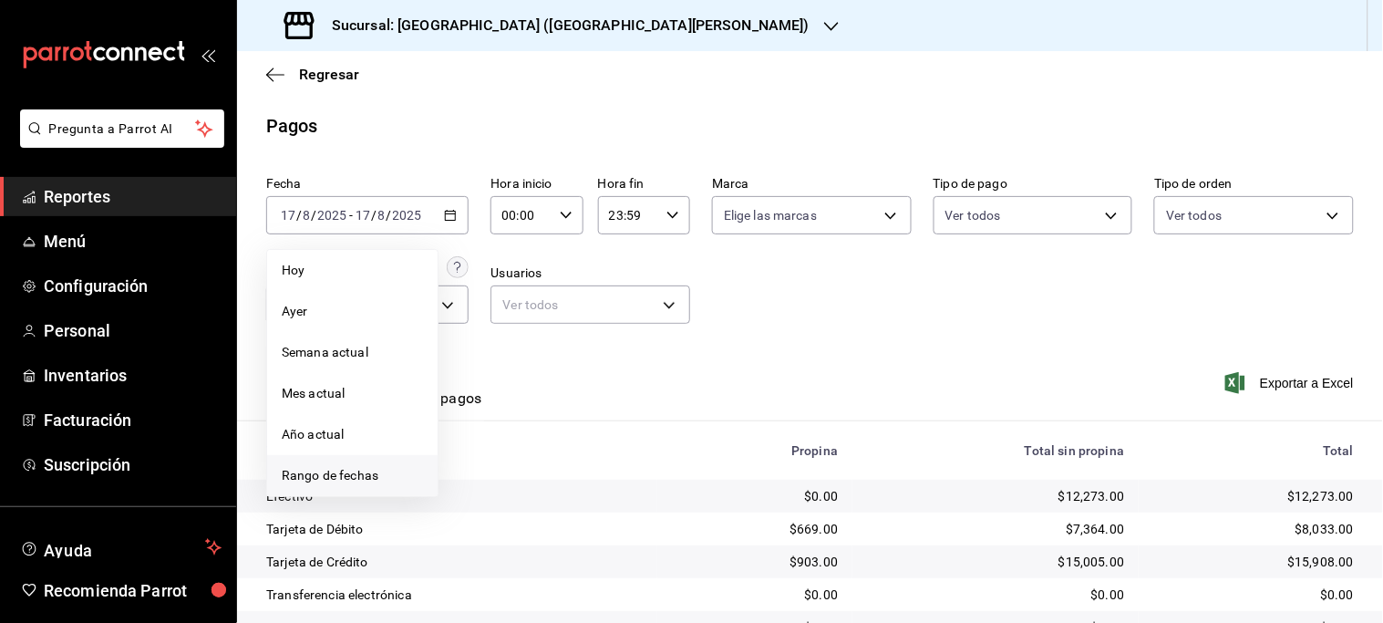
click at [341, 466] on span "Rango de fechas" at bounding box center [352, 475] width 141 height 19
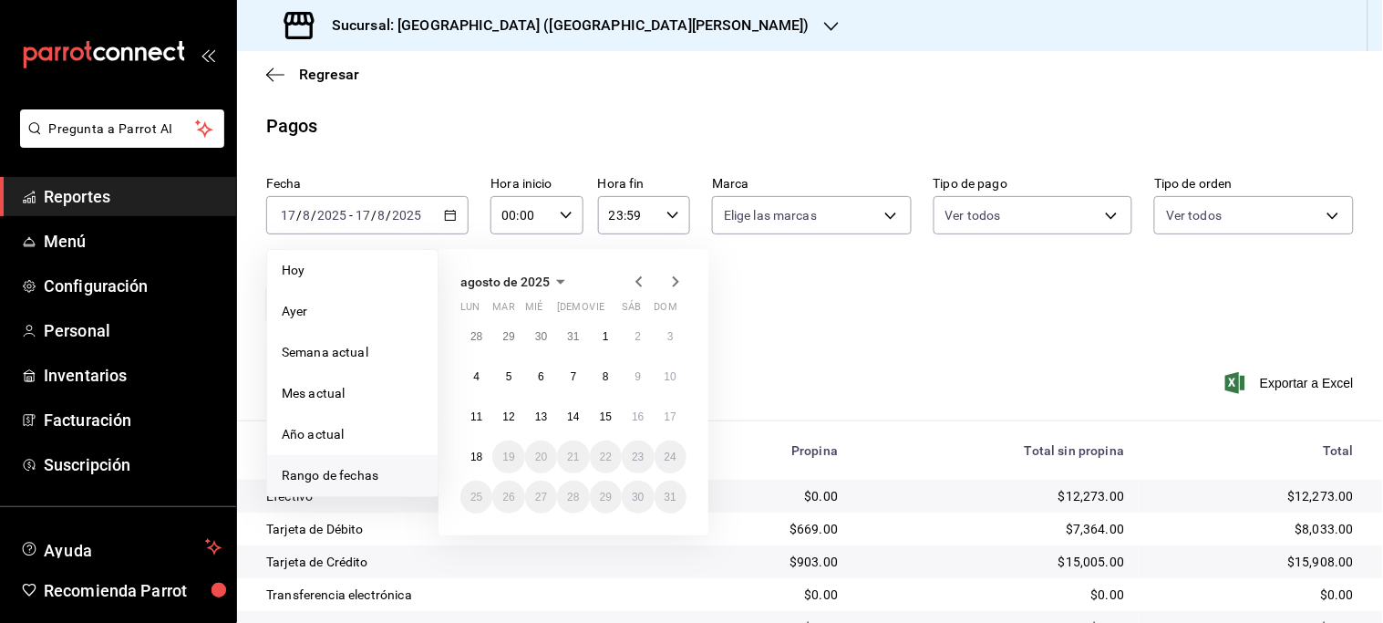
scroll to position [101, 0]
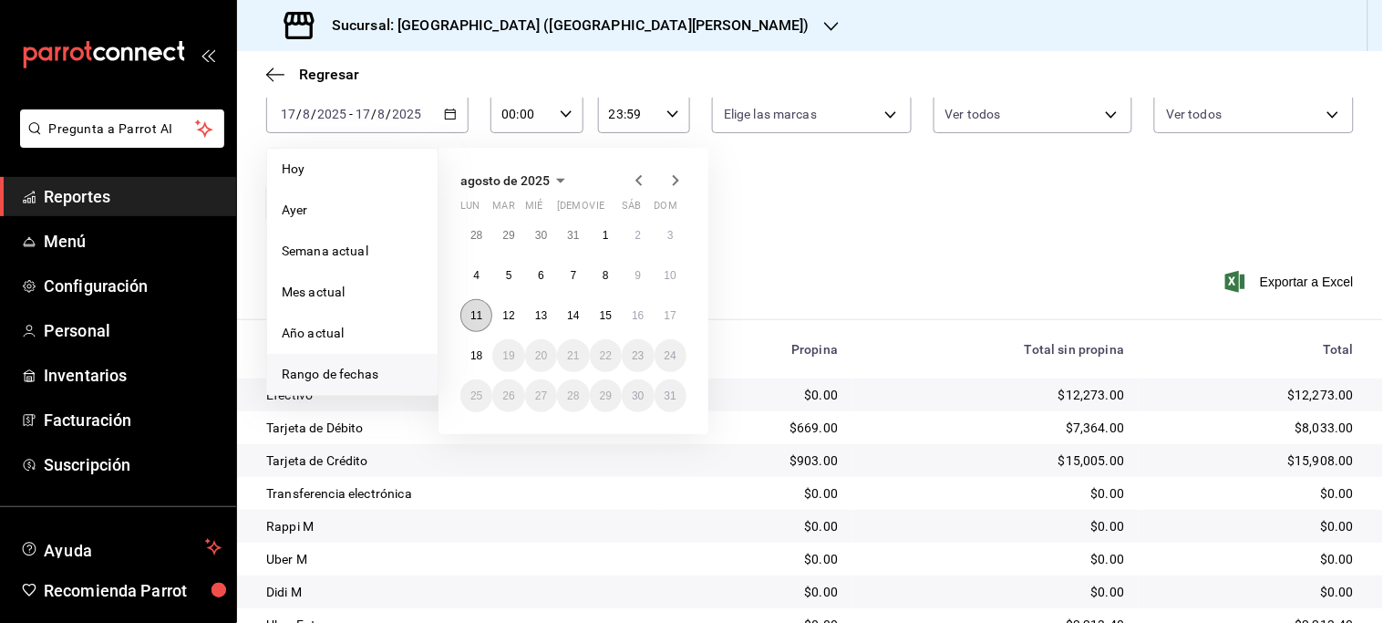
click at [476, 315] on abbr "11" at bounding box center [476, 315] width 12 height 13
click at [476, 315] on button "Ver pagos" at bounding box center [448, 303] width 68 height 31
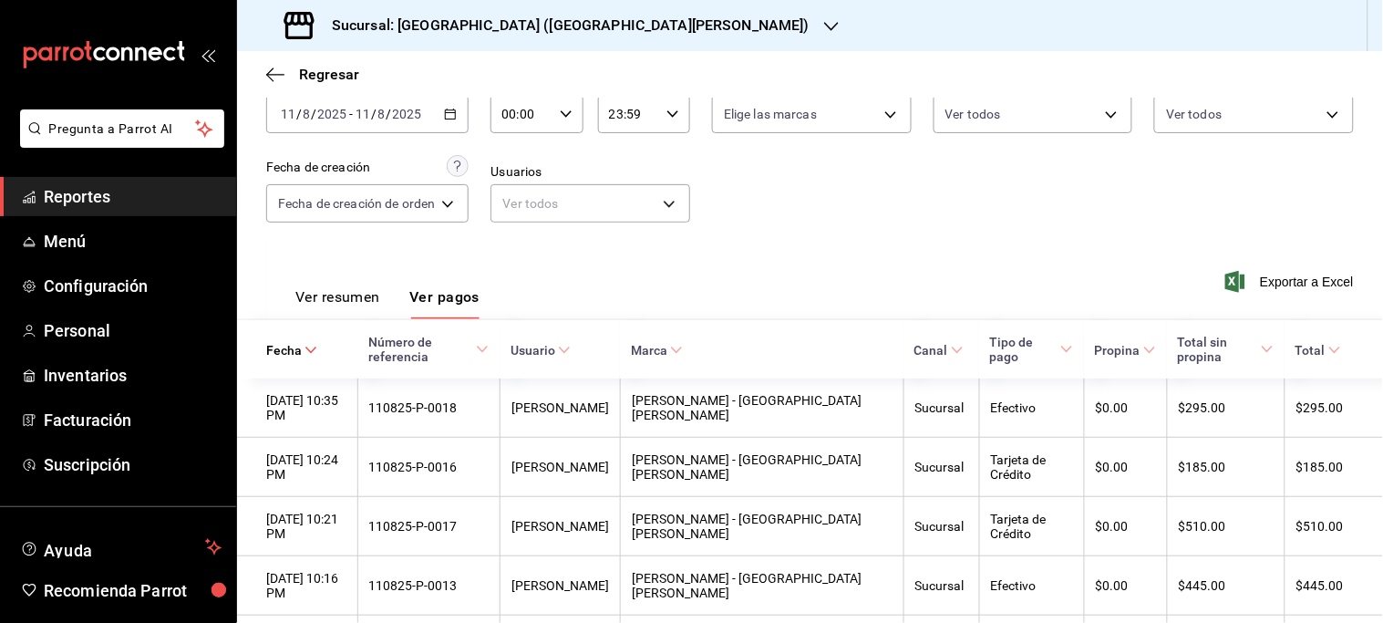
click at [339, 298] on button "Ver resumen" at bounding box center [337, 303] width 85 height 31
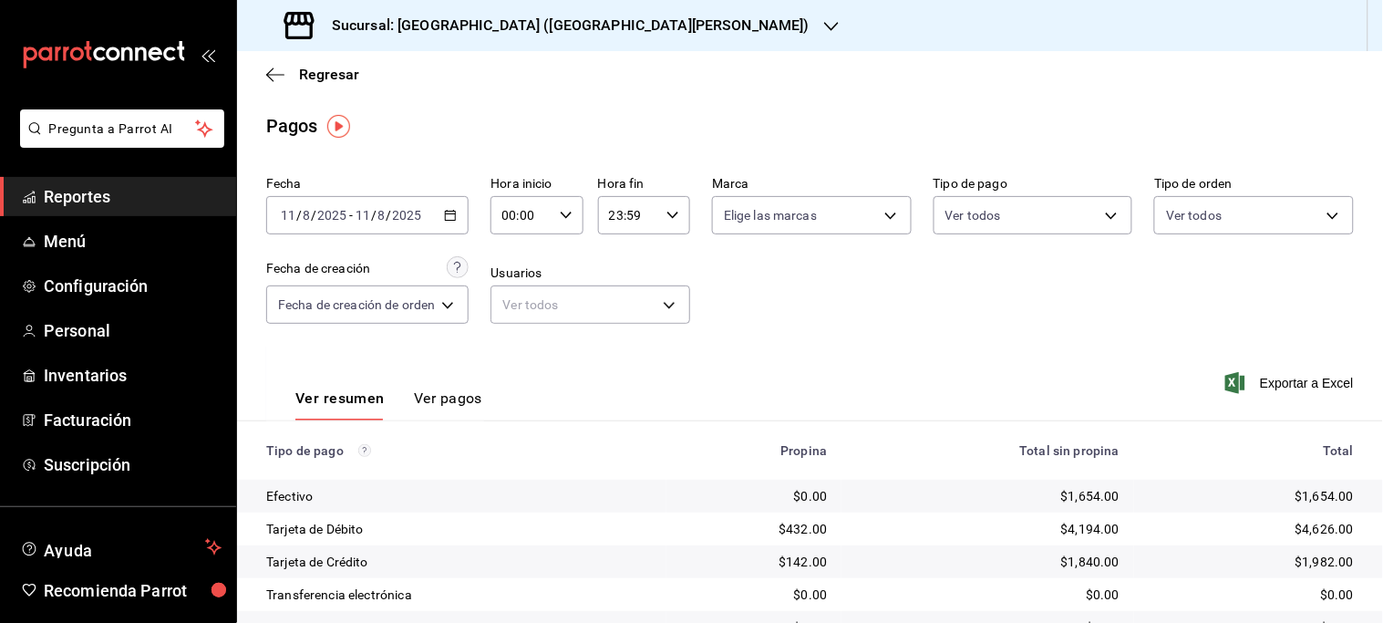
click at [443, 217] on div "[DATE] [DATE] - [DATE] [DATE]" at bounding box center [367, 215] width 202 height 38
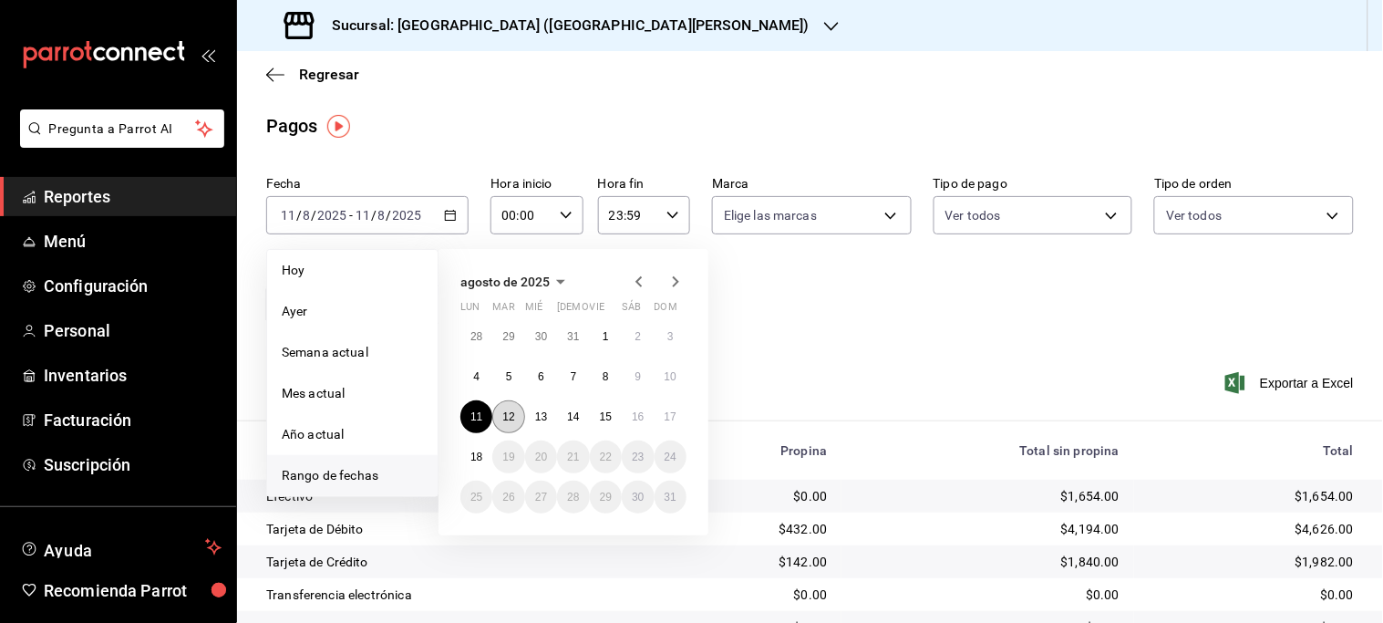
click at [509, 414] on abbr "12" at bounding box center [508, 416] width 12 height 13
click at [509, 413] on div "Ver resumen Ver pagos Exportar a Excel" at bounding box center [810, 393] width 1146 height 97
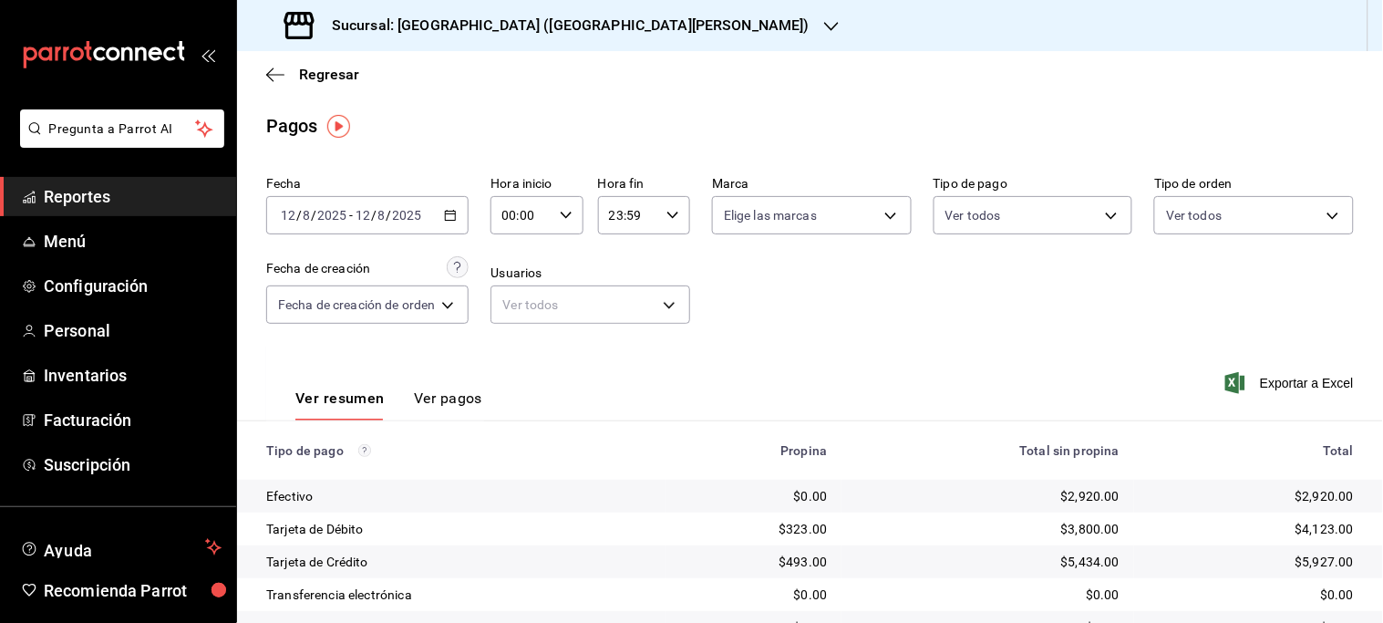
click at [449, 220] on icon "button" at bounding box center [450, 215] width 13 height 13
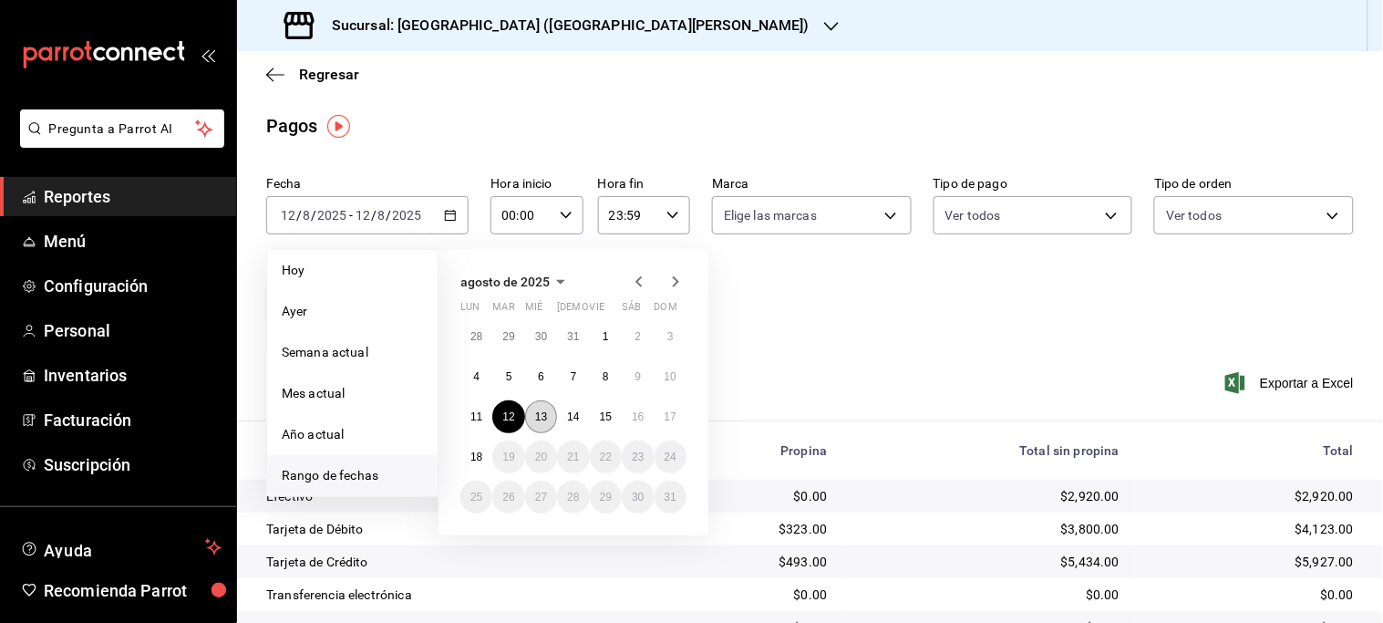
click at [535, 421] on abbr "13" at bounding box center [541, 416] width 12 height 13
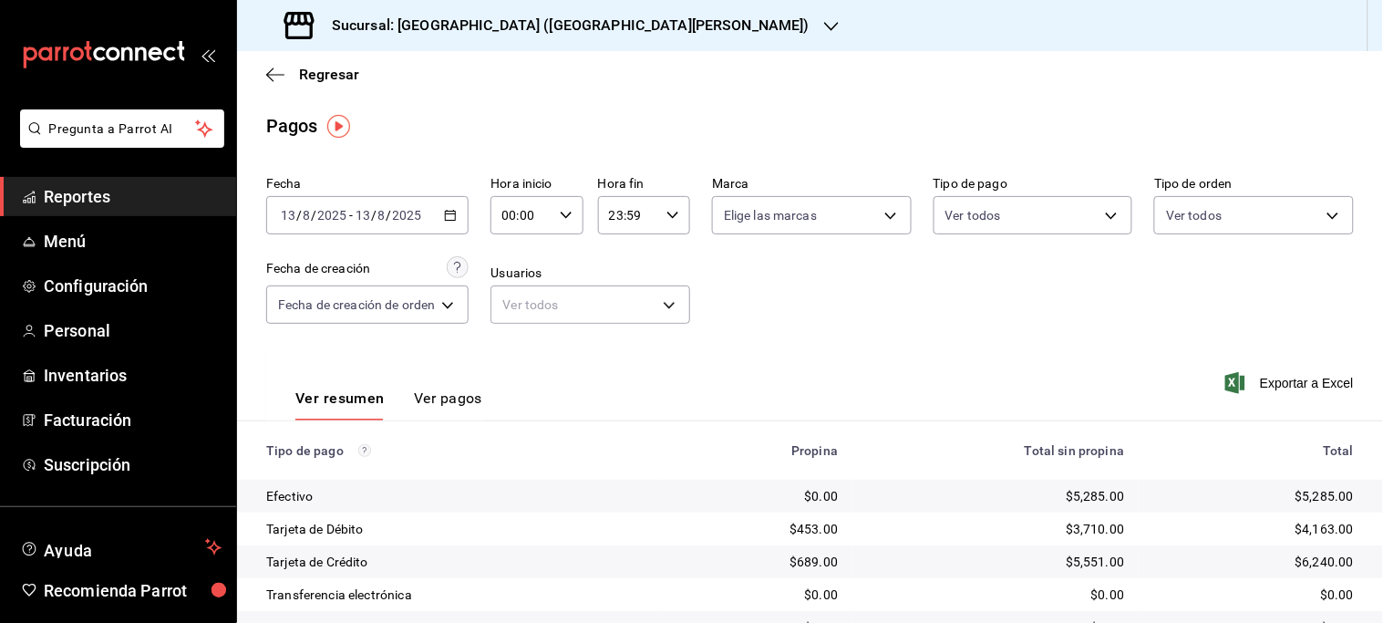
click at [460, 213] on div "[DATE] [DATE] - [DATE] [DATE]" at bounding box center [367, 215] width 202 height 38
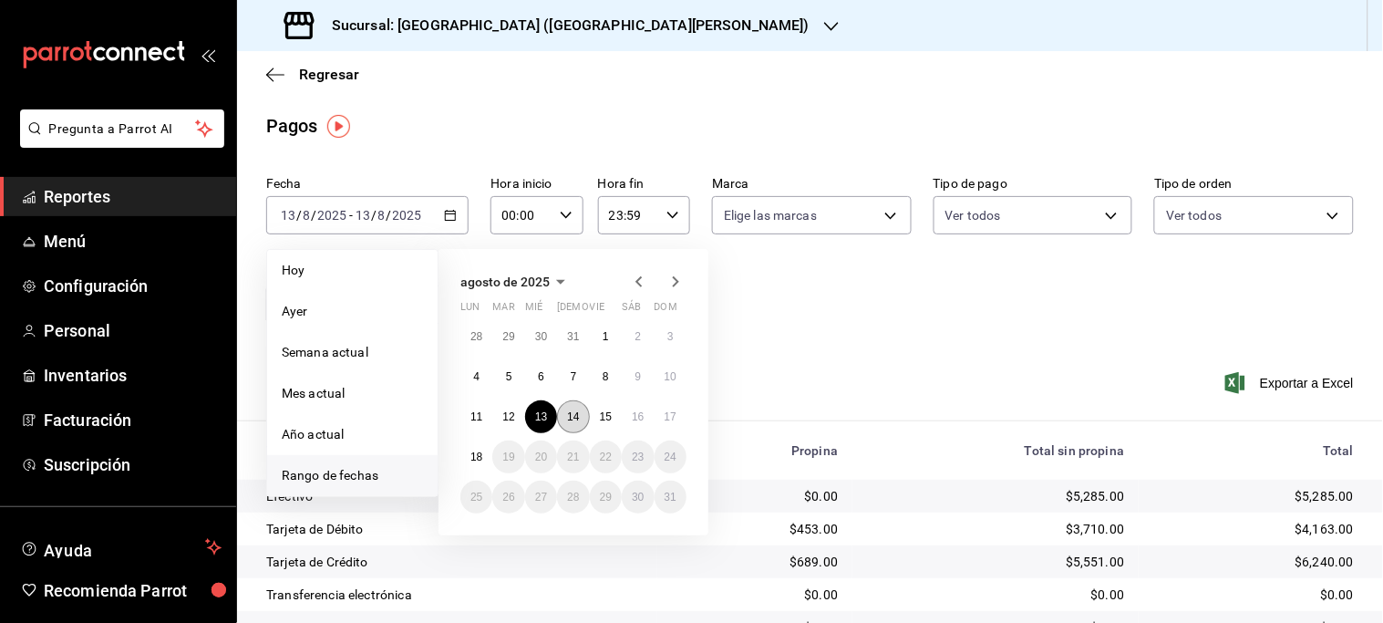
click at [577, 411] on abbr "14" at bounding box center [573, 416] width 12 height 13
click at [577, 411] on div "Ver resumen Ver pagos Exportar a Excel" at bounding box center [810, 393] width 1146 height 97
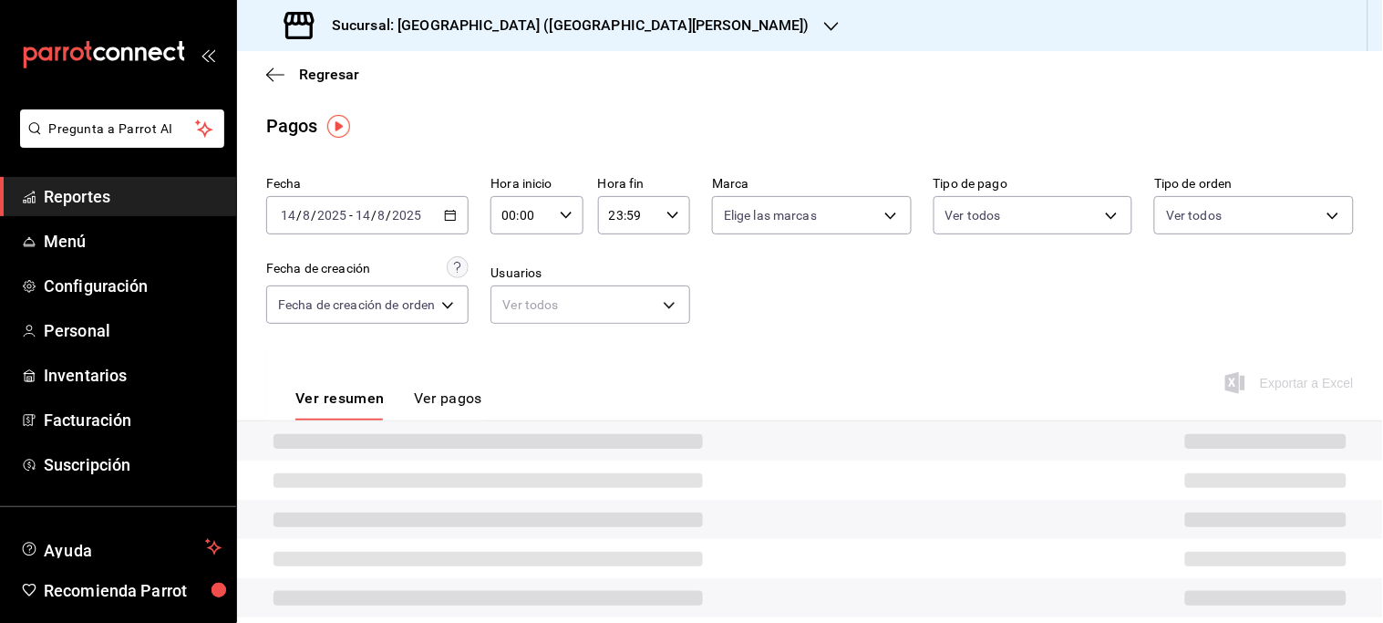
click at [577, 411] on div "Ver resumen Ver pagos Exportar a Excel" at bounding box center [810, 393] width 1146 height 97
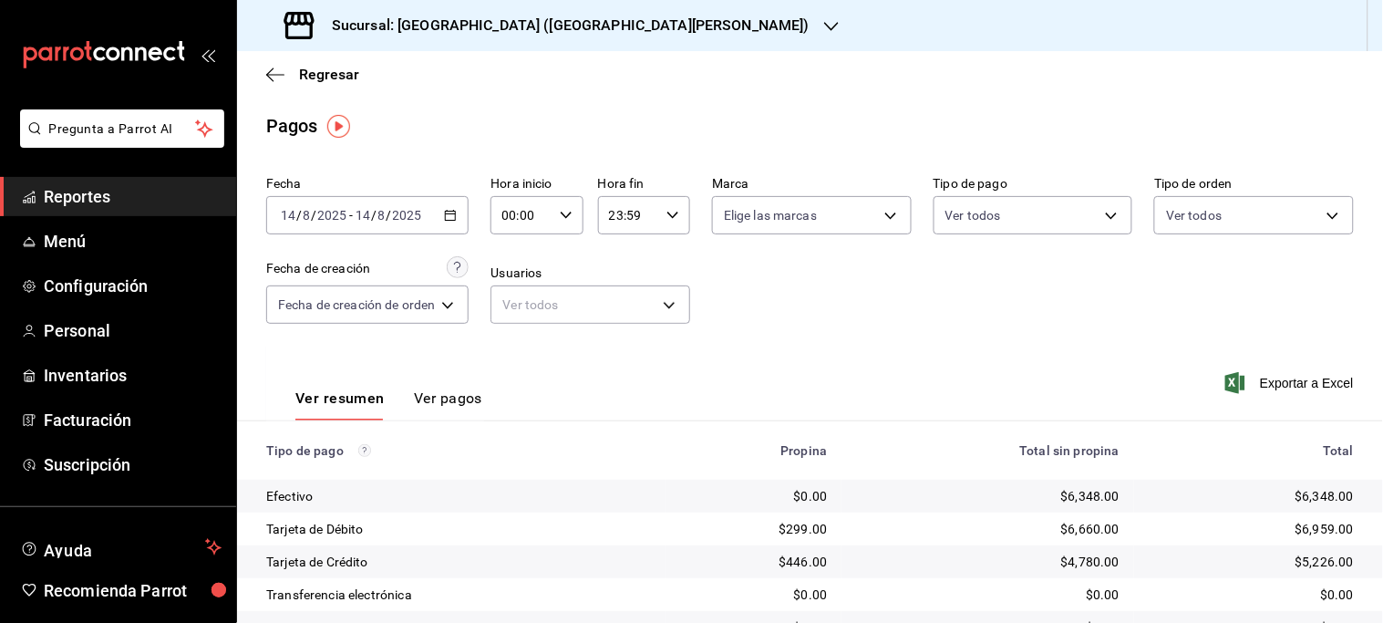
click at [457, 210] on icon "button" at bounding box center [450, 215] width 13 height 13
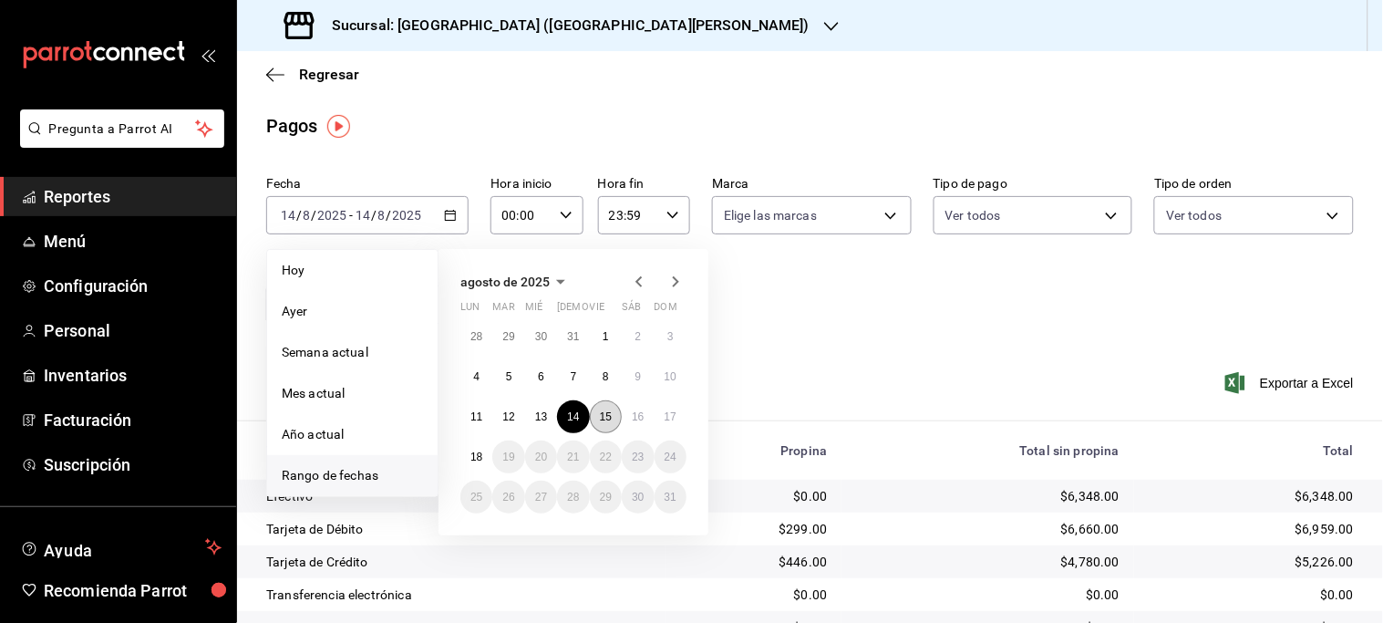
click at [613, 412] on button "15" at bounding box center [606, 416] width 32 height 33
click at [613, 412] on div "Ver resumen Ver pagos Exportar a Excel" at bounding box center [810, 393] width 1146 height 97
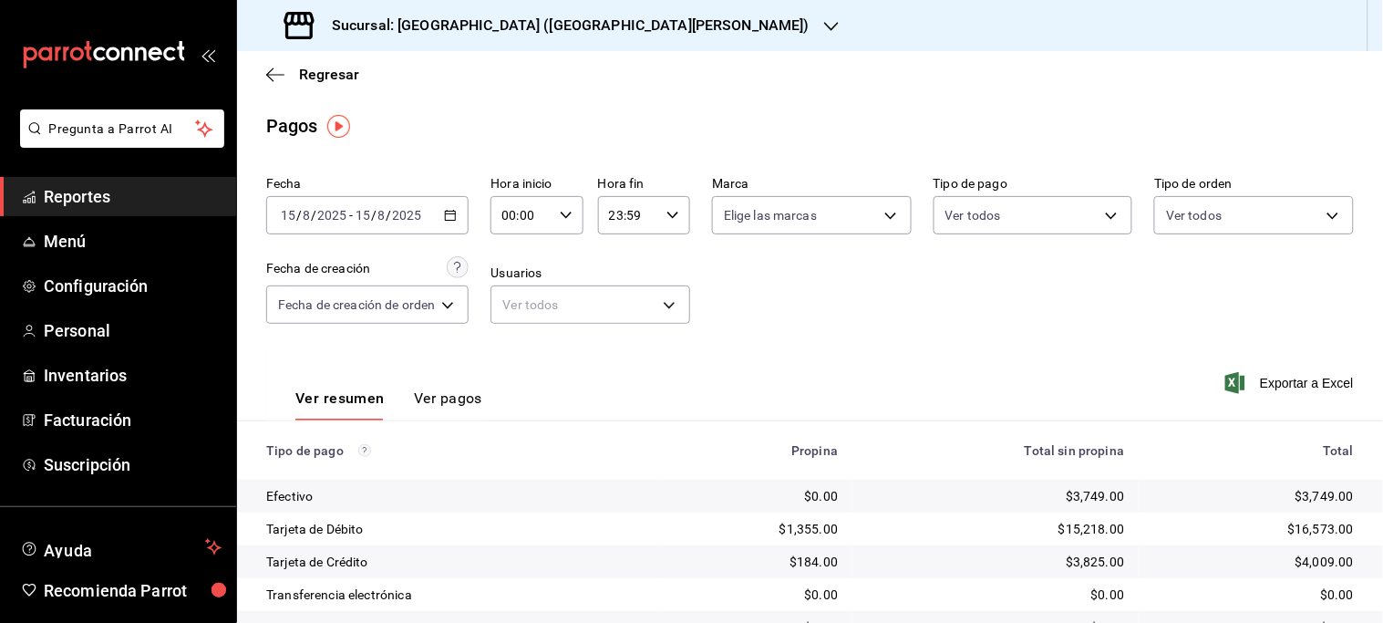
click at [443, 216] on div "[DATE] [DATE] - [DATE] [DATE]" at bounding box center [367, 215] width 202 height 38
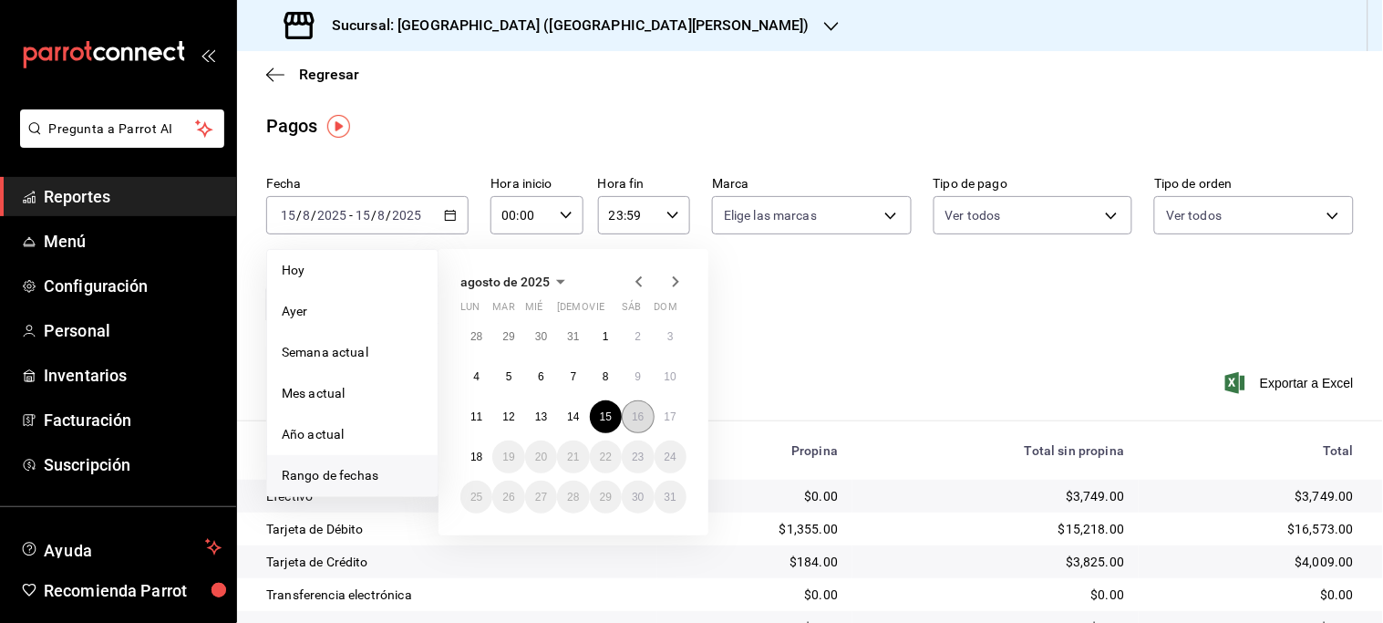
click at [649, 408] on button "16" at bounding box center [638, 416] width 32 height 33
click at [649, 408] on div "Ver resumen Ver pagos Exportar a Excel" at bounding box center [810, 393] width 1146 height 97
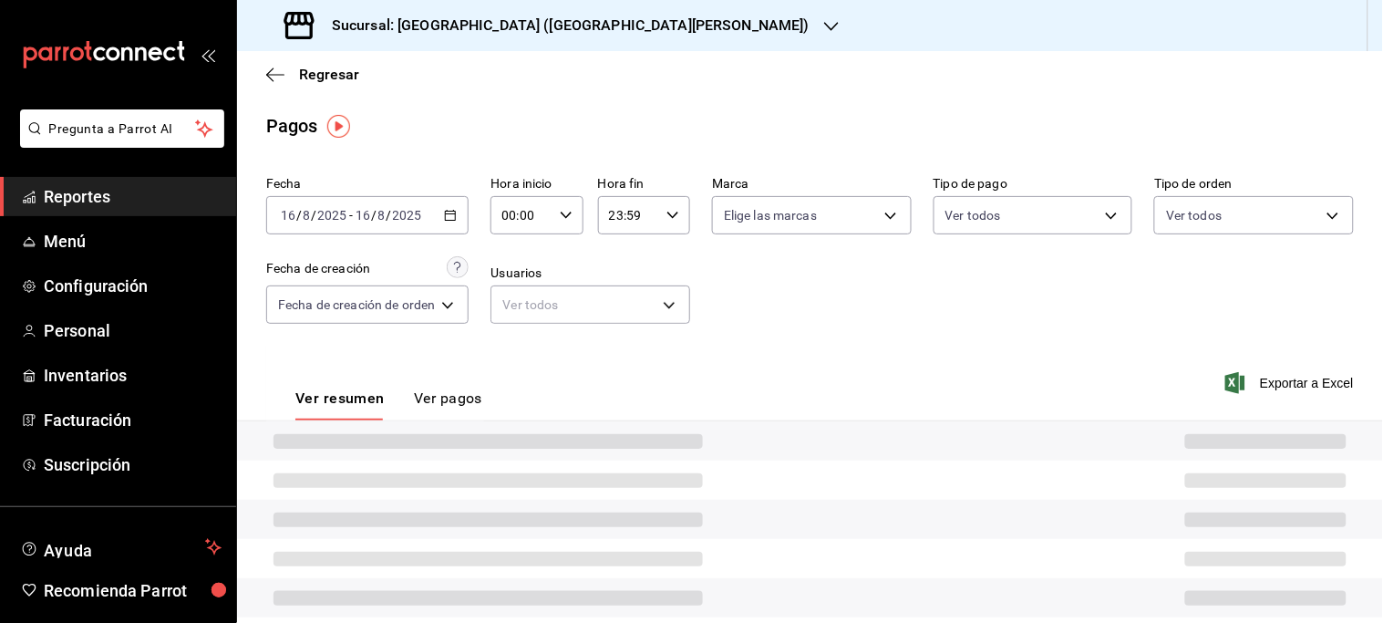
click at [649, 408] on div "Ver resumen Ver pagos Exportar a Excel" at bounding box center [810, 393] width 1146 height 97
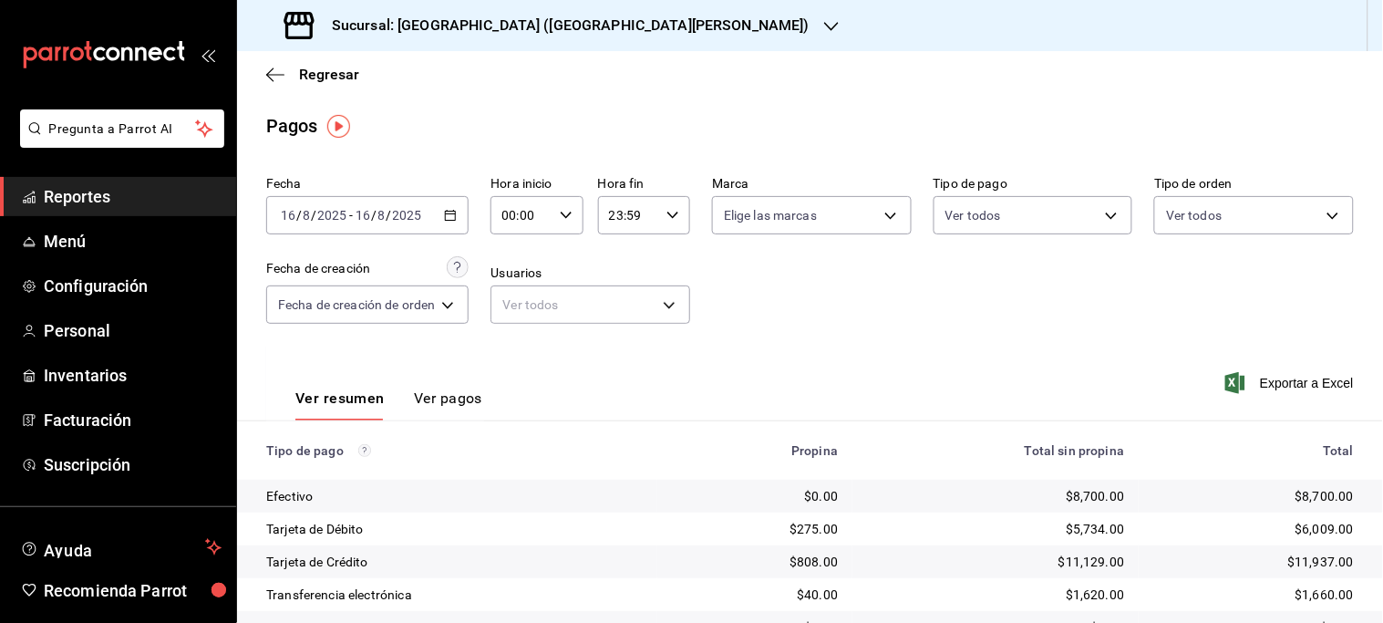
click at [445, 209] on icon "button" at bounding box center [450, 215] width 13 height 13
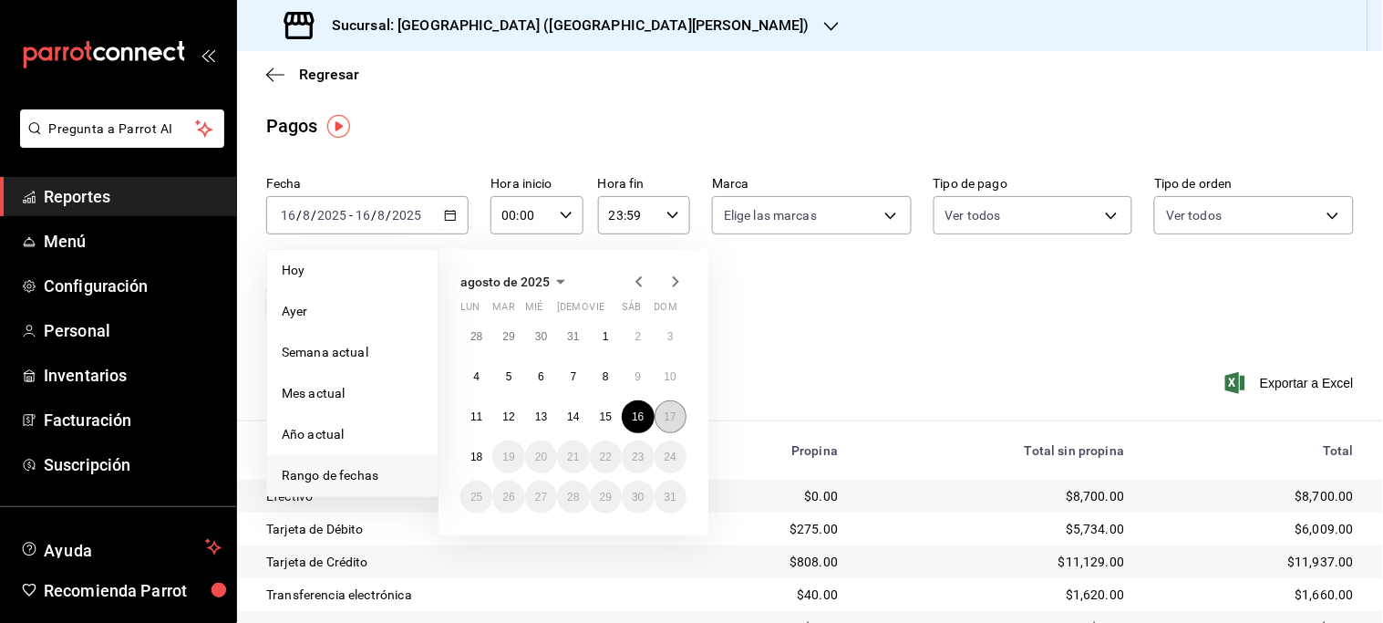
click at [669, 415] on abbr "17" at bounding box center [671, 416] width 12 height 13
click at [669, 416] on div "Ver resumen Ver pagos Exportar a Excel" at bounding box center [810, 393] width 1146 height 97
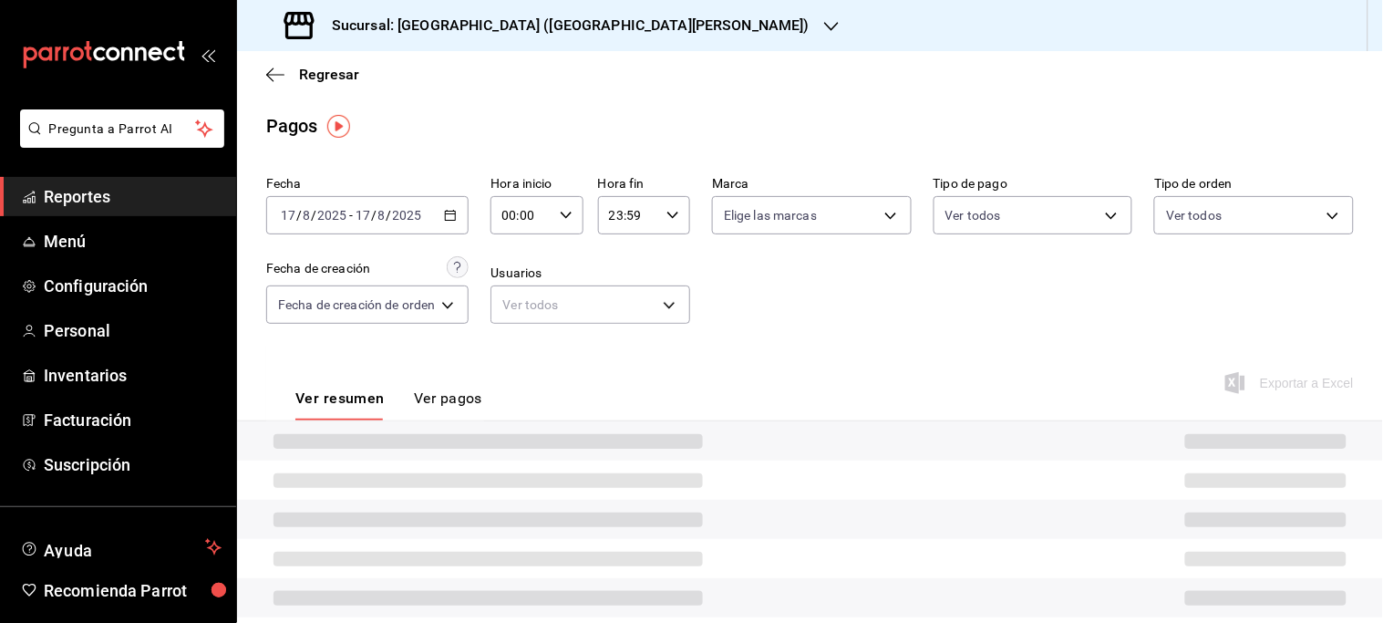
click at [669, 416] on div "Ver resumen Ver pagos Exportar a Excel" at bounding box center [810, 393] width 1146 height 97
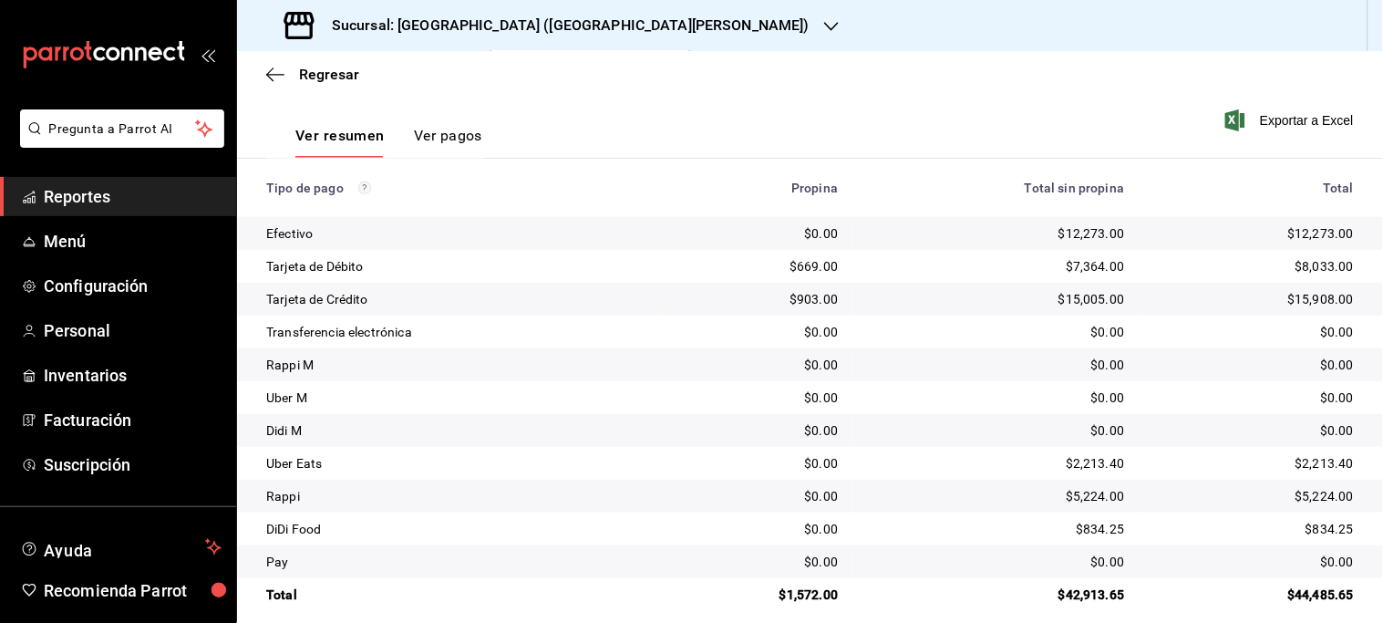
scroll to position [280, 0]
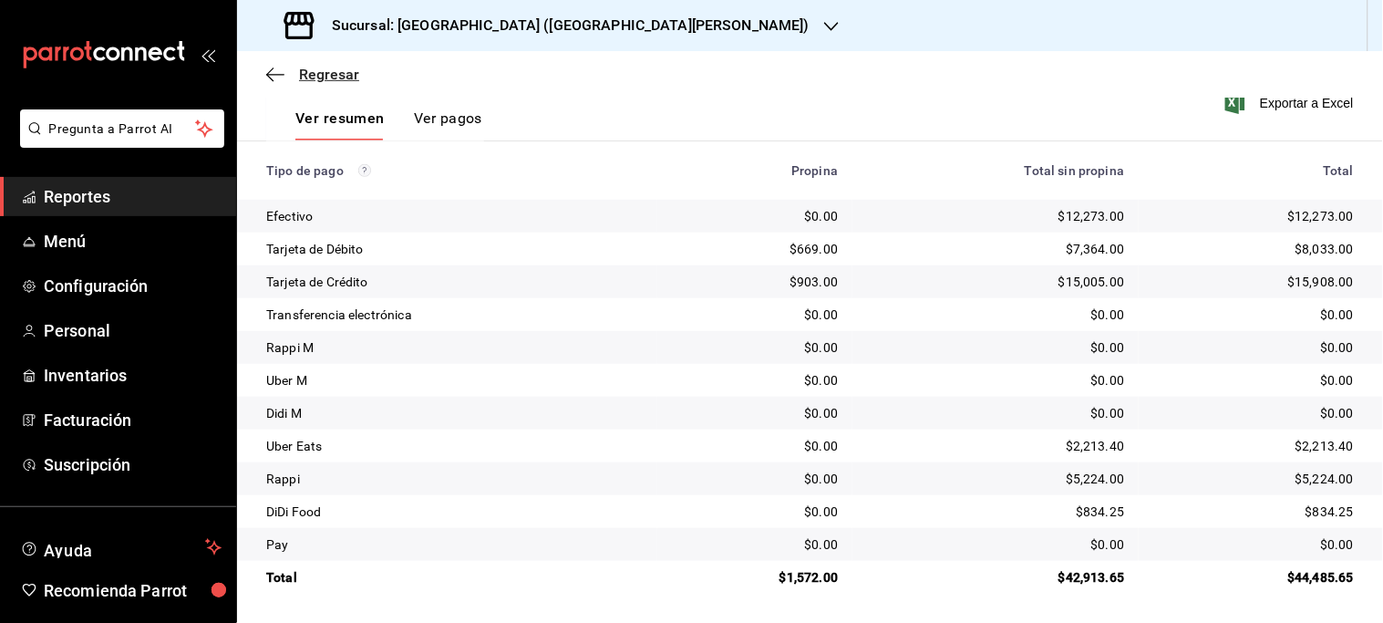
click at [342, 66] on span "Regresar" at bounding box center [329, 74] width 60 height 17
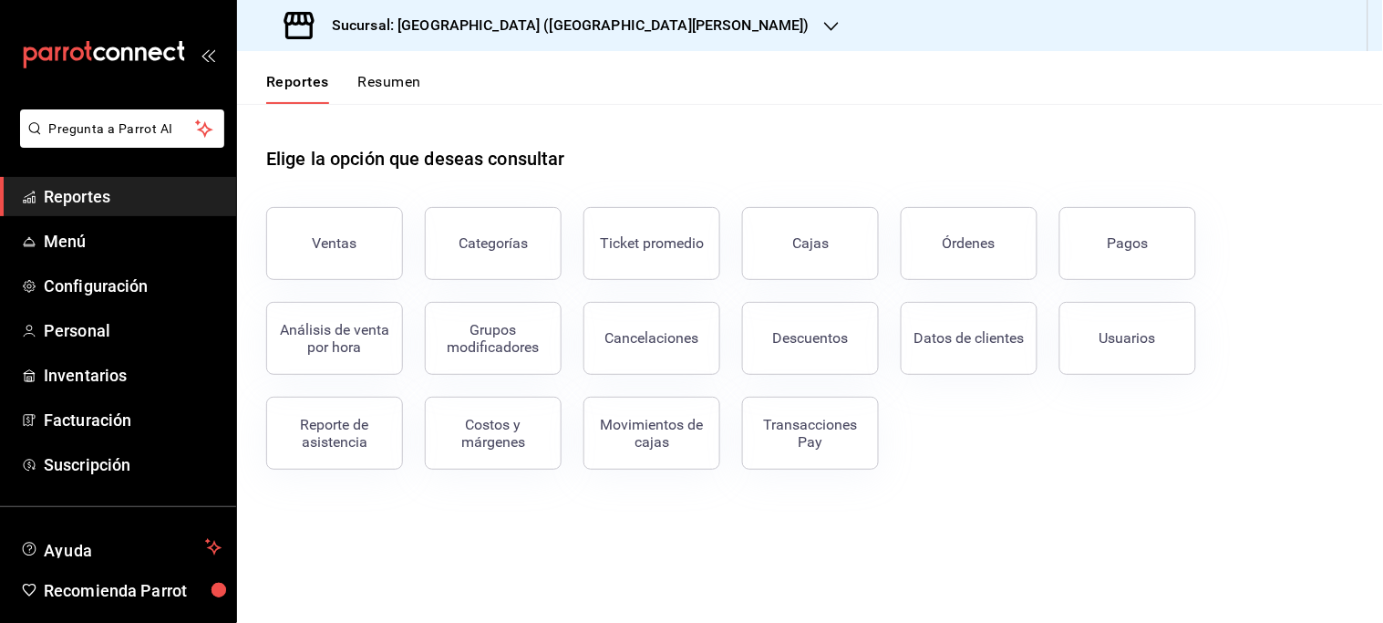
click at [824, 25] on icon "button" at bounding box center [831, 26] width 15 height 15
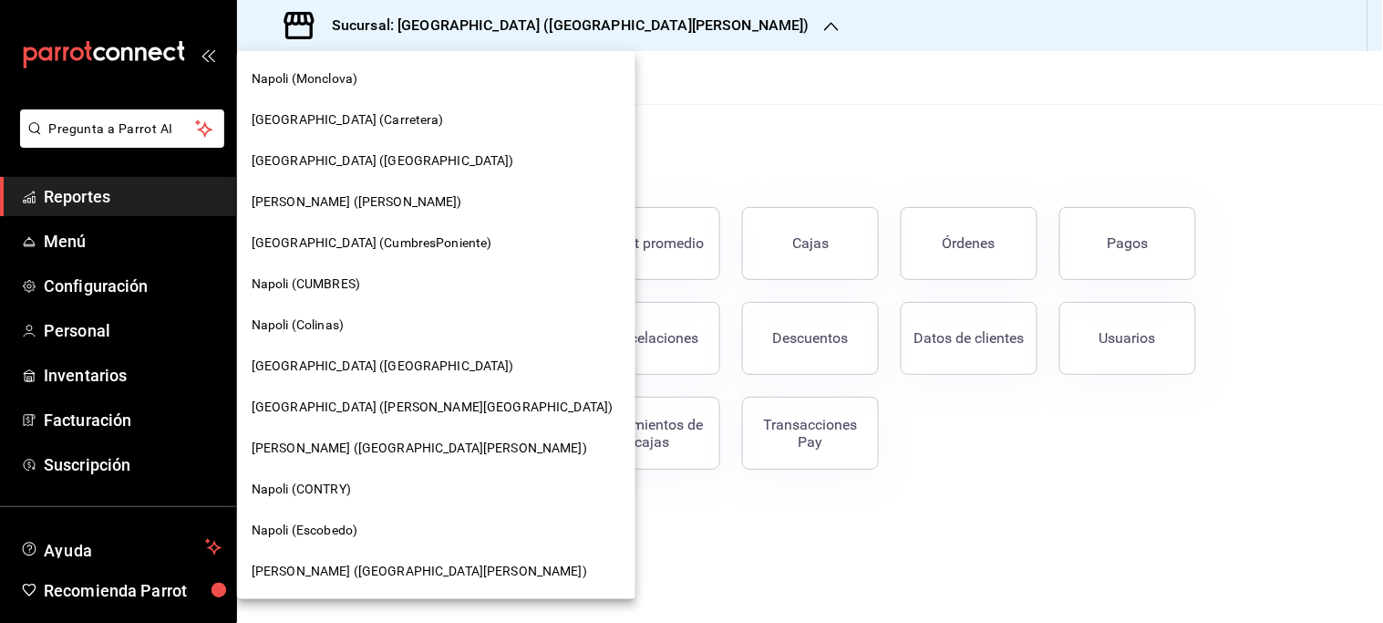
click at [298, 367] on span "[GEOGRAPHIC_DATA] ([GEOGRAPHIC_DATA])" at bounding box center [383, 365] width 263 height 19
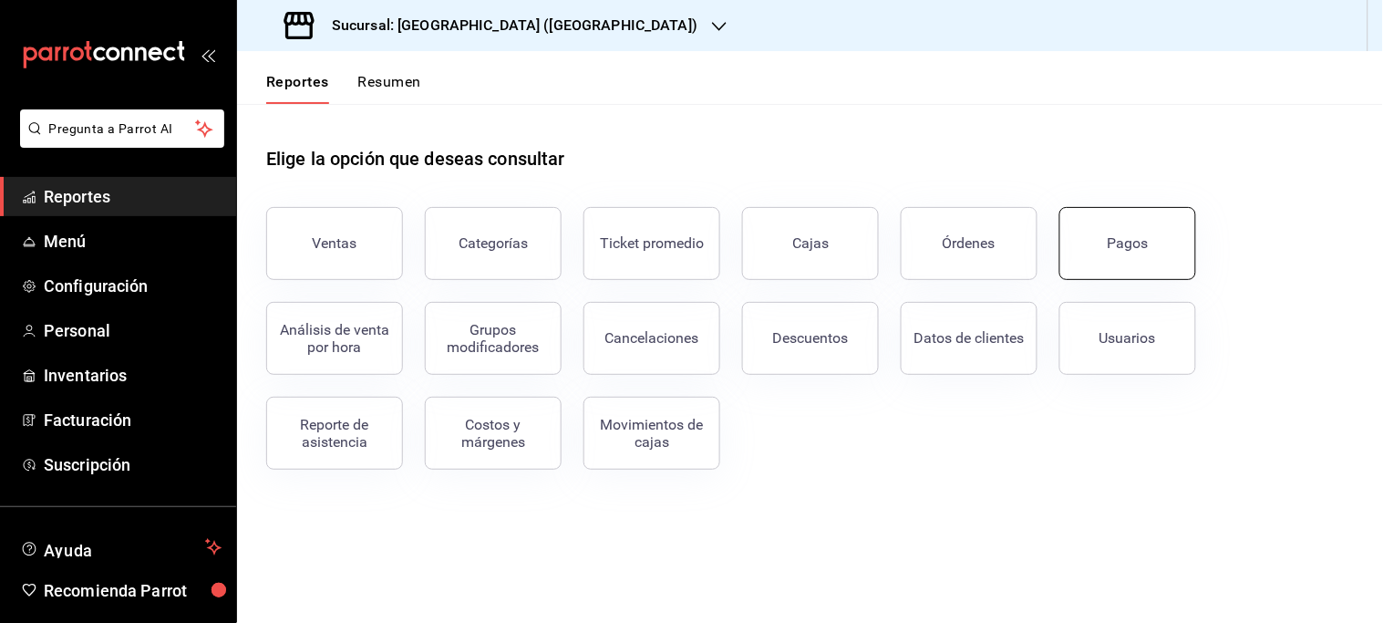
click at [1126, 234] on div "Pagos" at bounding box center [1128, 242] width 41 height 17
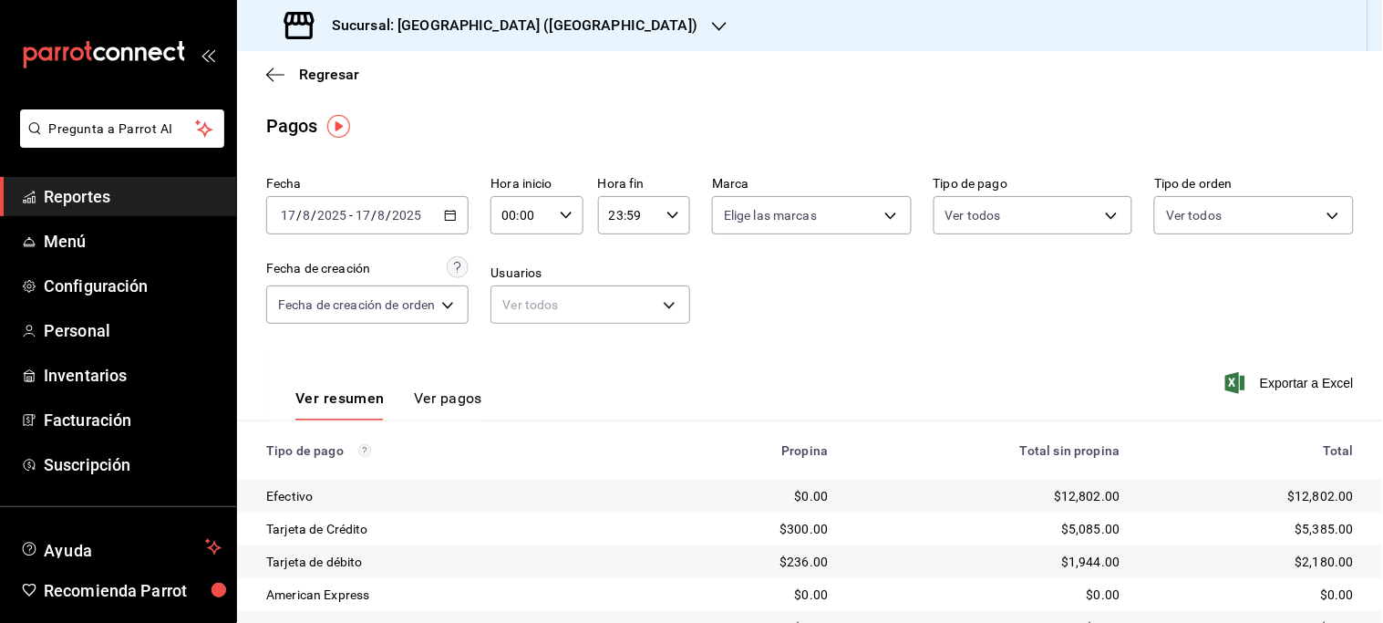
click at [459, 220] on div "[DATE] [DATE] - [DATE] [DATE]" at bounding box center [367, 215] width 202 height 38
click at [490, 228] on div "Fecha [DATE] [DATE] - [DATE] [DATE] Hora inicio 00:00 Hora inicio Hora fin 23:5…" at bounding box center [809, 257] width 1087 height 177
click at [520, 234] on div "00:00 Hora inicio" at bounding box center [536, 215] width 92 height 38
click at [456, 215] on div at bounding box center [691, 311] width 1383 height 623
click at [456, 215] on icon "button" at bounding box center [450, 215] width 13 height 13
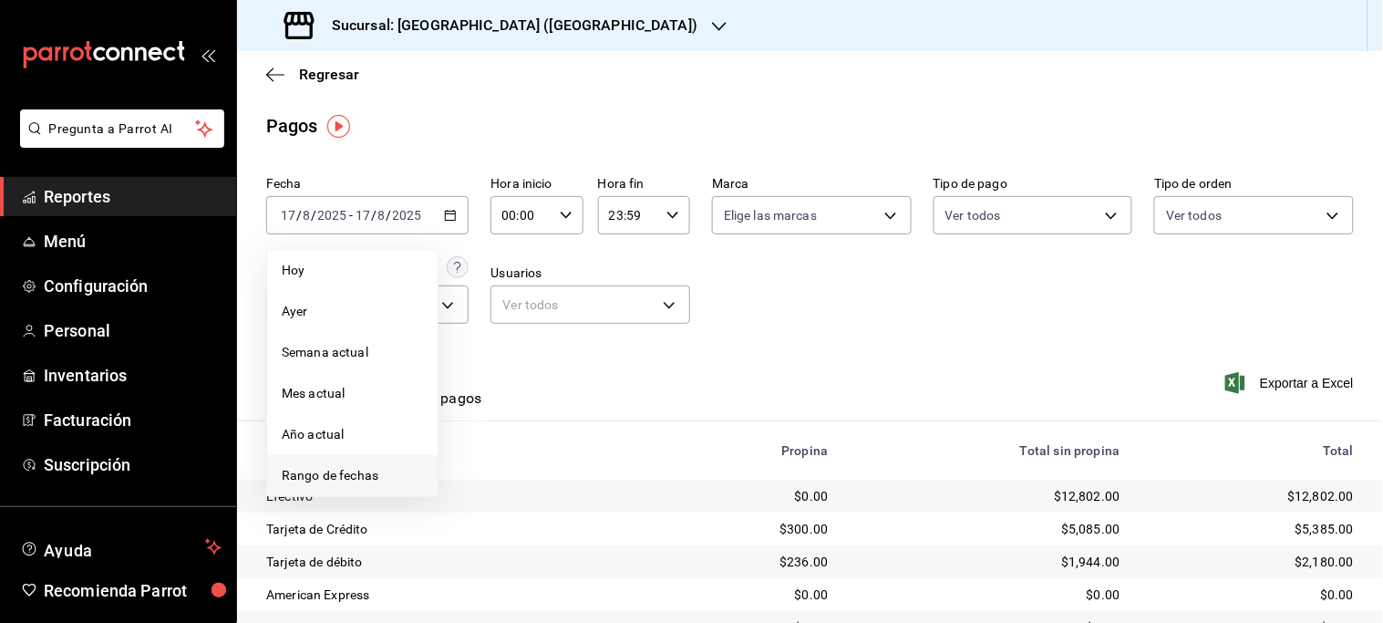
click at [366, 481] on span "Rango de fechas" at bounding box center [352, 475] width 141 height 19
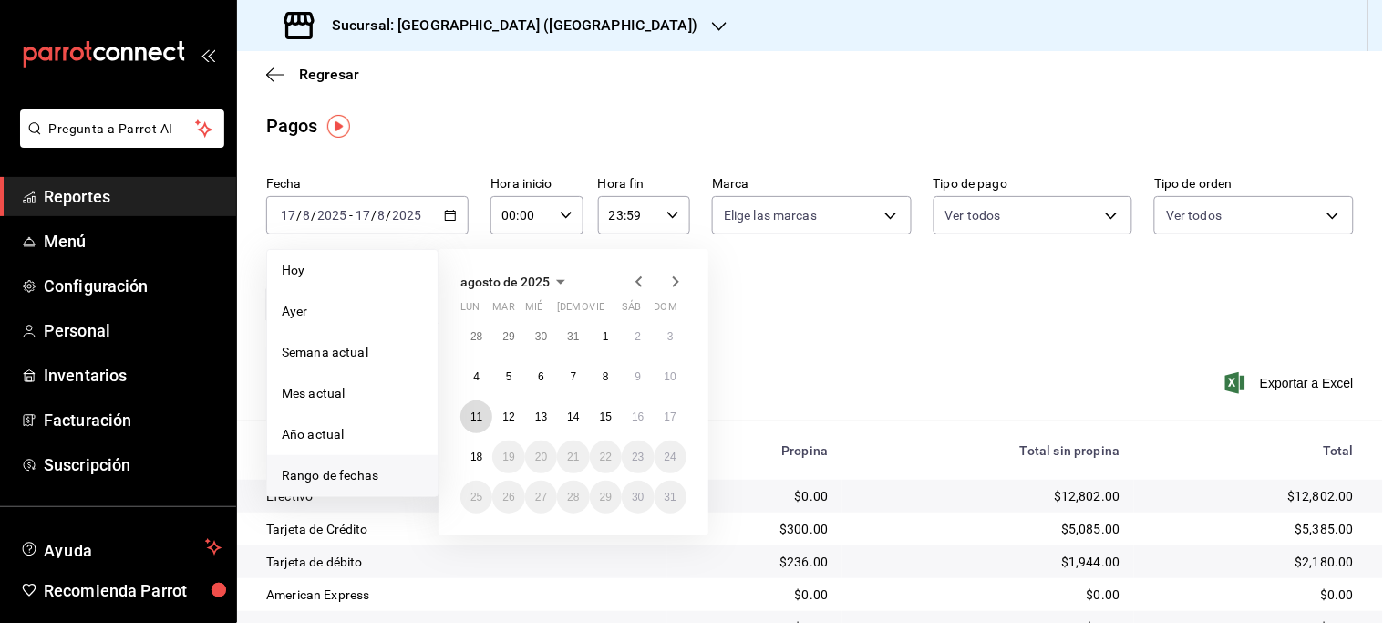
click at [460, 419] on button "11" at bounding box center [476, 416] width 32 height 33
click at [671, 424] on button "17" at bounding box center [670, 416] width 32 height 33
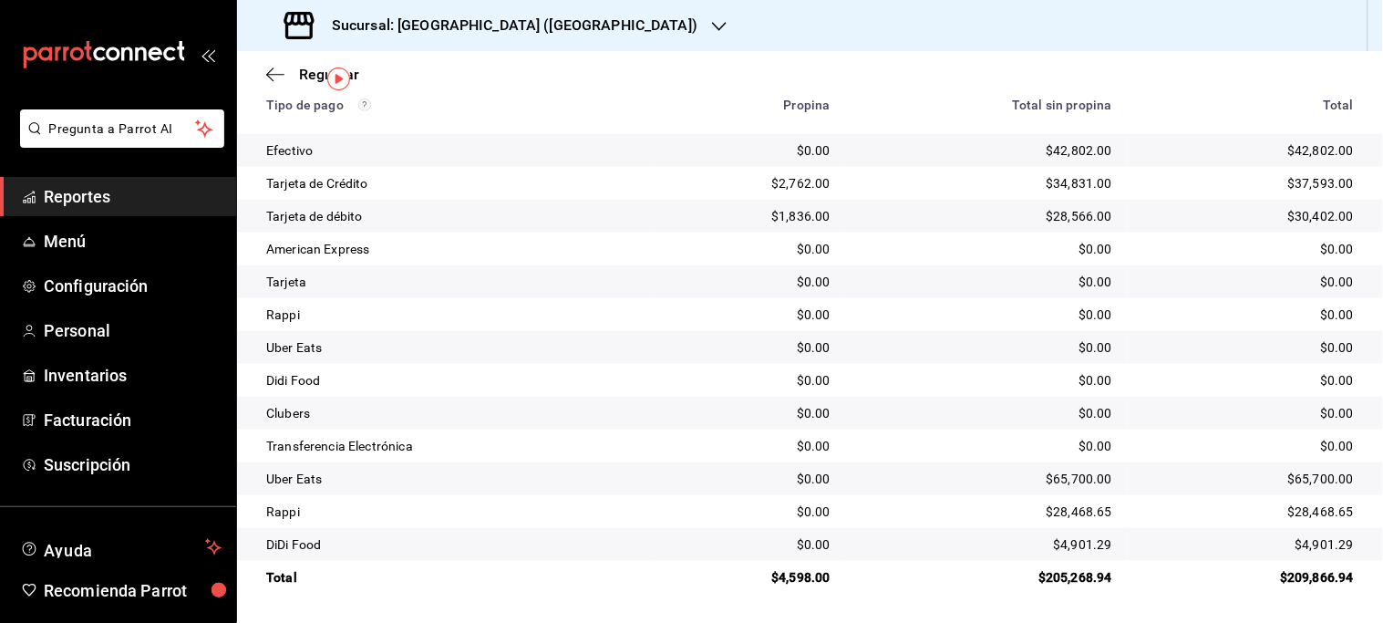
scroll to position [42, 0]
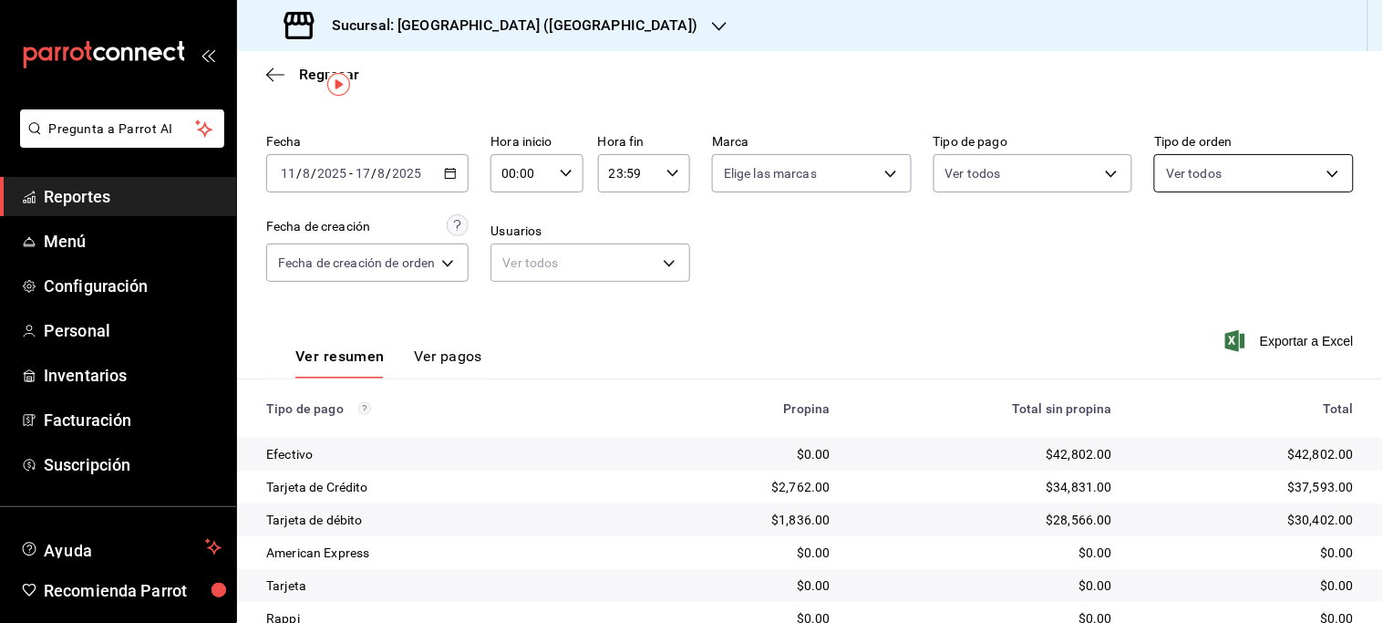
click at [1283, 171] on body "Pregunta a Parrot AI Reportes Menú Configuración Personal Inventarios Facturaci…" at bounding box center [691, 311] width 1383 height 623
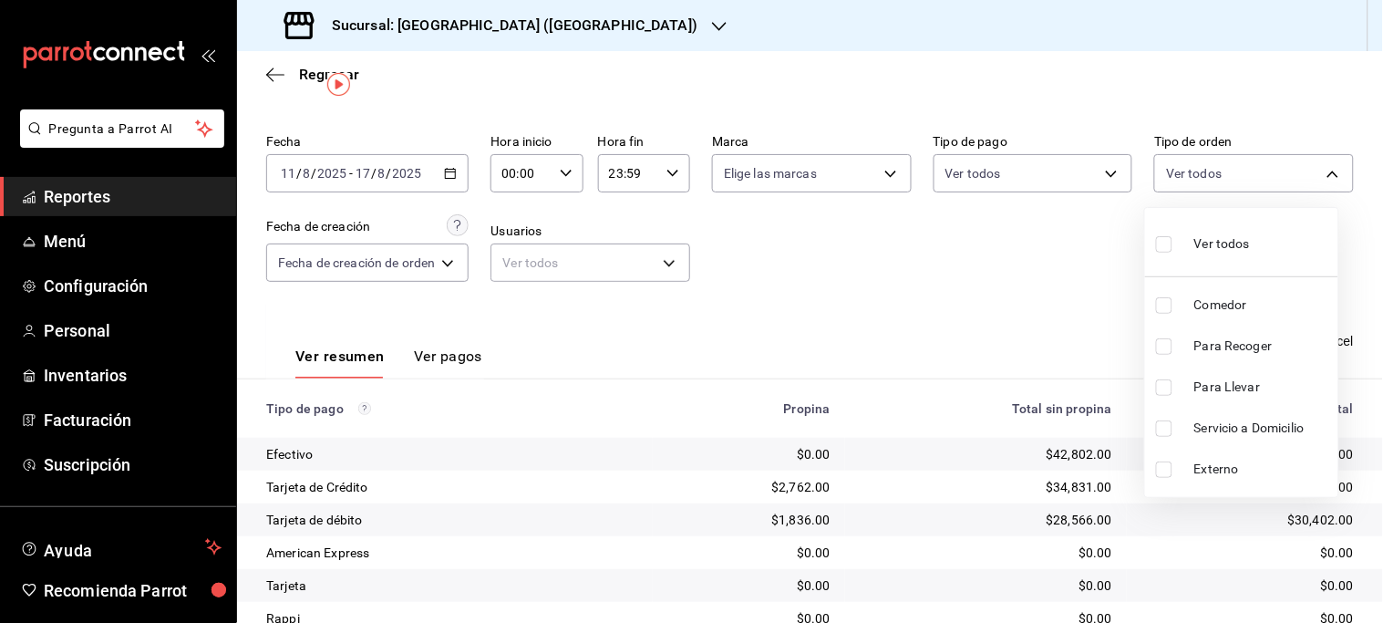
click at [1214, 304] on span "Comedor" at bounding box center [1262, 304] width 137 height 19
type input "8d0ecb8b-515a-4c8d-bf5f-118a8c2c28bd"
checkbox input "true"
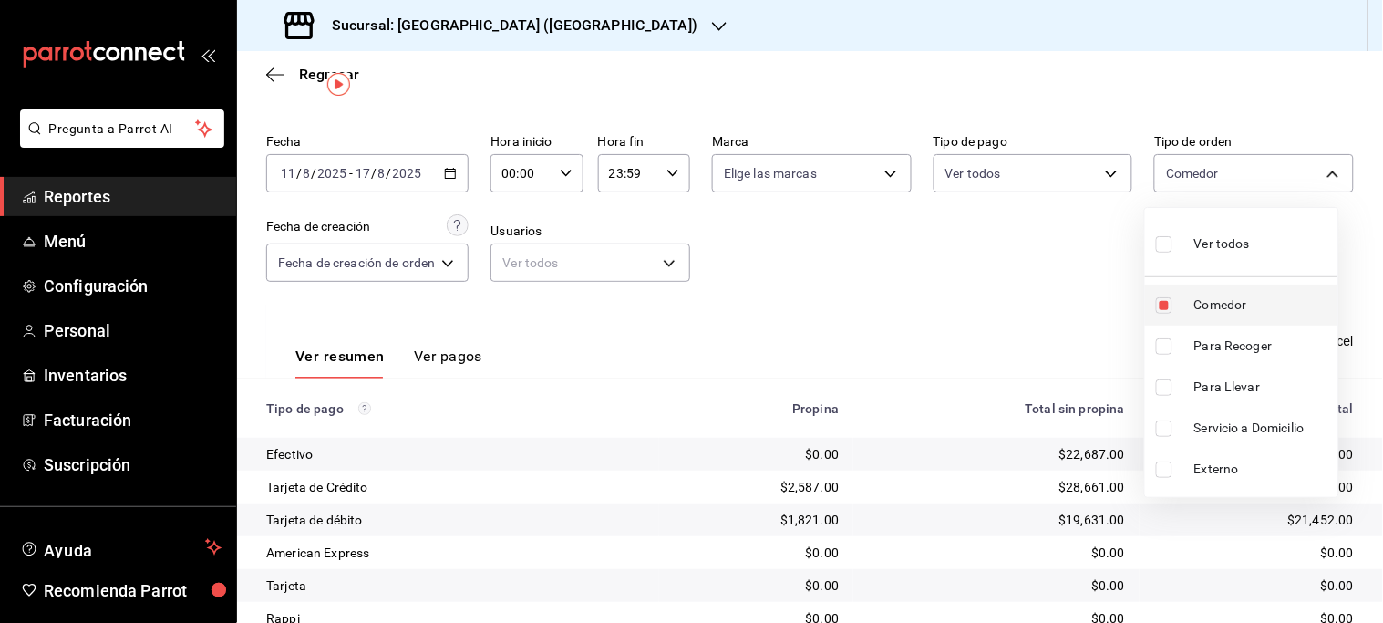
click at [1210, 306] on span "Comedor" at bounding box center [1262, 304] width 137 height 19
checkbox input "false"
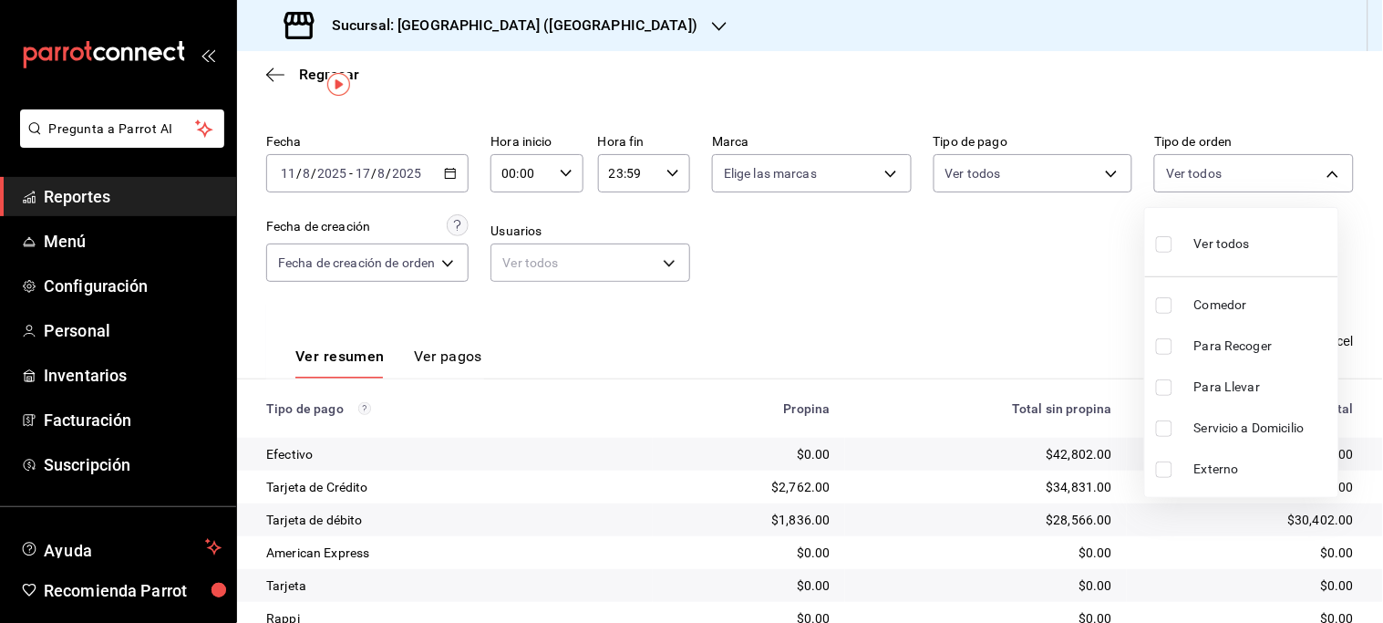
click at [1210, 306] on span "Comedor" at bounding box center [1262, 304] width 137 height 19
type input "8d0ecb8b-515a-4c8d-bf5f-118a8c2c28bd"
checkbox input "true"
click at [996, 306] on div at bounding box center [691, 311] width 1383 height 623
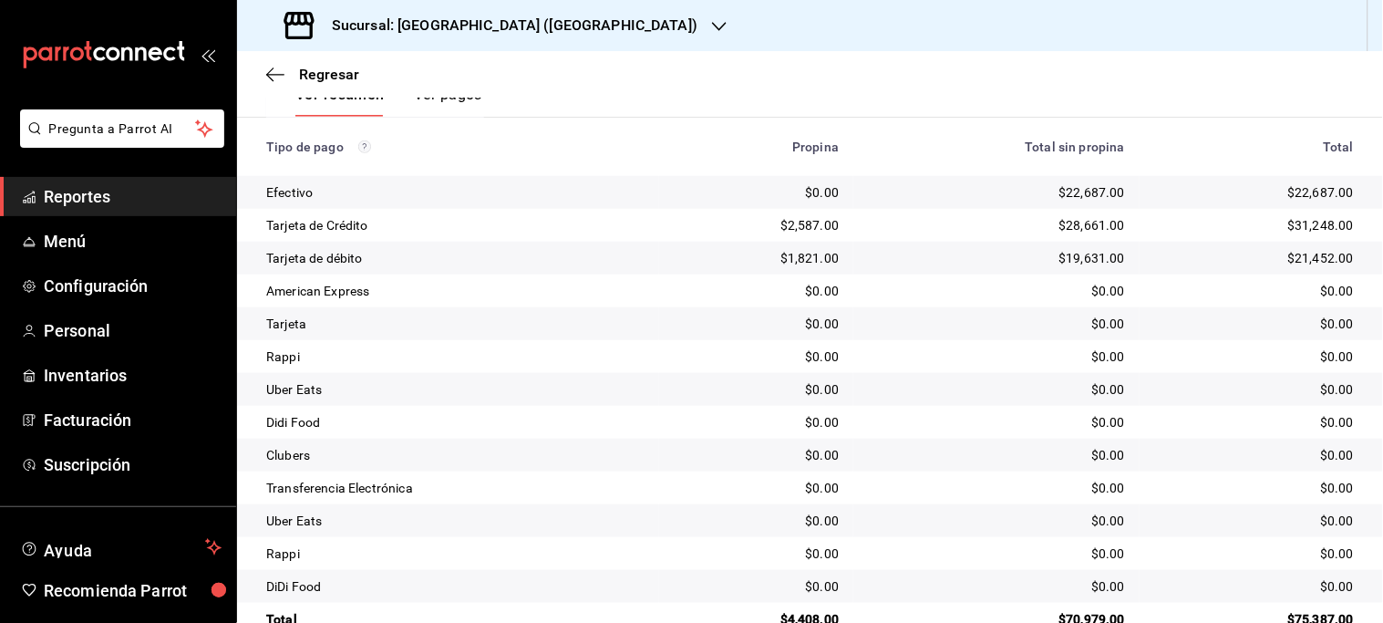
scroll to position [346, 0]
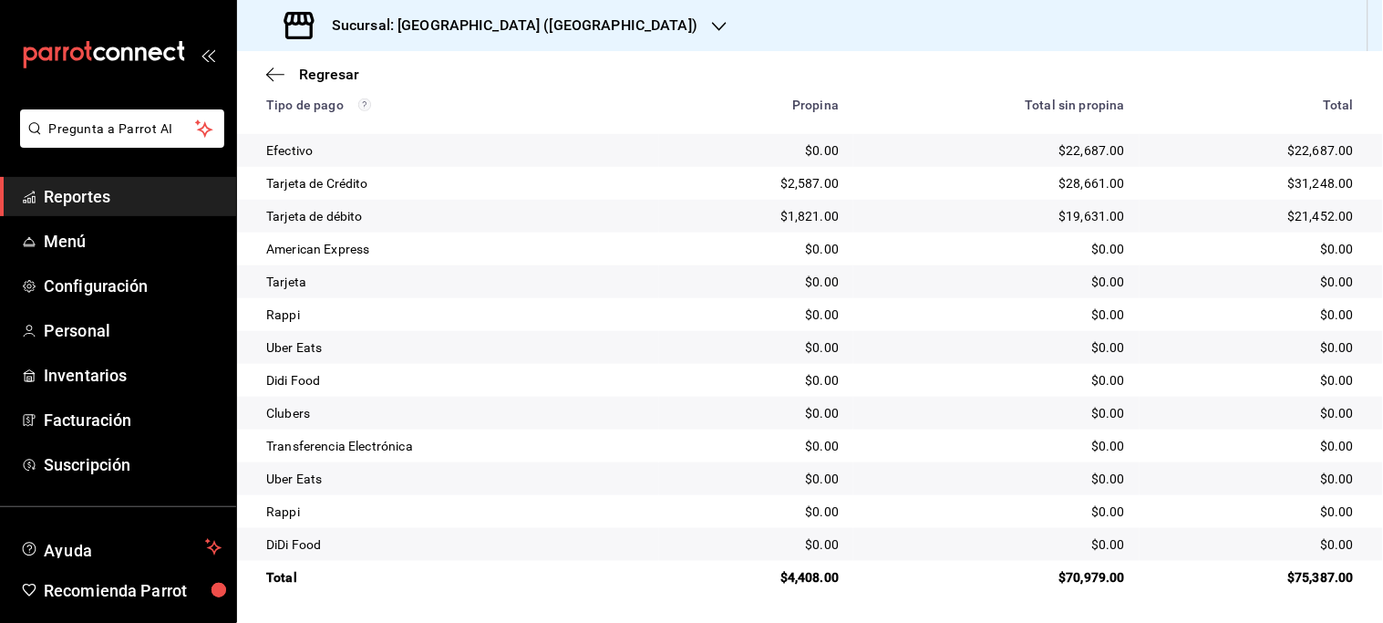
click at [1305, 160] on div "$22,687.00" at bounding box center [1254, 150] width 200 height 18
click at [1315, 160] on div "$22,687.00" at bounding box center [1254, 150] width 200 height 18
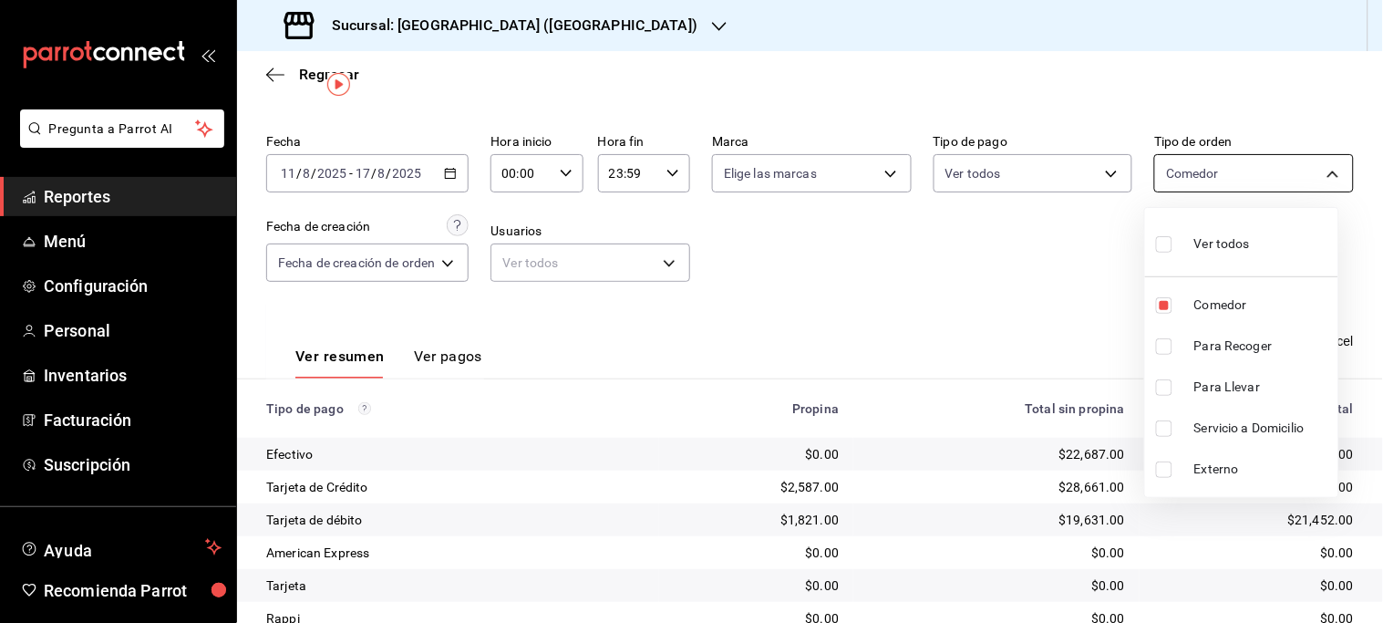
click at [1318, 177] on body "Pregunta a Parrot AI Reportes Menú Configuración Personal Inventarios Facturaci…" at bounding box center [691, 311] width 1383 height 623
click at [1252, 378] on span "Para Llevar" at bounding box center [1262, 386] width 137 height 19
type input "8d0ecb8b-515a-4c8d-bf5f-118a8c2c28bd,b05970c3-7a4b-4363-[DATE]-b446a042f285"
checkbox input "true"
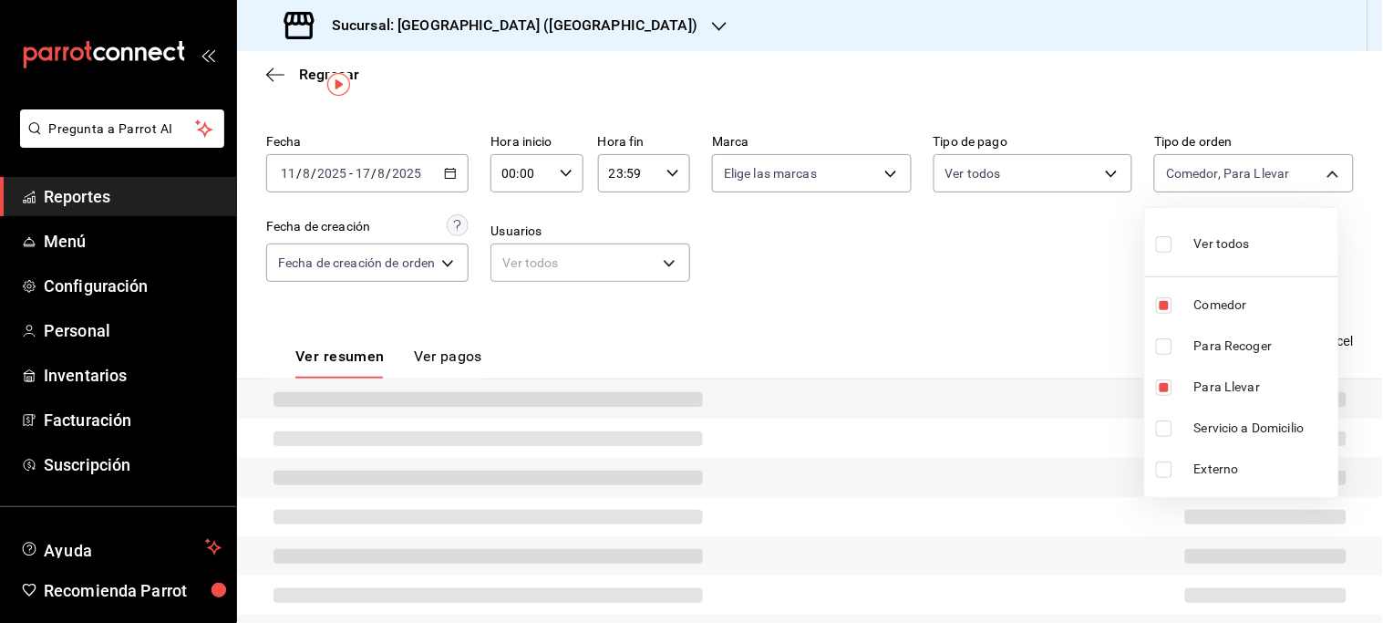
click at [1252, 351] on span "Para Recoger" at bounding box center [1262, 345] width 137 height 19
type input "8d0ecb8b-515a-4c8d-bf5f-118a8c2c28bd,b05970c3-7a4b-4363-[DATE]-b446a042f285,693…"
checkbox input "true"
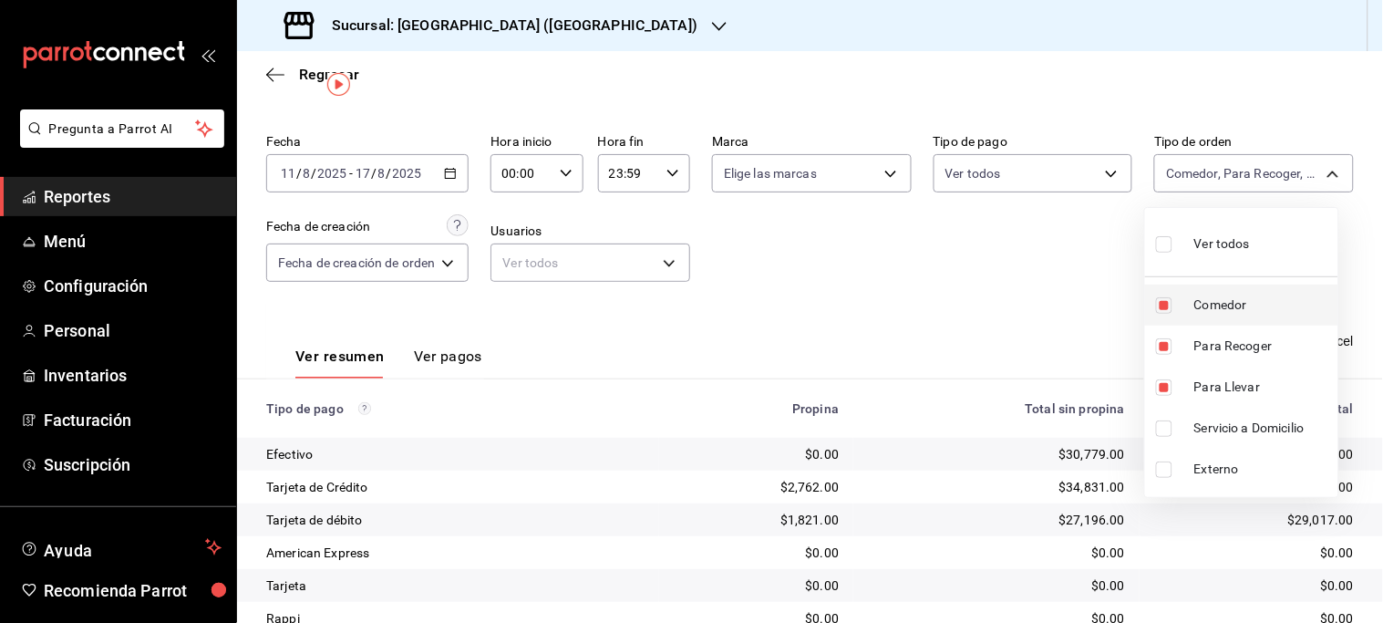
click at [1241, 311] on span "Comedor" at bounding box center [1262, 304] width 137 height 19
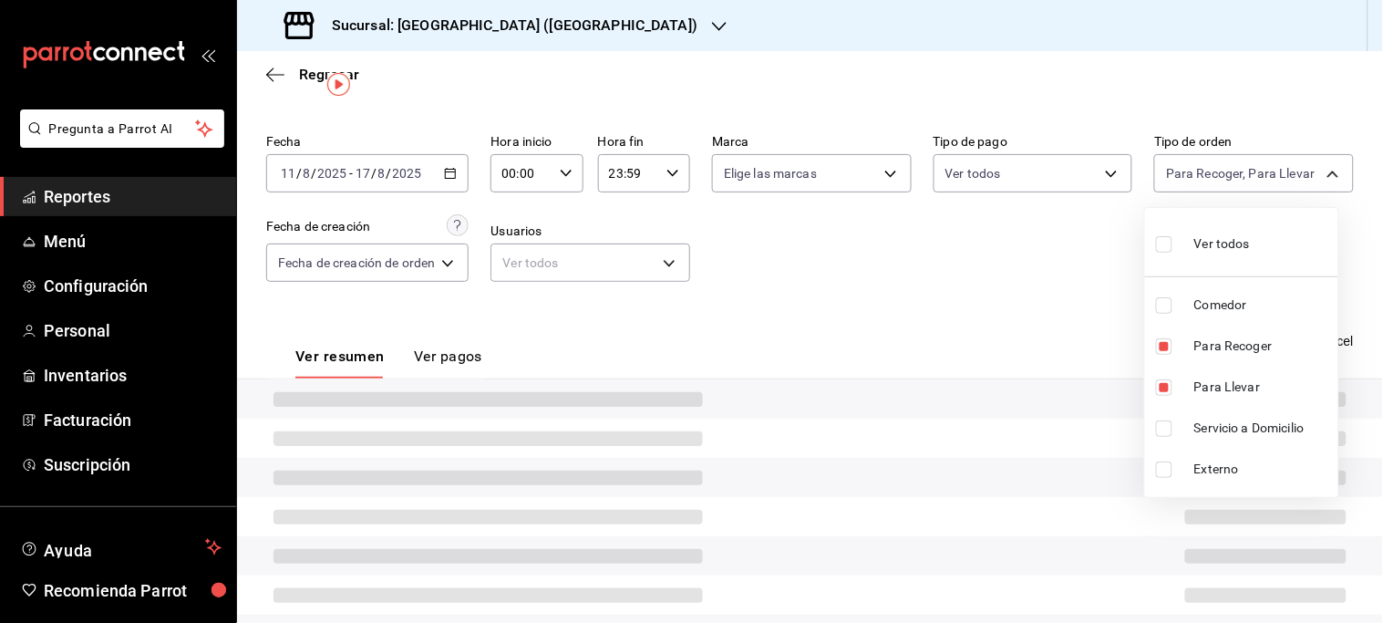
type input "b05970c3-7a4b-4363-[DATE]-b446a042f285,69331cc9-eb27-4e11-9229-e11f2a551f45"
checkbox input "false"
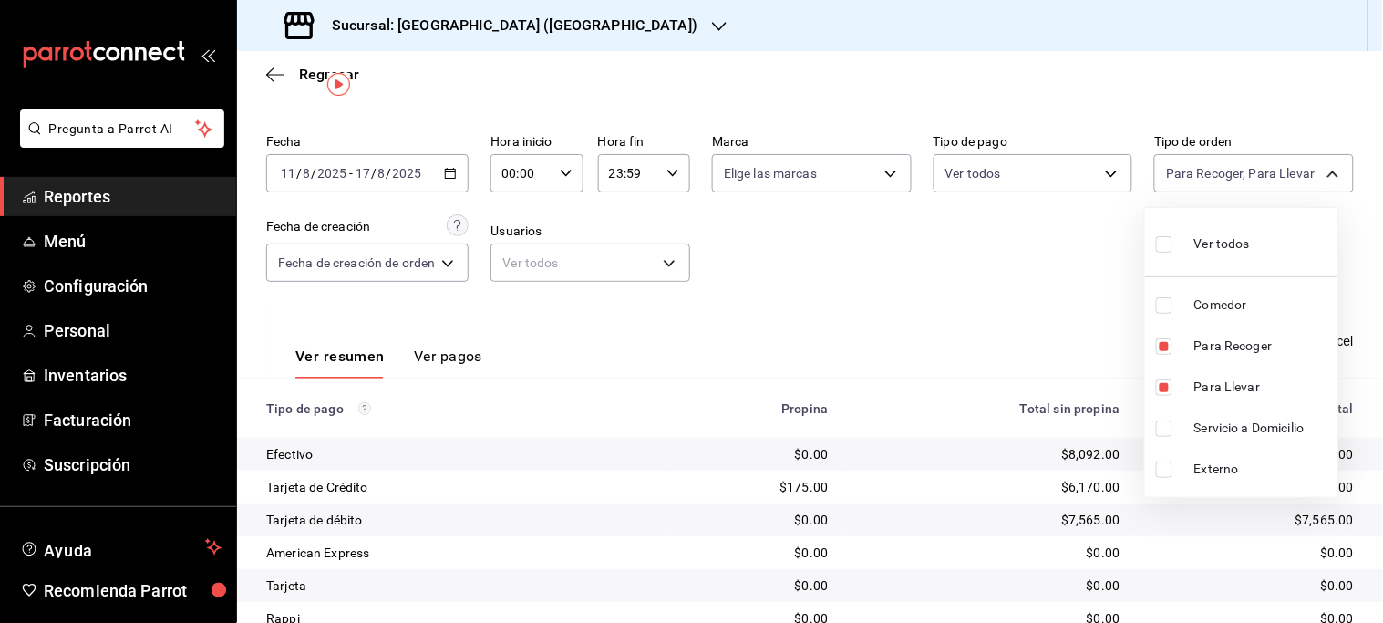
click at [953, 341] on div at bounding box center [691, 311] width 1383 height 623
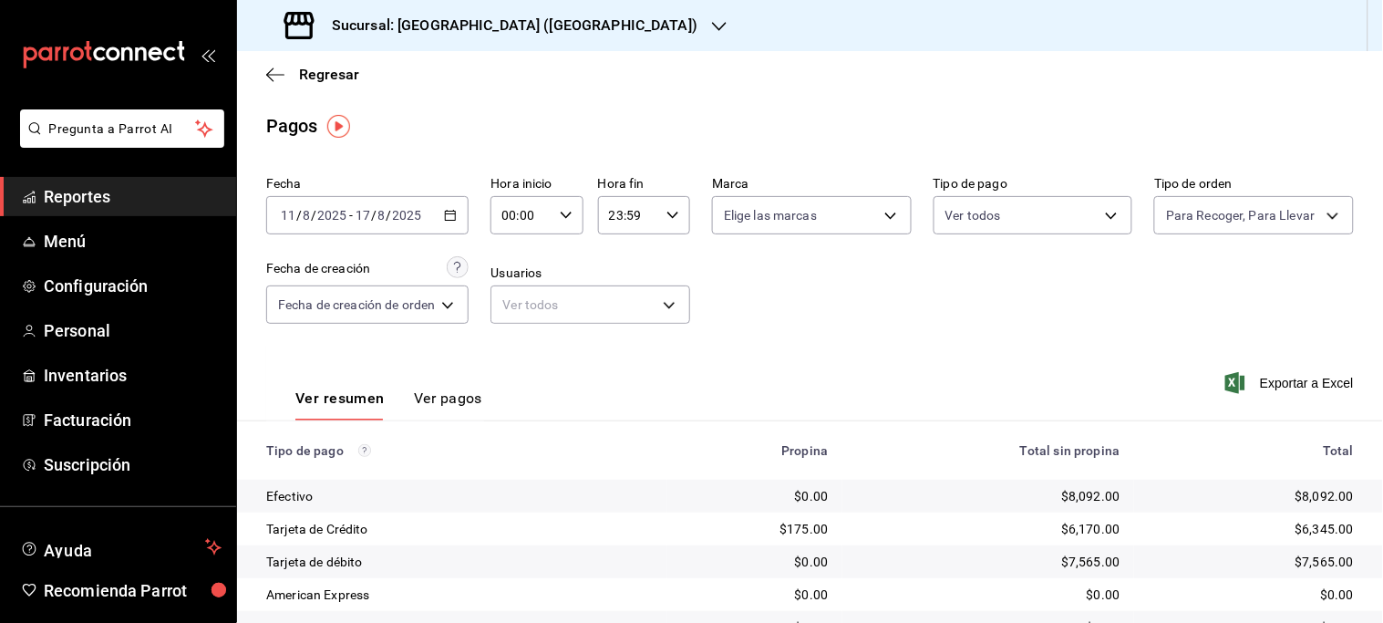
click at [1314, 189] on div "Para Recoger, Para Llevar b05970c3-7a4b-4363-[DATE]-b446a042f285,69331cc9-eb27-…" at bounding box center [1254, 212] width 200 height 46
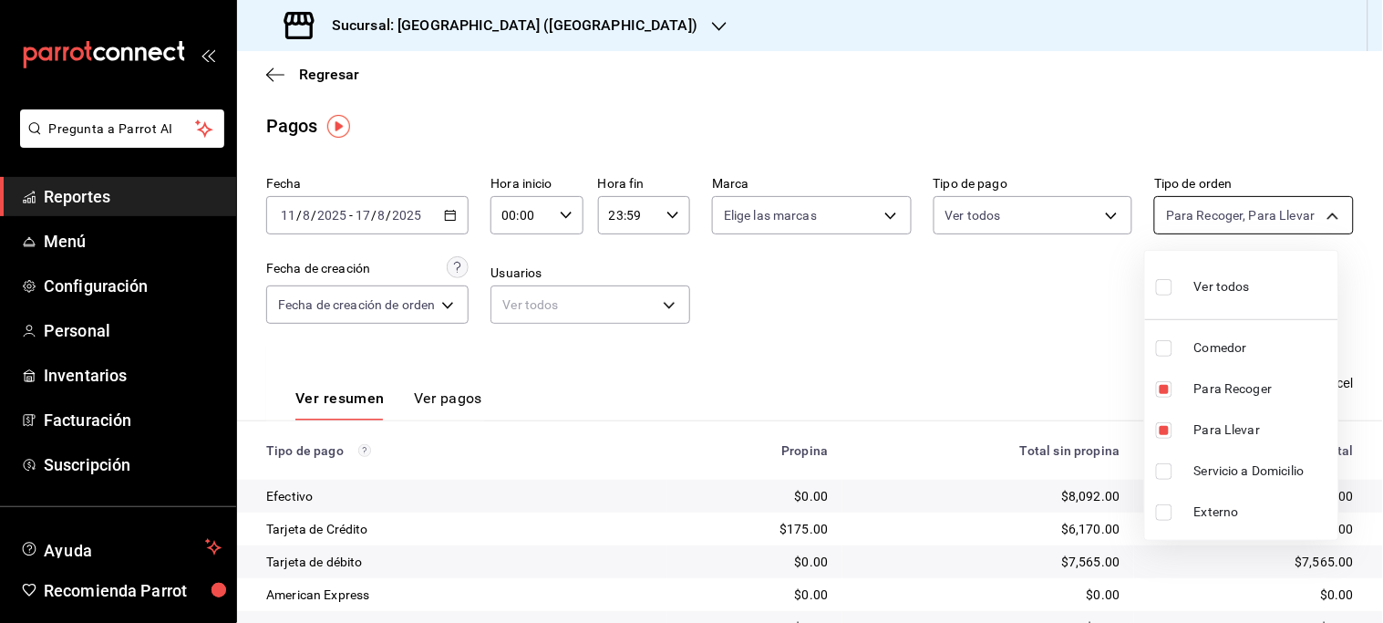
click at [1324, 215] on body "Pregunta a Parrot AI Reportes Menú Configuración Personal Inventarios Facturaci…" at bounding box center [691, 311] width 1383 height 623
click at [1208, 465] on span "Servicio a Domicilio" at bounding box center [1262, 470] width 137 height 19
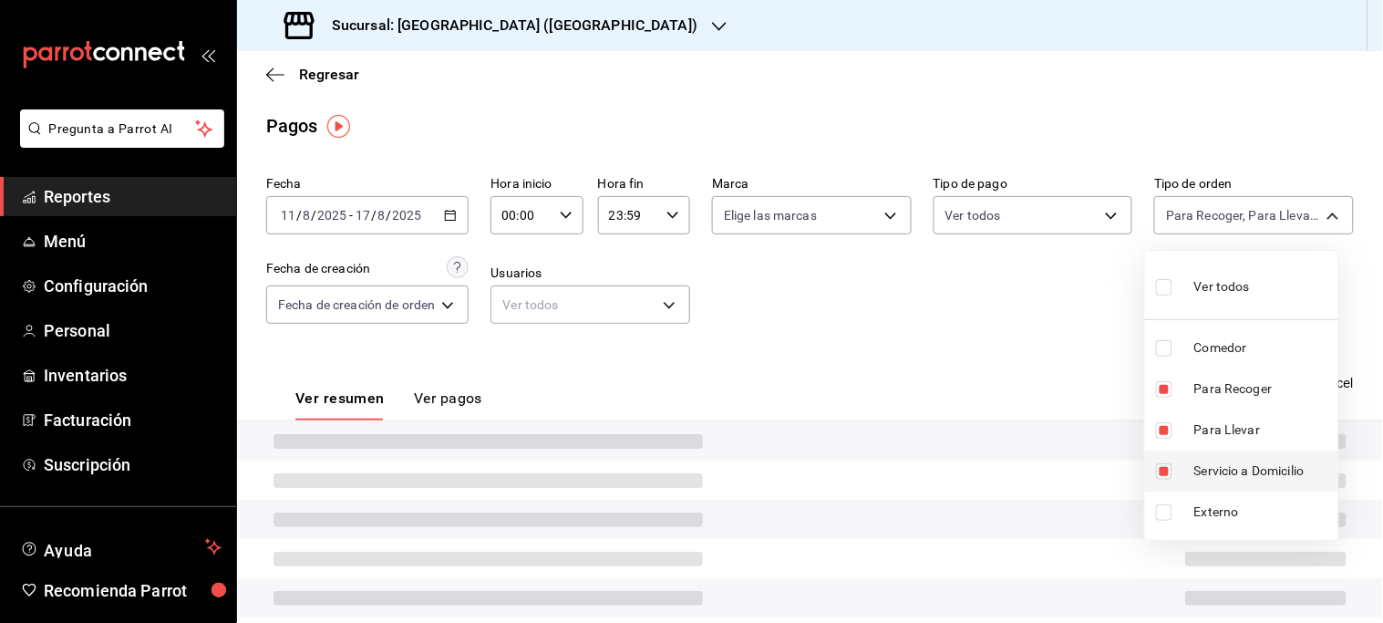
type input "b05970c3-7a4b-4363-[DATE]-b446a042f285,69331cc9-eb27-4e11-9229-e11f2a551f45,d77…"
checkbox input "true"
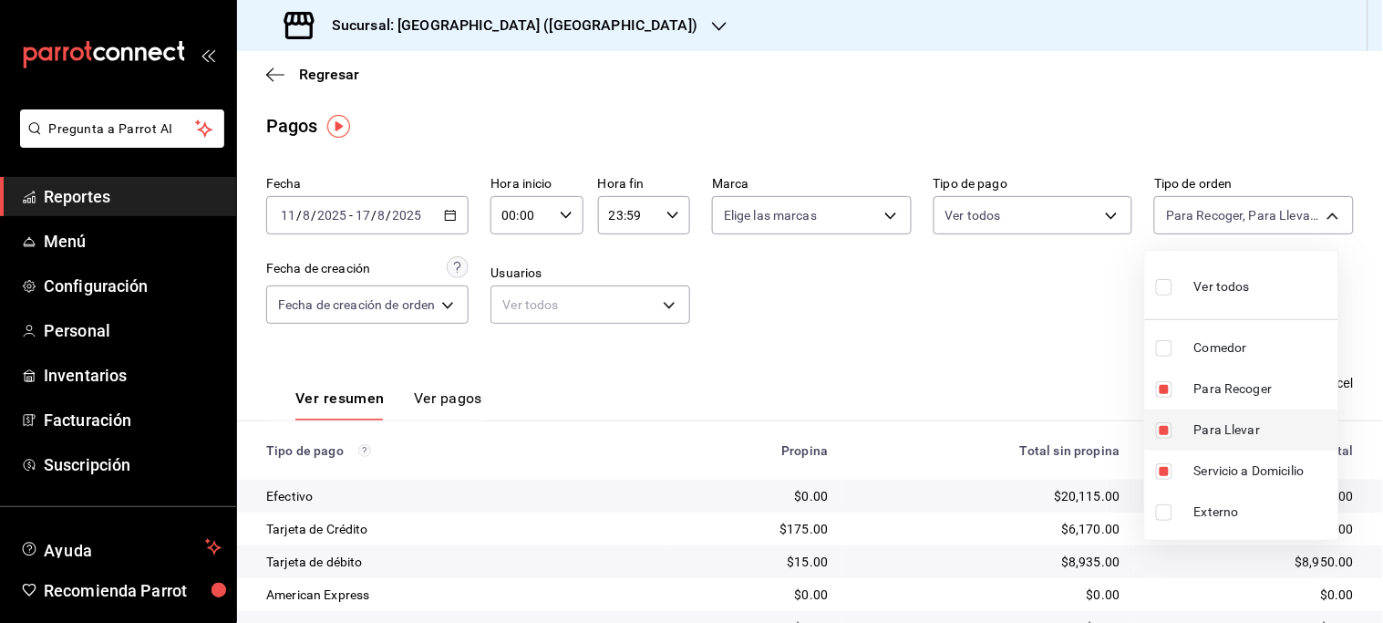
click at [1222, 429] on span "Para Llevar" at bounding box center [1262, 429] width 137 height 19
type input "69331cc9-eb27-4e11-9229-e11f2a551f45,d77e2a0c-8885-4b79-bc41-6ef39bae9b99"
checkbox input "false"
click at [1226, 383] on span "Para Recoger" at bounding box center [1262, 388] width 137 height 19
type input "d77e2a0c-8885-4b79-bc41-6ef39bae9b99"
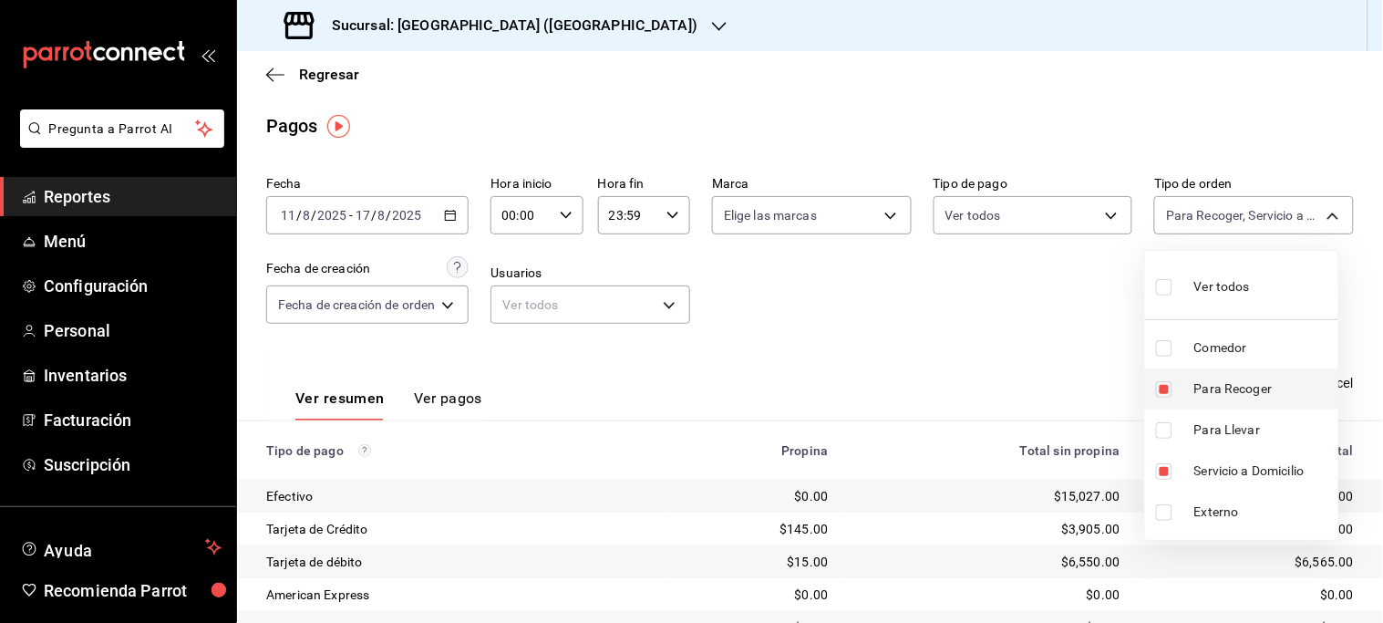
checkbox input "false"
click at [1015, 371] on div at bounding box center [691, 311] width 1383 height 623
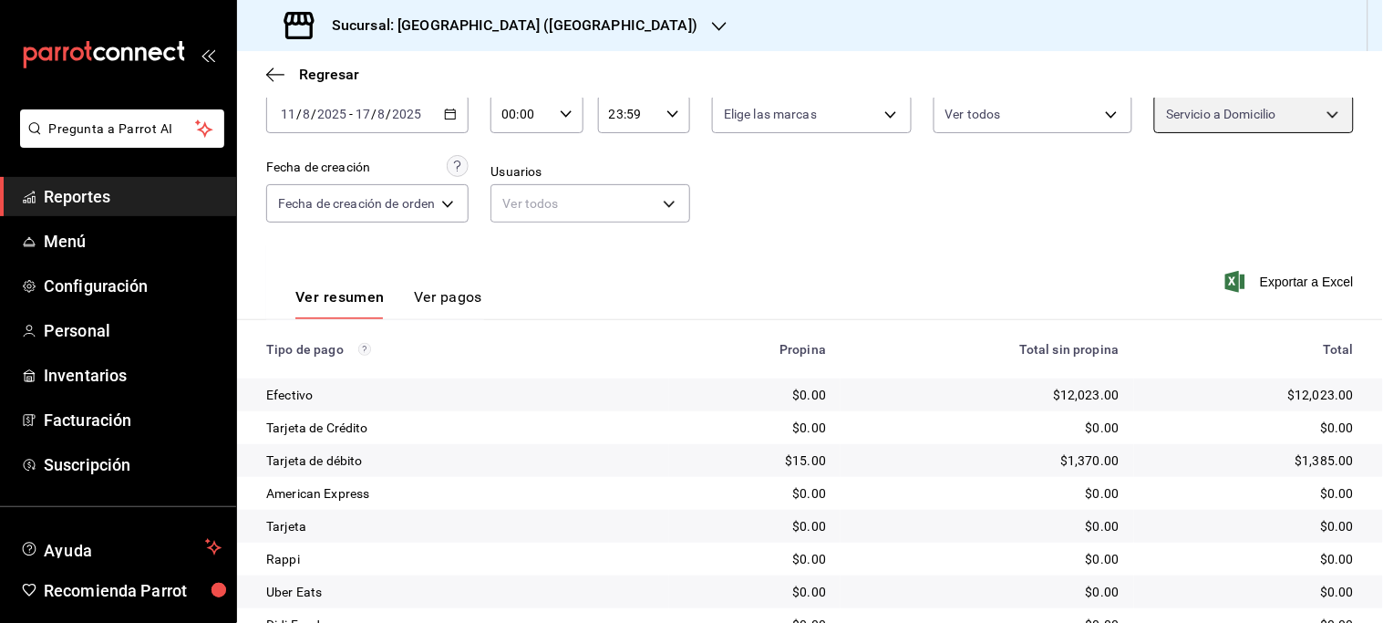
scroll to position [346, 0]
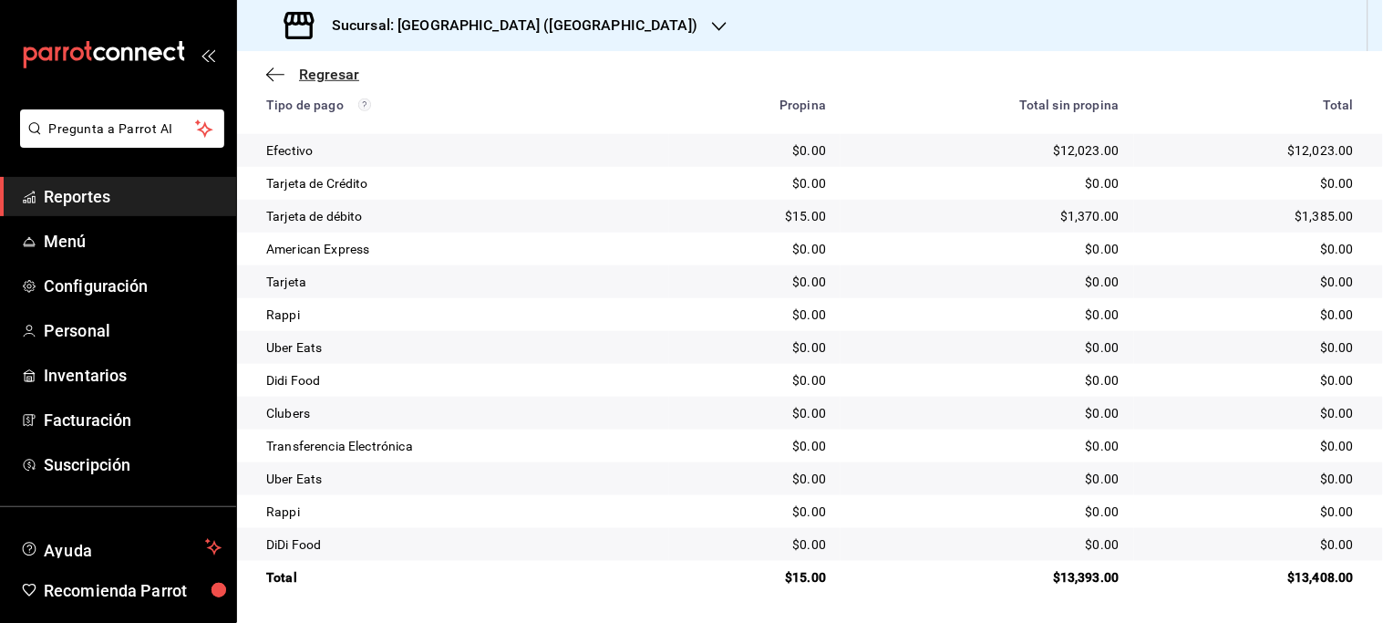
click at [317, 76] on span "Regresar" at bounding box center [329, 74] width 60 height 17
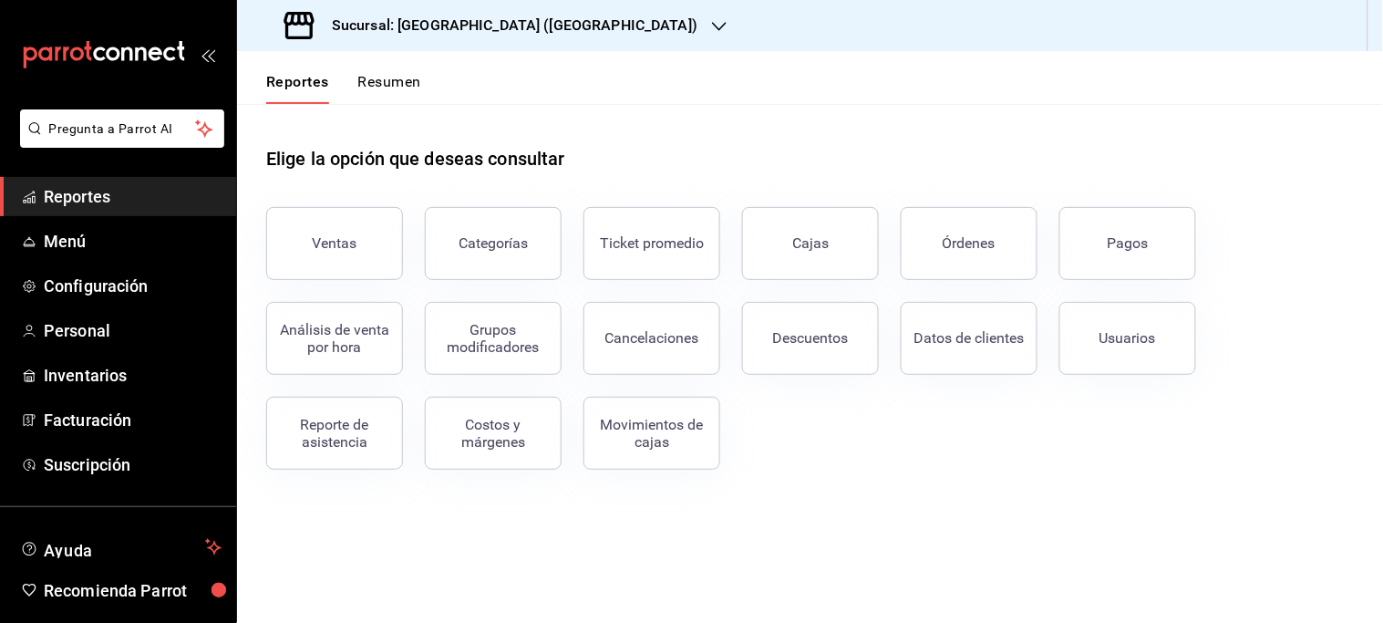
click at [712, 22] on icon "button" at bounding box center [719, 26] width 15 height 15
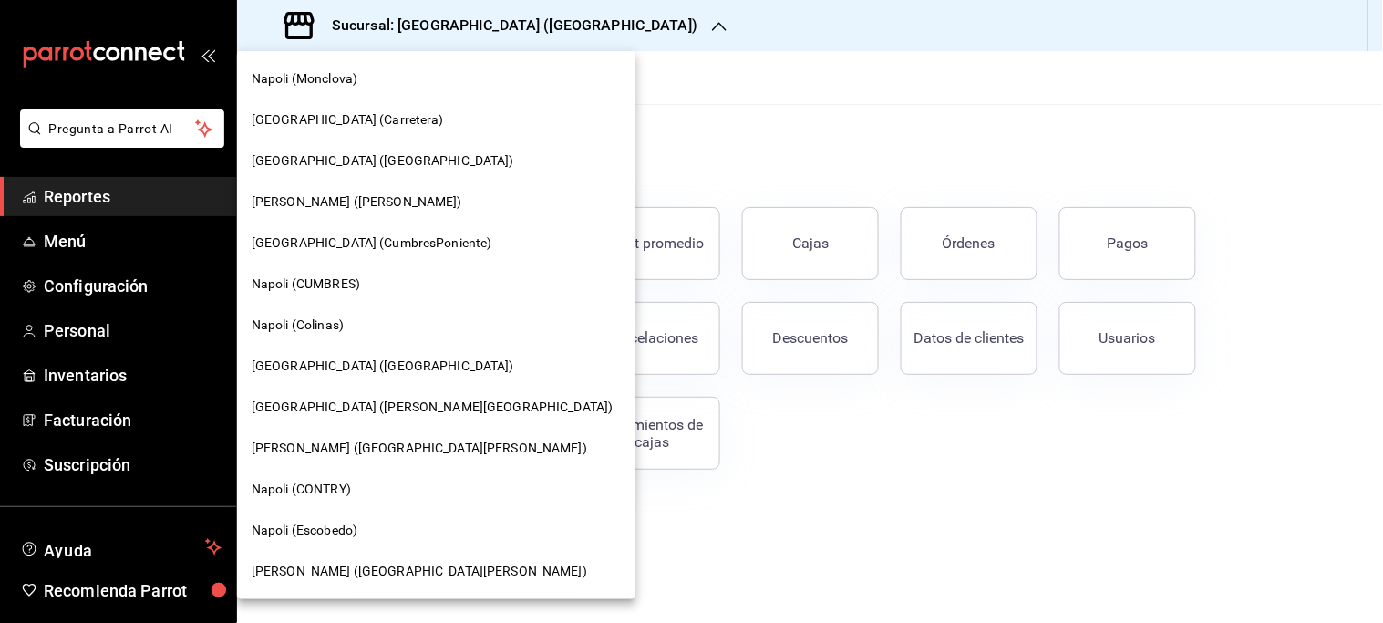
click at [335, 311] on div "Napoli (Colinas)" at bounding box center [436, 324] width 398 height 41
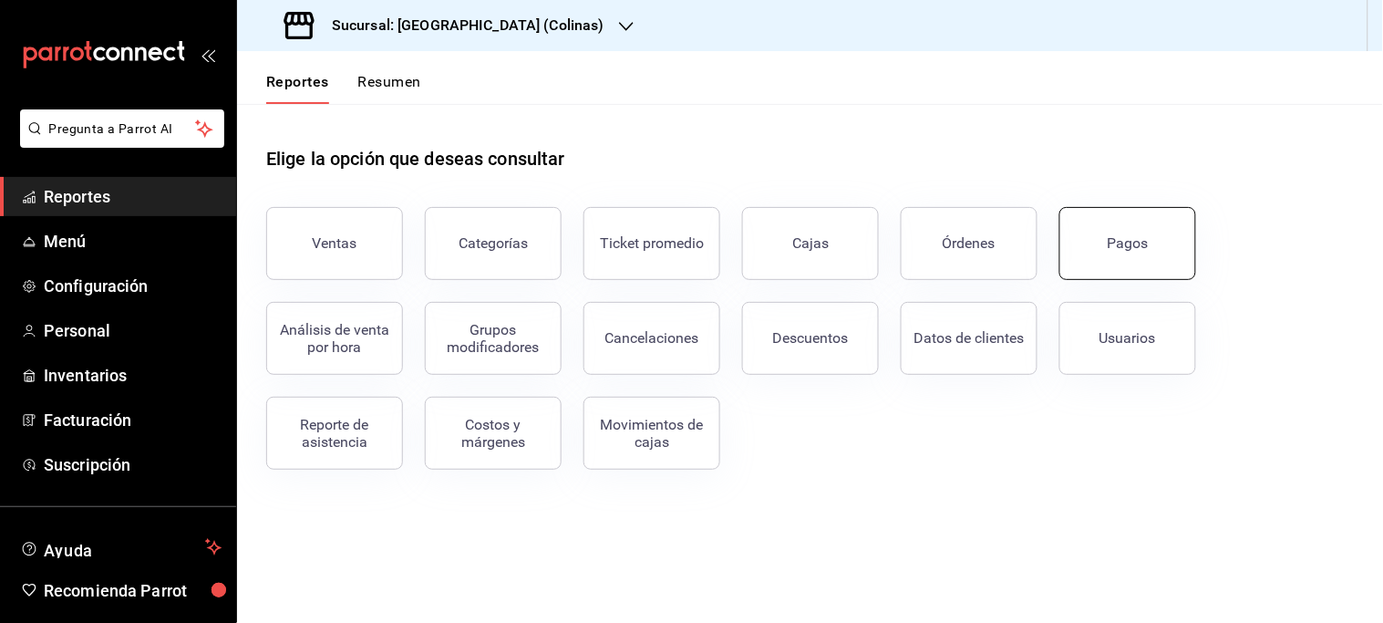
click at [1161, 253] on button "Pagos" at bounding box center [1127, 243] width 137 height 73
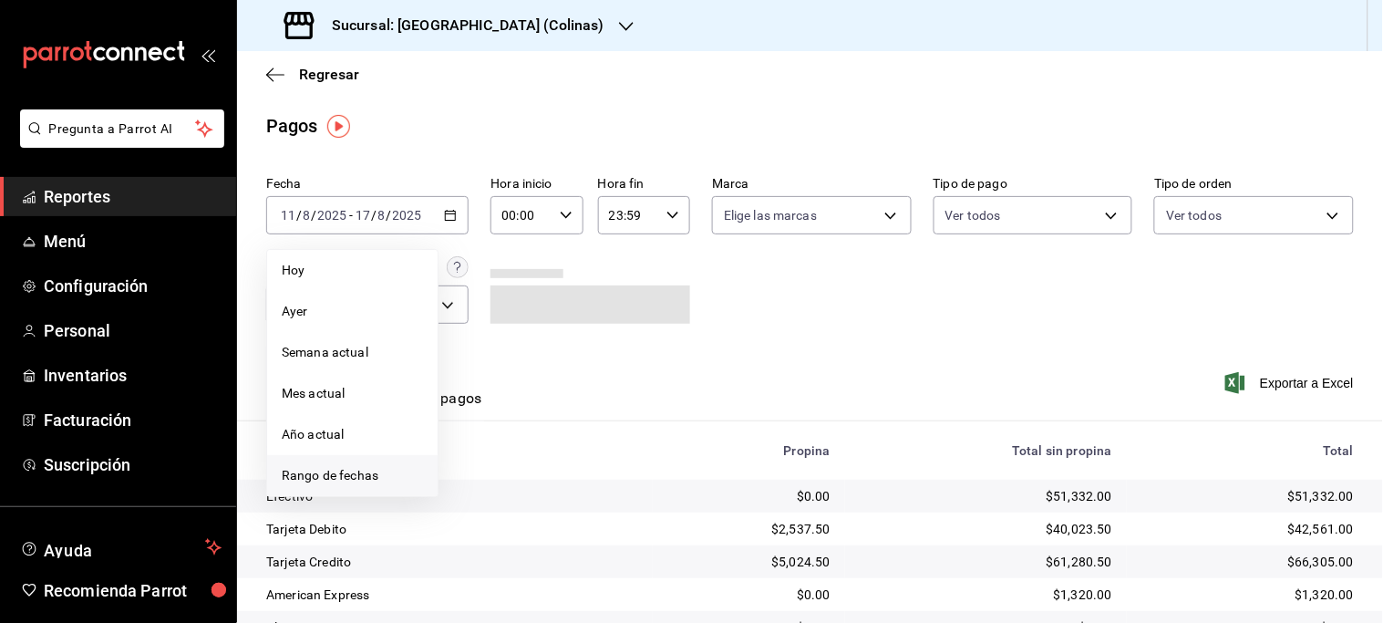
click at [404, 466] on span "Rango de fechas" at bounding box center [352, 475] width 141 height 19
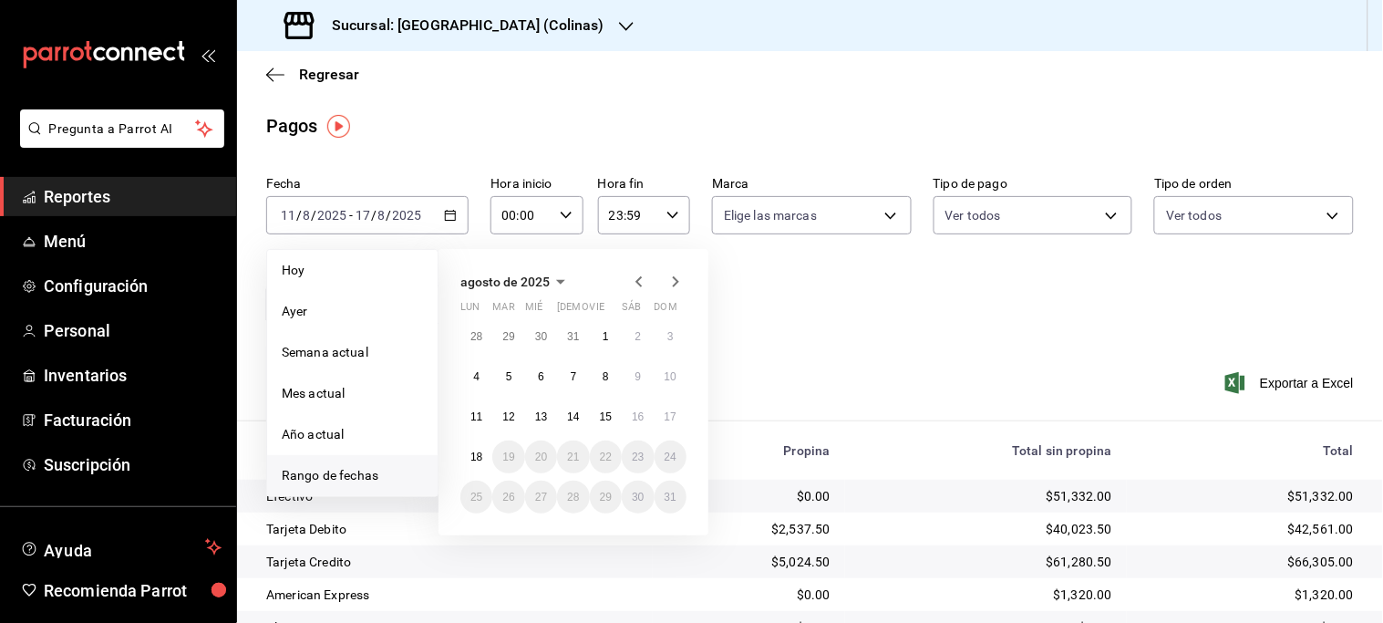
click at [457, 427] on div "[DATE] lun mar mié jue vie sáb dom 28 29 30 31 1 2 3 4 5 6 7 8 9 10 11 12 13 14…" at bounding box center [573, 392] width 270 height 286
click at [478, 417] on abbr "11" at bounding box center [476, 416] width 12 height 13
click at [639, 417] on abbr "16" at bounding box center [638, 416] width 12 height 13
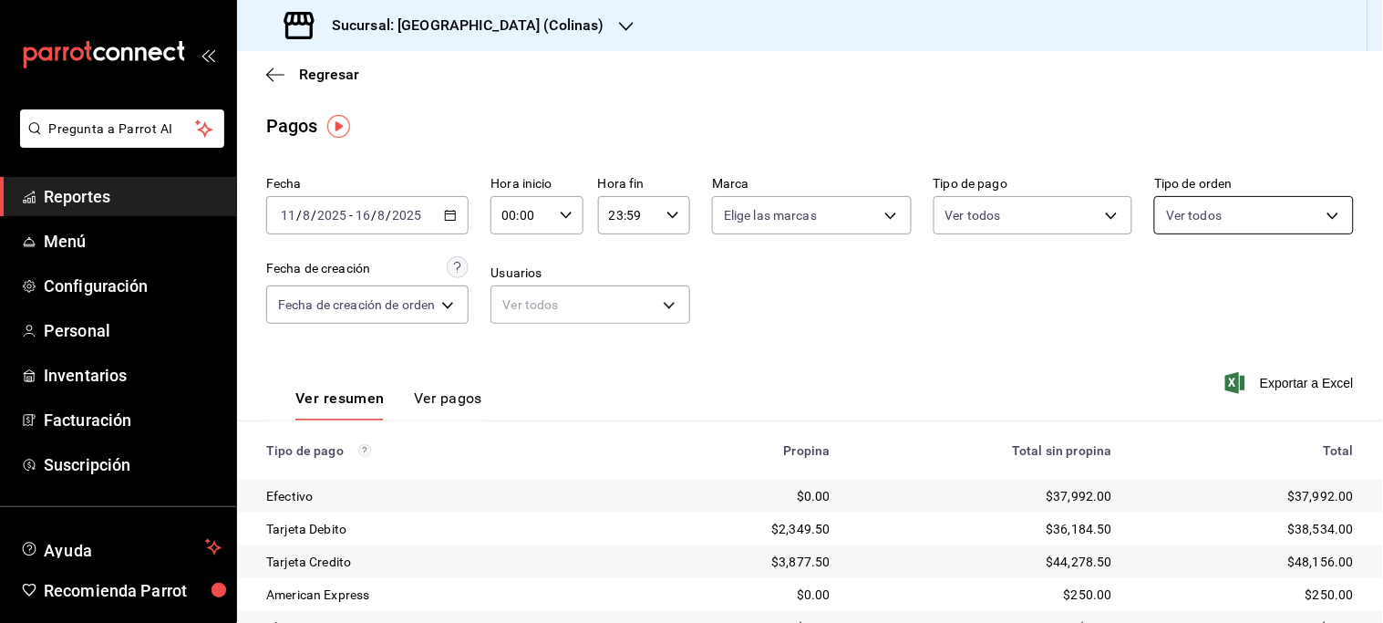
click at [1311, 219] on body "Pregunta a Parrot AI Reportes Menú Configuración Personal Inventarios Facturaci…" at bounding box center [691, 311] width 1383 height 623
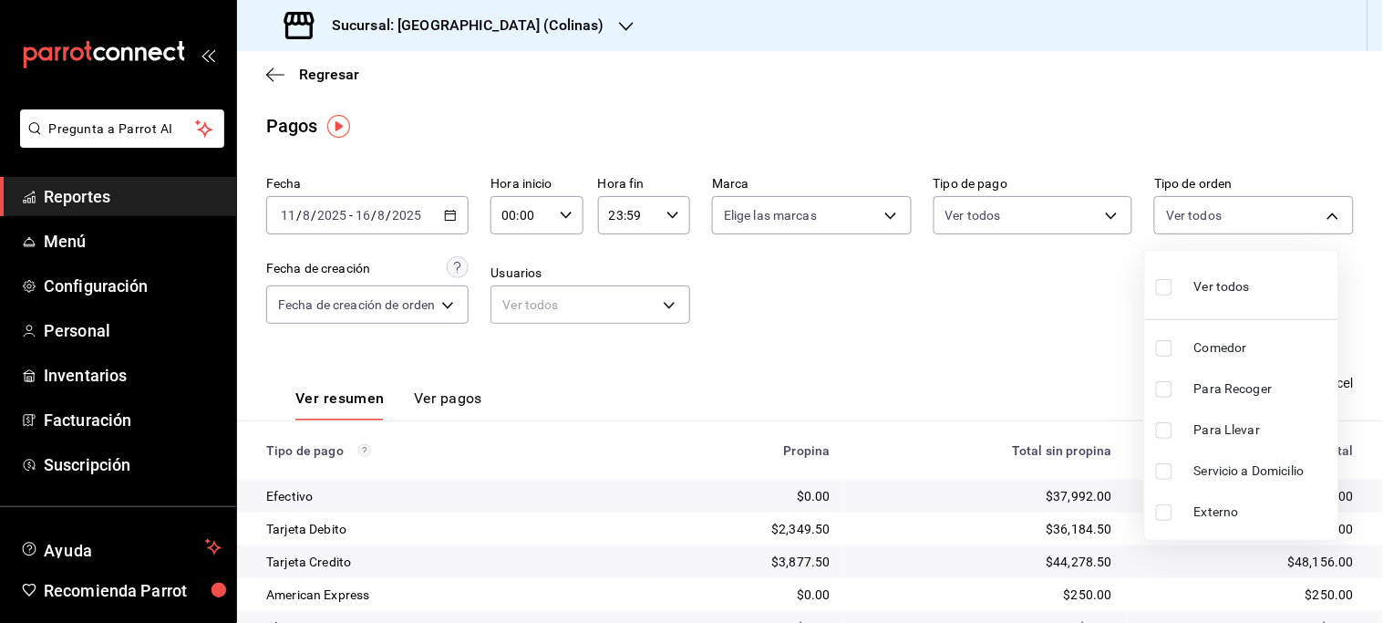
click at [1223, 346] on span "Comedor" at bounding box center [1262, 347] width 137 height 19
type input "ab39d080-767f-4630-883a-209d7abd25c8"
checkbox input "true"
click at [1224, 346] on span "Comedor" at bounding box center [1262, 347] width 137 height 19
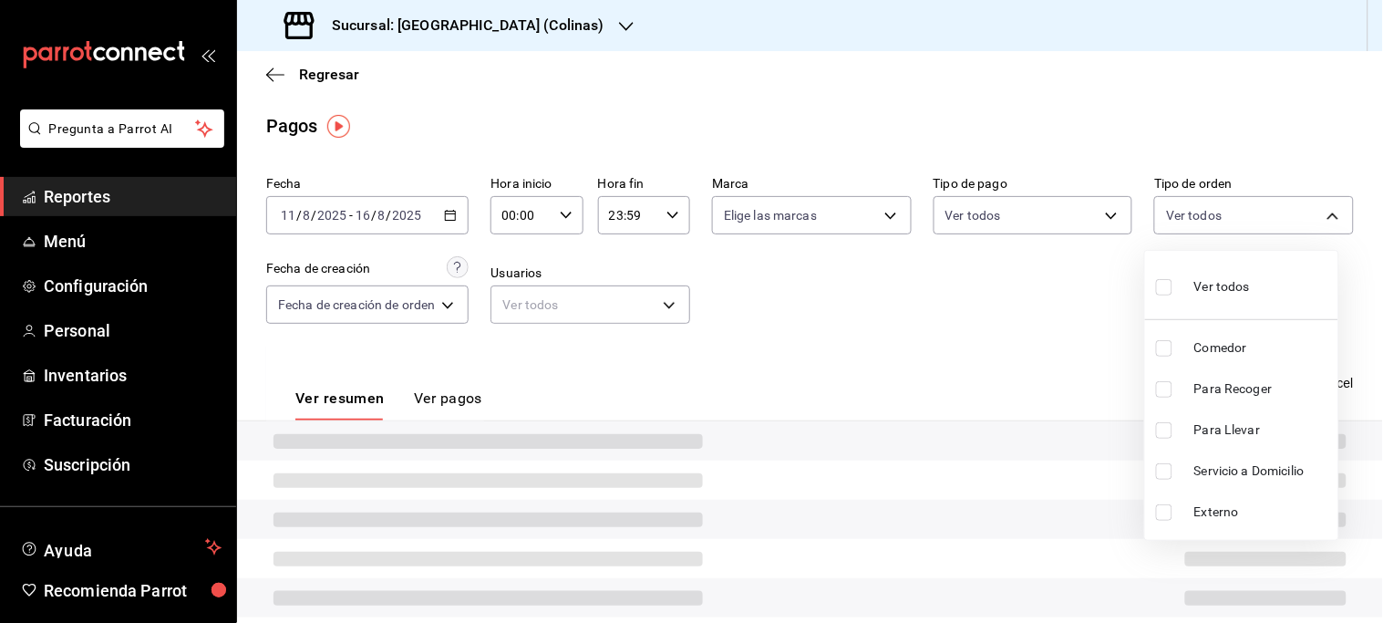
checkbox input "false"
click at [1224, 346] on span "Comedor" at bounding box center [1262, 347] width 137 height 19
type input "ab39d080-767f-4630-883a-209d7abd25c8"
checkbox input "true"
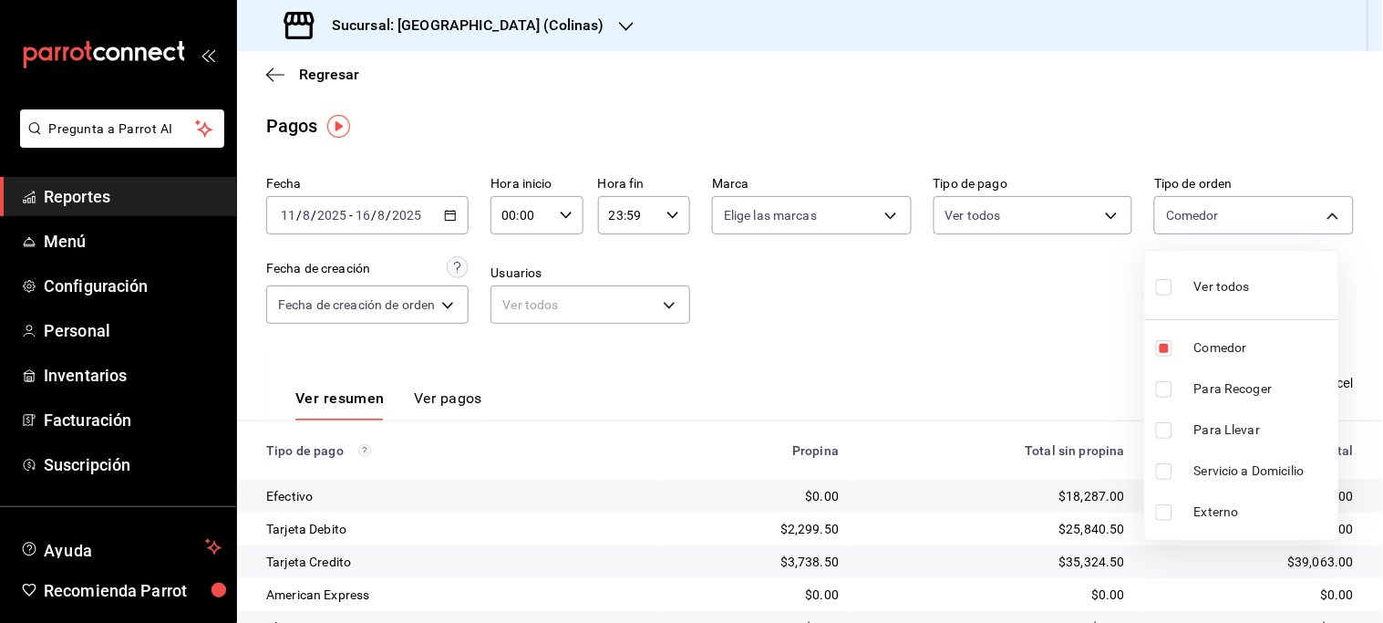
click at [1054, 341] on div at bounding box center [691, 311] width 1383 height 623
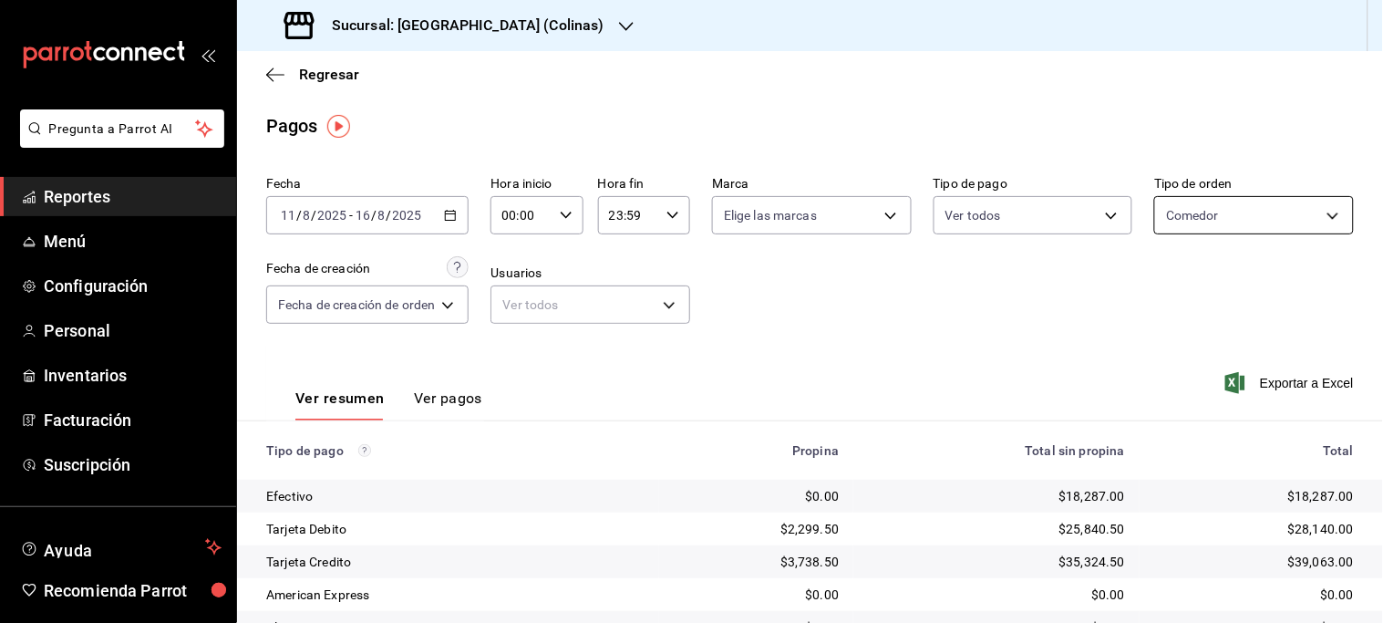
click at [1323, 223] on body "Pregunta a Parrot AI Reportes Menú Configuración Personal Inventarios Facturaci…" at bounding box center [691, 311] width 1383 height 623
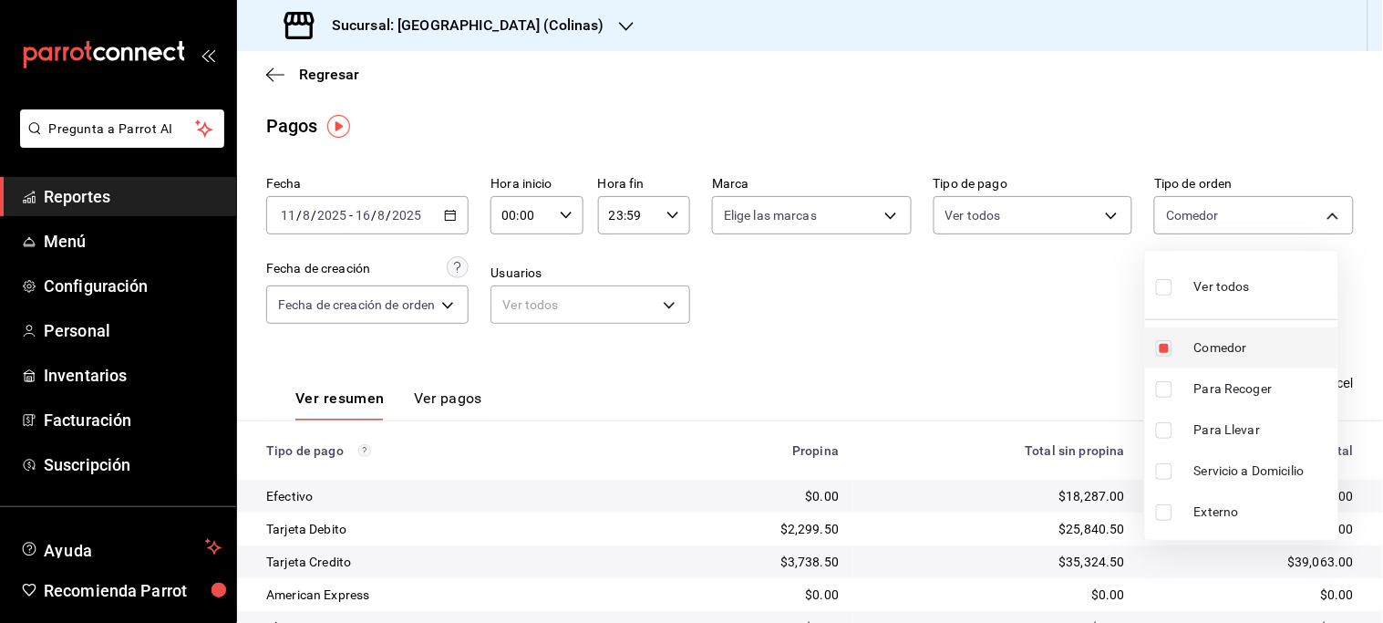
click at [1246, 353] on span "Comedor" at bounding box center [1262, 347] width 137 height 19
checkbox input "false"
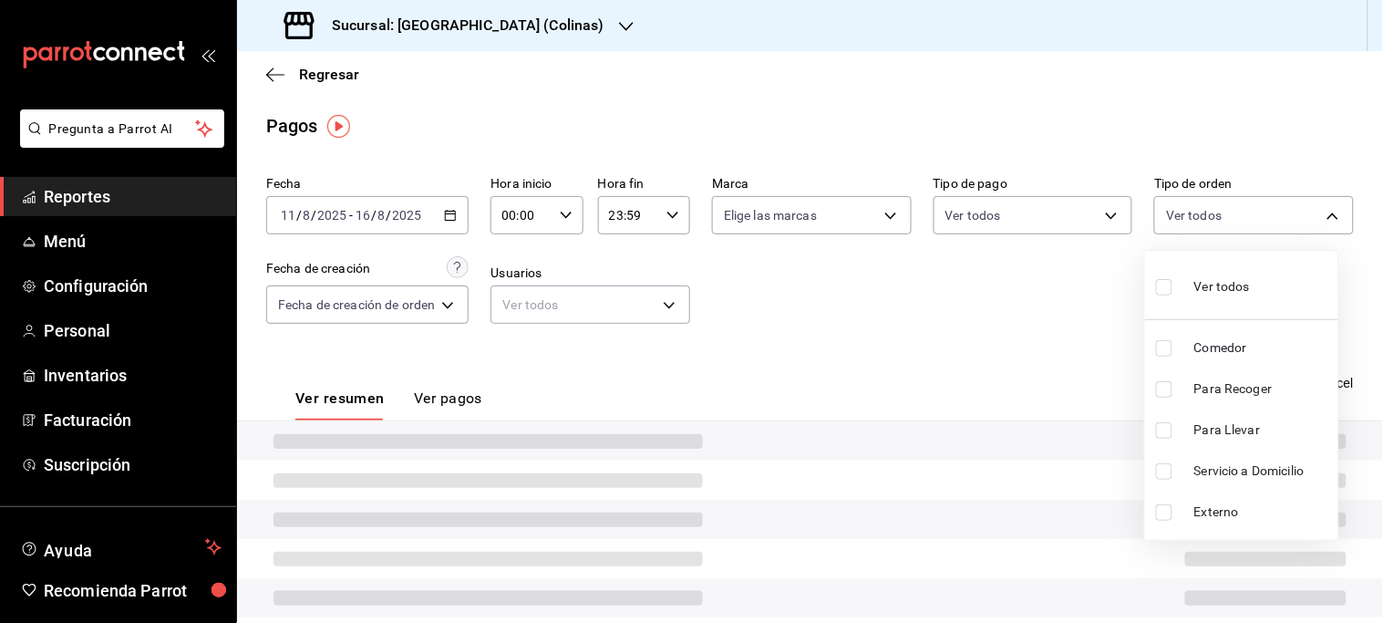
click at [1240, 469] on span "Servicio a Domicilio" at bounding box center [1262, 470] width 137 height 19
type input "5b757ddf-5919-4200-b034-944943d91241"
checkbox input "true"
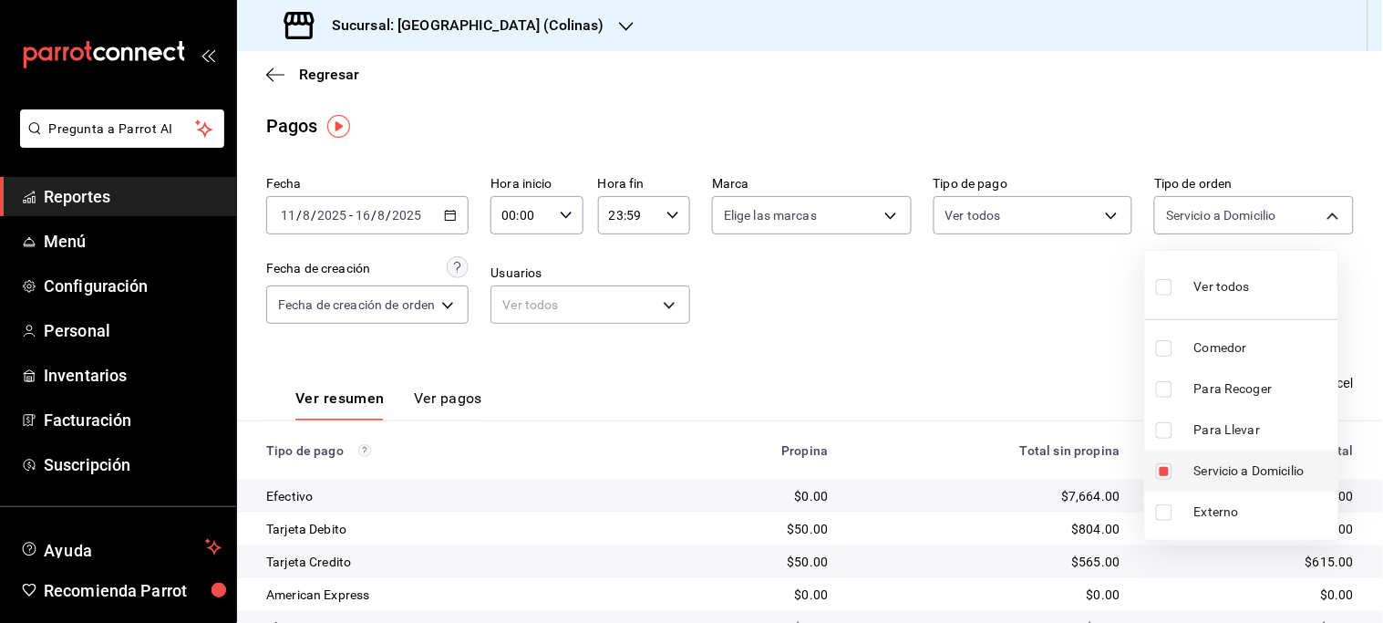
click at [1240, 469] on span "Servicio a Domicilio" at bounding box center [1262, 470] width 137 height 19
checkbox input "false"
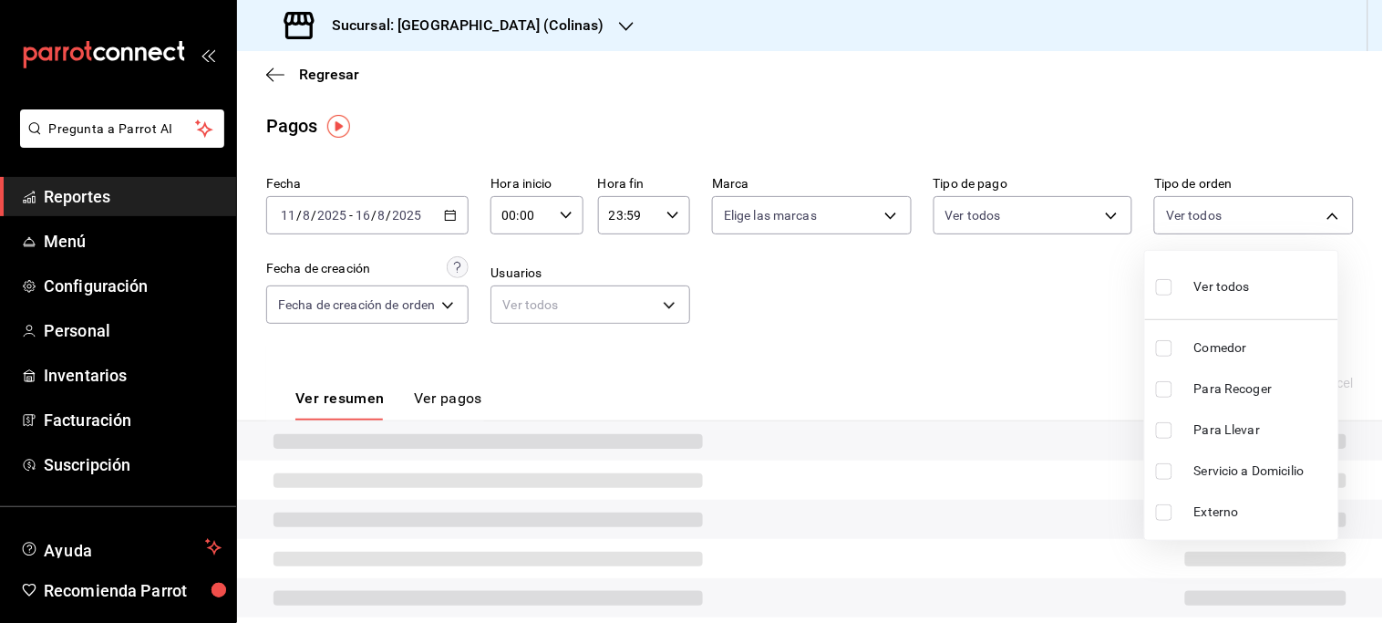
click at [1240, 469] on span "Servicio a Domicilio" at bounding box center [1262, 470] width 137 height 19
type input "5b757ddf-5919-4200-b034-944943d91241"
checkbox input "true"
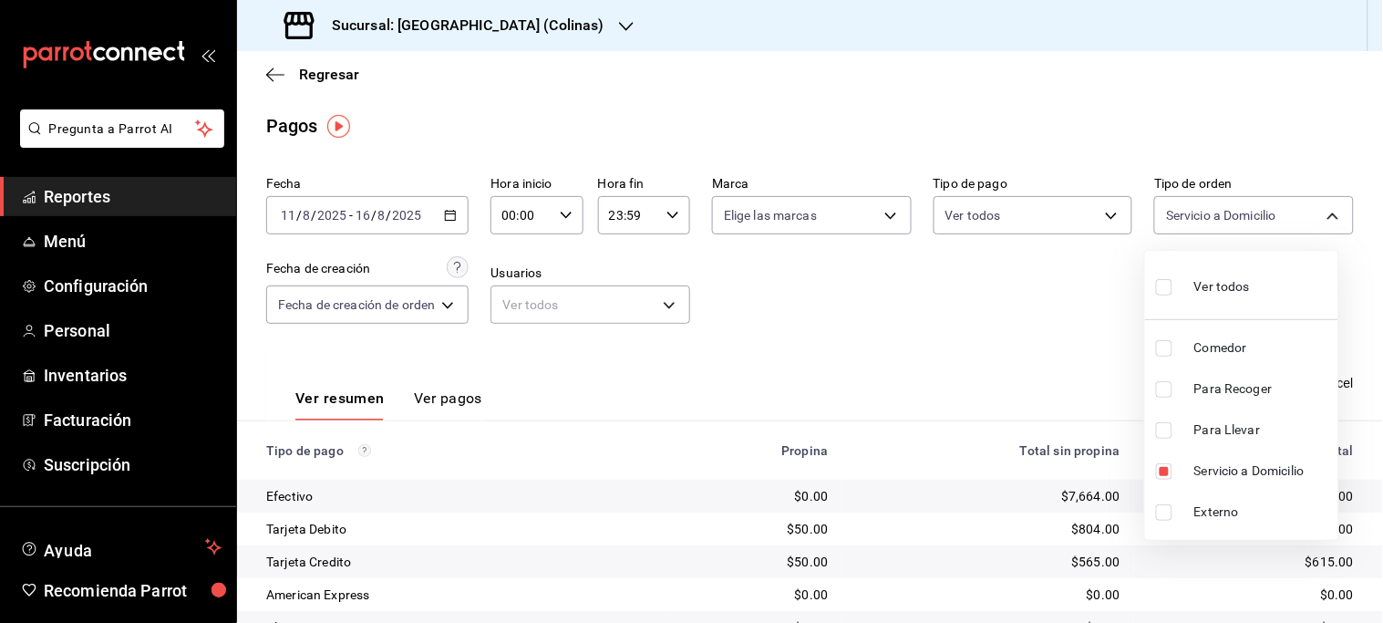
click at [1046, 324] on div at bounding box center [691, 311] width 1383 height 623
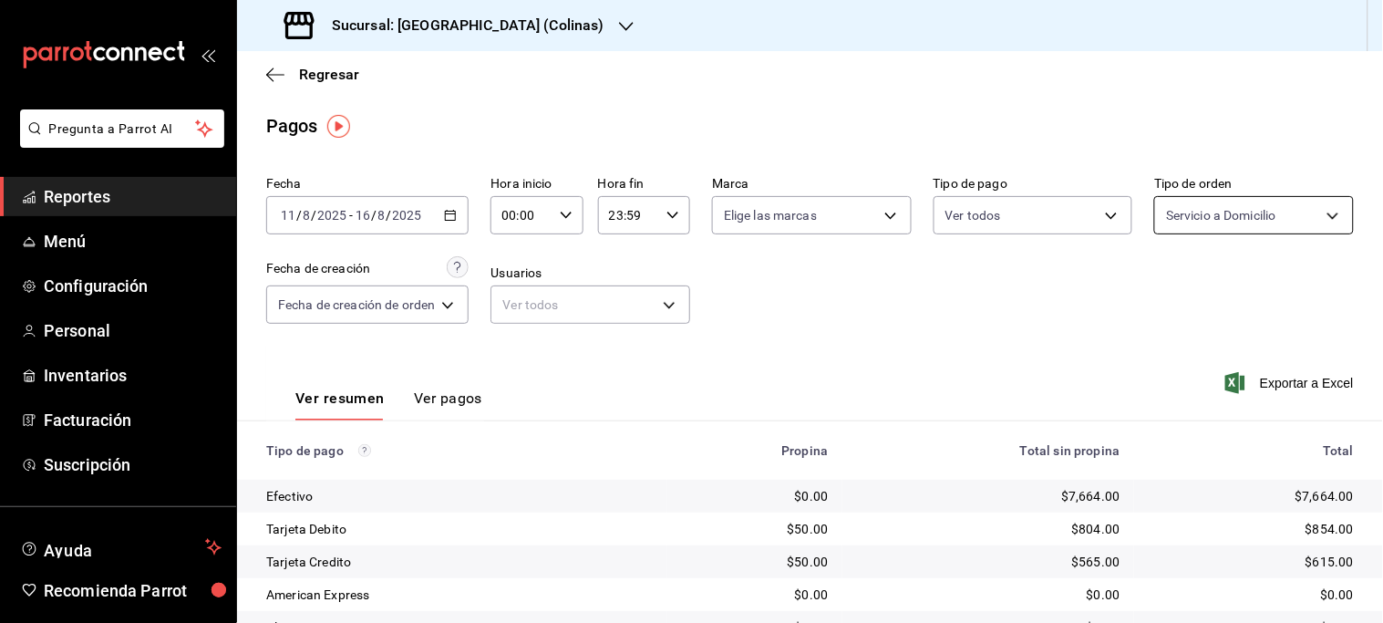
click at [1315, 213] on body "Pregunta a Parrot AI Reportes Menú Configuración Personal Inventarios Facturaci…" at bounding box center [691, 311] width 1383 height 623
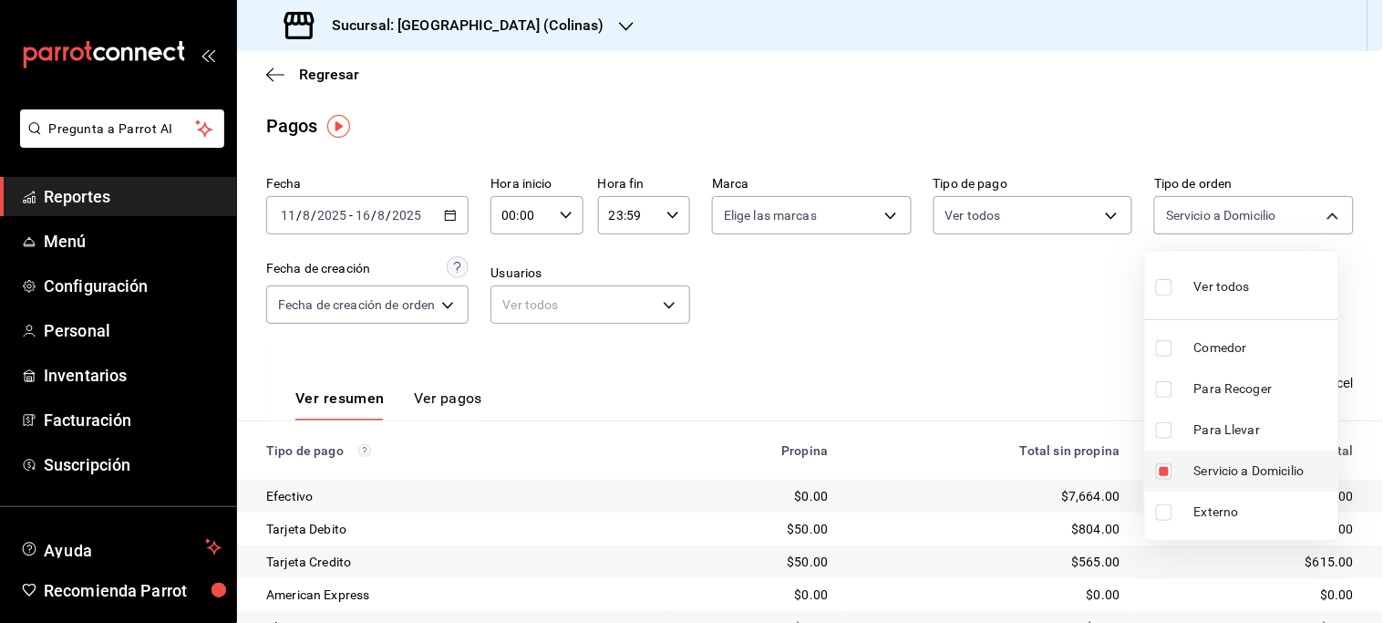
click at [1221, 463] on span "Servicio a Domicilio" at bounding box center [1262, 470] width 137 height 19
checkbox input "false"
click at [1219, 429] on span "Para Llevar" at bounding box center [1262, 429] width 137 height 19
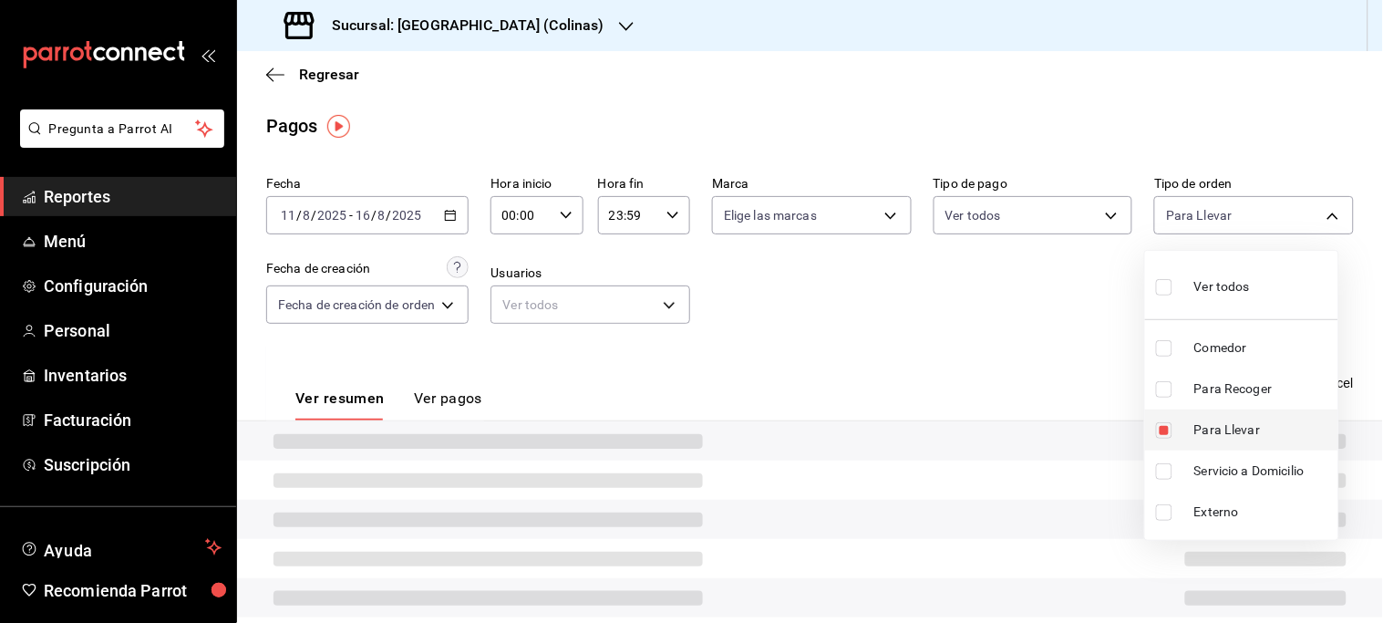
type input "0cccbcf9-a9c1-4bdb-9705-c7e91436d2e3"
checkbox input "true"
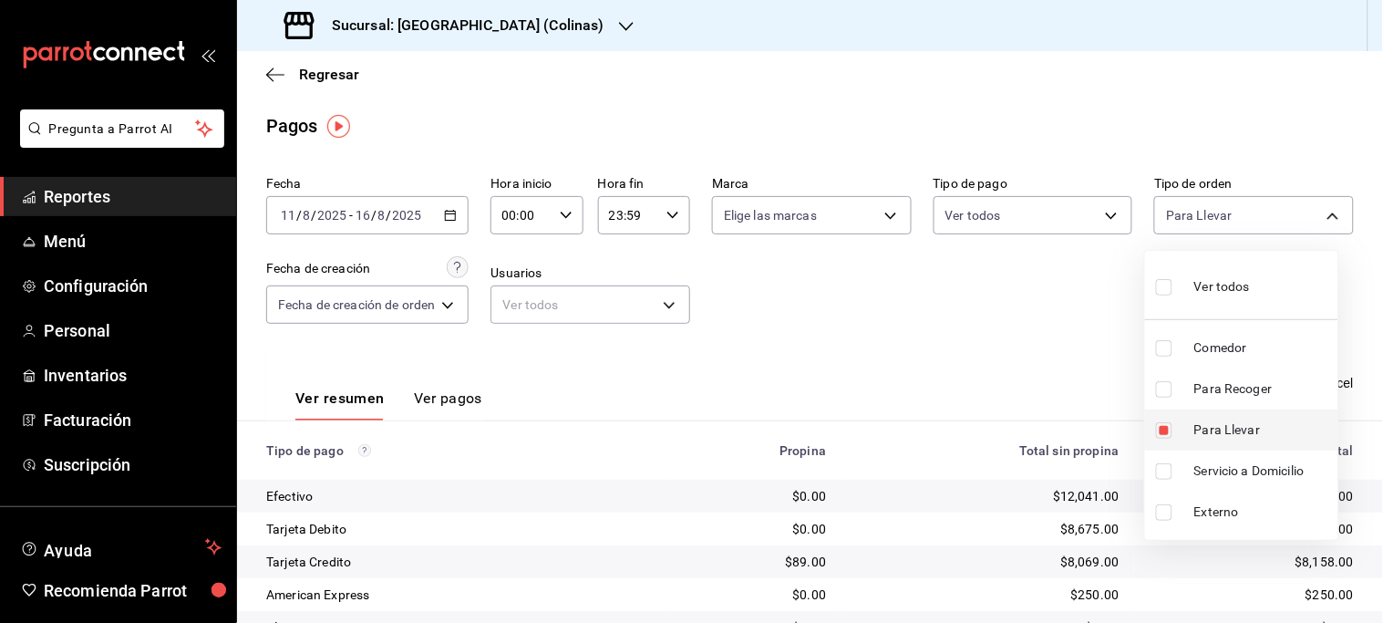
click at [1219, 429] on span "Para Llevar" at bounding box center [1262, 429] width 137 height 19
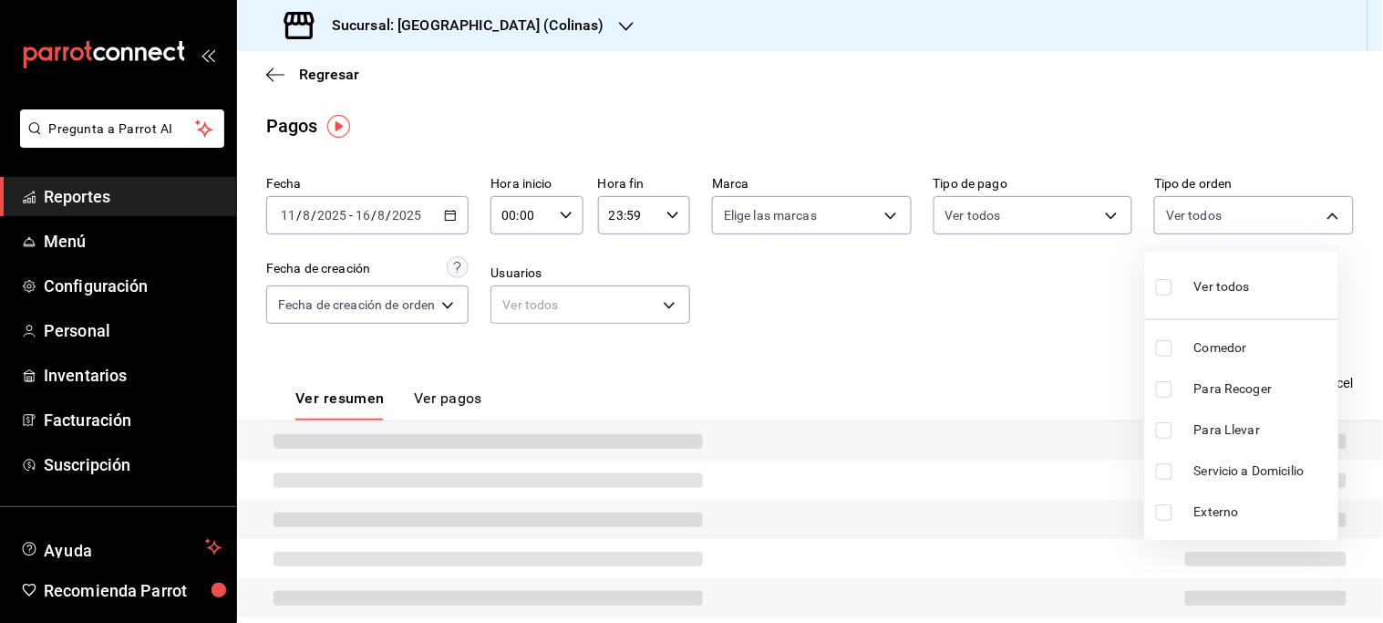
checkbox input "false"
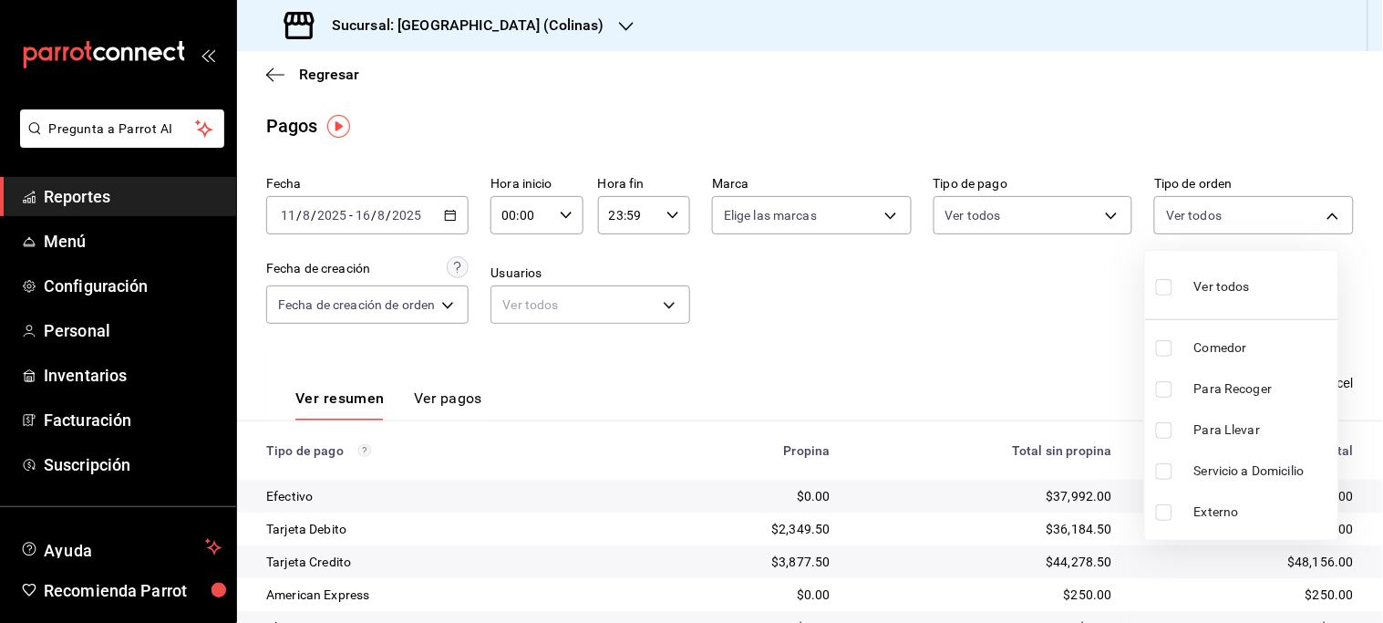
click at [1219, 429] on span "Para Llevar" at bounding box center [1262, 429] width 137 height 19
type input "0cccbcf9-a9c1-4bdb-9705-c7e91436d2e3"
checkbox input "true"
click at [1228, 376] on li "Para Recoger" at bounding box center [1241, 388] width 193 height 41
type input "0cccbcf9-a9c1-4bdb-9705-c7e91436d2e3,6ef14fa4-040e-4bcb-9f3c-26bdaba46a5d"
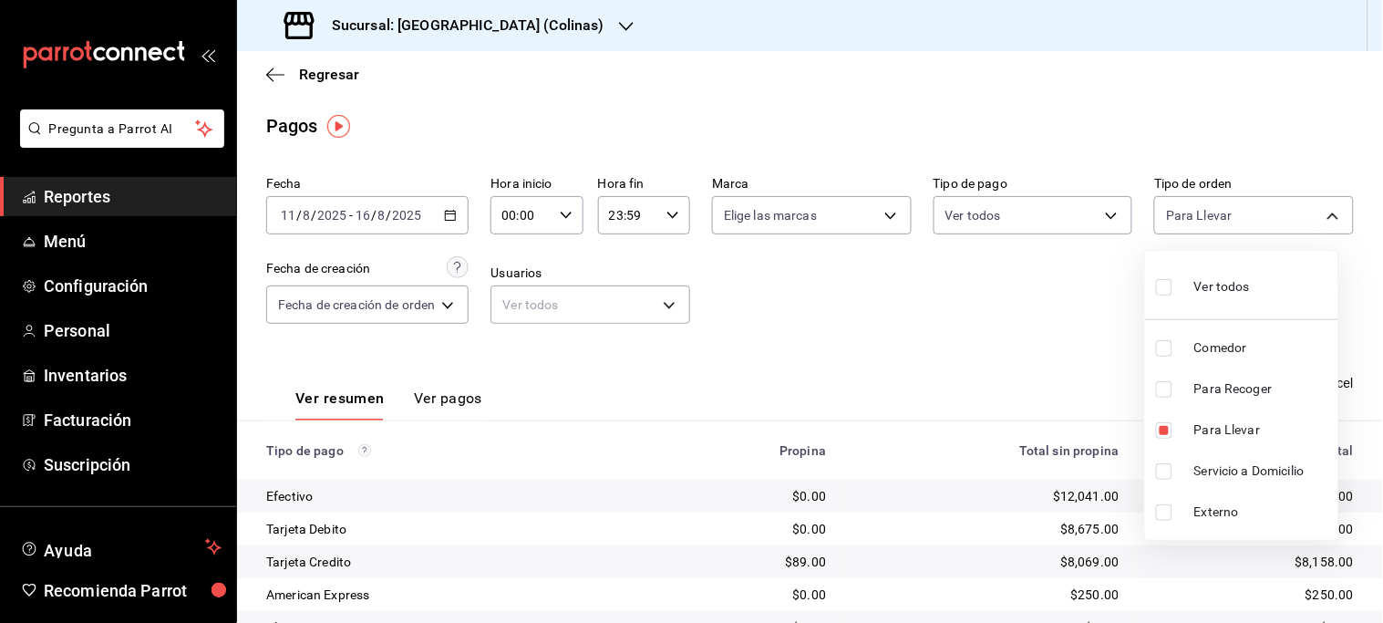
checkbox input "true"
click at [1003, 380] on div at bounding box center [691, 311] width 1383 height 623
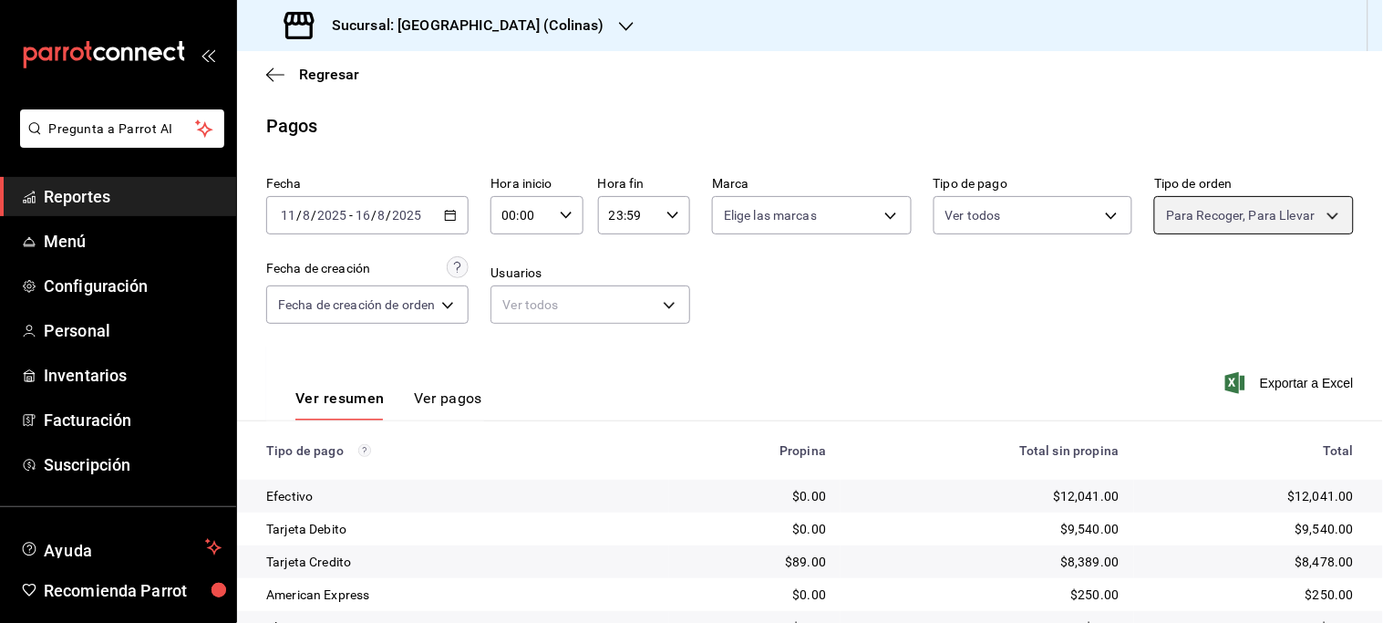
scroll to position [214, 0]
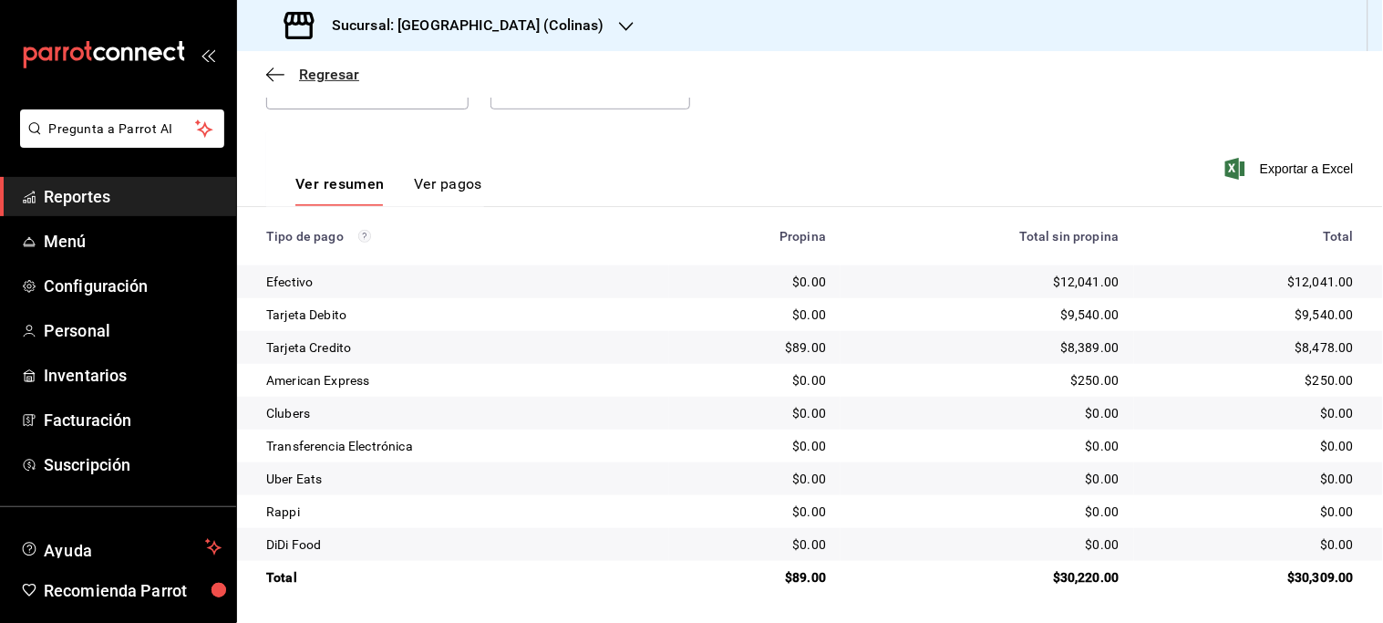
click at [322, 74] on span "Regresar" at bounding box center [329, 74] width 60 height 17
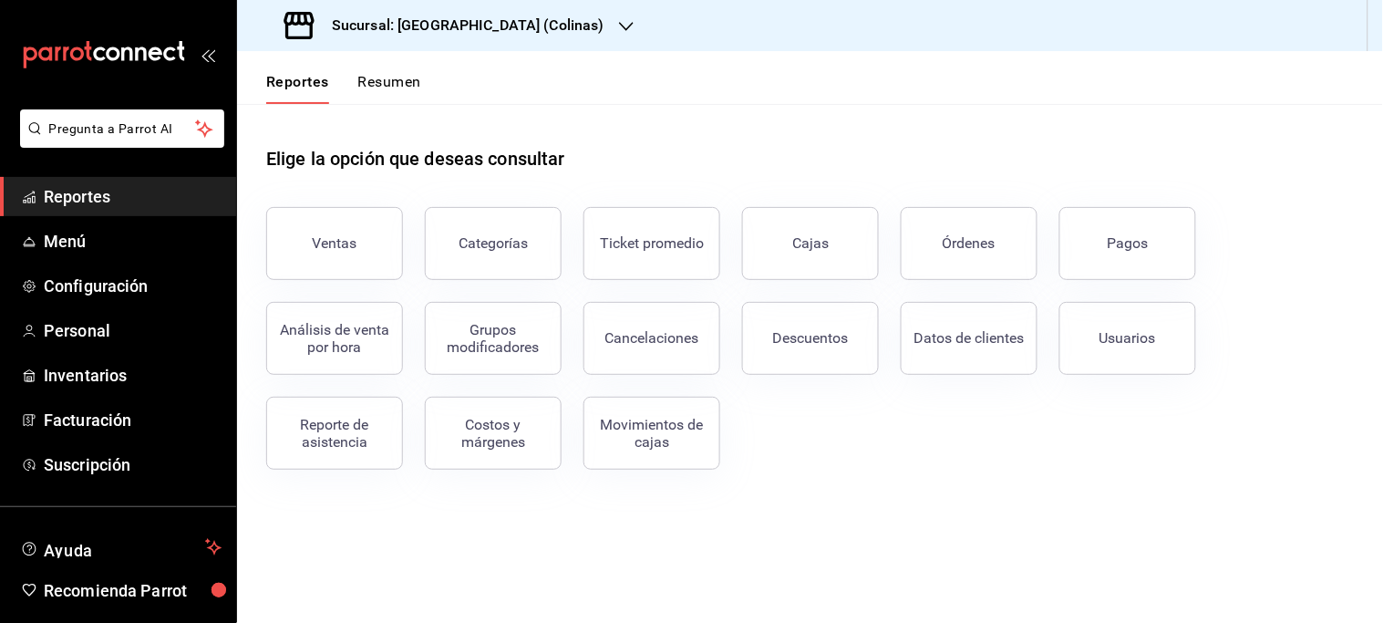
click at [619, 30] on icon "button" at bounding box center [626, 26] width 15 height 15
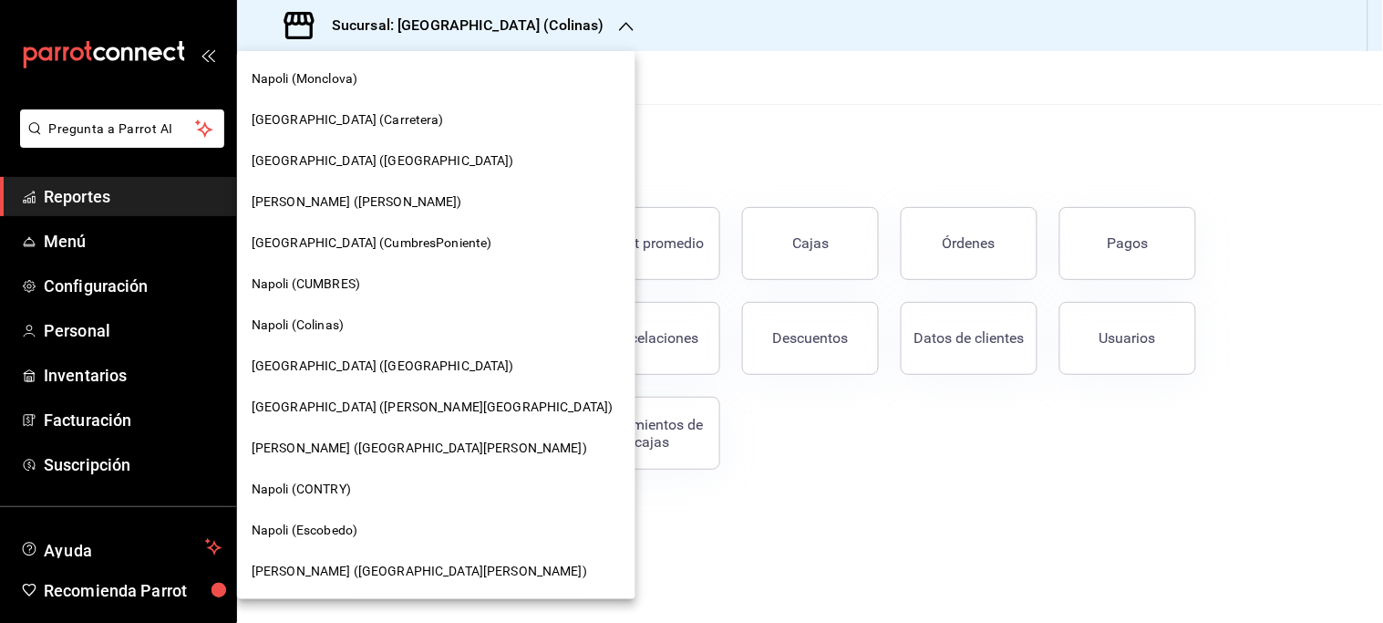
drag, startPoint x: 350, startPoint y: 372, endPoint x: 350, endPoint y: 387, distance: 14.6
click at [350, 387] on div "[GEOGRAPHIC_DATA] ([PERSON_NAME][GEOGRAPHIC_DATA])" at bounding box center [436, 407] width 398 height 41
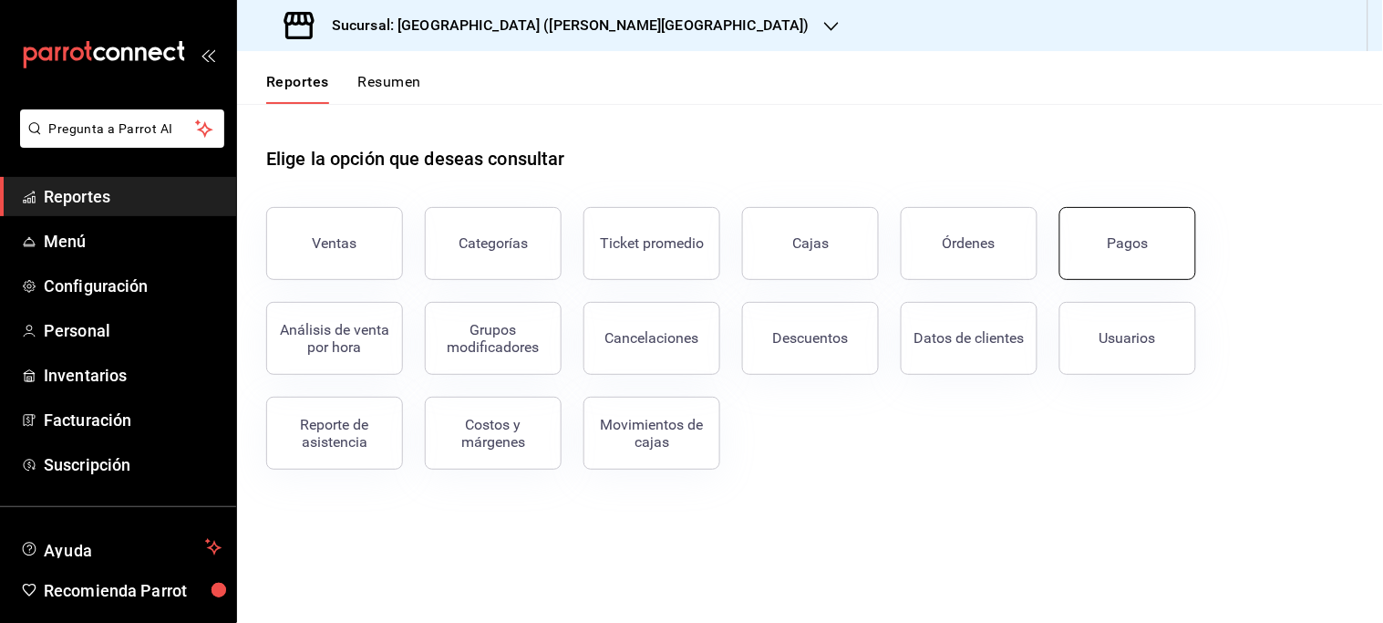
click at [1100, 249] on button "Pagos" at bounding box center [1127, 243] width 137 height 73
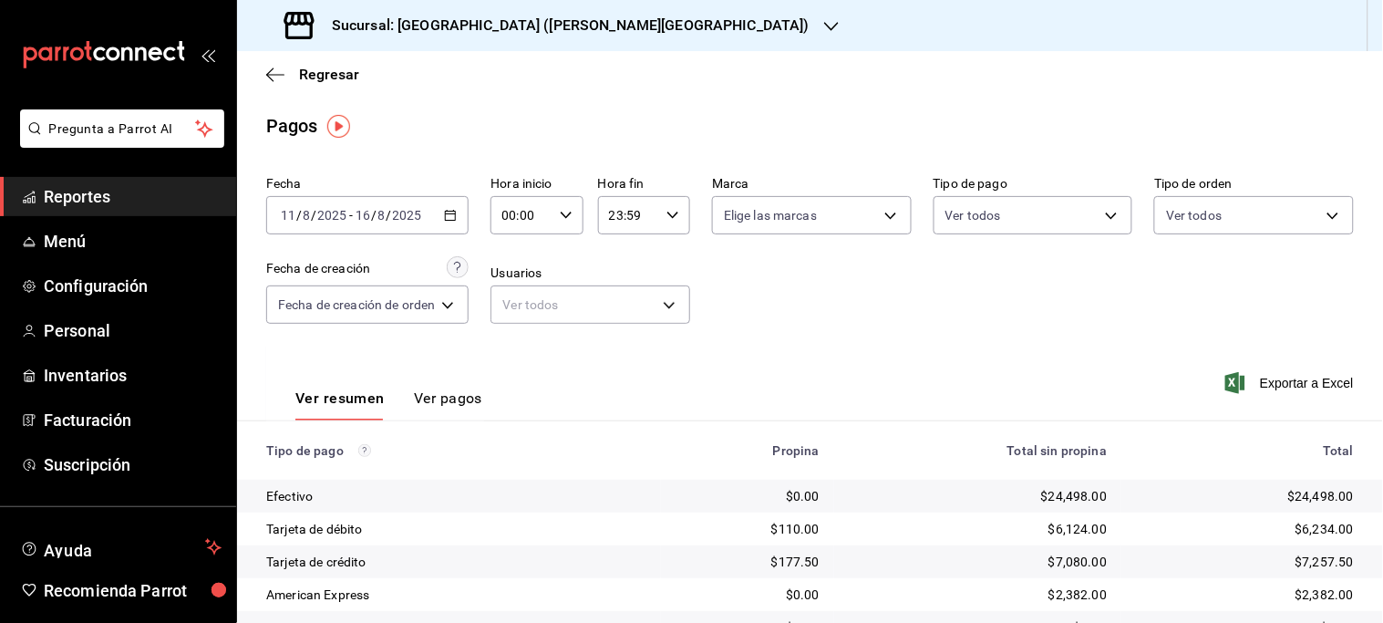
click at [450, 214] on \(Stroke\) "button" at bounding box center [451, 213] width 10 height 1
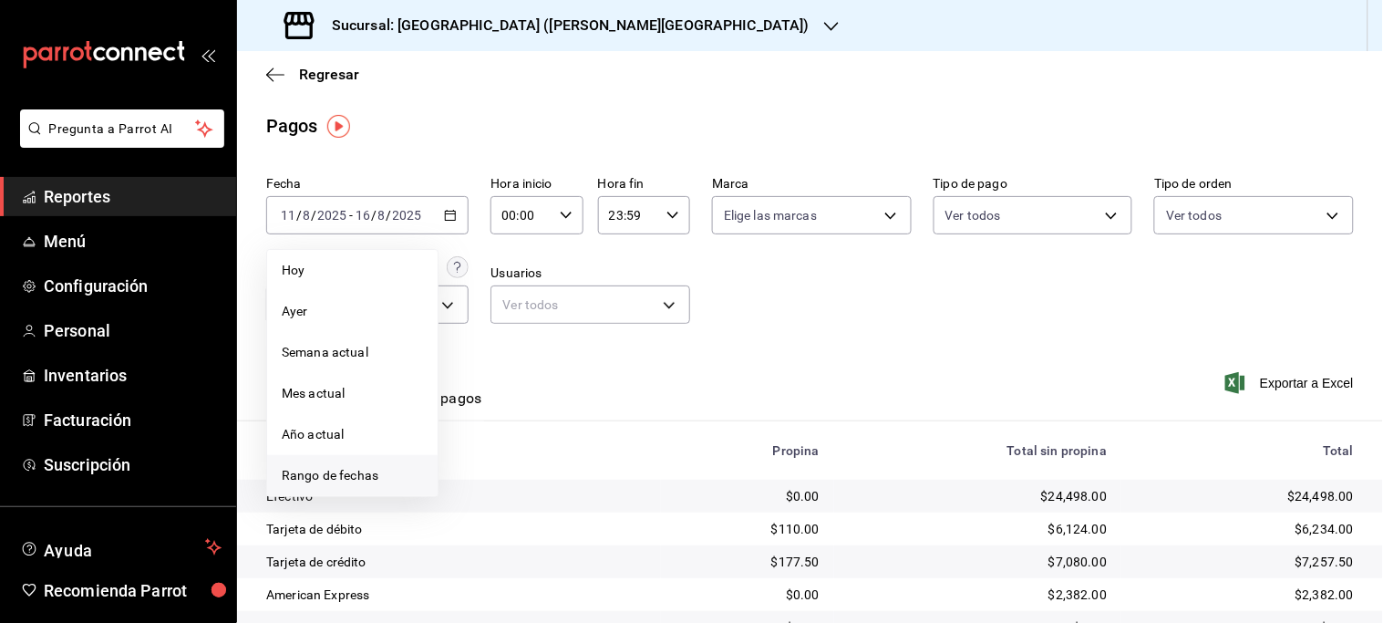
click at [370, 479] on span "Rango de fechas" at bounding box center [352, 475] width 141 height 19
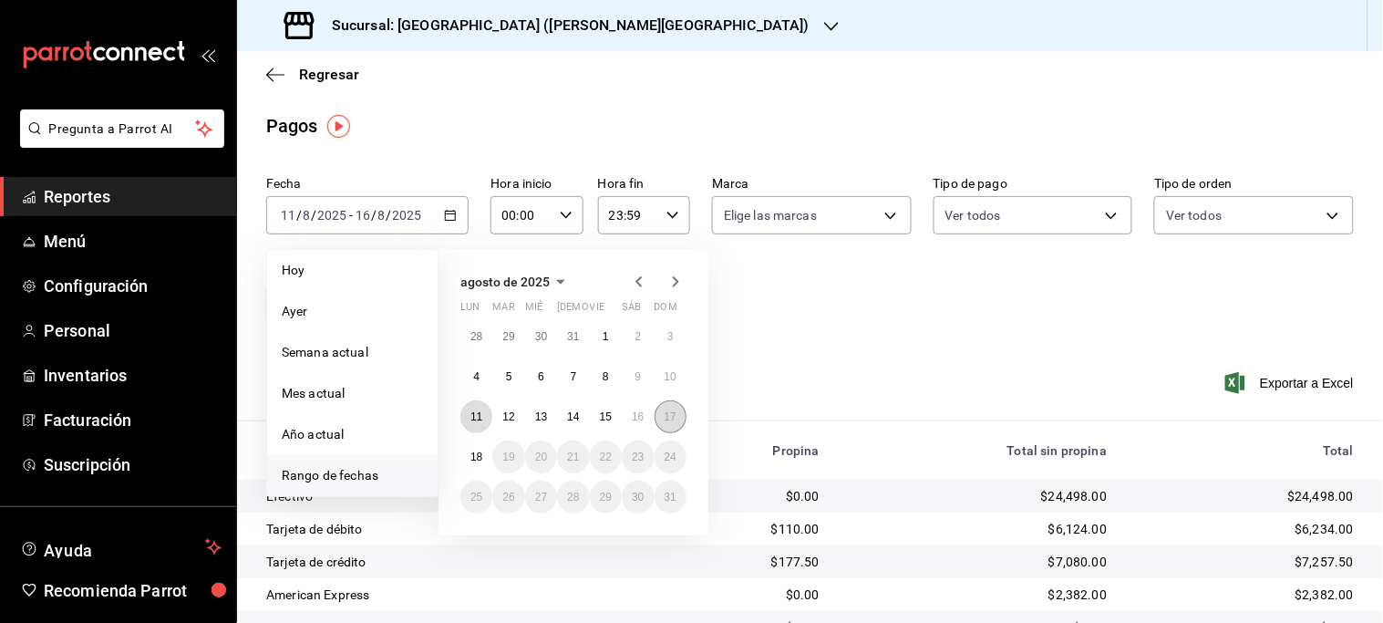
click at [470, 422] on abbr "11" at bounding box center [476, 416] width 12 height 13
click at [668, 415] on abbr "17" at bounding box center [671, 416] width 12 height 13
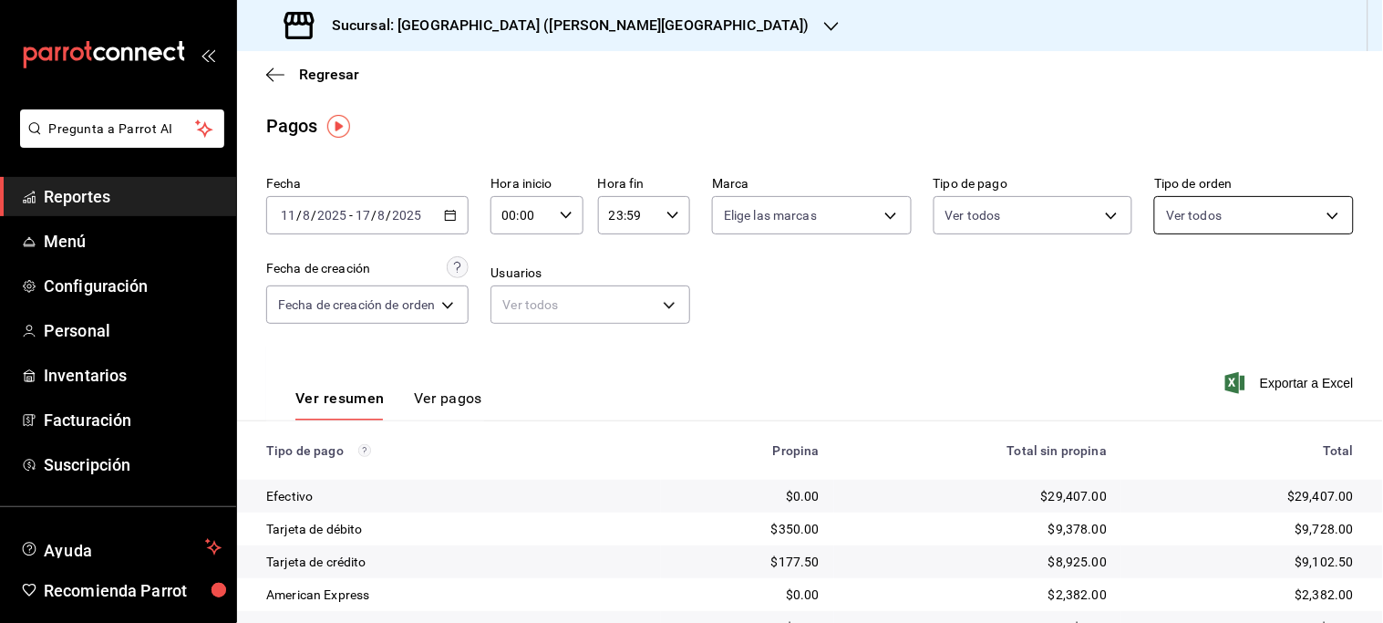
click at [1315, 211] on body "Pregunta a Parrot AI Reportes Menú Configuración Personal Inventarios Facturaci…" at bounding box center [691, 311] width 1383 height 623
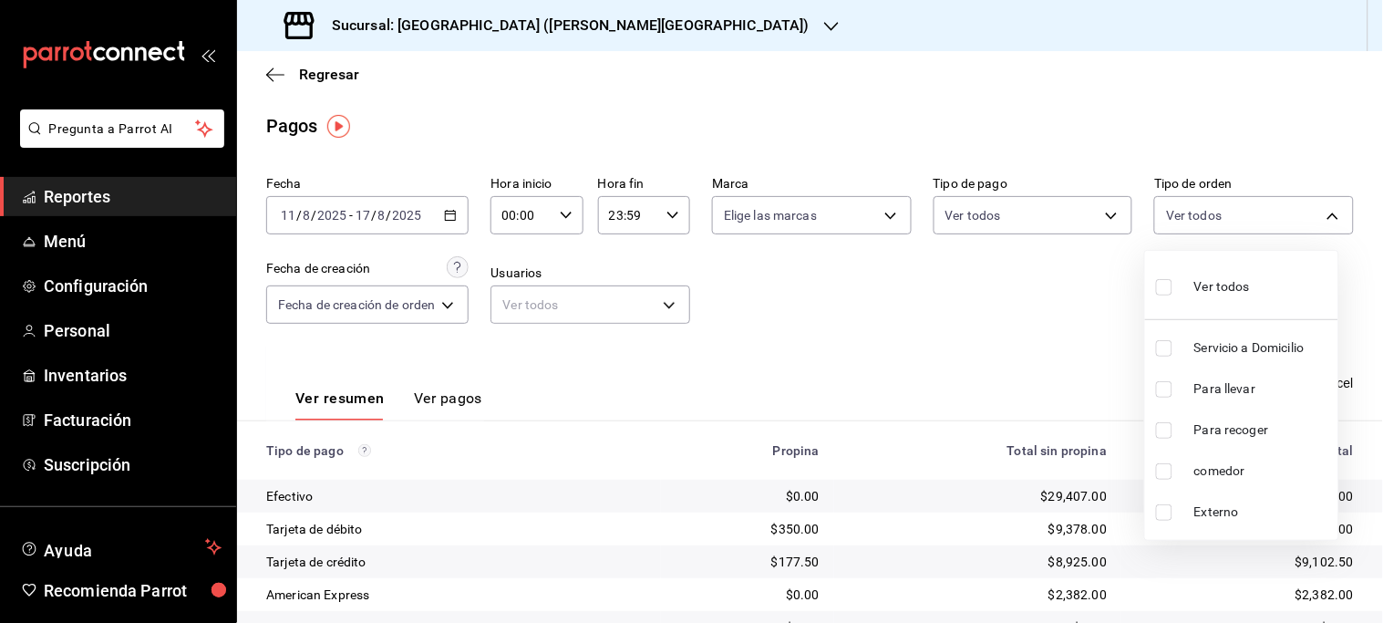
click at [1273, 348] on span "Servicio a Domicilio" at bounding box center [1262, 347] width 137 height 19
type input "e5ae1710-9b44-49da-af0e-9817ea5e9bba"
checkbox input "true"
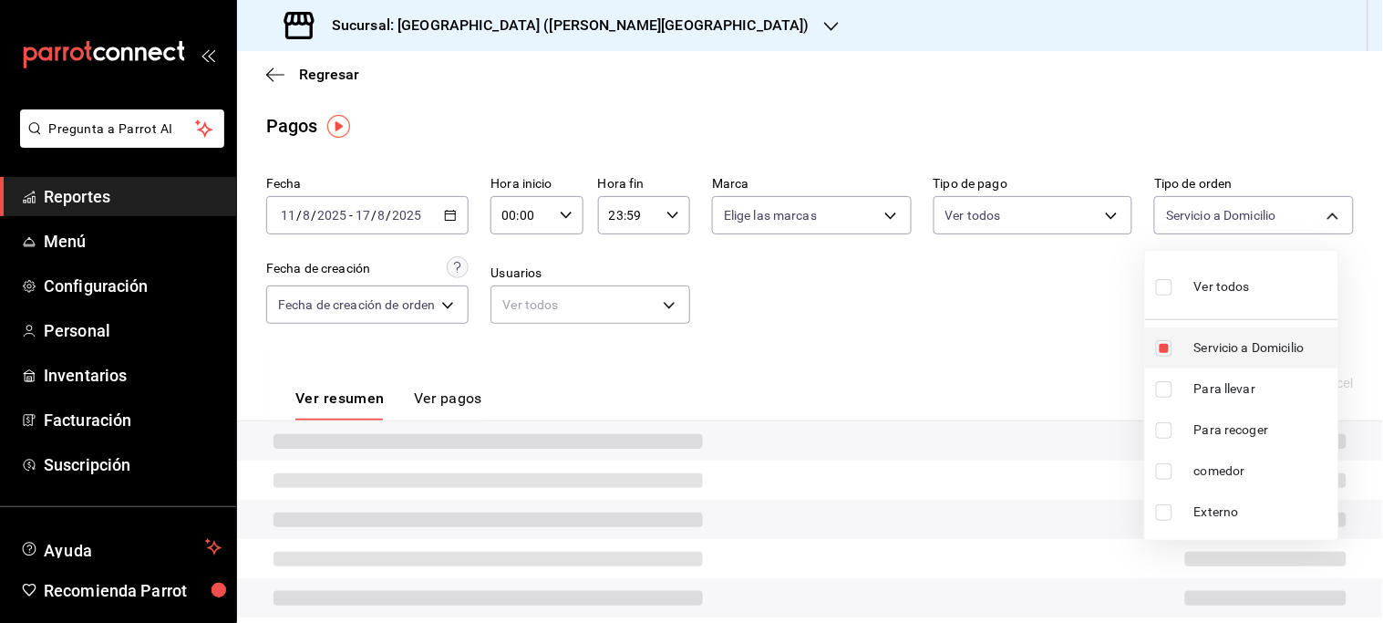
click at [1208, 347] on span "Servicio a Domicilio" at bounding box center [1262, 347] width 137 height 19
checkbox input "false"
click at [1208, 347] on span "Servicio a Domicilio" at bounding box center [1262, 347] width 137 height 19
type input "e5ae1710-9b44-49da-af0e-9817ea5e9bba"
checkbox input "true"
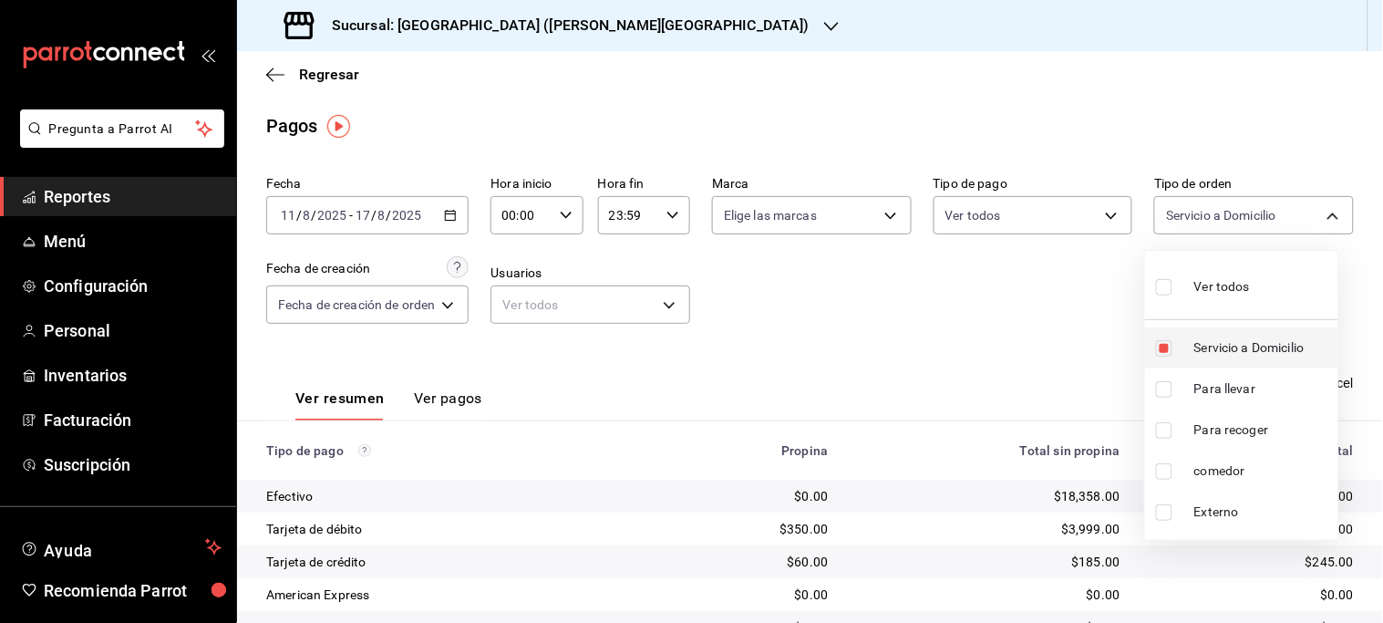
click at [1258, 345] on span "Servicio a Domicilio" at bounding box center [1262, 347] width 137 height 19
checkbox input "false"
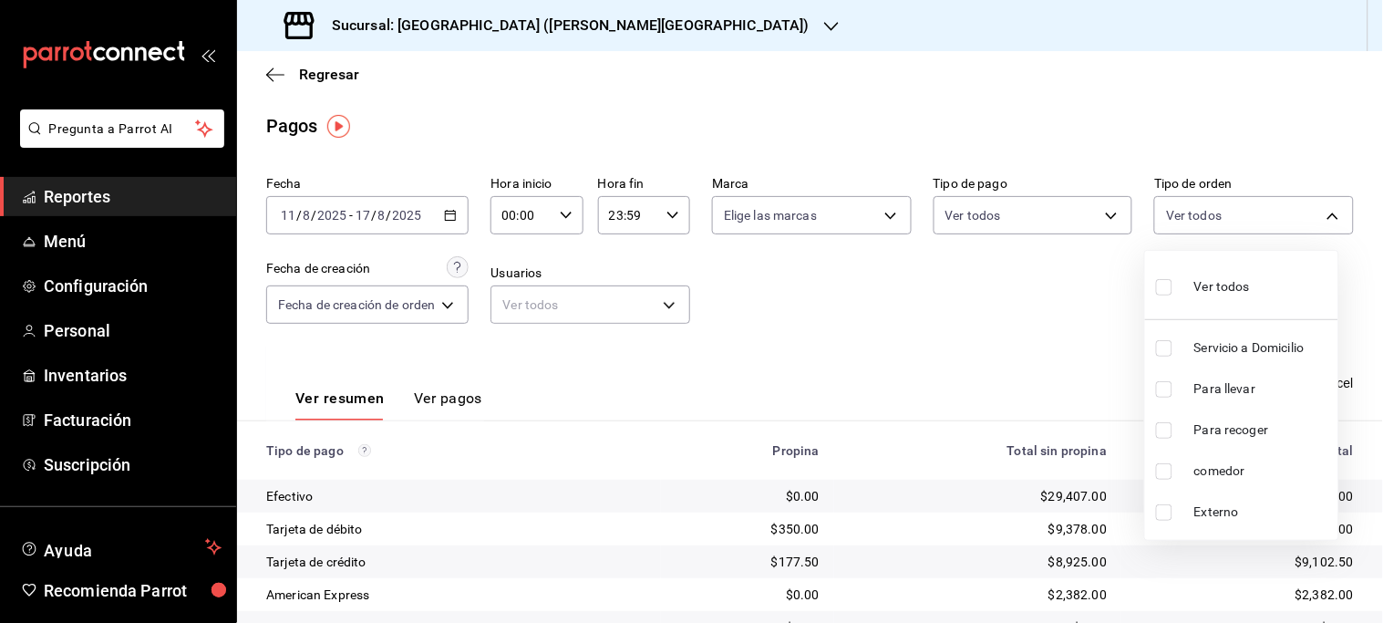
click at [1258, 345] on span "Servicio a Domicilio" at bounding box center [1262, 347] width 137 height 19
click at [1198, 345] on span "Servicio a Domicilio" at bounding box center [1262, 347] width 137 height 19
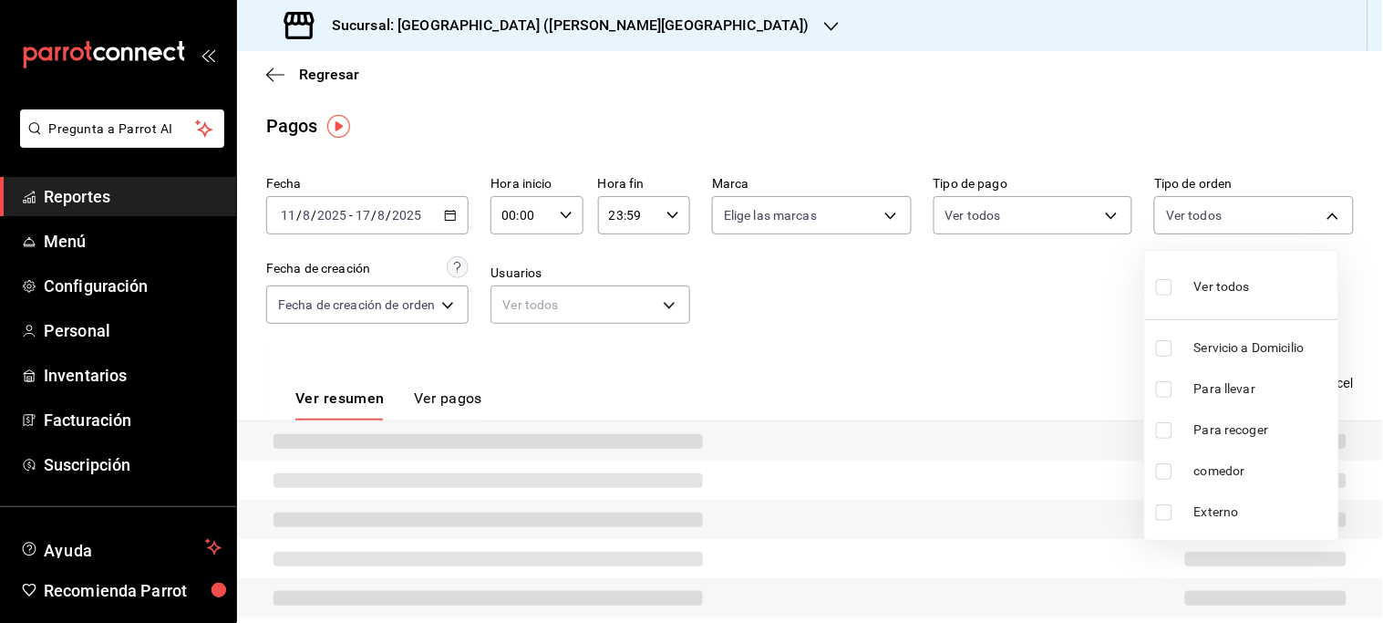
checkbox input "false"
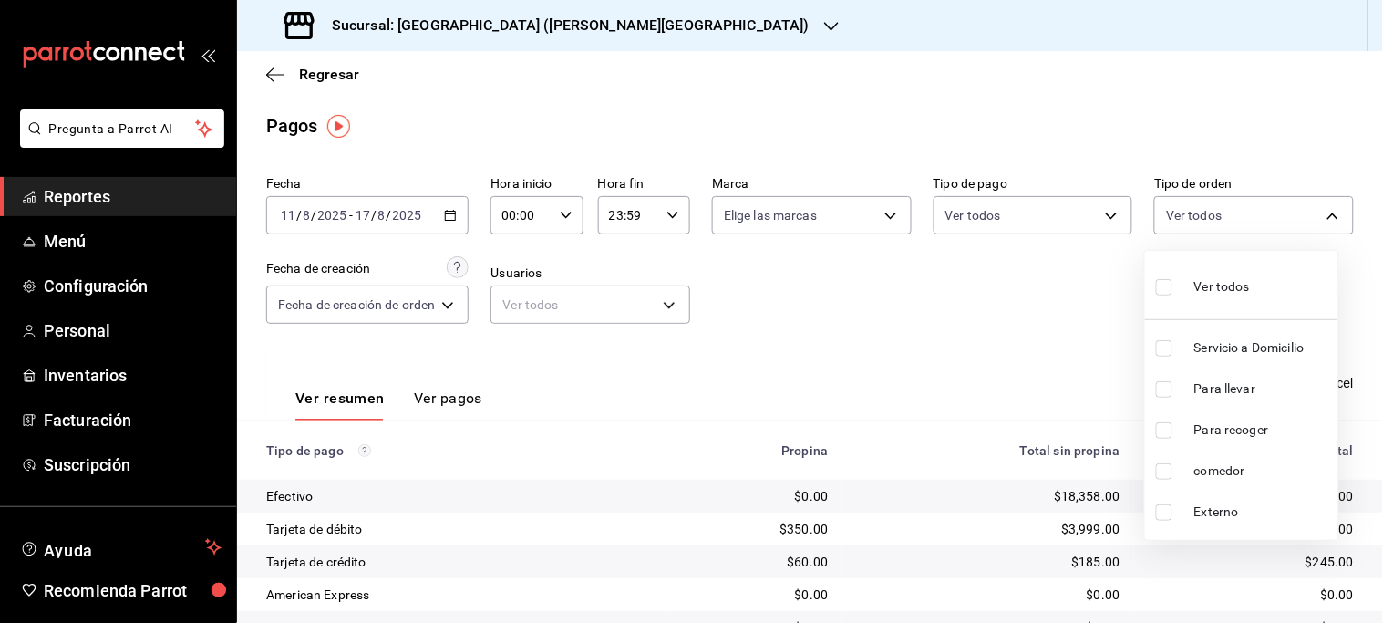
click at [1224, 346] on span "Servicio a Domicilio" at bounding box center [1262, 347] width 137 height 19
type input "e5ae1710-9b44-49da-af0e-9817ea5e9bba"
checkbox input "true"
click at [1042, 346] on div at bounding box center [691, 311] width 1383 height 623
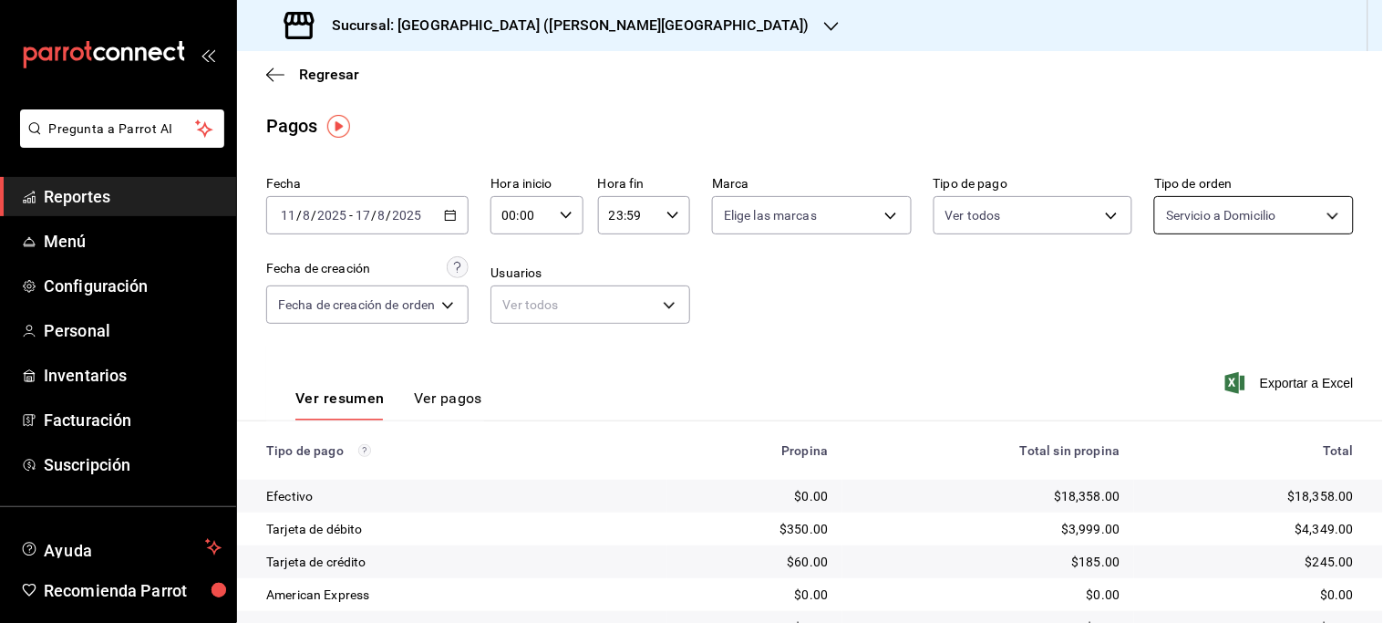
click at [1329, 226] on body "Pregunta a Parrot AI Reportes Menú Configuración Personal Inventarios Facturaci…" at bounding box center [691, 311] width 1383 height 623
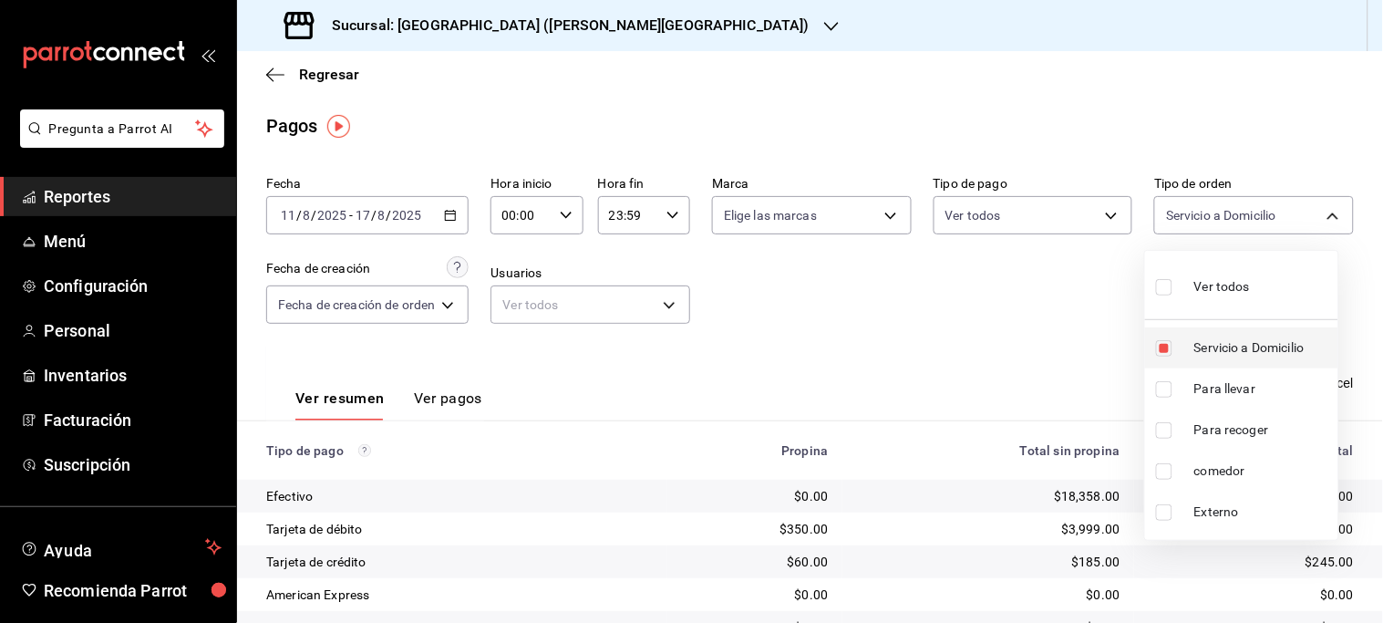
click at [1262, 353] on span "Servicio a Domicilio" at bounding box center [1262, 347] width 137 height 19
checkbox input "false"
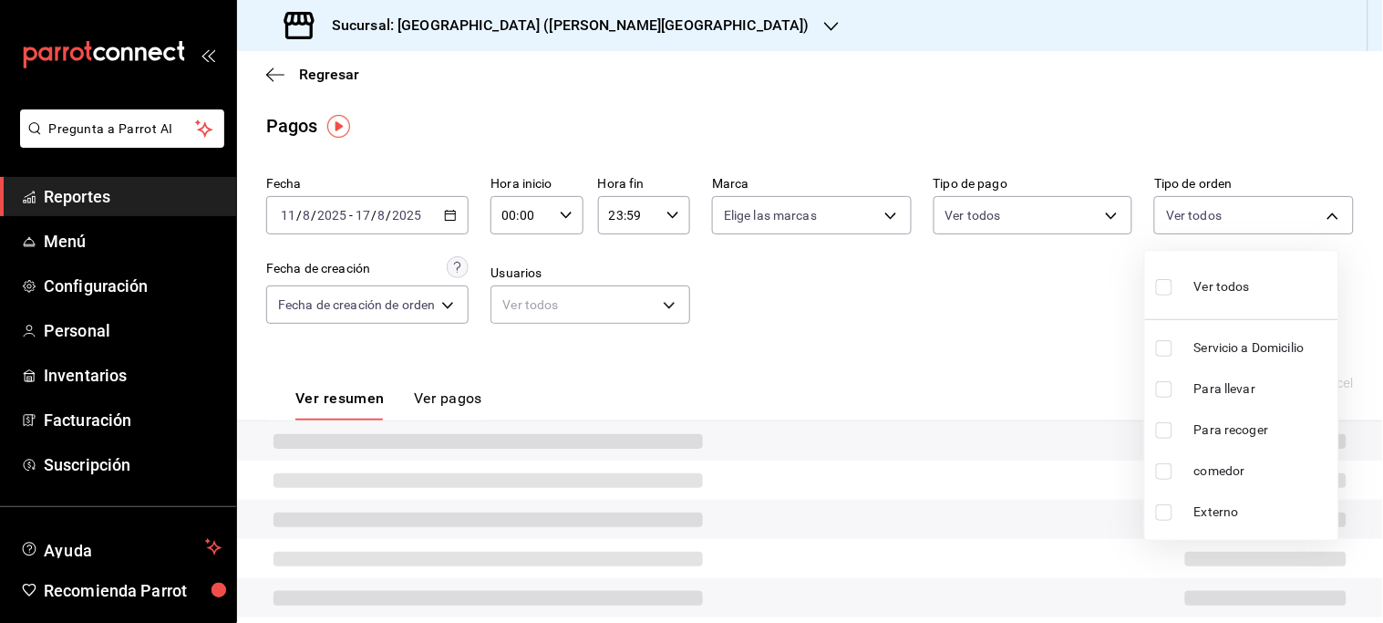
click at [1225, 468] on span "comedor" at bounding box center [1262, 470] width 137 height 19
type input "4ed6a3ad-ca57-4bdf-910b-e1f11494eb6e"
checkbox input "true"
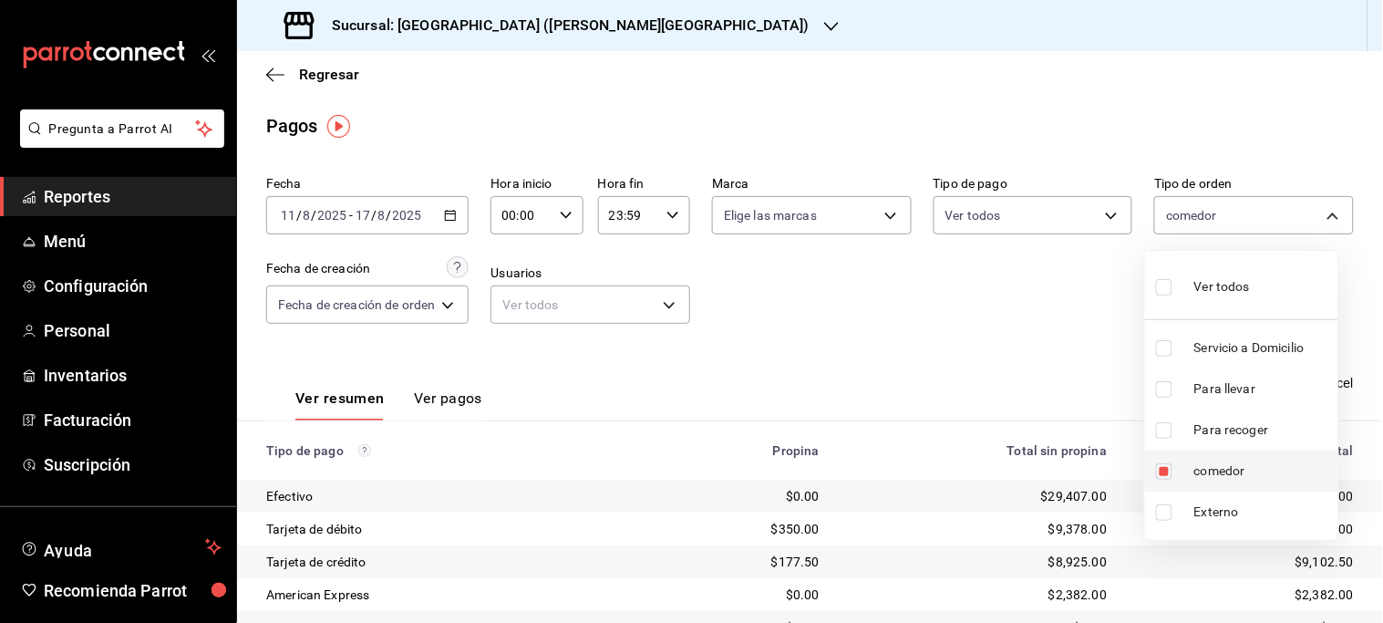
click at [1225, 468] on span "comedor" at bounding box center [1262, 470] width 137 height 19
checkbox input "false"
click at [1225, 468] on span "comedor" at bounding box center [1262, 470] width 137 height 19
type input "4ed6a3ad-ca57-4bdf-910b-e1f11494eb6e"
checkbox input "true"
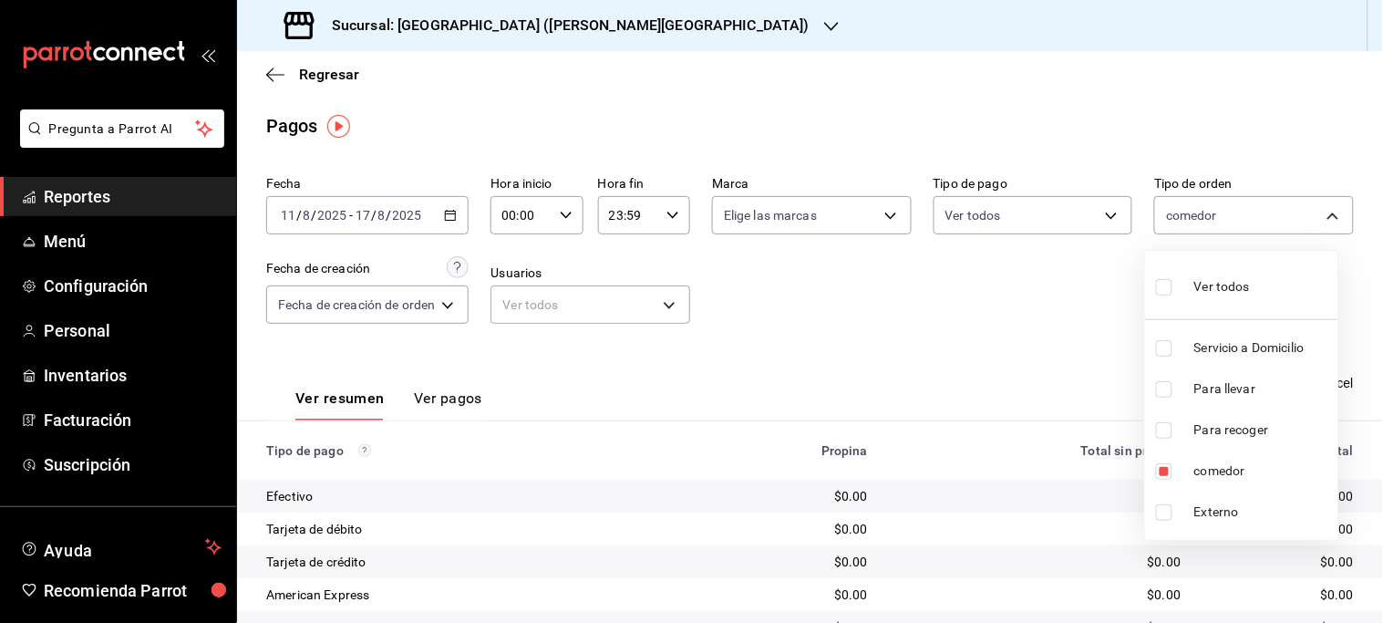
click at [964, 334] on div at bounding box center [691, 311] width 1383 height 623
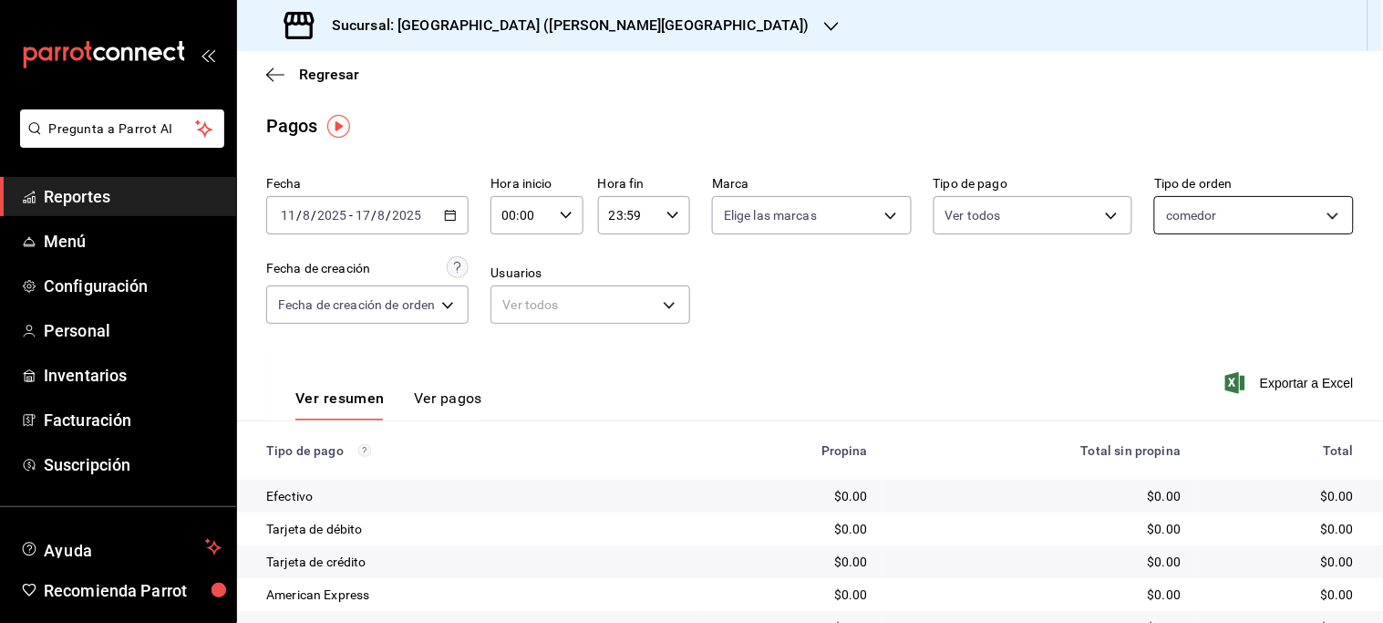
click at [1255, 213] on body "Pregunta a Parrot AI Reportes Menú Configuración Personal Inventarios Facturaci…" at bounding box center [691, 311] width 1383 height 623
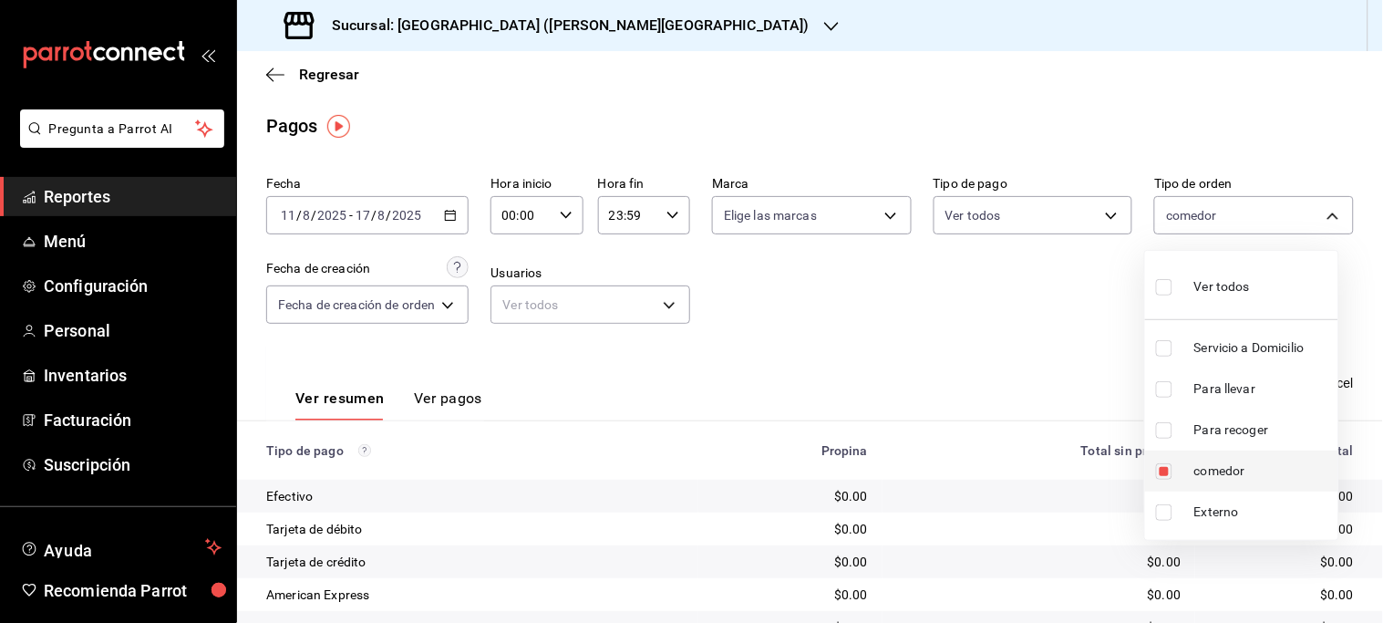
click at [1234, 459] on li "comedor" at bounding box center [1241, 470] width 193 height 41
checkbox input "false"
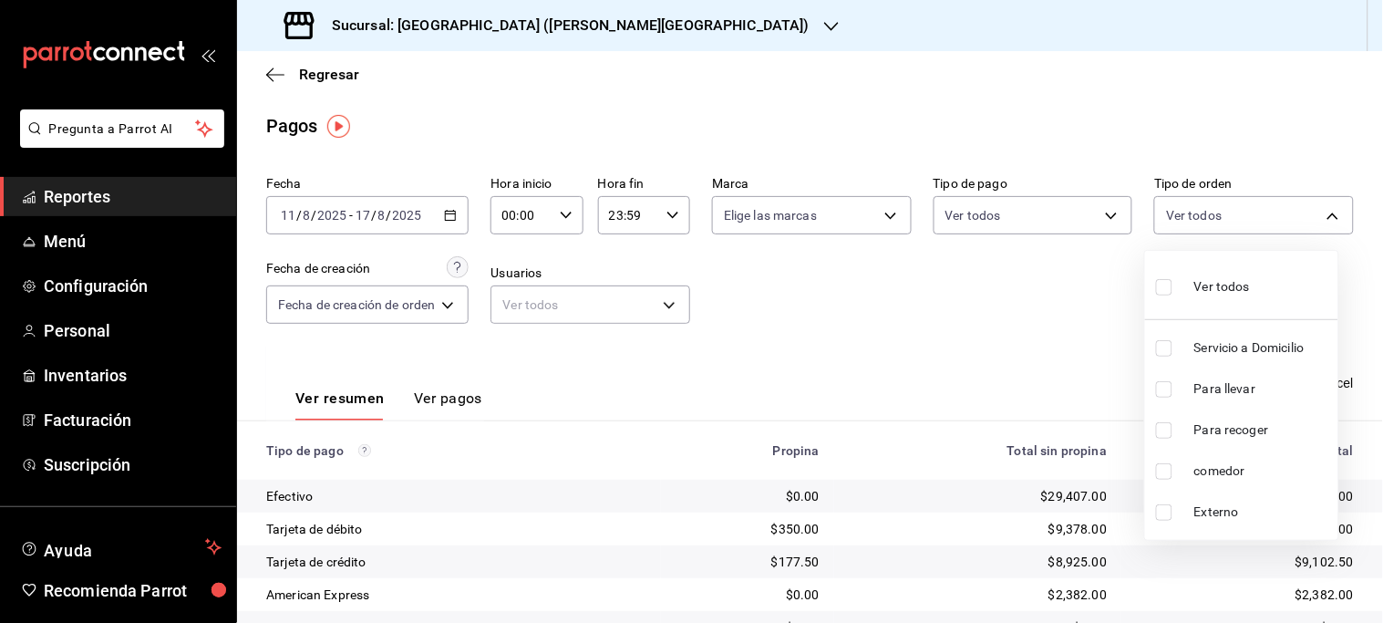
click at [1228, 423] on span "Para recoger" at bounding box center [1262, 429] width 137 height 19
type input "ae0d98f4-7e22-4029-9134-0f49e1152790"
checkbox input "true"
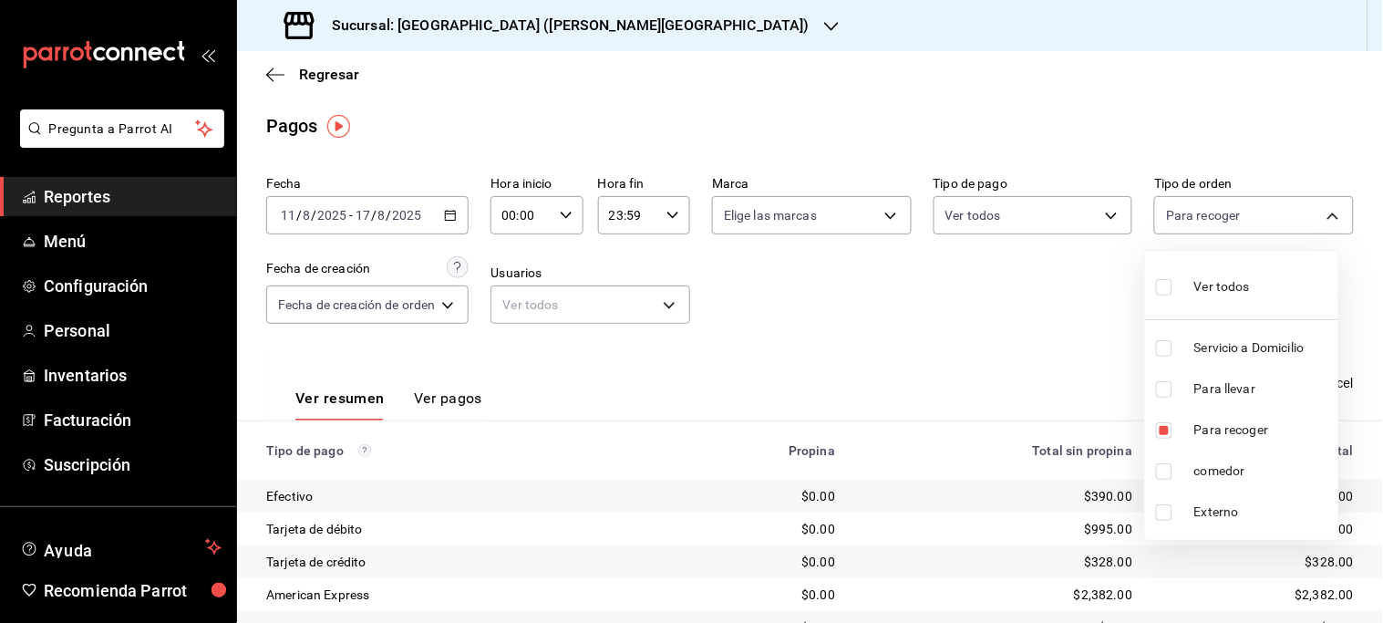
click at [1223, 381] on span "Para llevar" at bounding box center [1262, 388] width 137 height 19
type input "ae0d98f4-7e22-4029-9134-0f49e1152790,a274710f-3cba-43f9-b153-dd1165082be2"
checkbox input "true"
click at [1048, 363] on div at bounding box center [691, 311] width 1383 height 623
click at [1311, 222] on body "Pregunta a Parrot AI Reportes Menú Configuración Personal Inventarios Facturaci…" at bounding box center [691, 311] width 1383 height 623
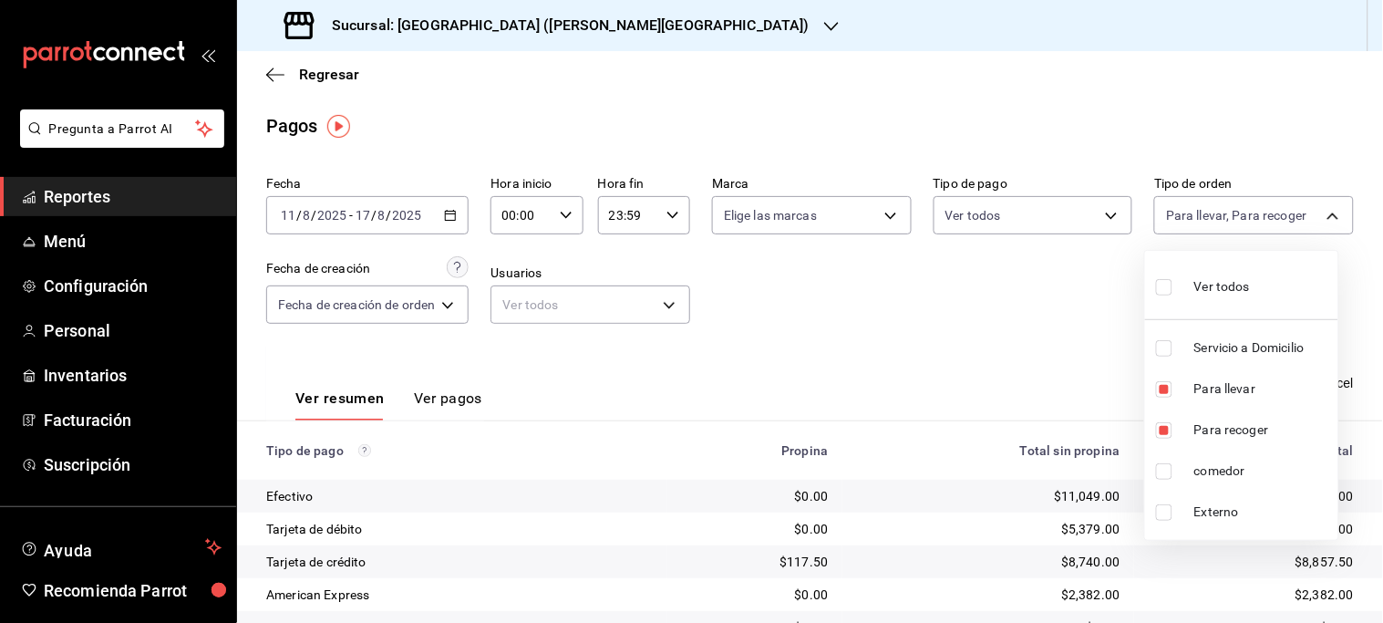
click at [1211, 466] on span "comedor" at bounding box center [1262, 470] width 137 height 19
click at [1222, 424] on span "Para recoger" at bounding box center [1262, 429] width 137 height 19
type input "a274710f-3cba-43f9-b153-dd1165082be2,4ed6a3ad-ca57-4bdf-910b-e1f11494eb6e"
checkbox input "false"
checkbox input "true"
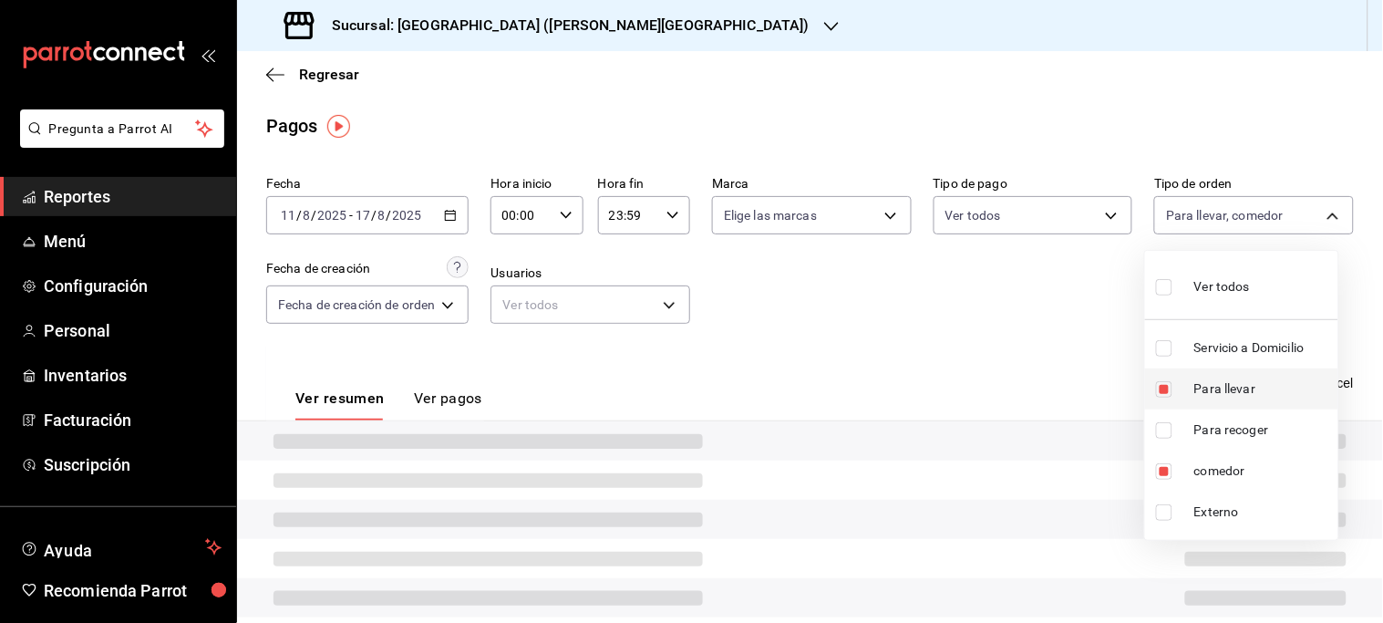
click at [1218, 387] on span "Para llevar" at bounding box center [1262, 388] width 137 height 19
type input "4ed6a3ad-ca57-4bdf-910b-e1f11494eb6e"
checkbox input "false"
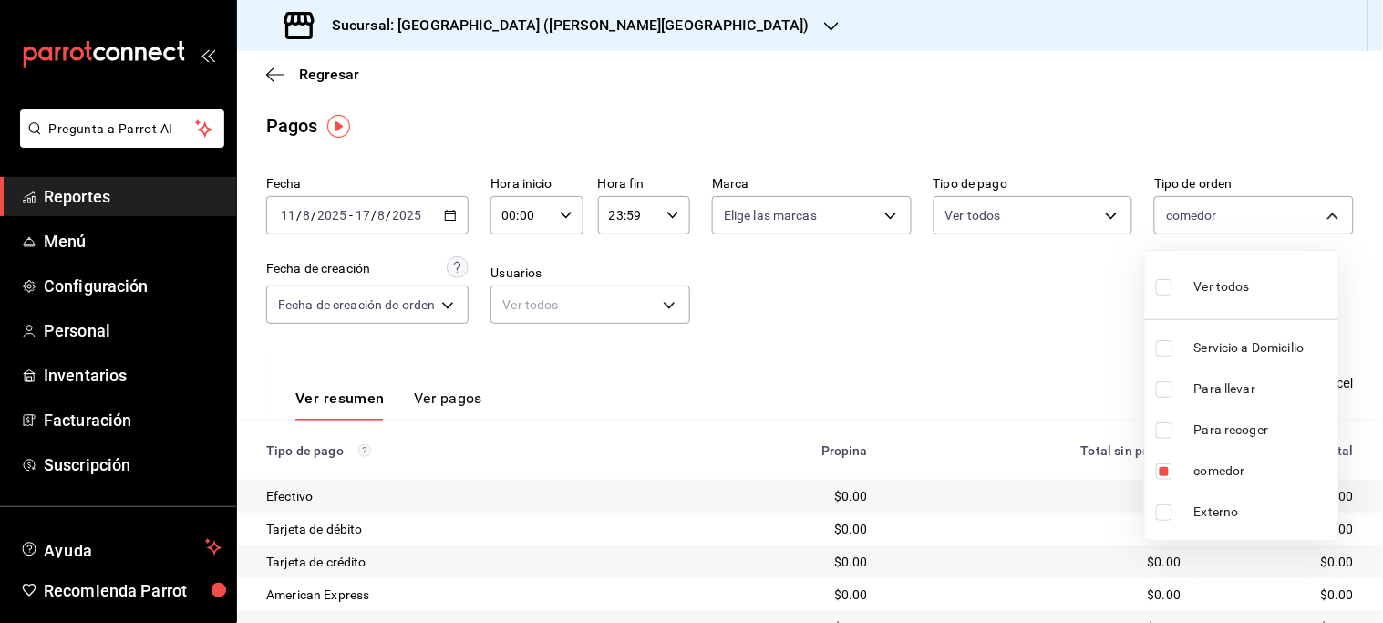
click at [1217, 387] on span "Para llevar" at bounding box center [1262, 388] width 137 height 19
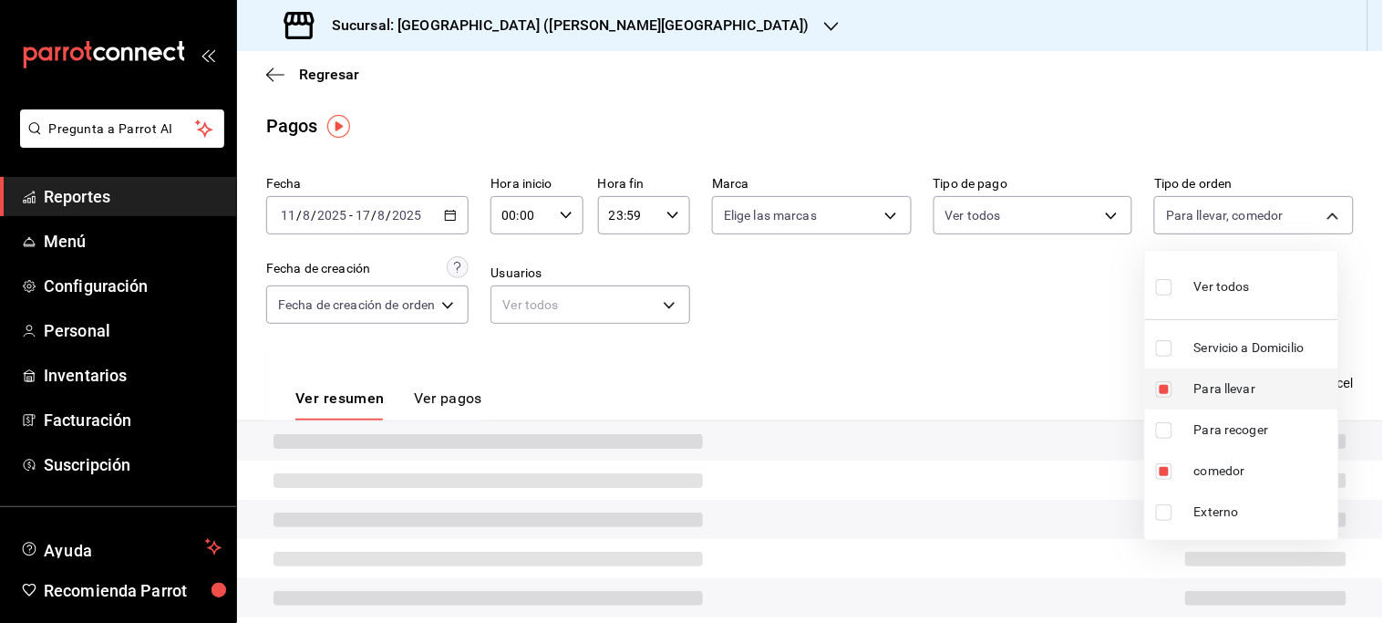
type input "4ed6a3ad-ca57-4bdf-910b-e1f11494eb6e,a274710f-3cba-43f9-b153-dd1165082be2"
checkbox input "true"
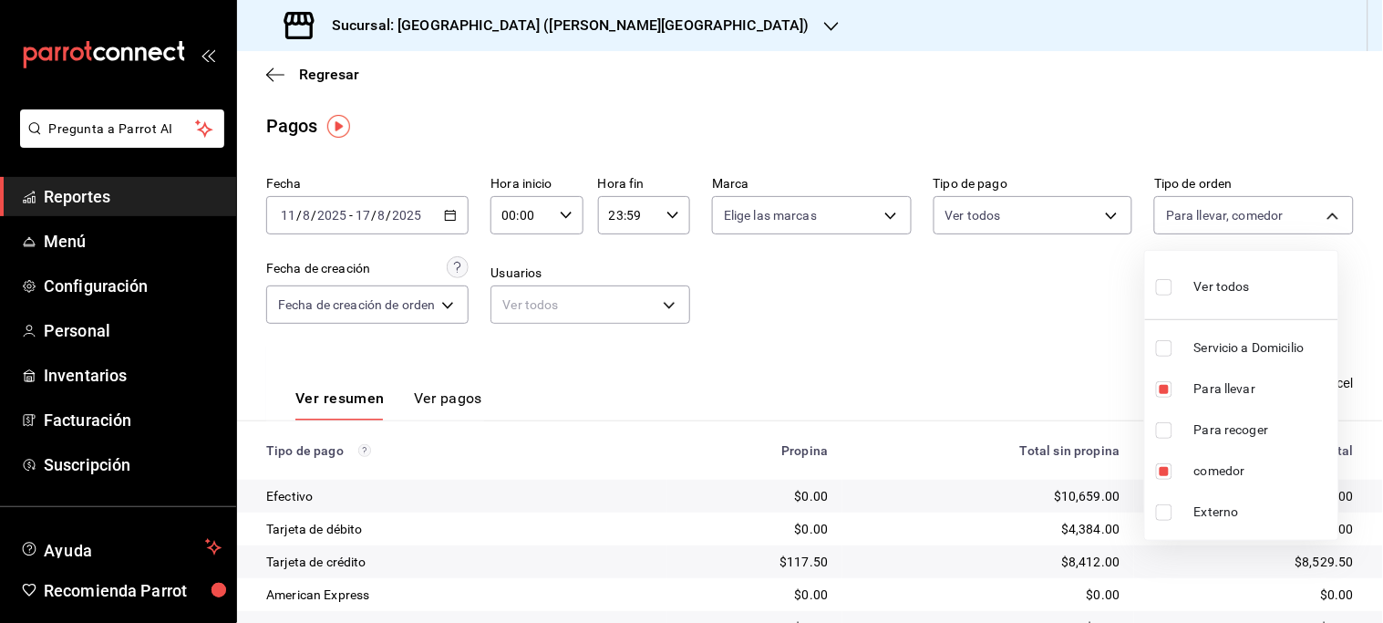
click at [1217, 388] on span "Para llevar" at bounding box center [1262, 388] width 137 height 19
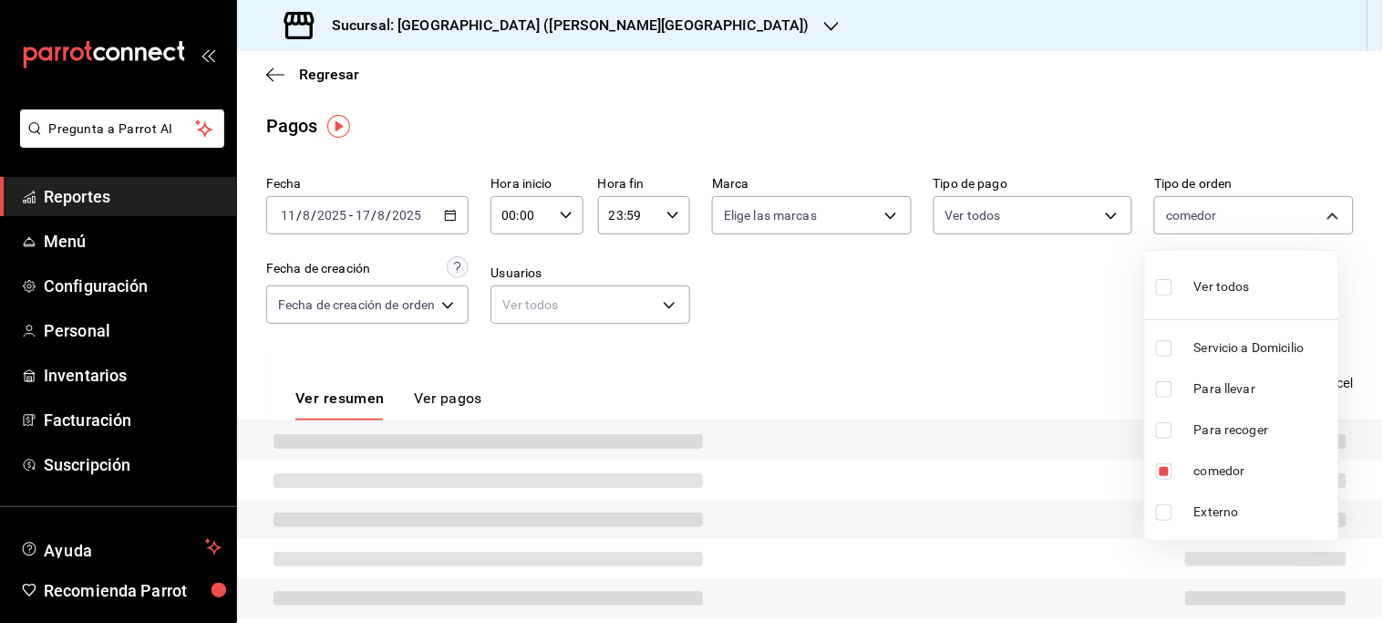
type input "4ed6a3ad-ca57-4bdf-910b-e1f11494eb6e"
checkbox input "false"
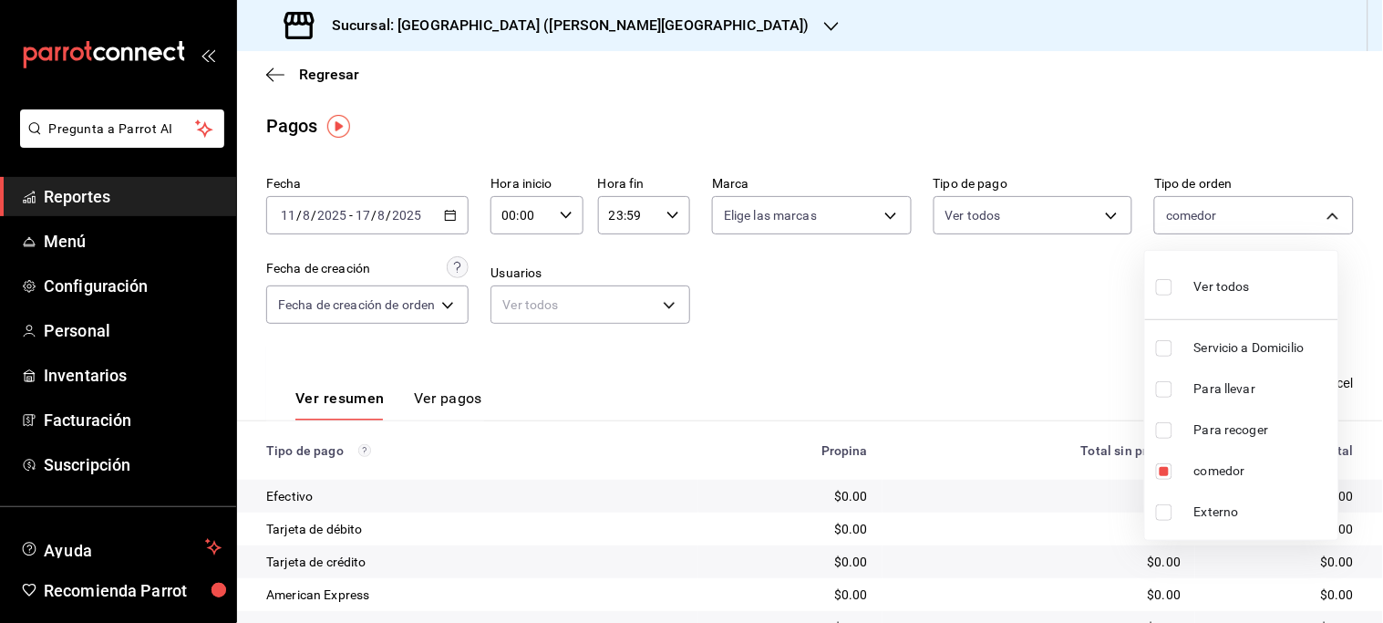
click at [935, 375] on div at bounding box center [691, 311] width 1383 height 623
